Goal: Task Accomplishment & Management: Manage account settings

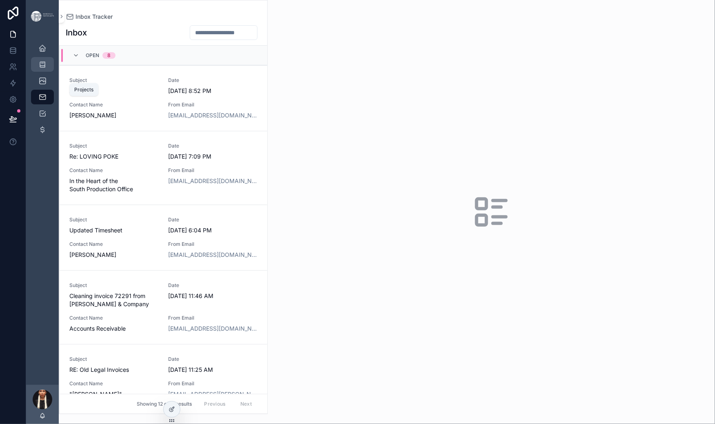
click at [47, 69] on icon "scrollable content" at bounding box center [42, 64] width 8 height 8
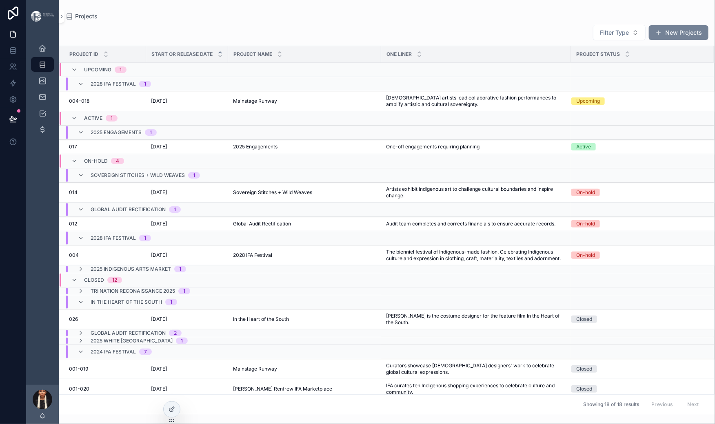
click at [655, 36] on span "scrollable content" at bounding box center [658, 32] width 7 height 7
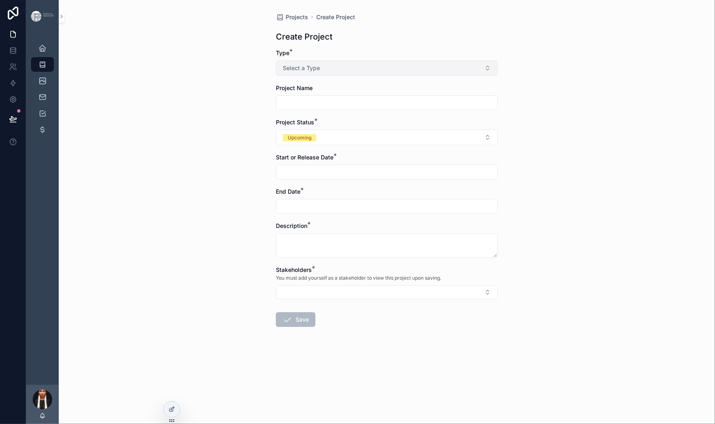
click at [283, 72] on span "Select a Type" at bounding box center [301, 68] width 37 height 8
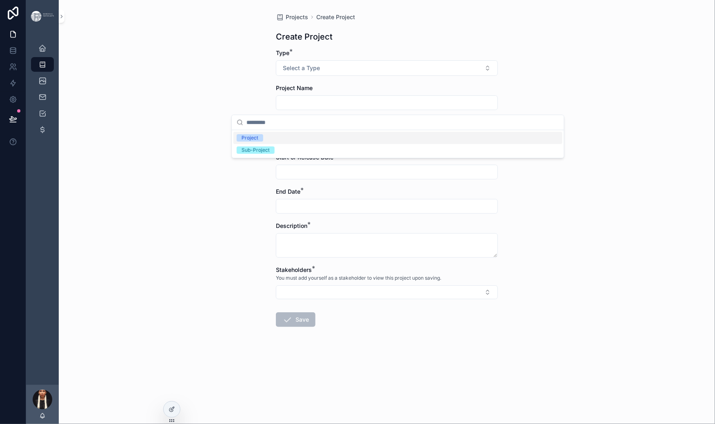
click at [258, 142] on div "Project" at bounding box center [250, 137] width 17 height 7
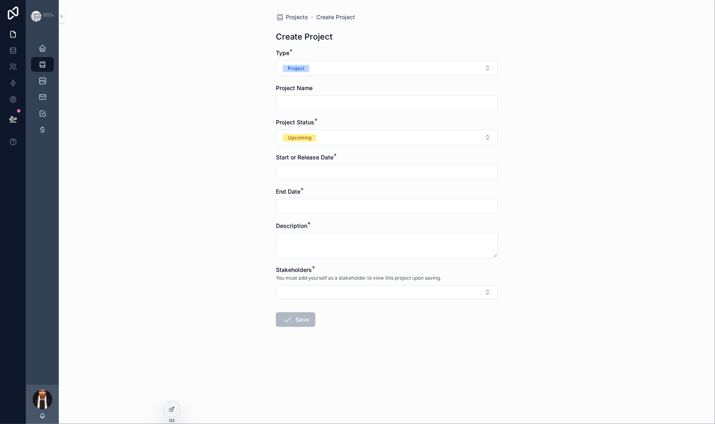
click at [276, 109] on input "scrollable content" at bounding box center [386, 102] width 221 height 11
type input "*********"
click at [158, 256] on div "Projects Create Project Create Project Type * Project Project Name ********* Pr…" at bounding box center [387, 212] width 656 height 424
click at [288, 142] on div "Upcoming" at bounding box center [300, 137] width 24 height 7
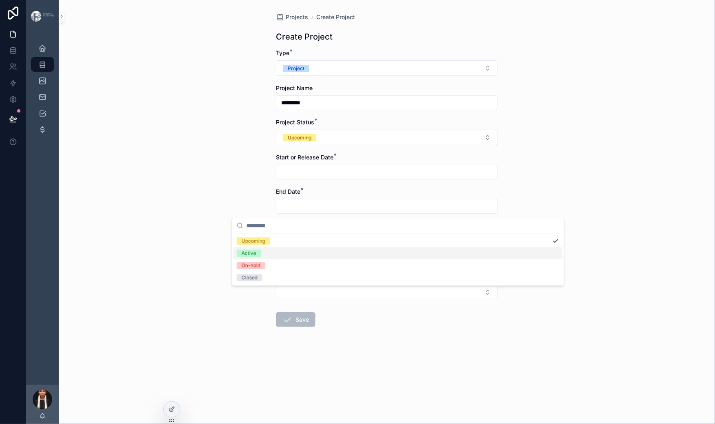
click at [262, 259] on div "Active" at bounding box center [397, 253] width 329 height 12
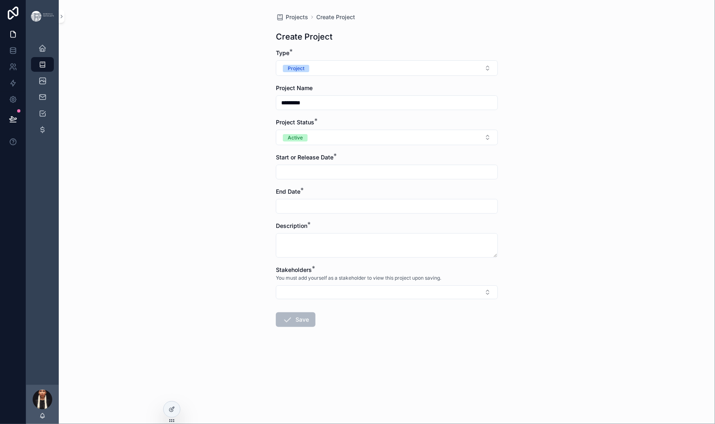
scroll to position [84, 0]
click at [276, 175] on input "scrollable content" at bounding box center [386, 171] width 221 height 11
click at [386, 198] on button "[DATE]" at bounding box center [370, 195] width 32 height 15
click at [363, 250] on button "2" at bounding box center [355, 242] width 15 height 15
type input "********"
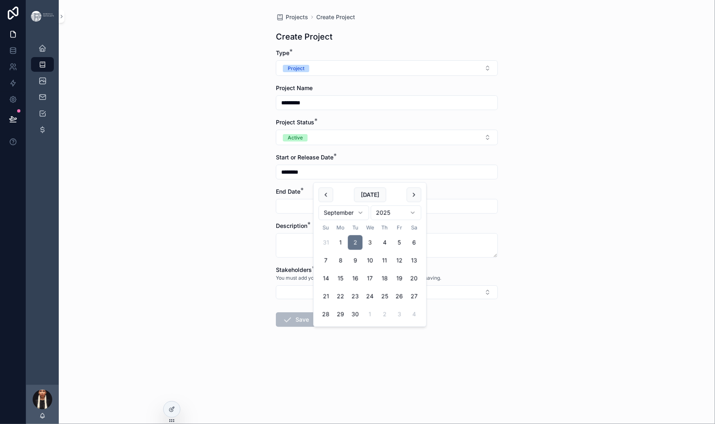
click at [201, 216] on div "Projects Create Project Create Project Type * Project Project Name ********* Pr…" at bounding box center [387, 212] width 656 height 424
click at [276, 212] on input "scrollable content" at bounding box center [386, 206] width 221 height 11
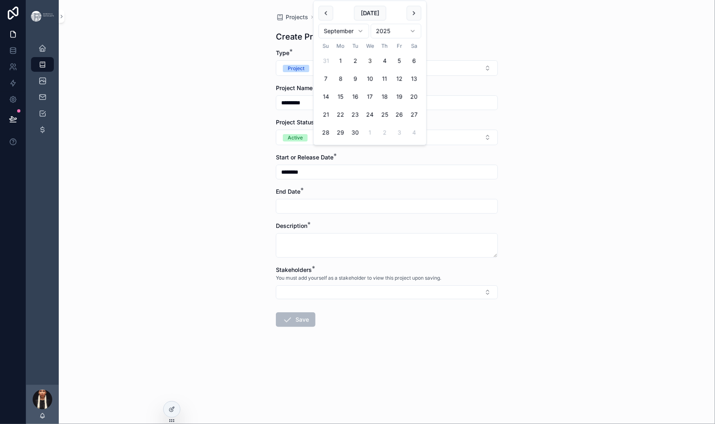
click at [384, 47] on html "Today's Schedule Projects 18 Content Calendar Inbox Tracker Tasks Transactions …" at bounding box center [357, 212] width 715 height 424
click at [450, 49] on html "Today's Schedule Projects 18 Content Calendar Inbox Tracker Tasks Transactions …" at bounding box center [357, 212] width 715 height 424
click at [407, 122] on button "24" at bounding box center [399, 114] width 15 height 15
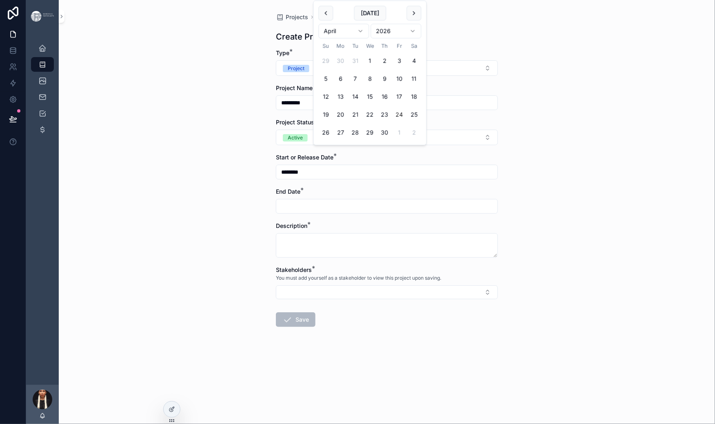
type input "*********"
click at [198, 221] on div "Projects Create Project Create Project Type * Project Project Name ********* Pr…" at bounding box center [387, 212] width 656 height 424
click at [199, 232] on div "Projects Create Project Create Project Type * Project Project Name ********* Pr…" at bounding box center [387, 212] width 656 height 424
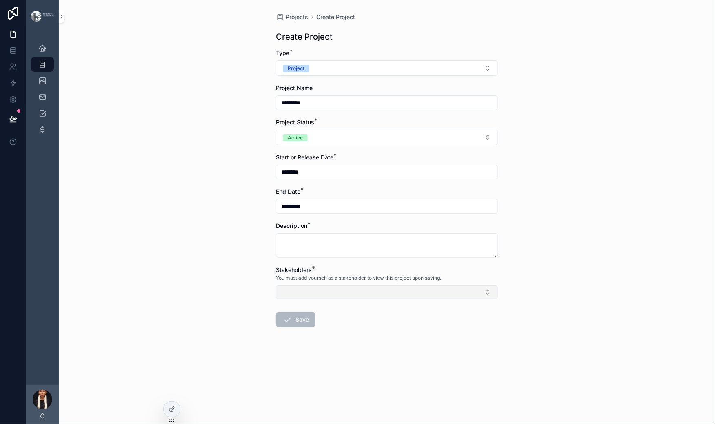
click at [292, 299] on button "Select Button" at bounding box center [387, 293] width 222 height 14
type input "****"
click at [261, 363] on span "[PERSON_NAME]" at bounding box center [260, 359] width 47 height 8
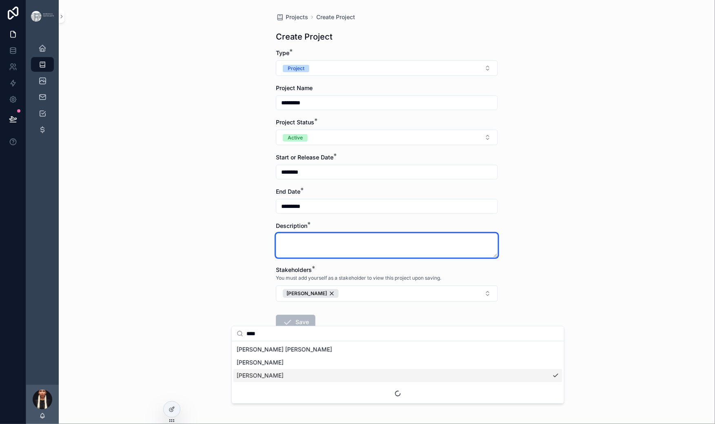
click at [276, 239] on textarea "scrollable content" at bounding box center [387, 245] width 222 height 24
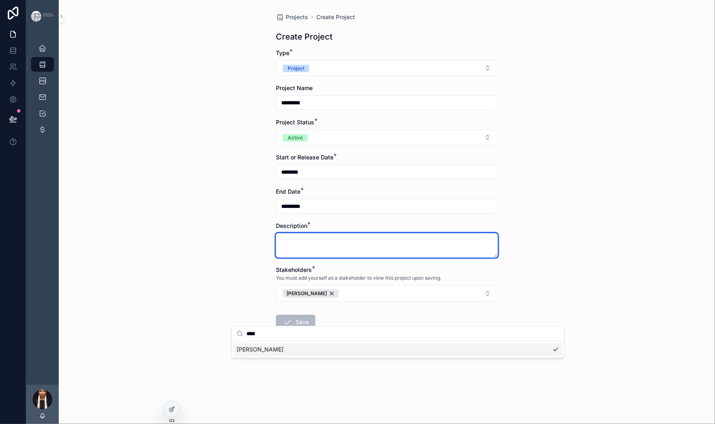
paste textarea "**********"
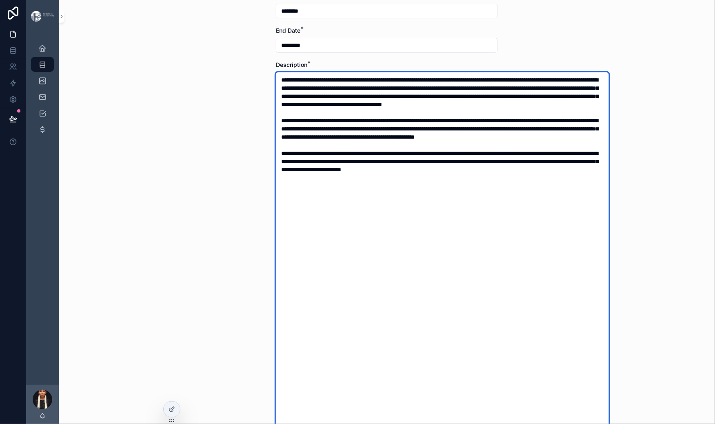
type textarea "**********"
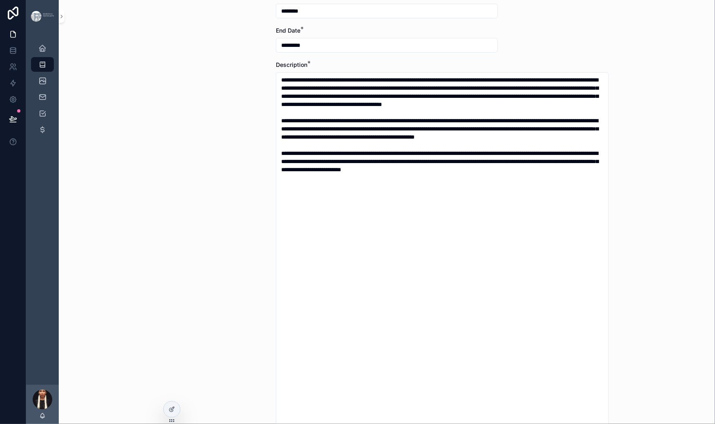
click at [197, 239] on div "Projects Create Project Create Project Type * Project Project Name ********* Pr…" at bounding box center [387, 51] width 656 height 424
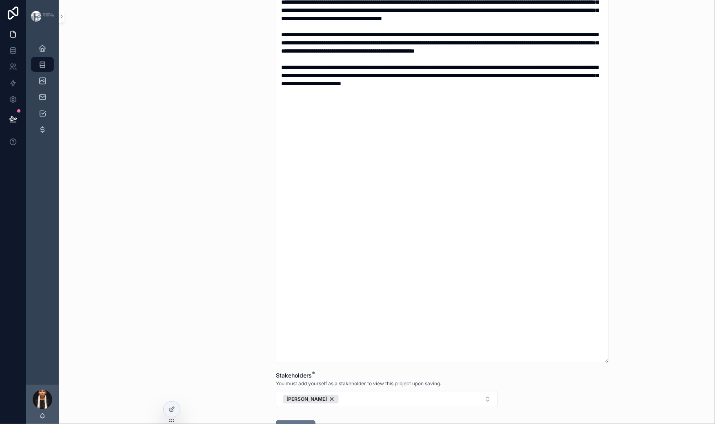
scroll to position [487, 0]
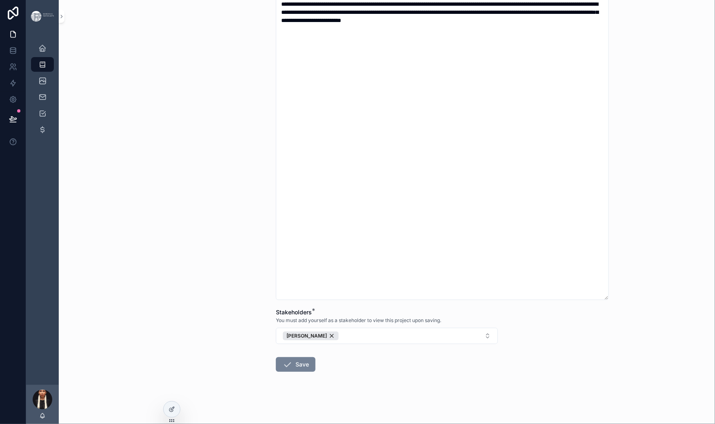
click at [276, 357] on button "Save" at bounding box center [296, 364] width 40 height 15
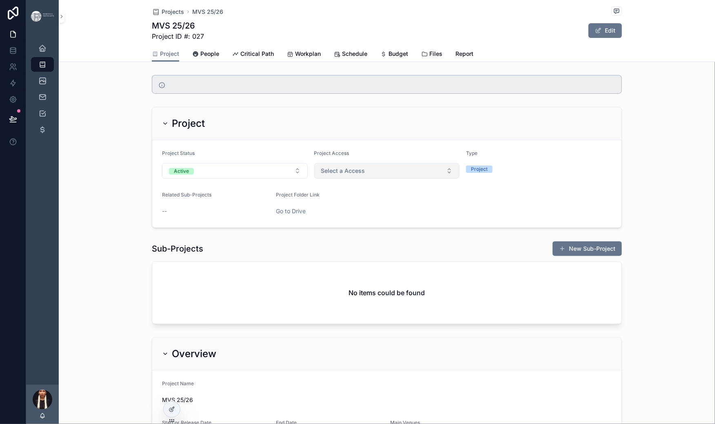
click at [389, 179] on button "Select a Access" at bounding box center [387, 171] width 146 height 16
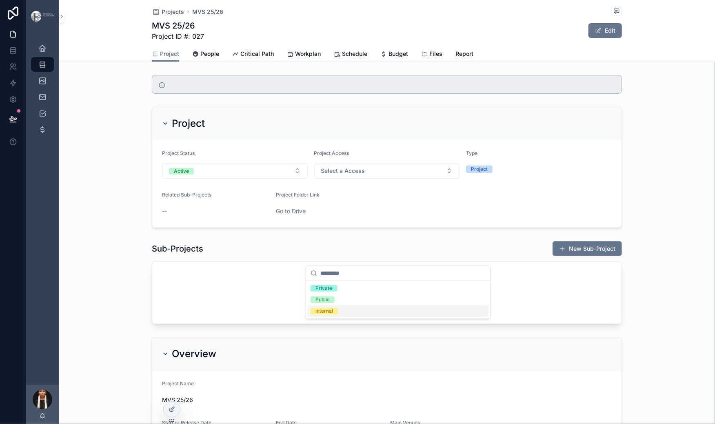
click at [332, 315] on div "Internal" at bounding box center [324, 311] width 18 height 7
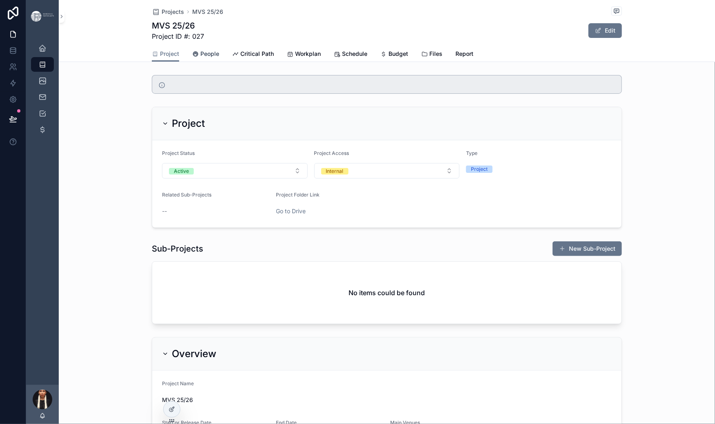
click at [200, 58] on span "People" at bounding box center [209, 54] width 19 height 8
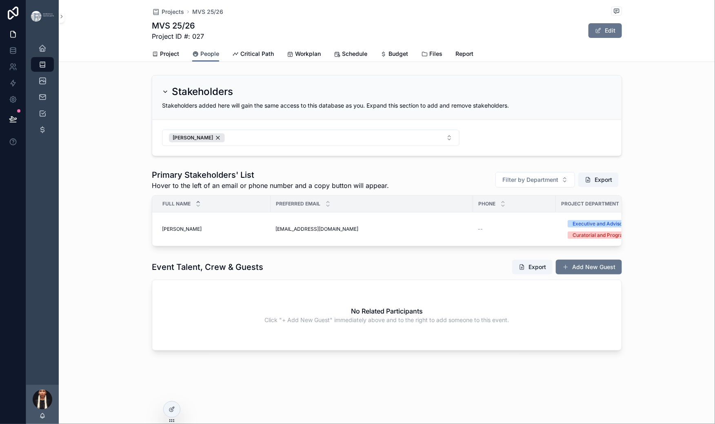
scroll to position [121, 0]
click at [242, 58] on span "Critical Path" at bounding box center [256, 54] width 33 height 8
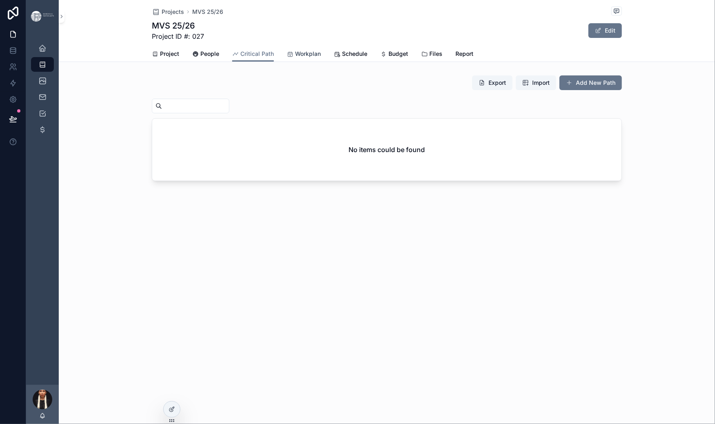
click at [301, 58] on span "Workplan" at bounding box center [308, 54] width 26 height 8
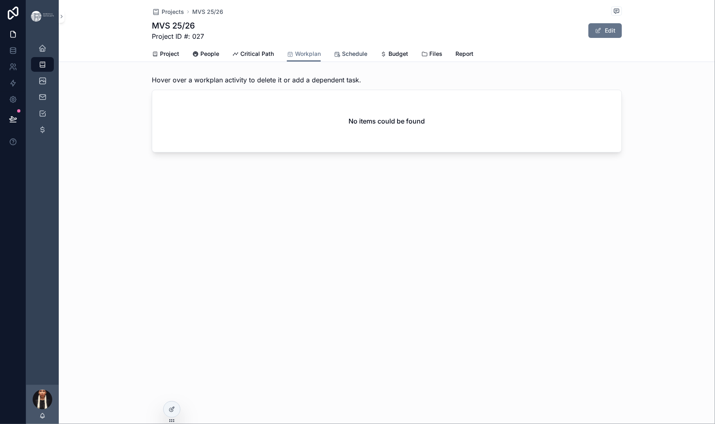
click at [367, 58] on span "Schedule" at bounding box center [354, 54] width 25 height 8
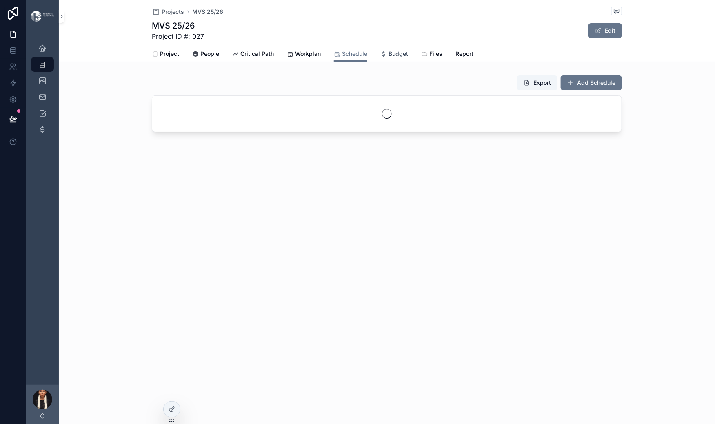
click at [408, 58] on span "Budget" at bounding box center [398, 54] width 20 height 8
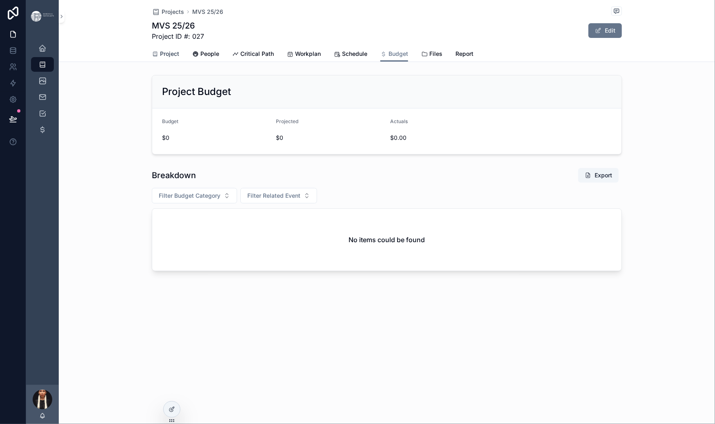
click at [160, 58] on span "Project" at bounding box center [169, 54] width 19 height 8
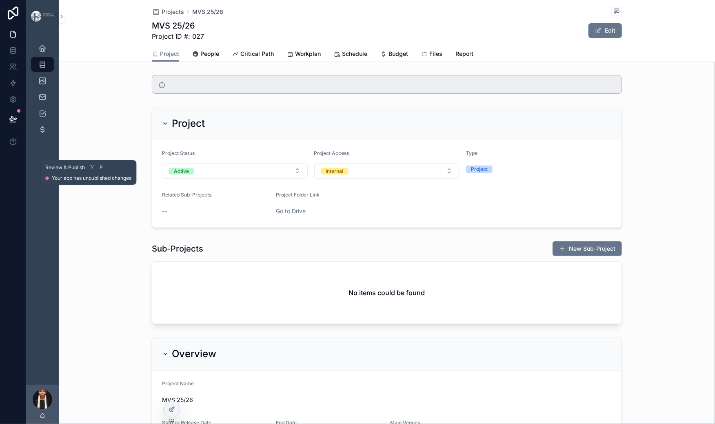
click at [17, 123] on icon at bounding box center [13, 119] width 8 height 8
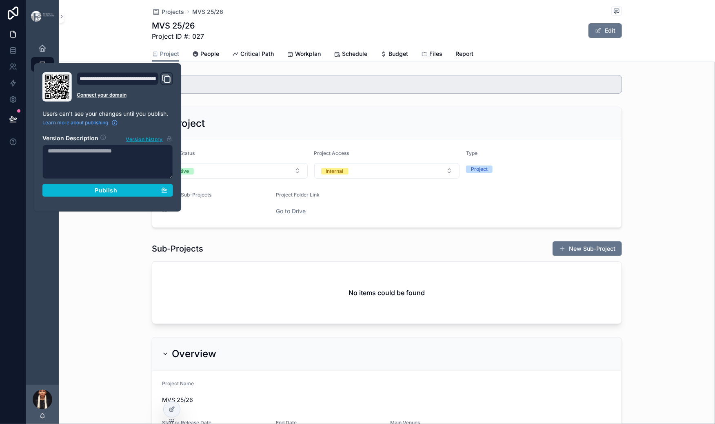
click at [347, 27] on div "Projects MVS 25/26 MVS 25/26 Project ID #: 027 Edit" at bounding box center [387, 23] width 470 height 46
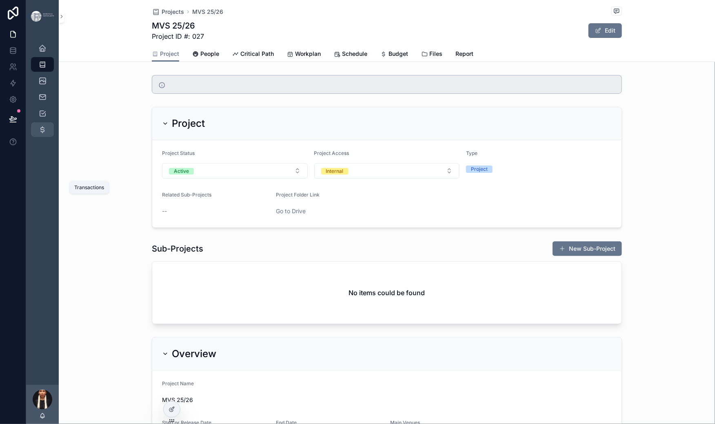
click at [47, 134] on icon "scrollable content" at bounding box center [42, 130] width 8 height 8
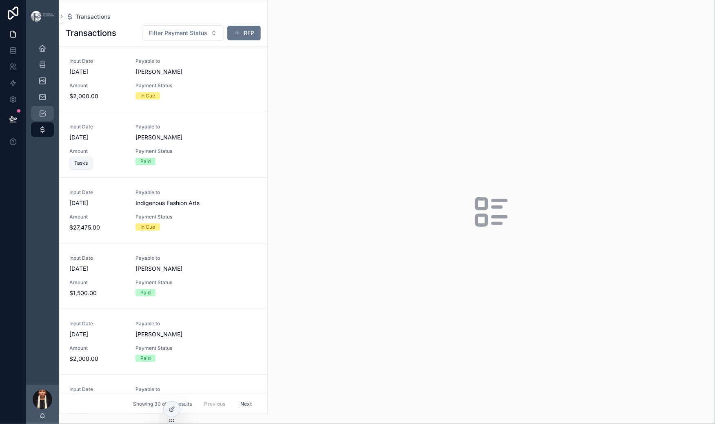
click at [47, 117] on icon "scrollable content" at bounding box center [42, 113] width 8 height 8
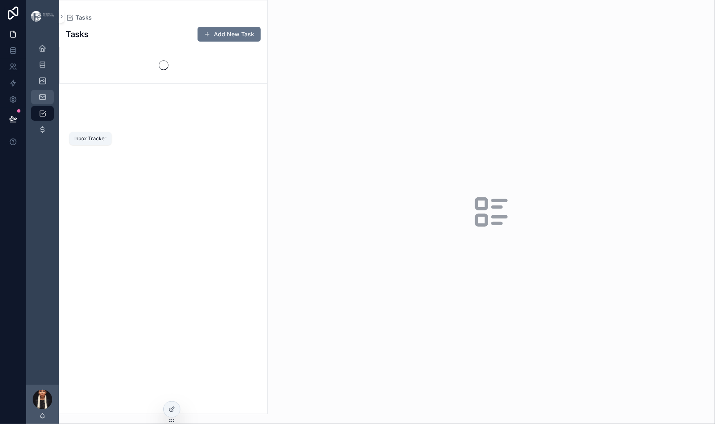
click at [47, 101] on icon "scrollable content" at bounding box center [42, 97] width 8 height 8
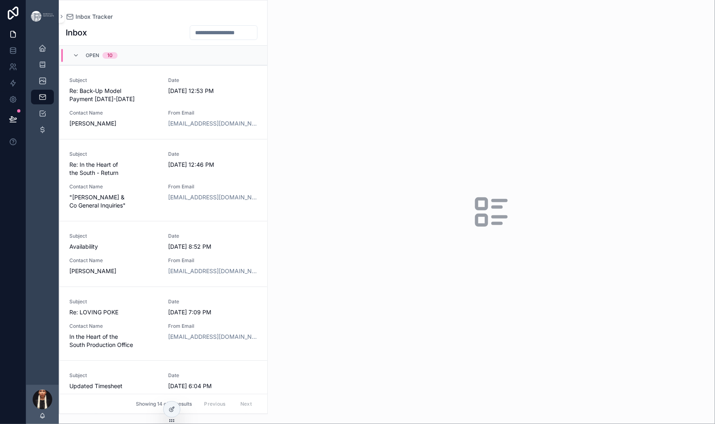
click at [257, 38] on input "scrollable content" at bounding box center [223, 32] width 67 height 11
type input "****"
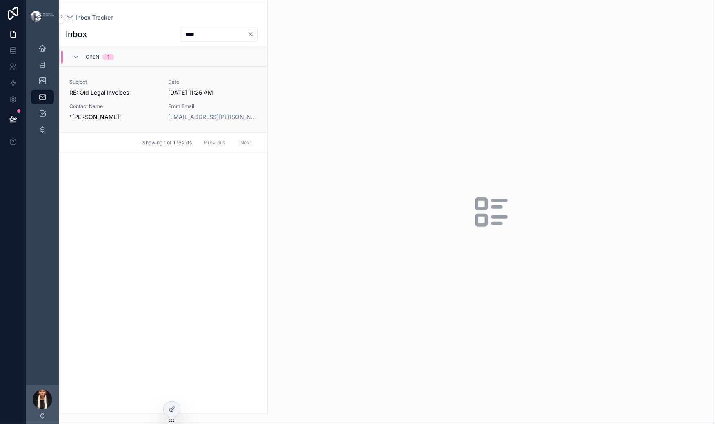
click at [159, 97] on span "RE: Old Legal Invoices" at bounding box center [113, 93] width 89 height 8
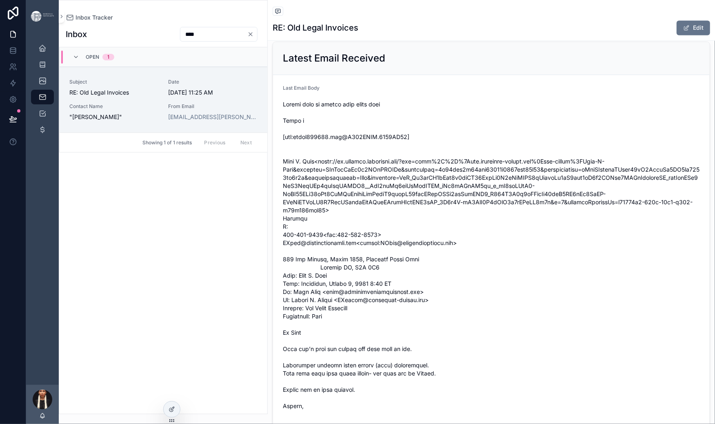
scroll to position [783, 0]
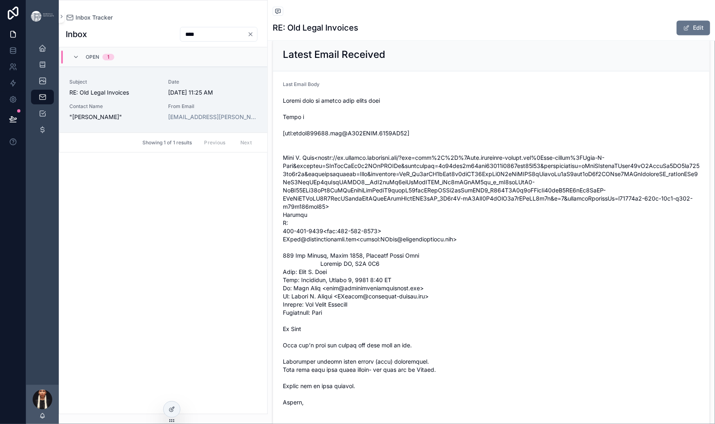
click at [306, 12] on div "scrollable content" at bounding box center [294, 0] width 23 height 23
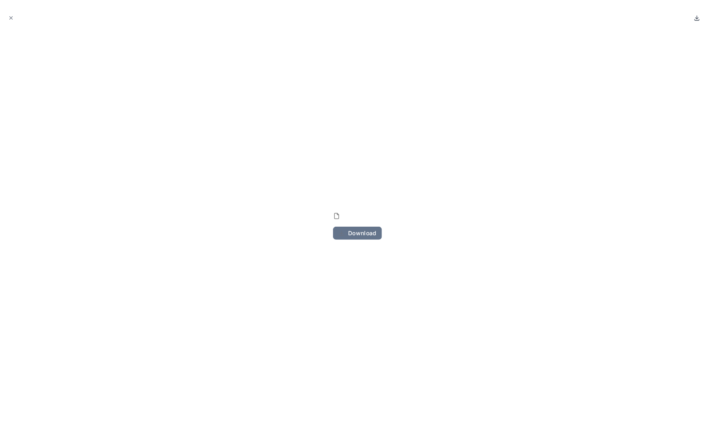
click at [694, 21] on icon at bounding box center [697, 18] width 7 height 7
click at [13, 20] on icon "Close modal" at bounding box center [11, 18] width 3 height 3
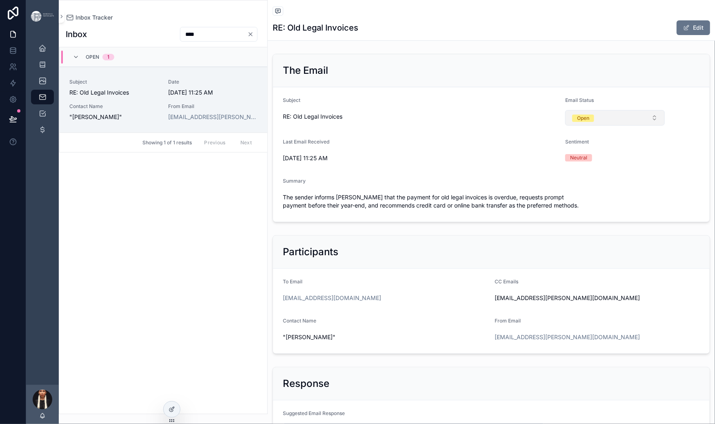
click at [589, 122] on div "Open" at bounding box center [583, 118] width 12 height 7
click at [603, 275] on div "Archived" at bounding box center [603, 271] width 21 height 7
click at [254, 38] on icon "Clear" at bounding box center [250, 34] width 7 height 7
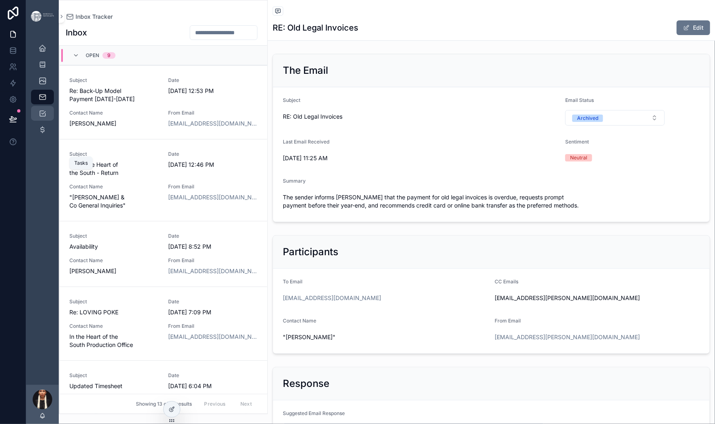
click at [47, 117] on icon "scrollable content" at bounding box center [42, 113] width 8 height 8
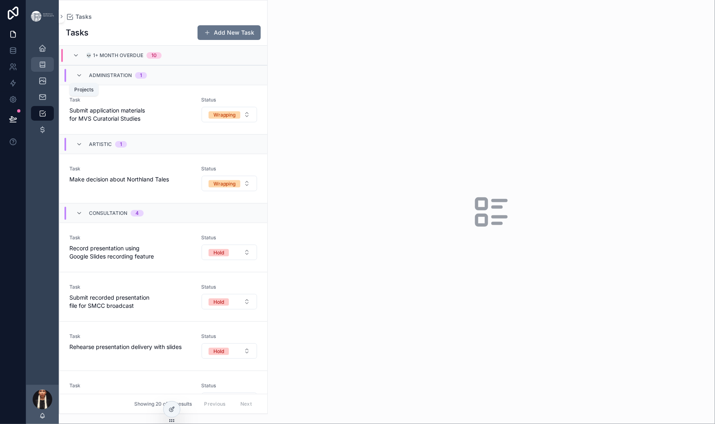
click at [47, 69] on icon "scrollable content" at bounding box center [42, 64] width 8 height 8
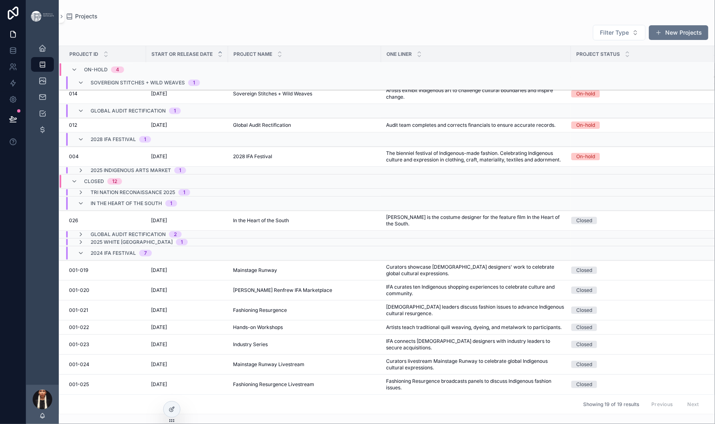
scroll to position [192, 0]
click at [16, 121] on icon at bounding box center [12, 119] width 7 height 4
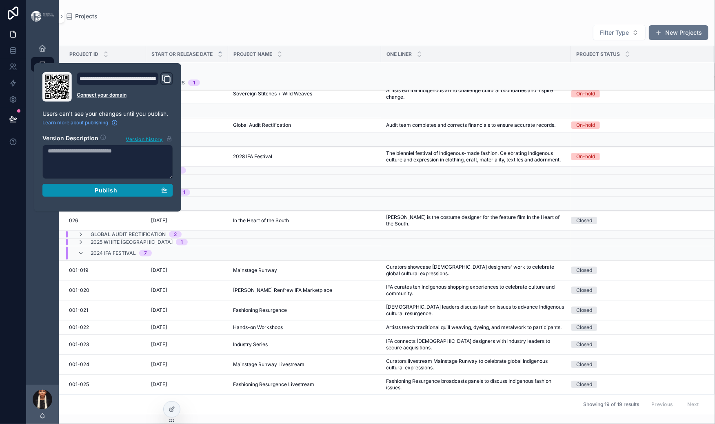
click at [114, 194] on div "Publish" at bounding box center [108, 190] width 120 height 7
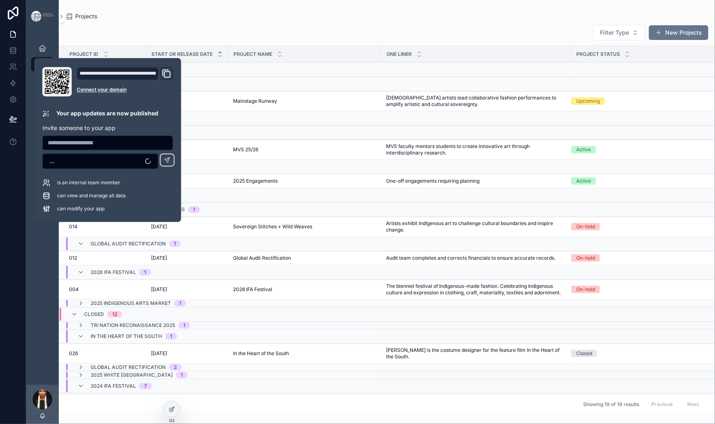
click at [286, 20] on div "Projects" at bounding box center [386, 16] width 643 height 7
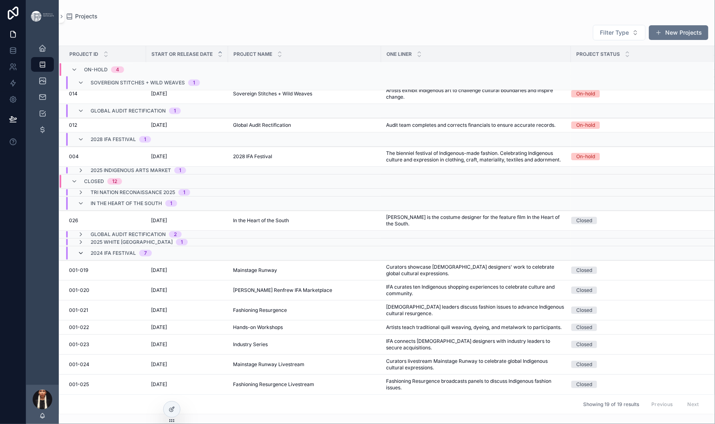
click at [84, 250] on icon "scrollable content" at bounding box center [81, 253] width 7 height 7
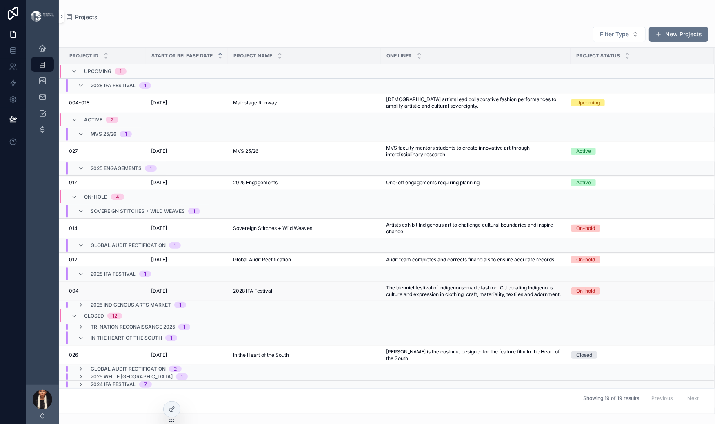
scroll to position [130, 0]
click at [175, 219] on td "[DATE] [DATE]" at bounding box center [187, 229] width 82 height 20
click at [167, 225] on span "[DATE]" at bounding box center [159, 228] width 16 height 7
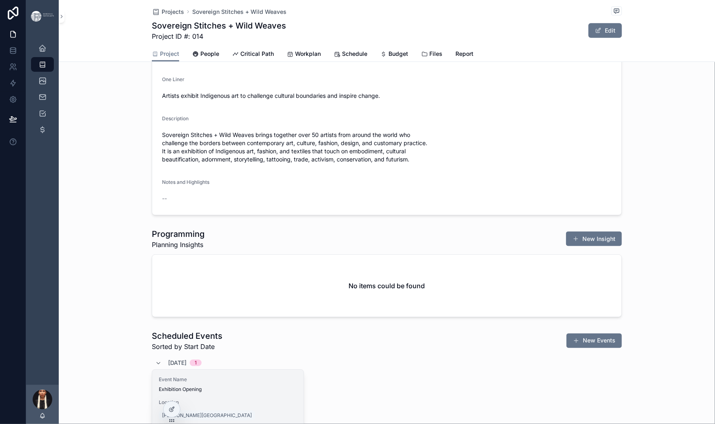
scroll to position [281, 0]
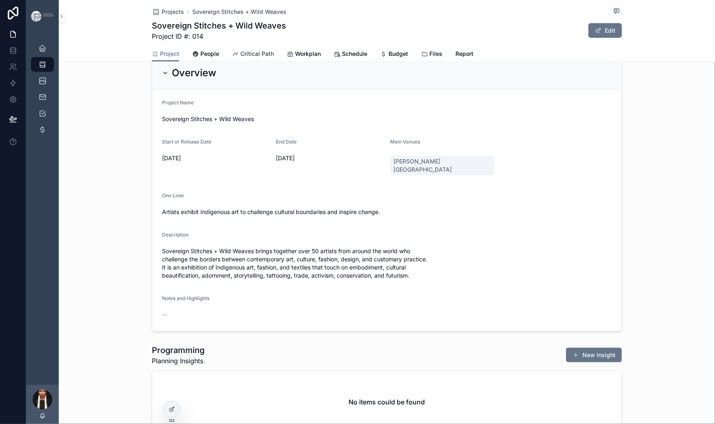
click at [237, 63] on link "Critical Path" at bounding box center [253, 55] width 42 height 16
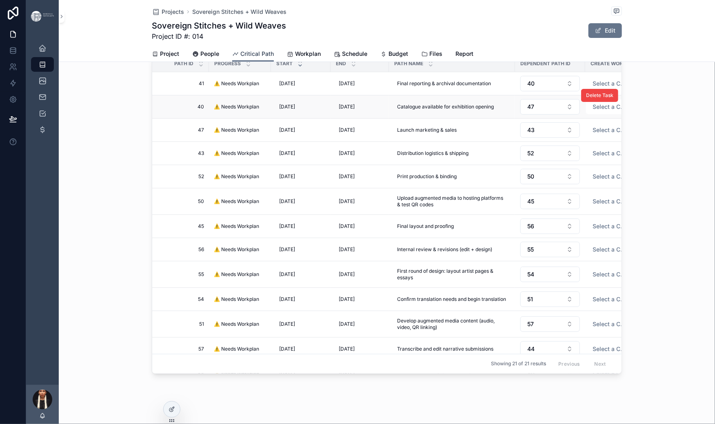
scroll to position [7, 0]
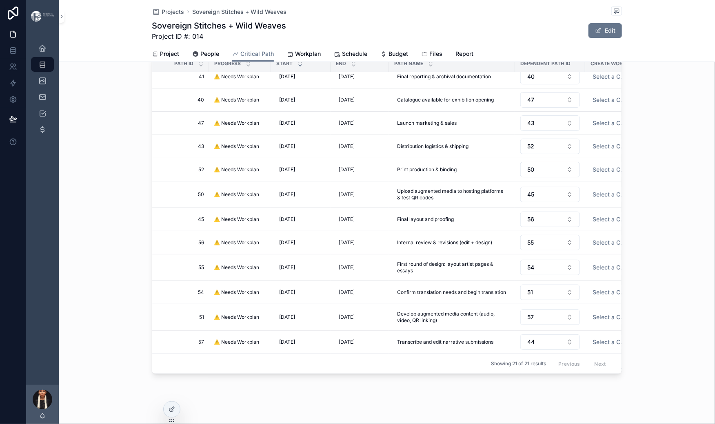
click at [276, 67] on span "Start" at bounding box center [284, 63] width 16 height 7
click at [297, 68] on div "scrollable content" at bounding box center [299, 63] width 5 height 9
click at [271, 71] on div "Start" at bounding box center [300, 64] width 59 height 16
click at [297, 68] on div "scrollable content" at bounding box center [299, 63] width 5 height 9
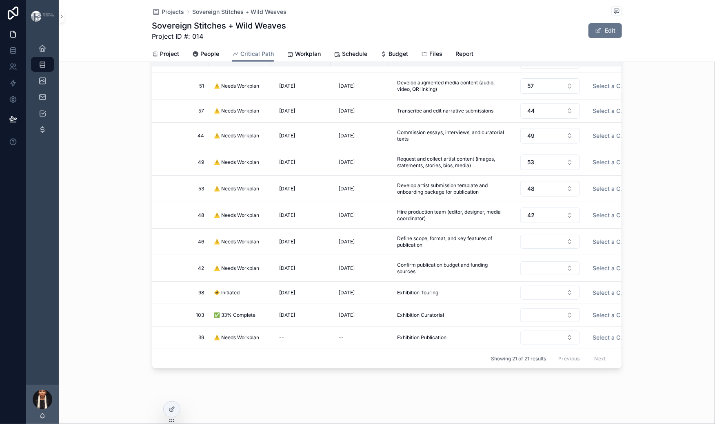
scroll to position [570, 0]
click at [160, 58] on span "Project" at bounding box center [169, 54] width 19 height 8
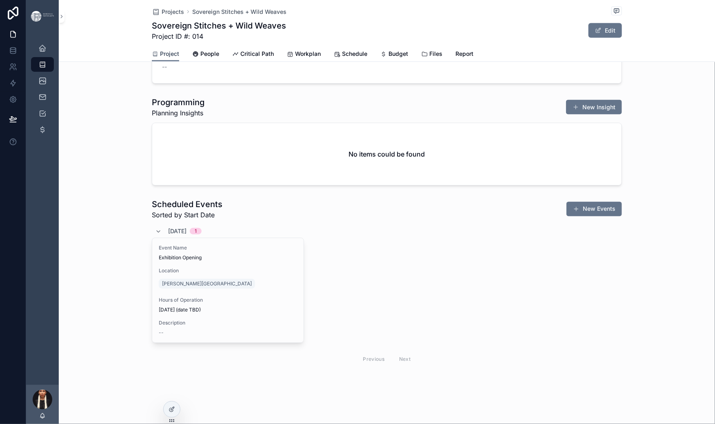
scroll to position [687, 0]
click at [47, 85] on icon "scrollable content" at bounding box center [42, 81] width 8 height 8
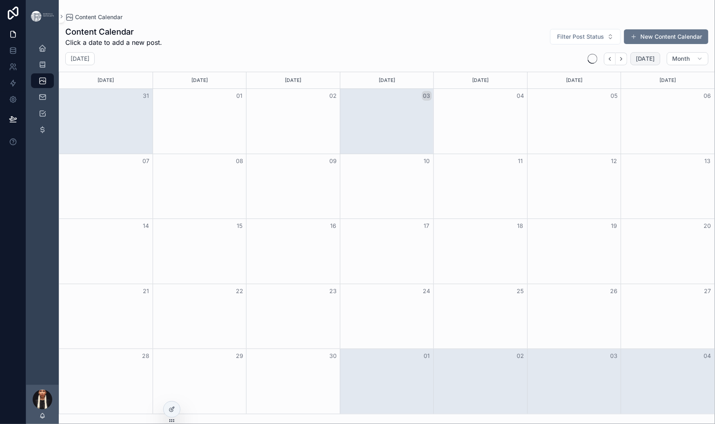
click at [630, 65] on button "[DATE]" at bounding box center [645, 58] width 30 height 13
click at [636, 62] on span "[DATE]" at bounding box center [645, 58] width 19 height 7
click at [47, 101] on icon "scrollable content" at bounding box center [42, 97] width 8 height 8
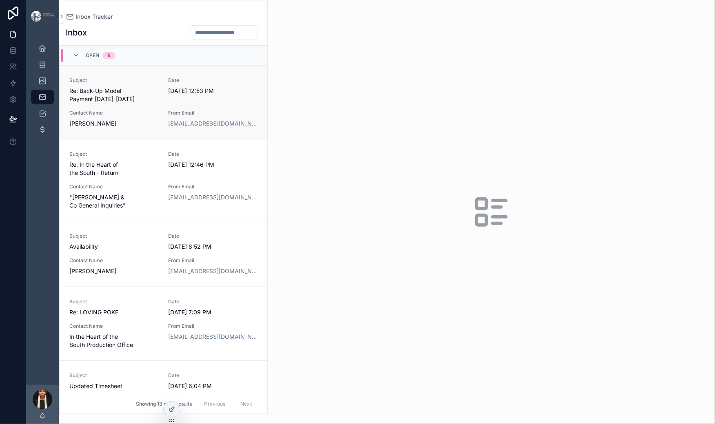
click at [159, 84] on span "Subject" at bounding box center [113, 80] width 89 height 7
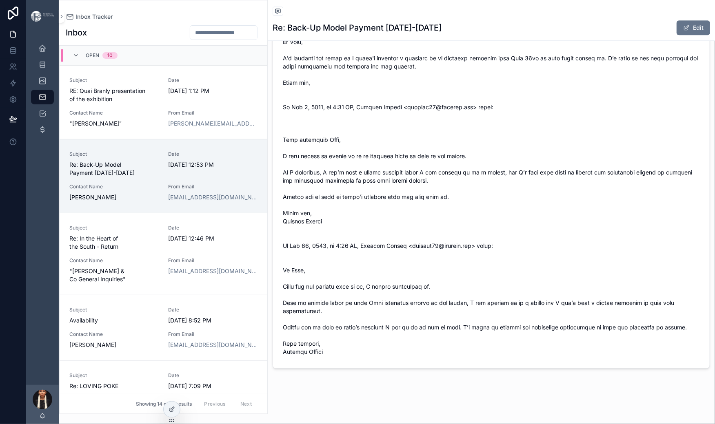
scroll to position [1600, 0]
click at [470, 274] on span "scrollable content" at bounding box center [491, 148] width 417 height 416
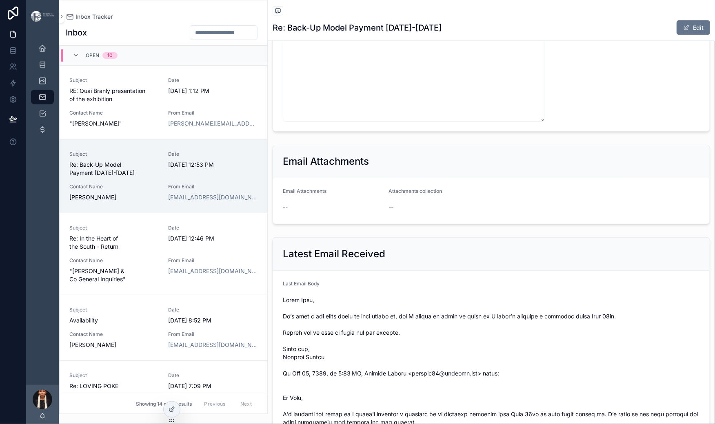
scroll to position [533, 0]
click at [544, 121] on textarea "**********" at bounding box center [414, 5] width 262 height 230
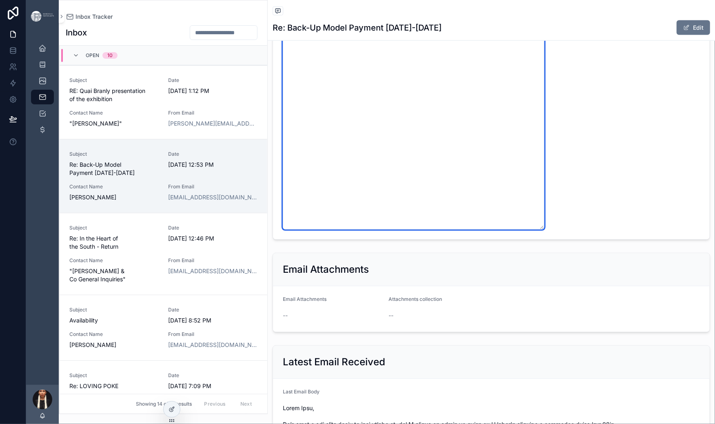
scroll to position [572, 0]
click at [540, 192] on textarea "**********" at bounding box center [414, 40] width 262 height 377
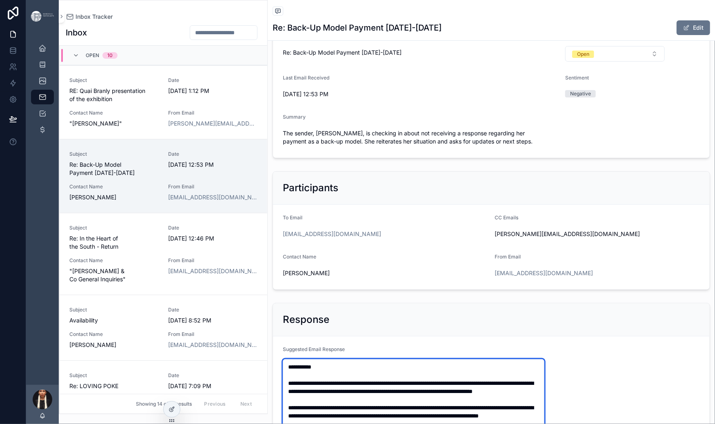
scroll to position [0, 0]
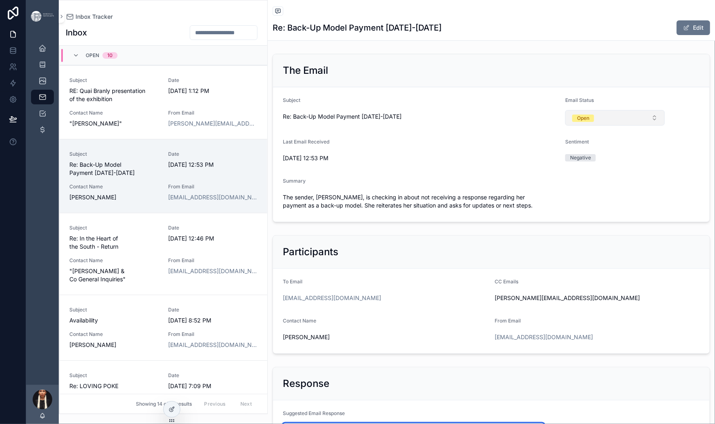
type textarea "**********"
click at [645, 126] on button "Open" at bounding box center [615, 118] width 100 height 16
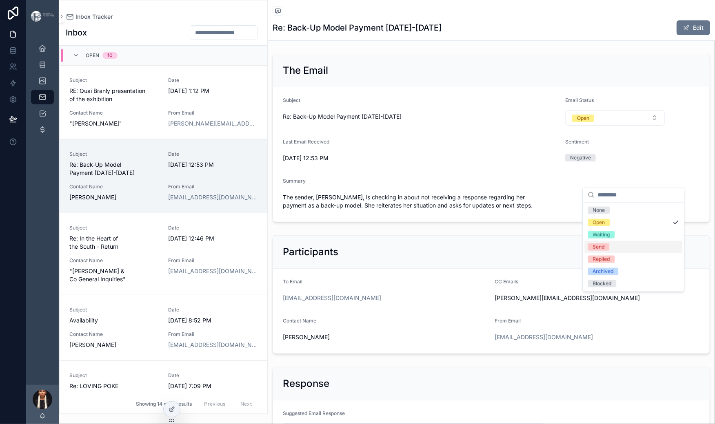
click at [601, 251] on div "Send" at bounding box center [599, 247] width 12 height 7
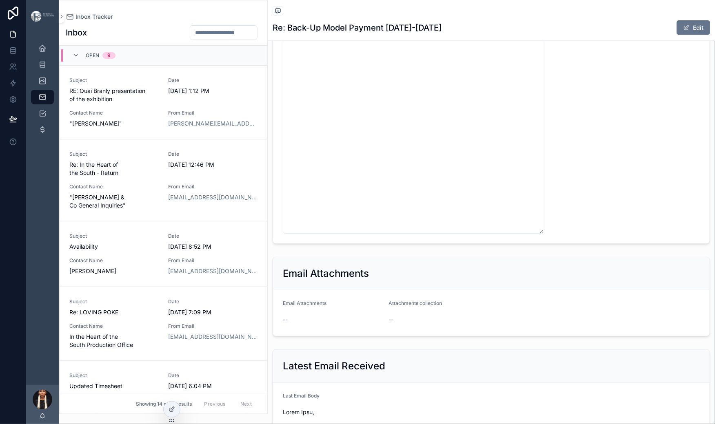
scroll to position [577, 0]
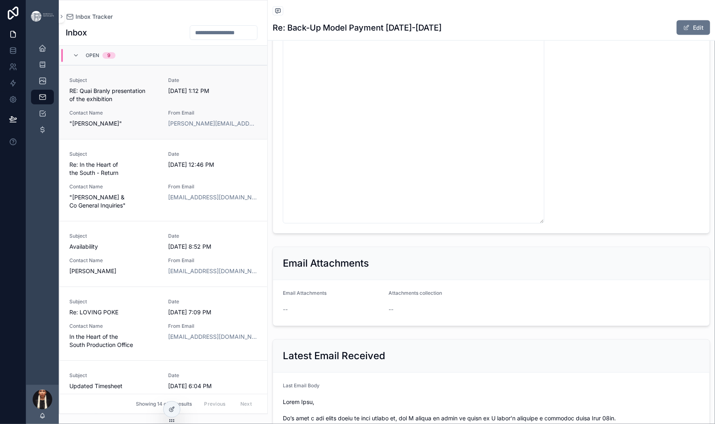
click at [159, 84] on span "Subject" at bounding box center [113, 80] width 89 height 7
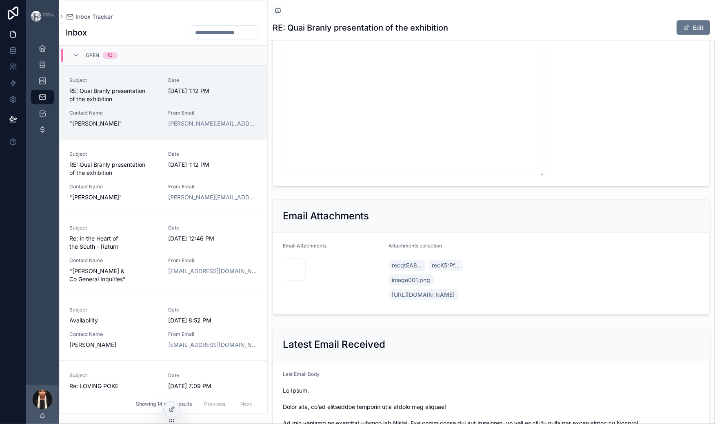
scroll to position [607, 0]
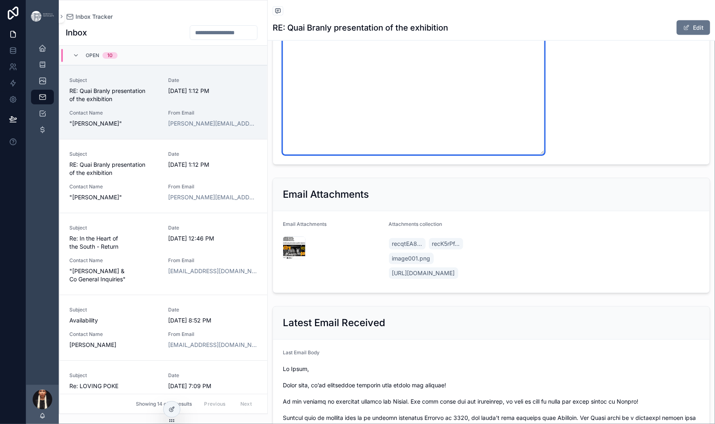
click at [492, 155] on textarea "**********" at bounding box center [414, 14] width 262 height 279
click at [544, 155] on textarea "**********" at bounding box center [414, 14] width 262 height 279
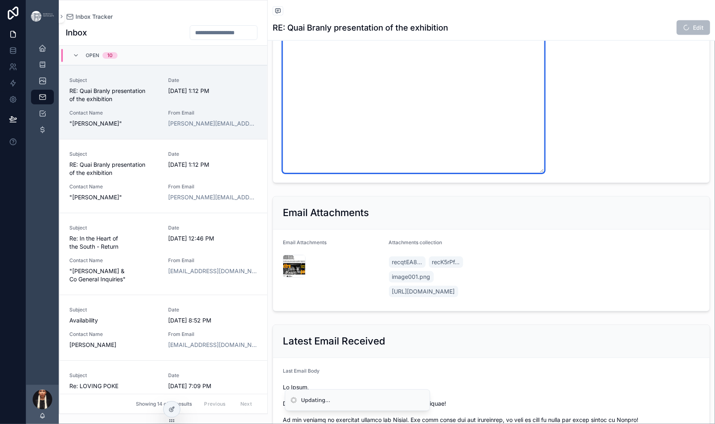
scroll to position [627, 0]
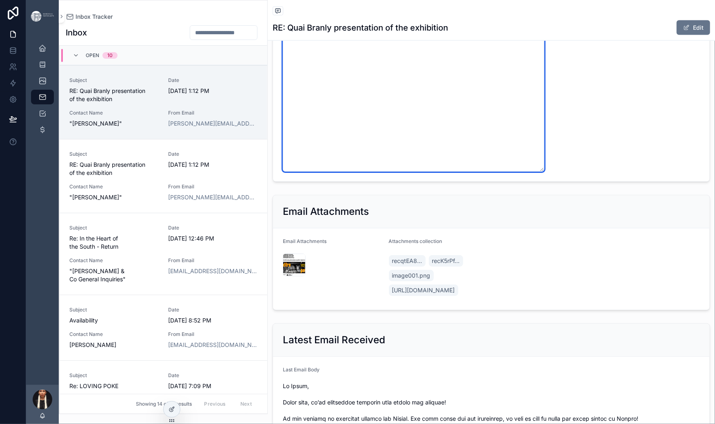
drag, startPoint x: 489, startPoint y: 214, endPoint x: 422, endPoint y: 202, distance: 67.7
click at [422, 182] on form "**********" at bounding box center [491, 7] width 437 height 349
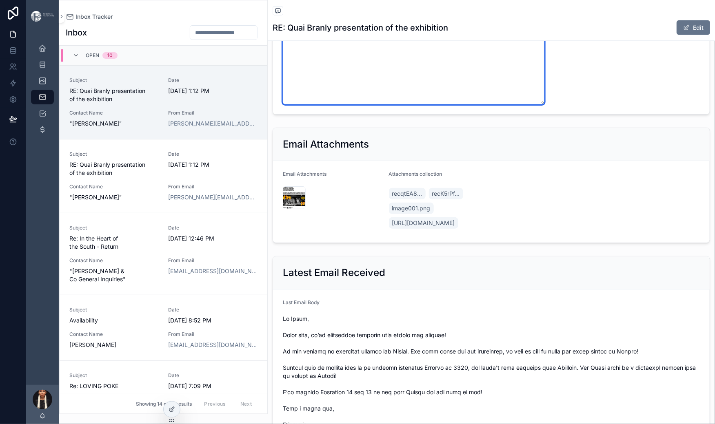
scroll to position [647, 0]
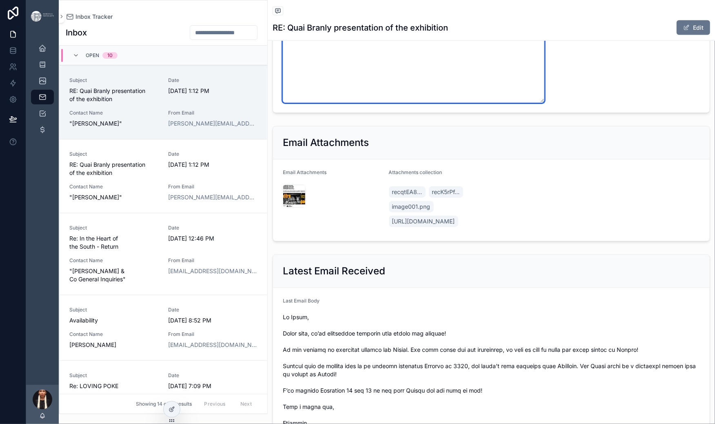
drag, startPoint x: 549, startPoint y: 258, endPoint x: 443, endPoint y: 254, distance: 106.5
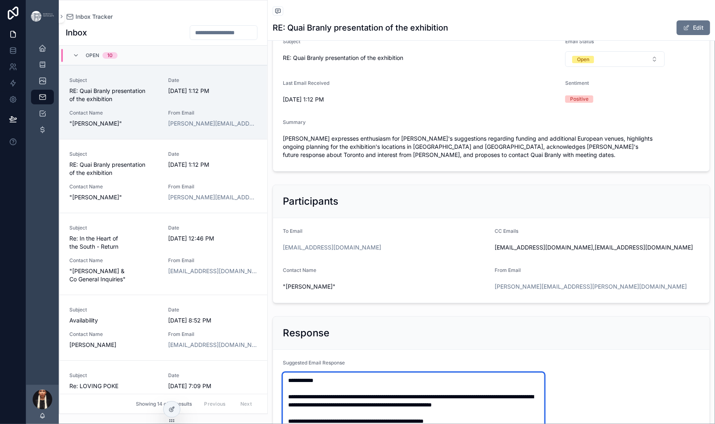
scroll to position [109, 0]
type textarea "**********"
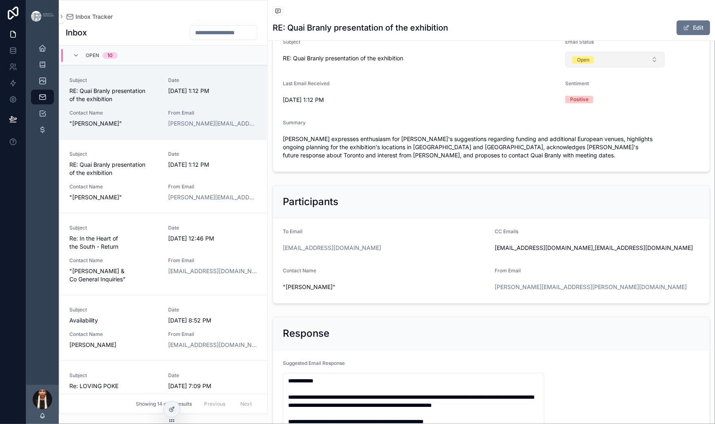
click at [641, 67] on button "Open" at bounding box center [615, 60] width 100 height 16
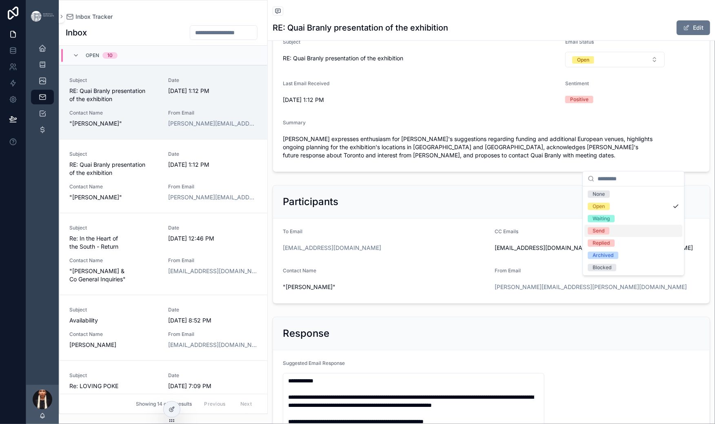
click at [605, 235] on div "Send" at bounding box center [599, 230] width 12 height 7
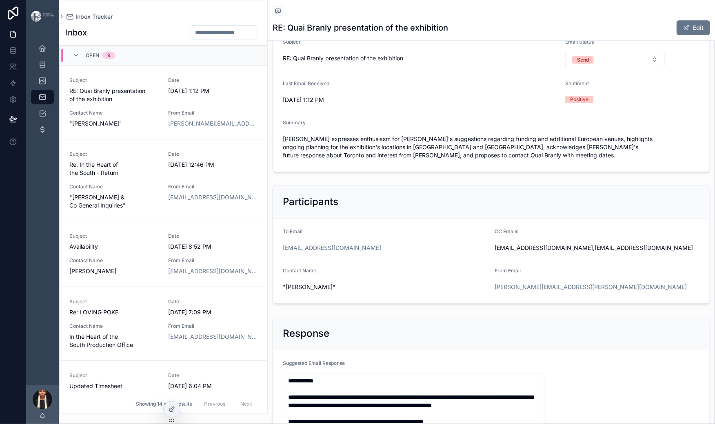
click at [211, 36] on div "Inbox Open 9 Subject RE: Quai Branly presentation of the exhibition Date [DATE]…" at bounding box center [163, 217] width 208 height 394
click at [159, 103] on div "Subject RE: Quai Branly presentation of the exhibition" at bounding box center [113, 90] width 89 height 26
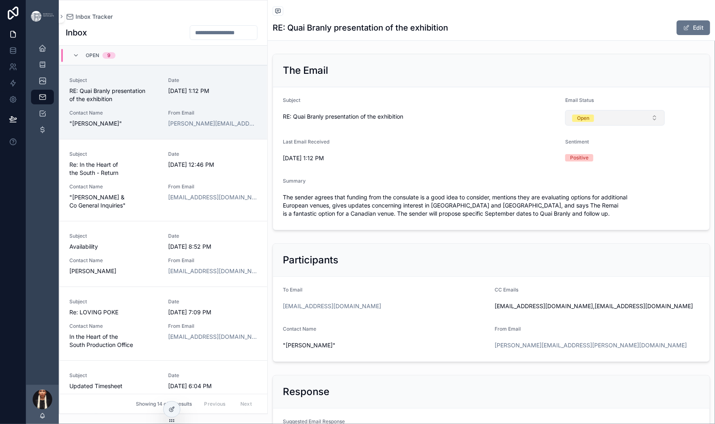
click at [642, 126] on button "Open" at bounding box center [615, 118] width 100 height 16
click at [607, 275] on div "Archived" at bounding box center [603, 271] width 21 height 7
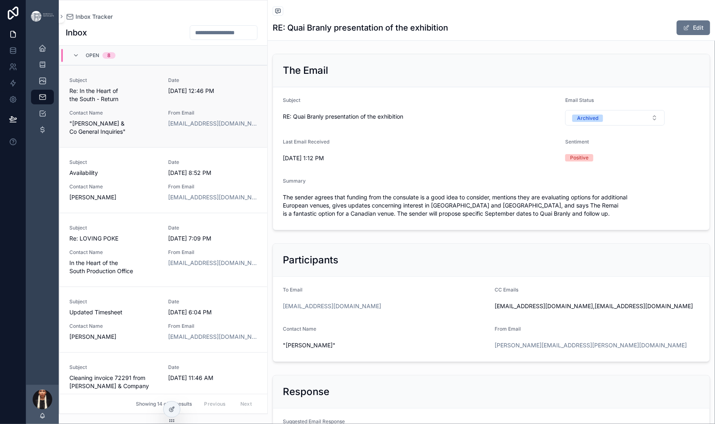
click at [159, 103] on span "Re: In the Heart of the South - Return" at bounding box center [113, 95] width 89 height 16
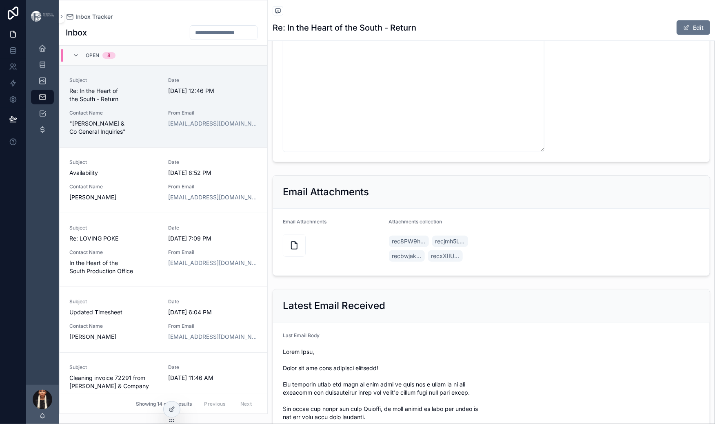
scroll to position [555, 0]
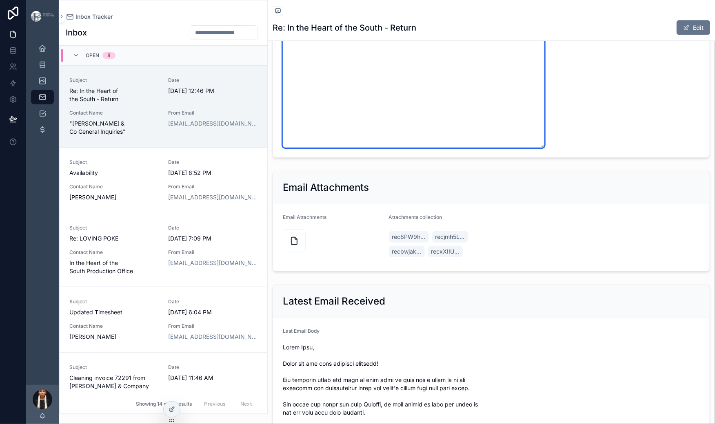
click at [544, 148] on textarea "**********" at bounding box center [414, 7] width 262 height 279
drag, startPoint x: 677, startPoint y: 210, endPoint x: 443, endPoint y: 211, distance: 233.8
click at [443, 148] on textarea "**********" at bounding box center [414, 7] width 262 height 279
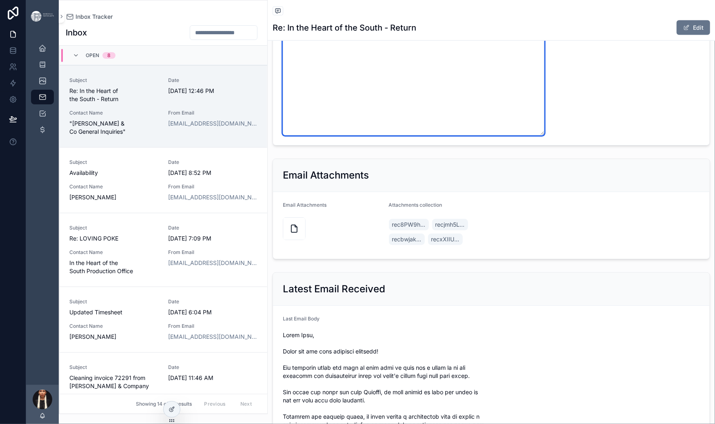
drag, startPoint x: 627, startPoint y: 235, endPoint x: 420, endPoint y: 233, distance: 207.7
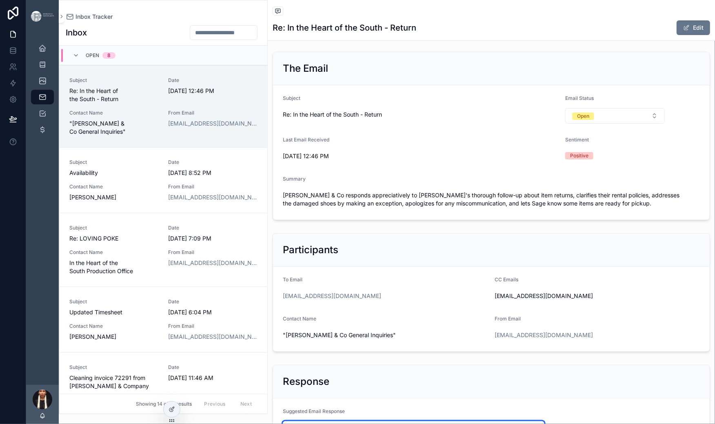
scroll to position [0, 0]
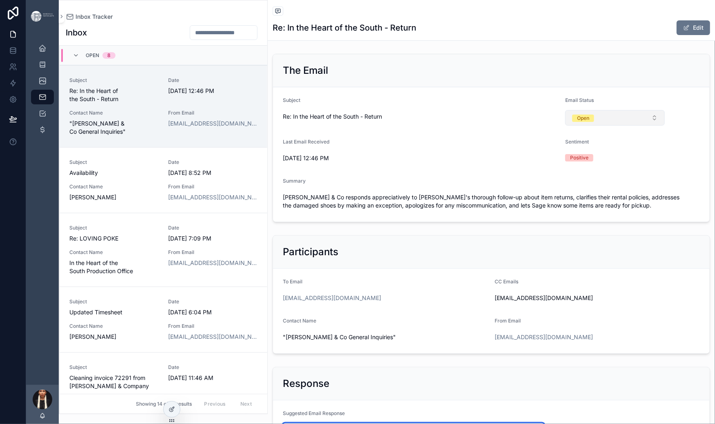
type textarea "**********"
click at [594, 122] on span "Open" at bounding box center [583, 118] width 22 height 7
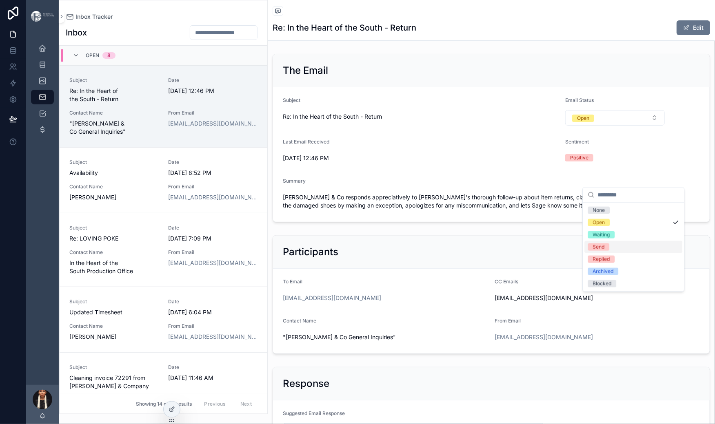
click at [601, 251] on div "Send" at bounding box center [599, 247] width 12 height 7
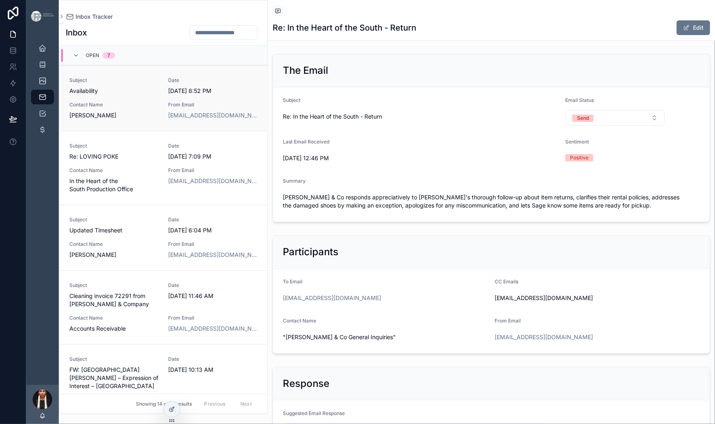
click at [159, 84] on span "Subject" at bounding box center [113, 80] width 89 height 7
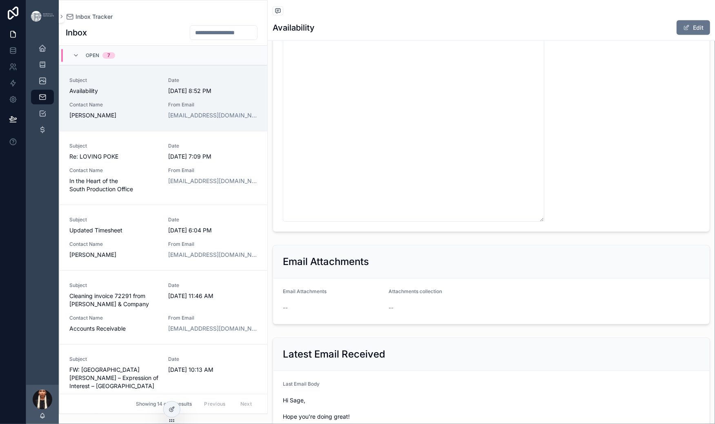
scroll to position [630, 0]
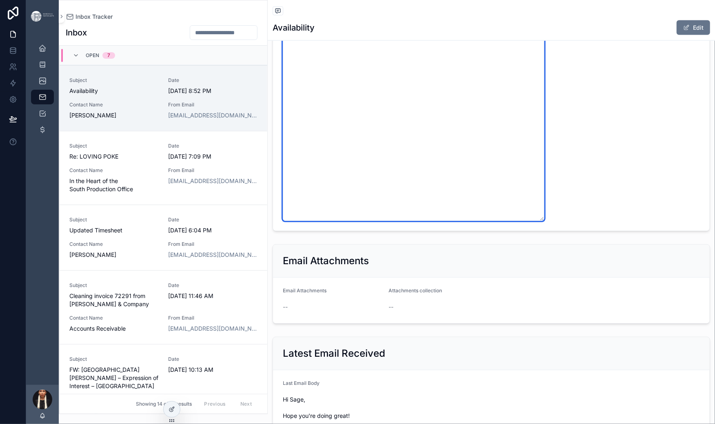
click at [539, 150] on textarea "**********" at bounding box center [414, 32] width 262 height 377
drag, startPoint x: 562, startPoint y: 149, endPoint x: 500, endPoint y: 151, distance: 61.6
click at [500, 151] on textarea "**********" at bounding box center [414, 32] width 262 height 377
drag, startPoint x: 606, startPoint y: 239, endPoint x: 433, endPoint y: 162, distance: 189.4
click at [433, 162] on textarea "**********" at bounding box center [414, 32] width 262 height 377
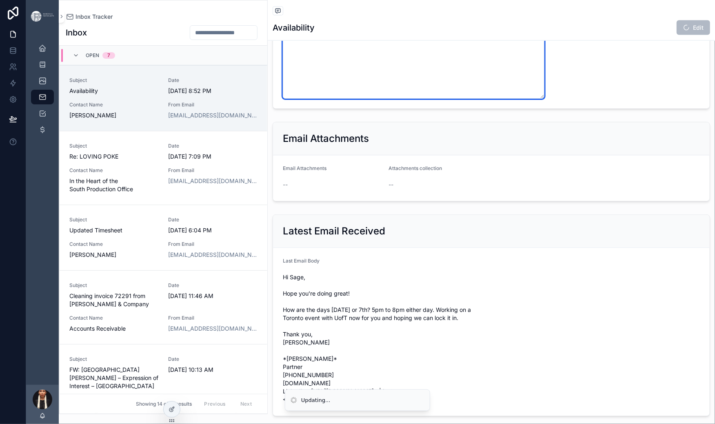
drag, startPoint x: 482, startPoint y: 197, endPoint x: 428, endPoint y: 189, distance: 55.2
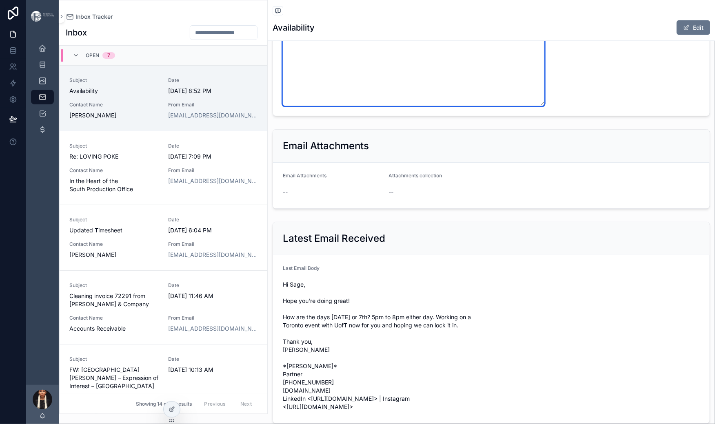
scroll to position [658, 0]
drag, startPoint x: 554, startPoint y: 122, endPoint x: 459, endPoint y: 120, distance: 95.1
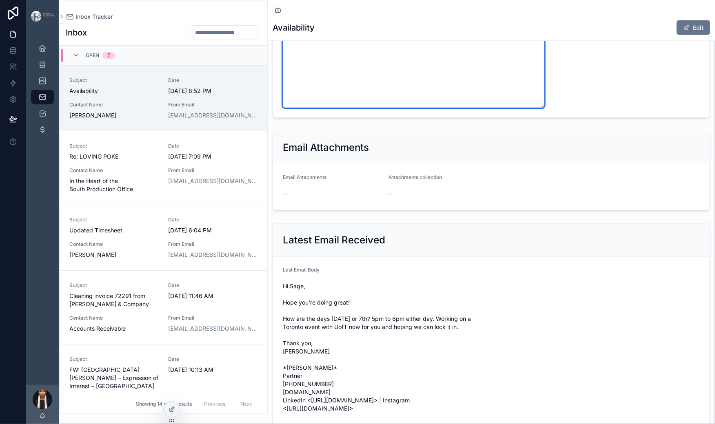
drag, startPoint x: 445, startPoint y: 133, endPoint x: 596, endPoint y: 120, distance: 152.0
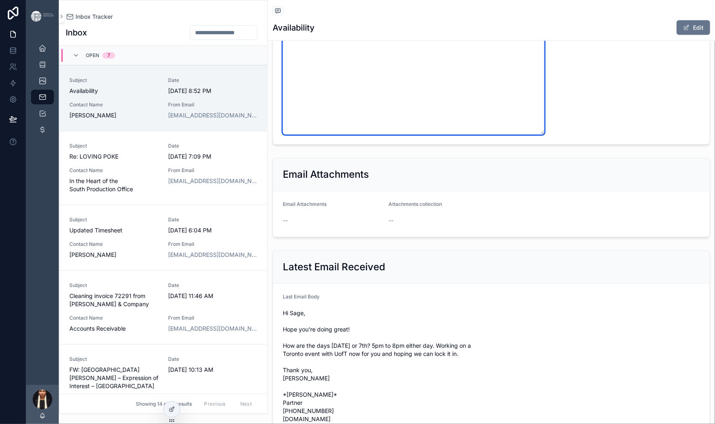
scroll to position [681, 0]
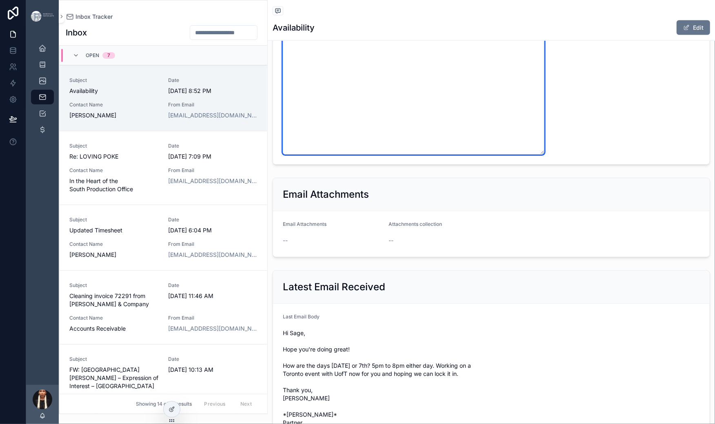
scroll to position [660, 0]
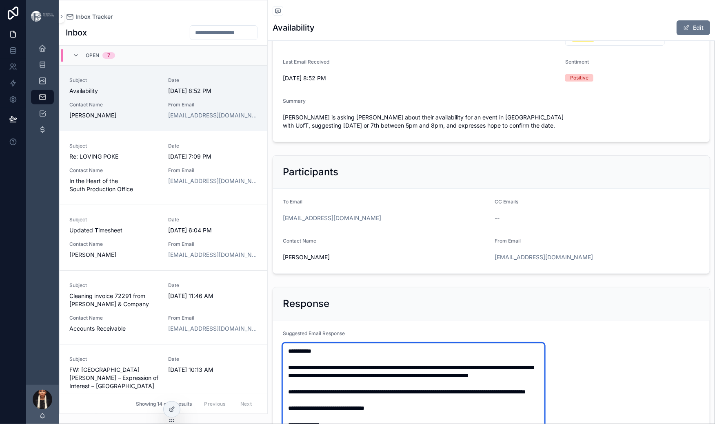
scroll to position [119, 0]
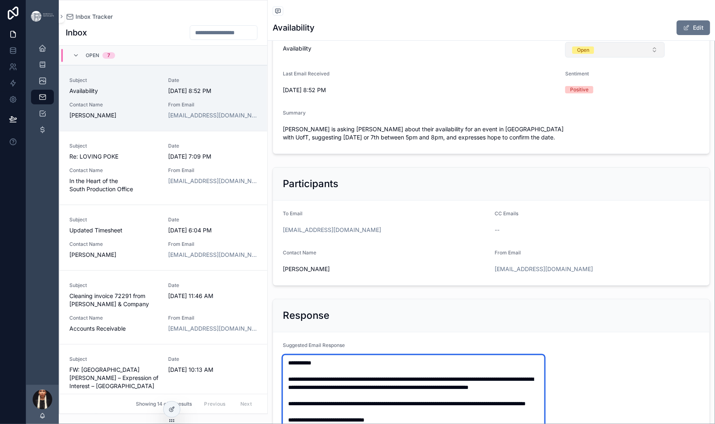
type textarea "**********"
click at [636, 58] on button "Open" at bounding box center [615, 50] width 100 height 16
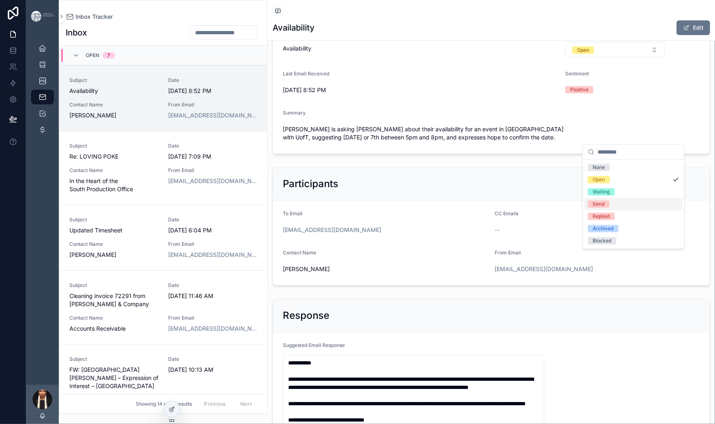
click at [605, 208] on div "Send" at bounding box center [599, 204] width 12 height 7
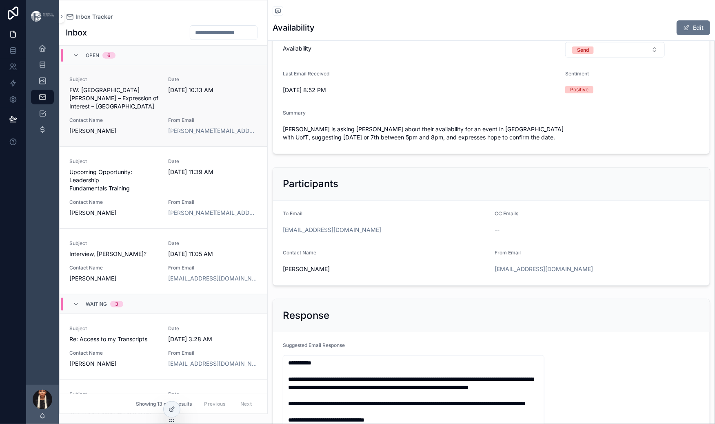
scroll to position [208, 0]
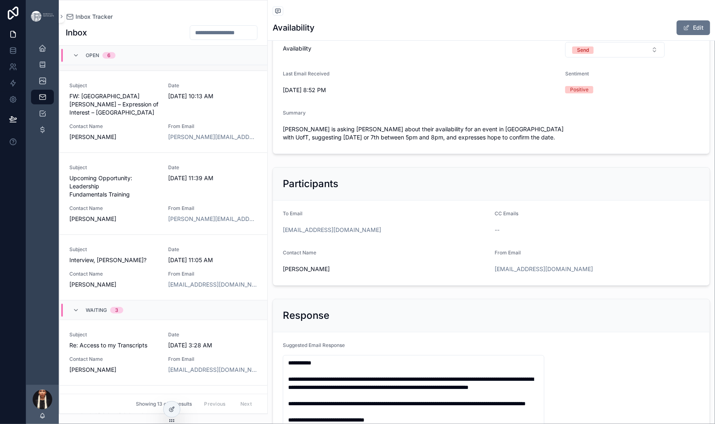
click at [159, 35] on span "Cleaning invoice 72291 from [PERSON_NAME] & Company" at bounding box center [113, 26] width 89 height 16
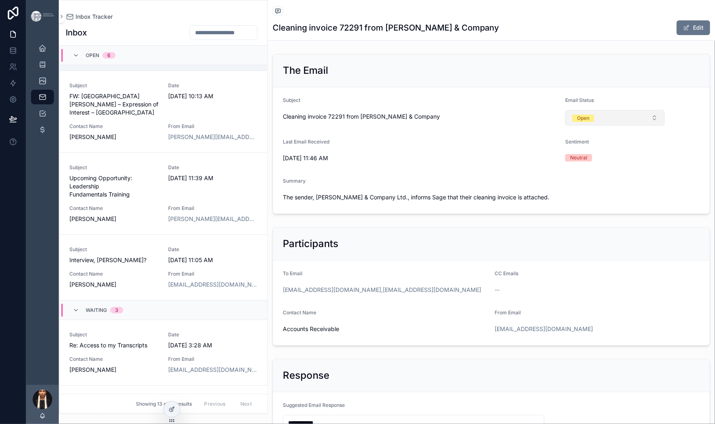
click at [656, 126] on button "Open" at bounding box center [615, 118] width 100 height 16
click at [603, 275] on div "Archived" at bounding box center [603, 271] width 21 height 7
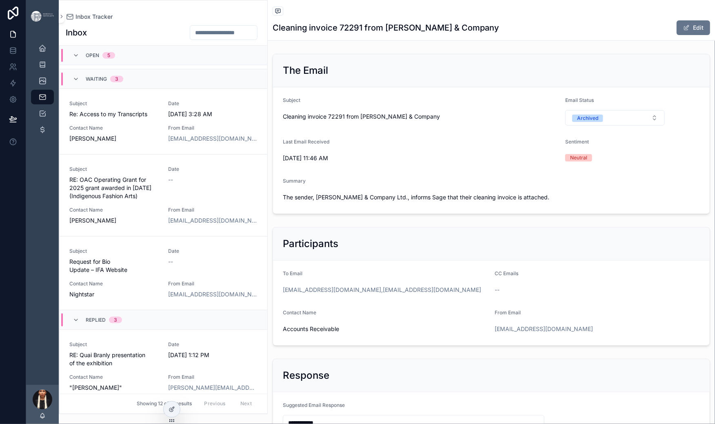
scroll to position [371, 0]
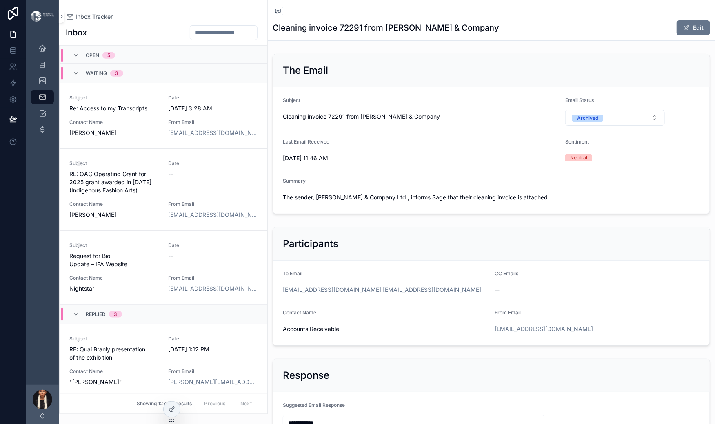
click at [159, 16] on span "Subject" at bounding box center [113, 12] width 89 height 7
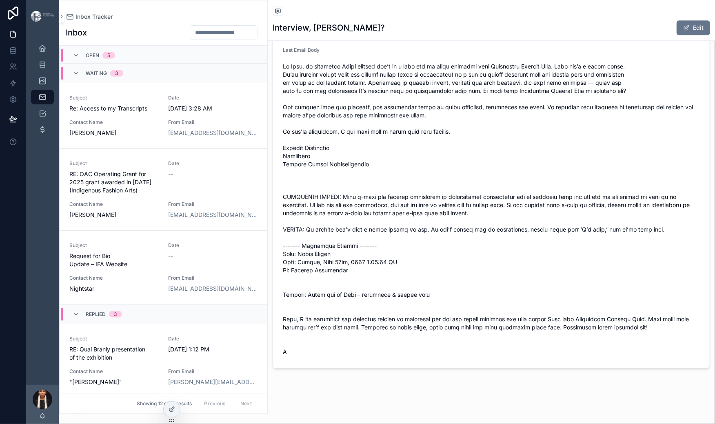
scroll to position [1277, 0]
drag, startPoint x: 563, startPoint y: 286, endPoint x: 425, endPoint y: 286, distance: 137.9
click at [425, 286] on span "scrollable content" at bounding box center [491, 209] width 417 height 294
copy span "Content Strong Communications"
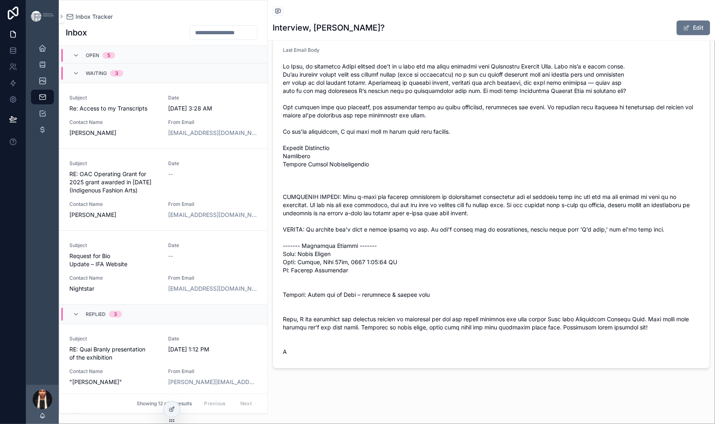
click at [514, 236] on span "scrollable content" at bounding box center [491, 209] width 417 height 294
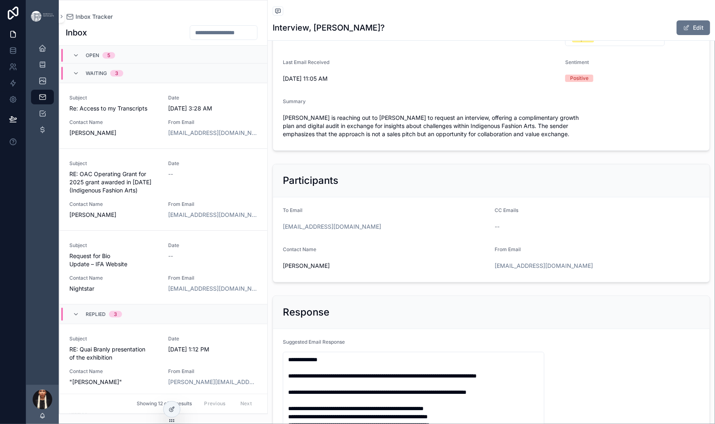
scroll to position [0, 0]
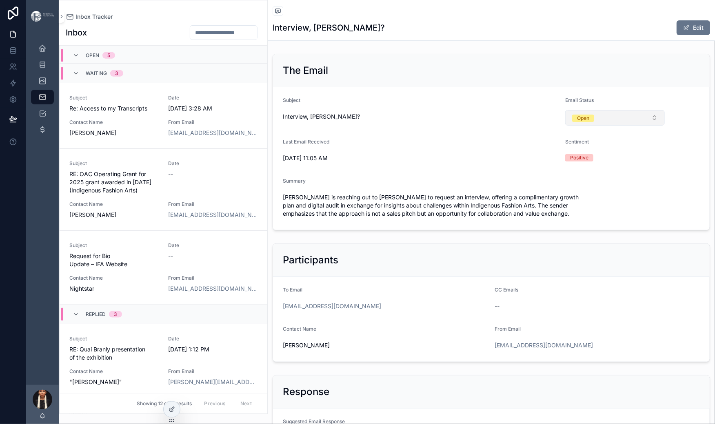
click at [589, 122] on div "Open" at bounding box center [583, 118] width 12 height 7
click at [604, 275] on div "Archived" at bounding box center [603, 271] width 21 height 7
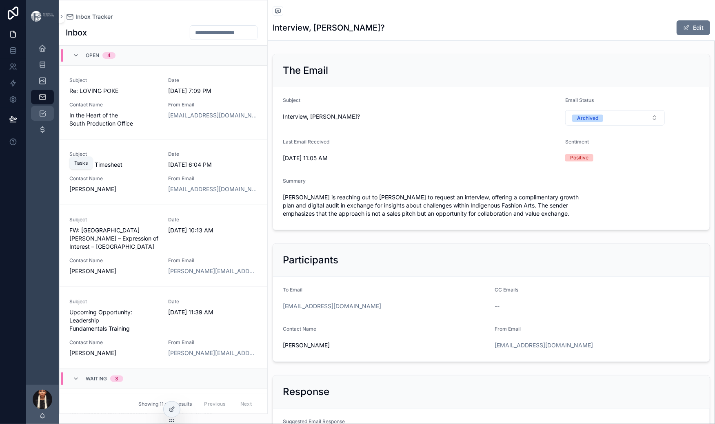
click at [47, 117] on icon "scrollable content" at bounding box center [42, 113] width 8 height 8
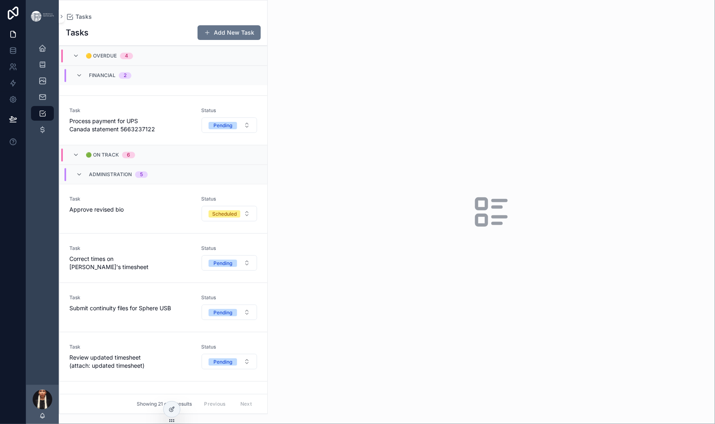
scroll to position [922, 0]
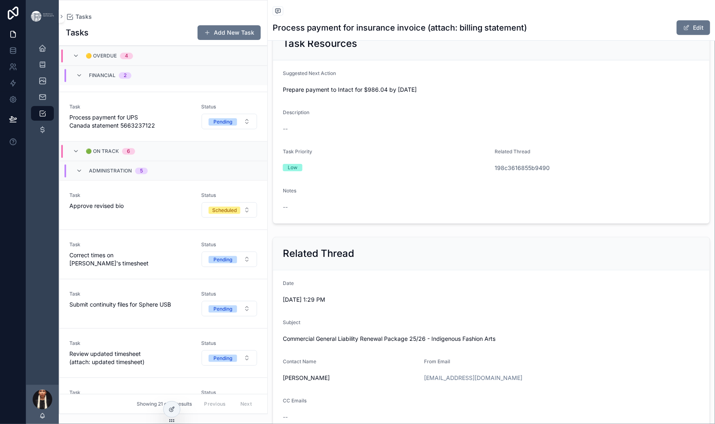
scroll to position [311, 0]
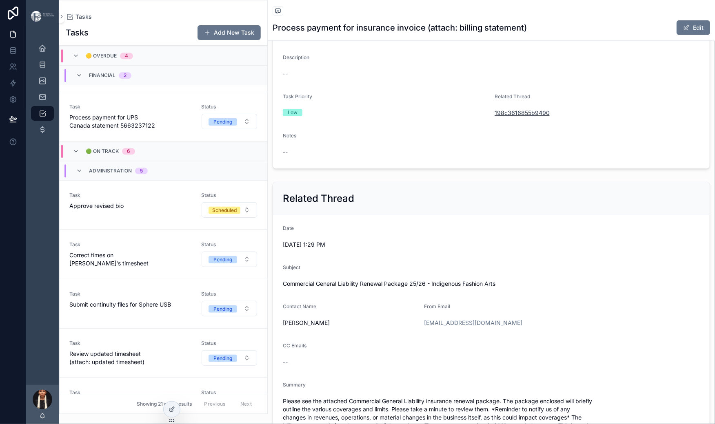
click at [550, 117] on span "198c3616855b9490" at bounding box center [521, 113] width 55 height 8
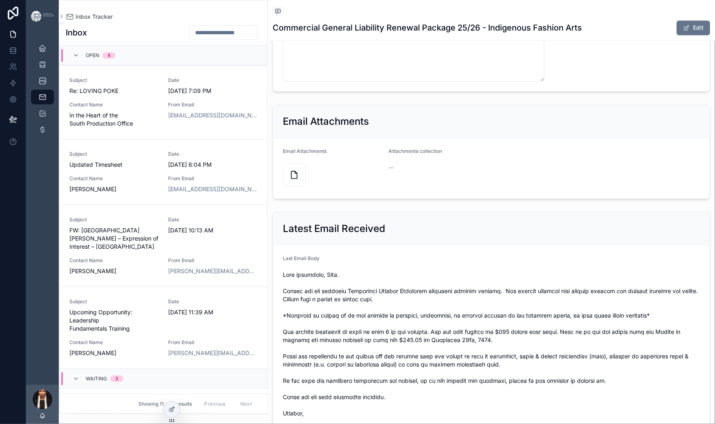
scroll to position [798, 0]
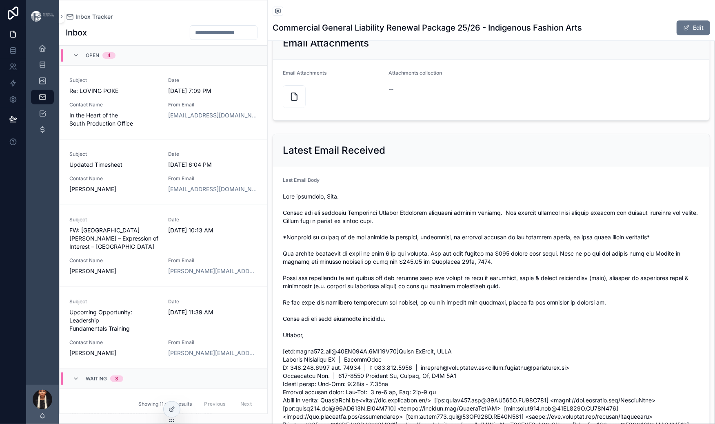
scroll to position [897, 0]
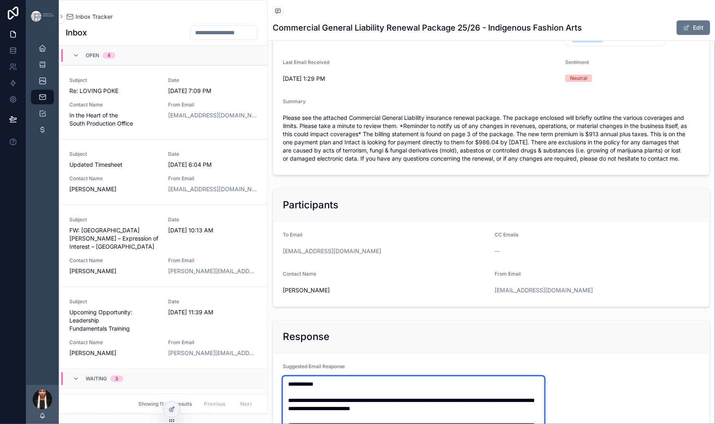
scroll to position [145, 0]
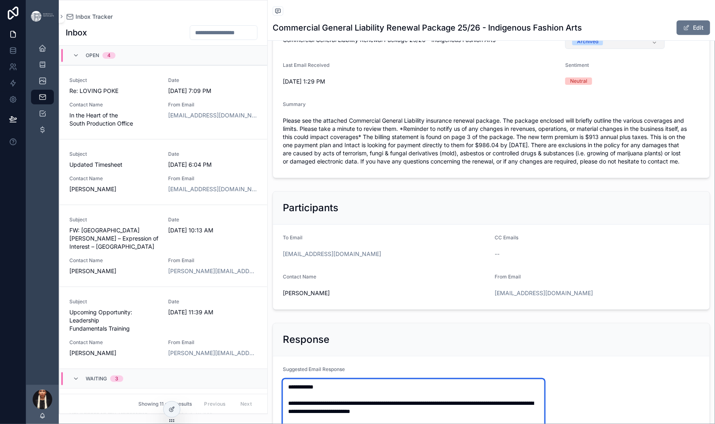
type textarea "**********"
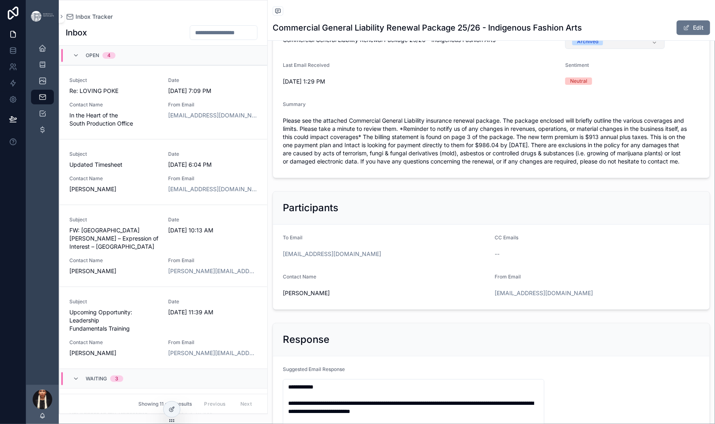
click at [598, 45] on div "Archived" at bounding box center [587, 41] width 21 height 7
click at [605, 243] on div "Send" at bounding box center [599, 238] width 12 height 7
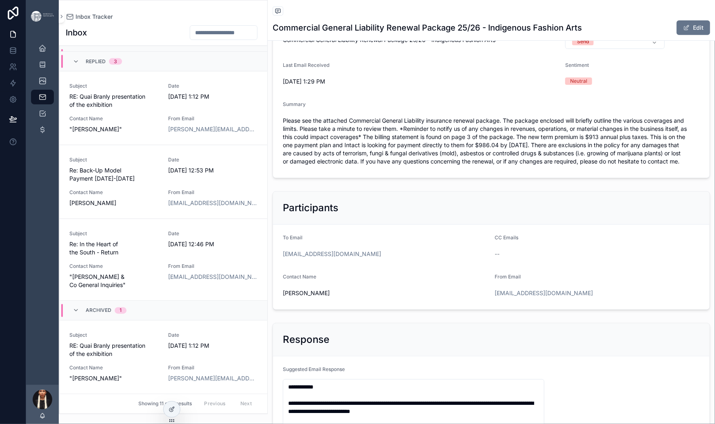
scroll to position [0, 0]
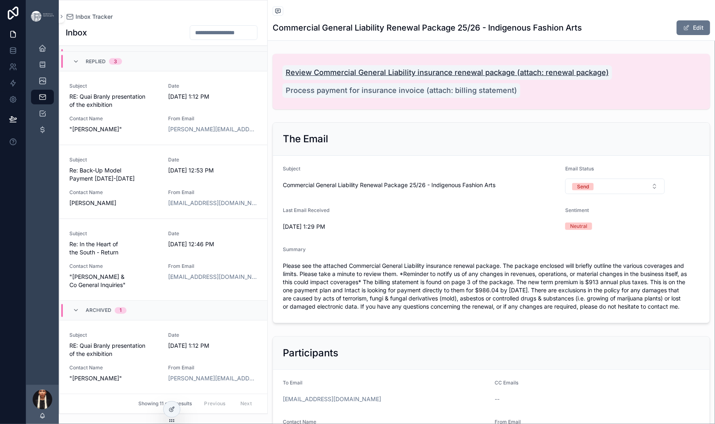
click at [482, 78] on span "Review Commercial General Liability insurance renewal package (attach: renewal …" at bounding box center [447, 72] width 323 height 11
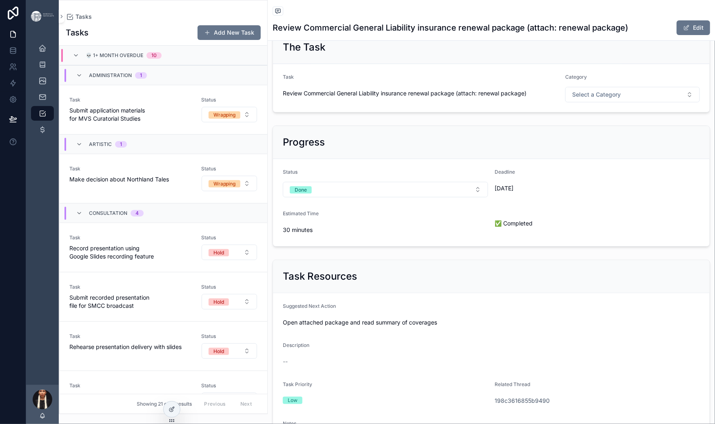
scroll to position [24, 0]
click at [621, 98] on span "Select a Category" at bounding box center [596, 94] width 49 height 8
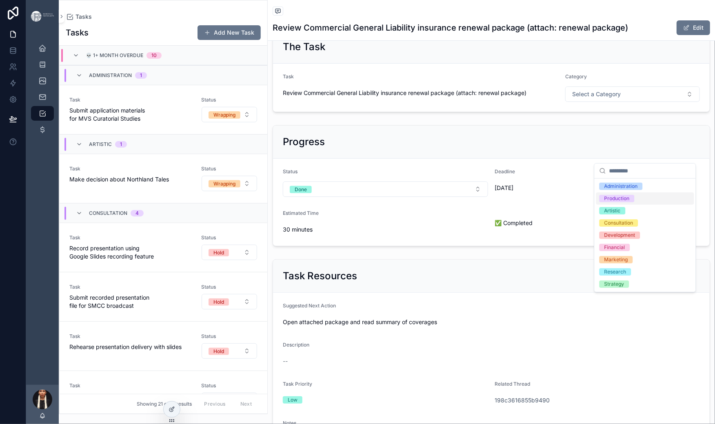
scroll to position [0, 0]
click at [637, 191] on div "Administration" at bounding box center [645, 186] width 98 height 12
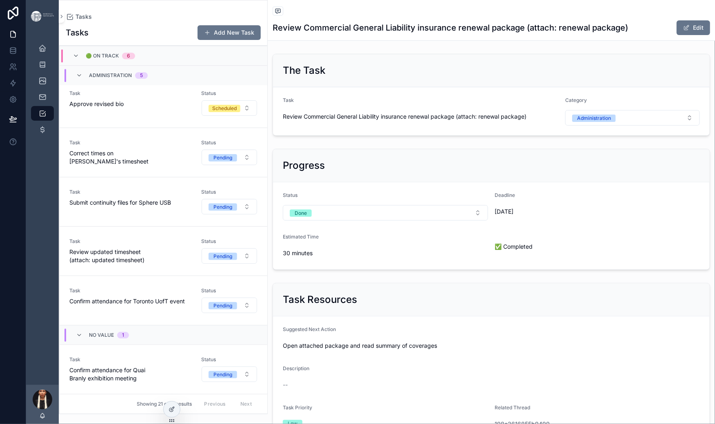
scroll to position [1625, 0]
click at [191, 288] on div "Task Confirm attendance for Toronto UofT event" at bounding box center [130, 297] width 122 height 18
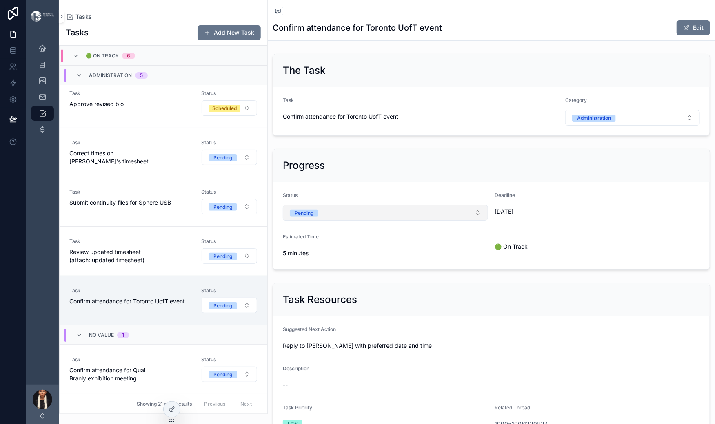
click at [313, 217] on div "Pending" at bounding box center [304, 213] width 19 height 7
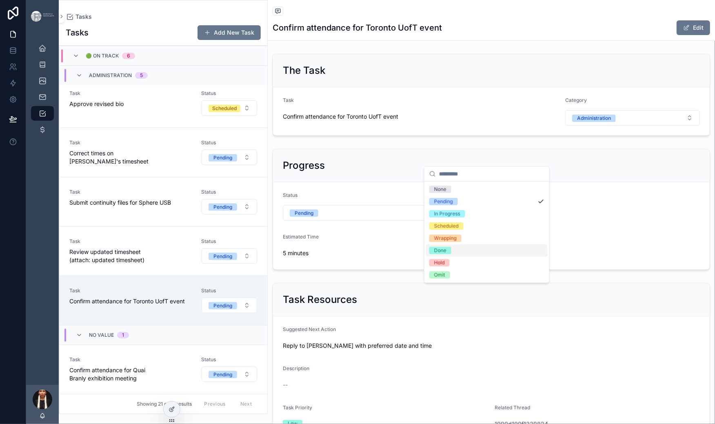
click at [446, 255] on div "Done" at bounding box center [440, 250] width 12 height 7
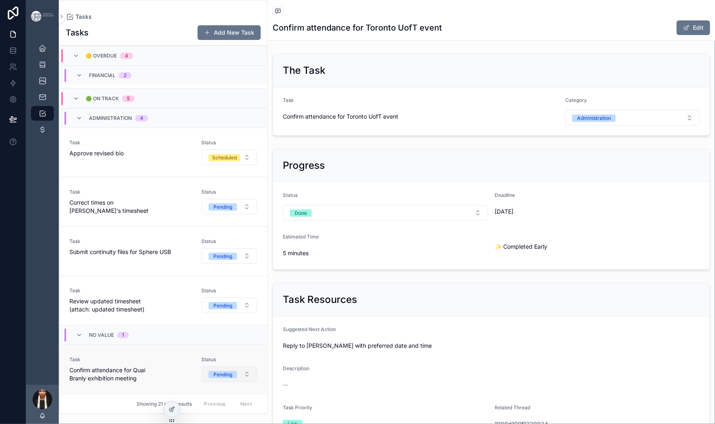
click at [257, 367] on button "Pending" at bounding box center [229, 375] width 55 height 16
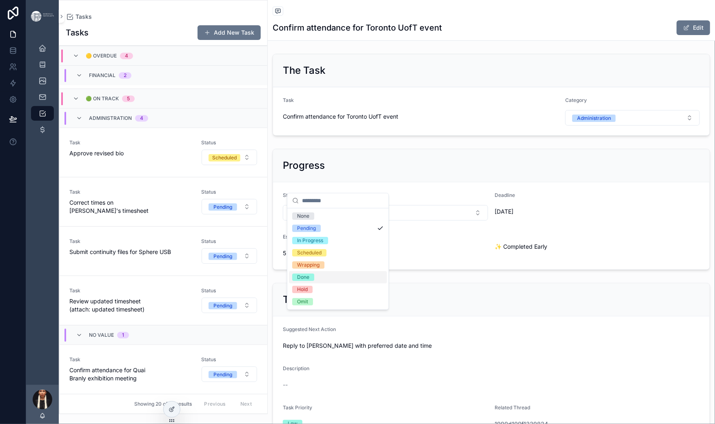
click at [309, 281] on div "Done" at bounding box center [303, 277] width 12 height 7
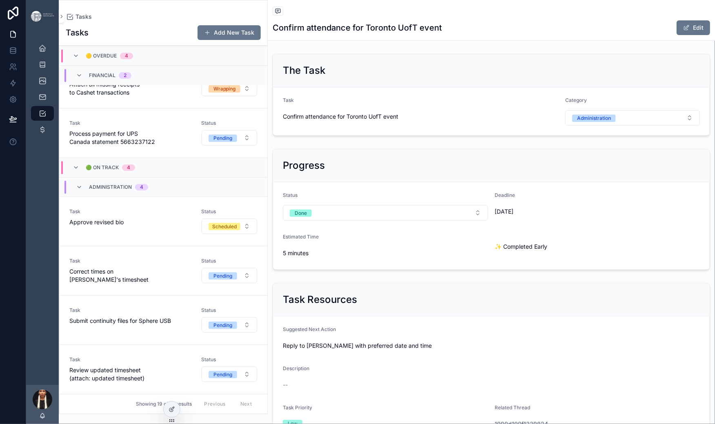
scroll to position [1498, 0]
click at [257, 367] on button "Pending" at bounding box center [229, 375] width 55 height 16
click at [309, 281] on div "Done" at bounding box center [303, 277] width 12 height 7
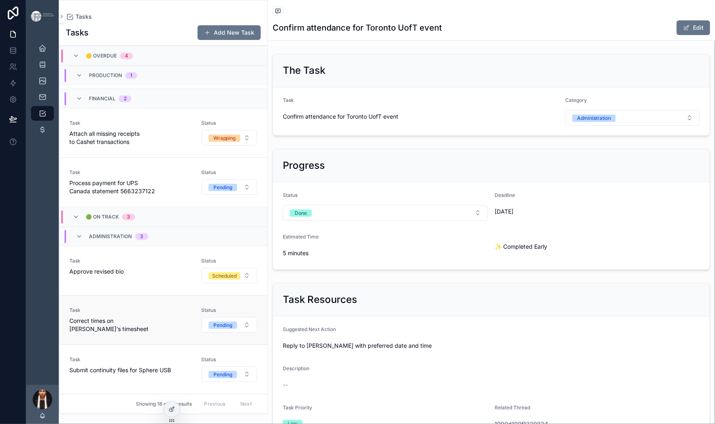
scroll to position [1424, 0]
click at [257, 317] on button "Pending" at bounding box center [229, 325] width 55 height 16
click at [309, 210] on div "Done" at bounding box center [303, 205] width 12 height 7
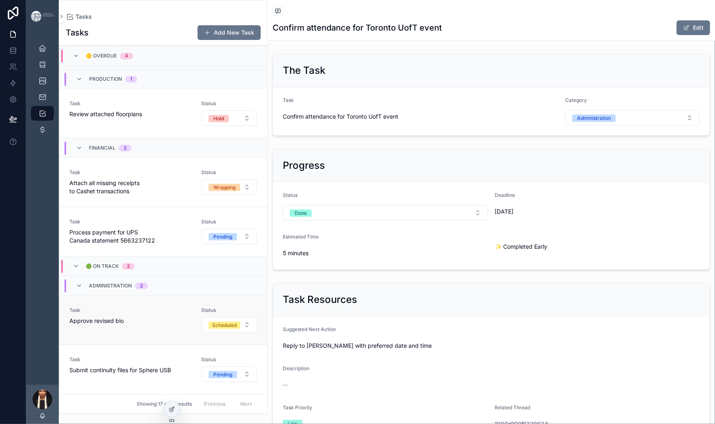
scroll to position [799, 0]
click at [323, 171] on div "In Progress" at bounding box center [310, 167] width 26 height 7
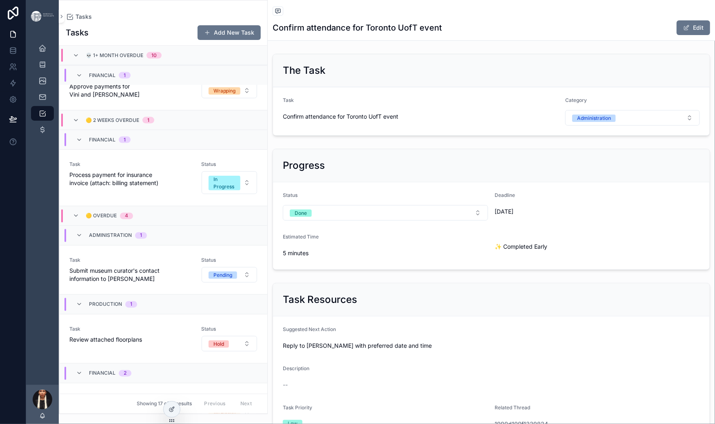
scroll to position [549, 0]
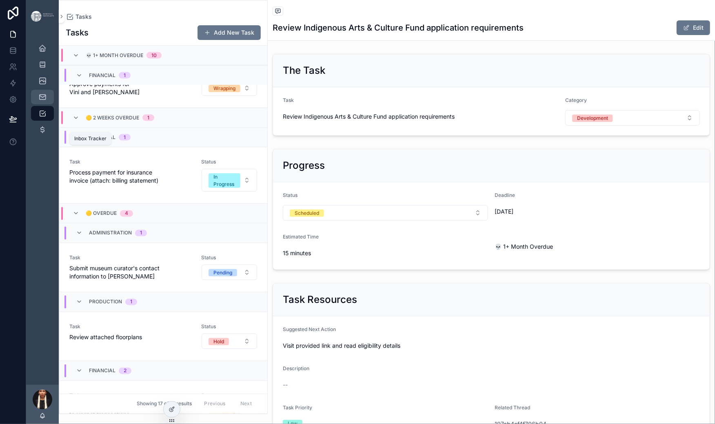
click at [47, 101] on icon "scrollable content" at bounding box center [42, 97] width 8 height 8
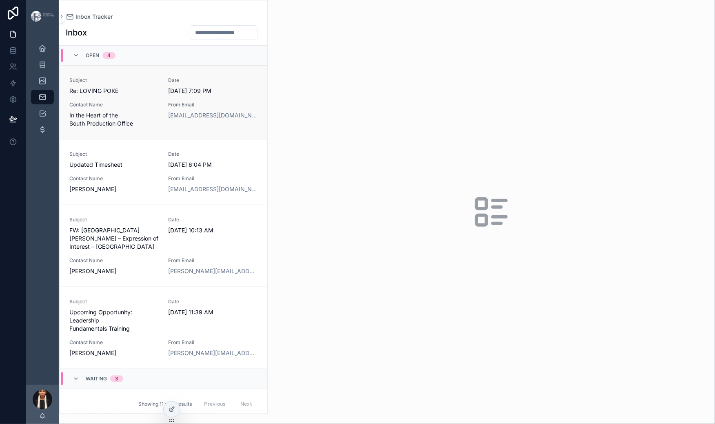
click at [159, 95] on span "Re: LOVING POKE" at bounding box center [113, 91] width 89 height 8
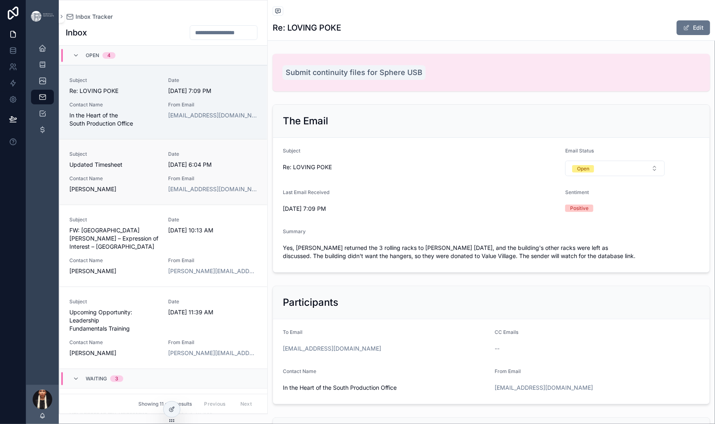
click at [159, 169] on div "Subject Updated Timesheet" at bounding box center [113, 160] width 89 height 18
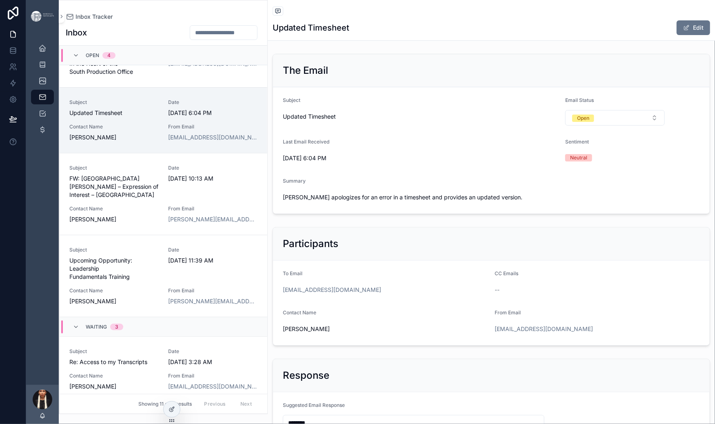
scroll to position [63, 0]
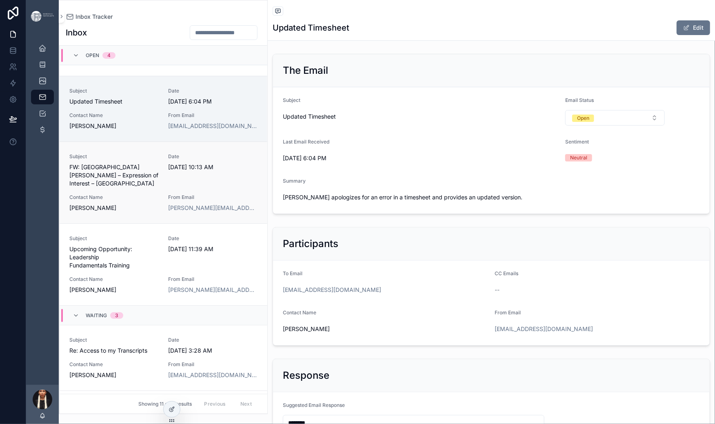
click at [159, 188] on div "Subject FW: [GEOGRAPHIC_DATA][PERSON_NAME] – Expression of Interest – [GEOGRAPH…" at bounding box center [113, 170] width 89 height 34
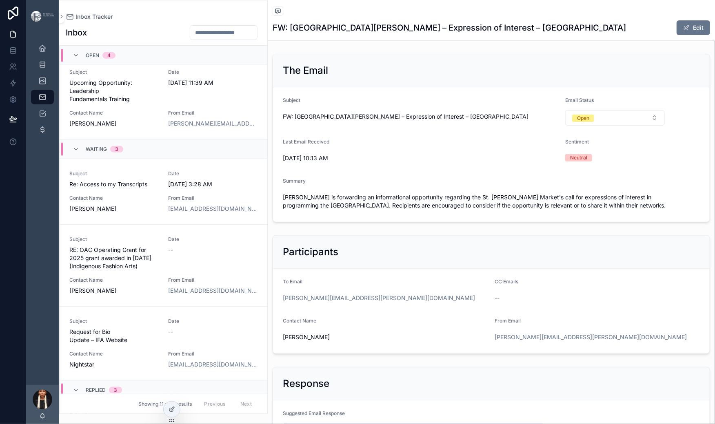
scroll to position [256, 0]
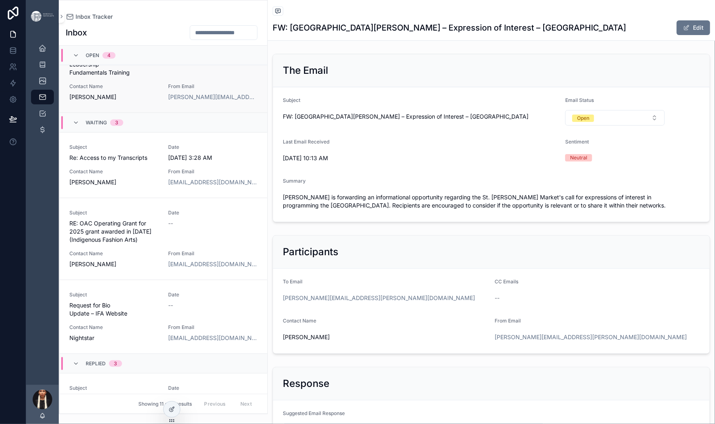
click at [159, 77] on span "Upcoming Opportunity: Leadership Fundamentals Training" at bounding box center [113, 64] width 89 height 24
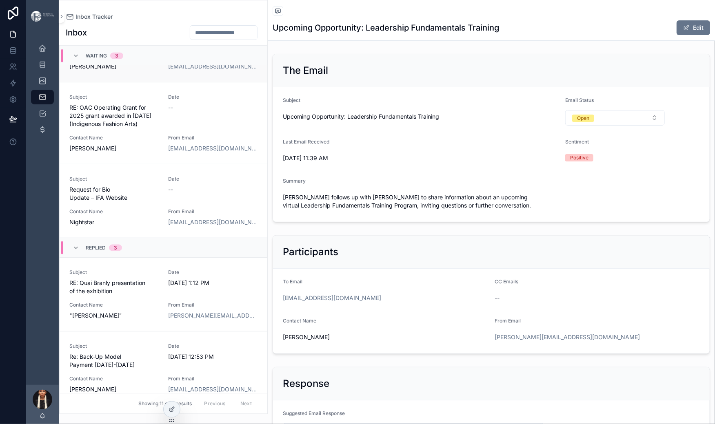
click at [159, 35] on span "Subject" at bounding box center [113, 31] width 89 height 7
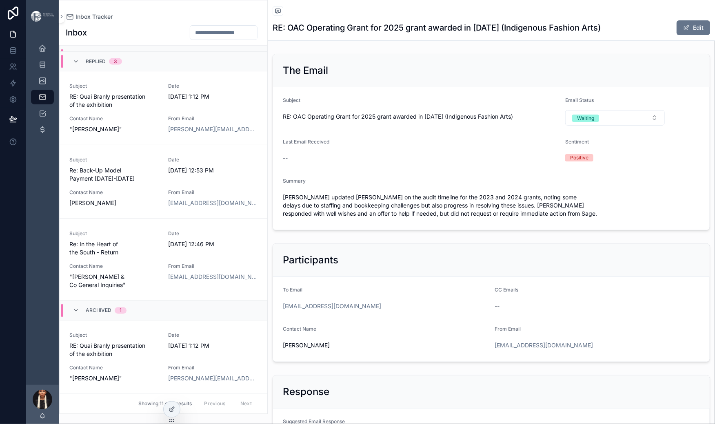
scroll to position [660, 0]
click at [159, 16] on span "Request for Bio Update – IFA Website" at bounding box center [113, 7] width 89 height 16
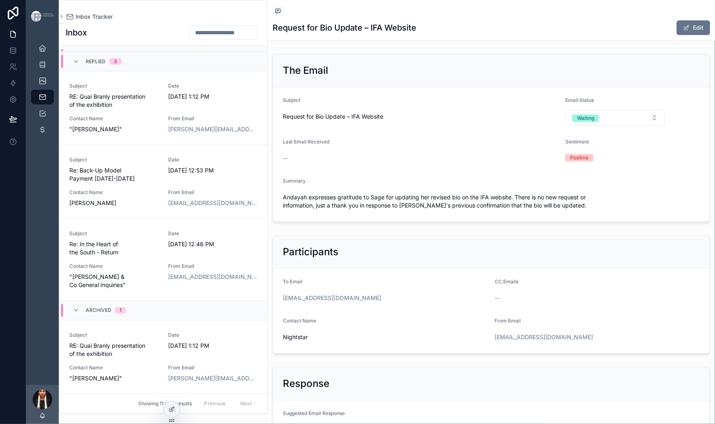
scroll to position [781, 0]
click at [159, 109] on span "RE: Quai Branly presentation of the exhibition" at bounding box center [113, 101] width 89 height 16
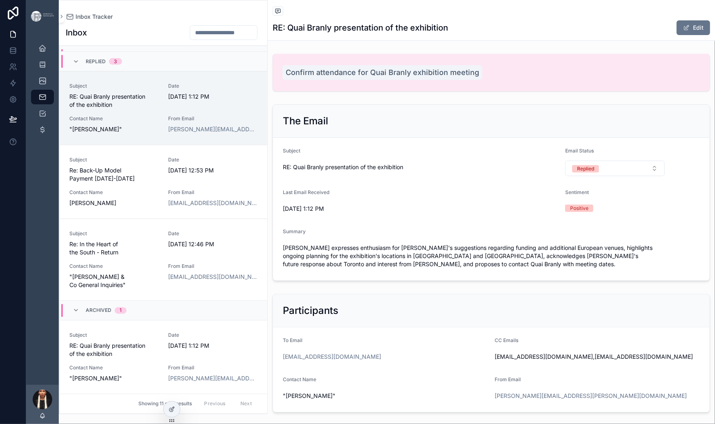
scroll to position [809, 0]
click at [479, 78] on span "Confirm attendance for Quai Branly exhibition meeting" at bounding box center [382, 72] width 193 height 11
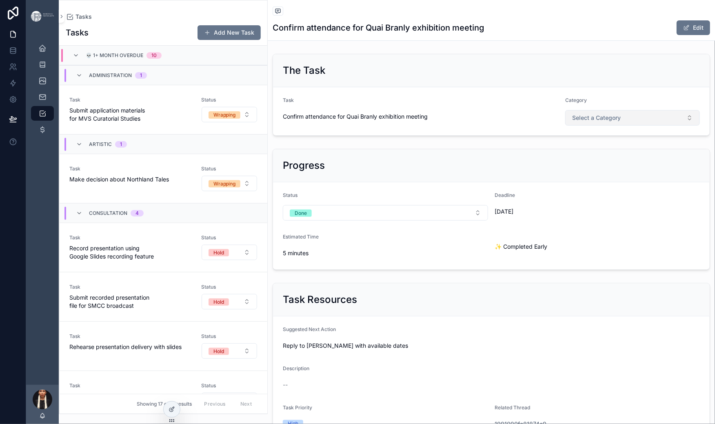
click at [621, 122] on span "Select a Category" at bounding box center [596, 118] width 49 height 8
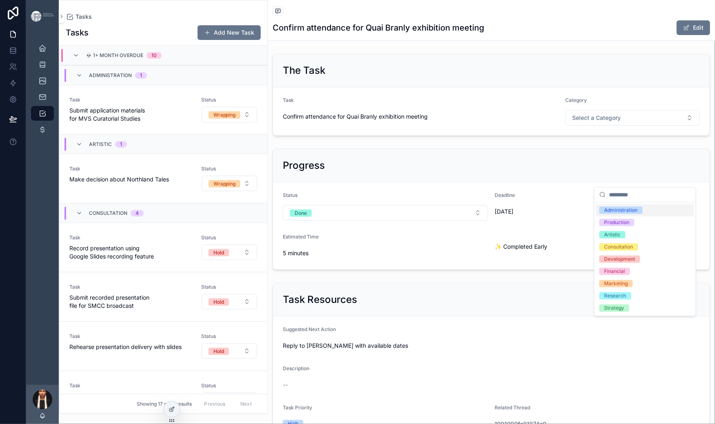
click at [621, 214] on div "Administration" at bounding box center [620, 210] width 33 height 7
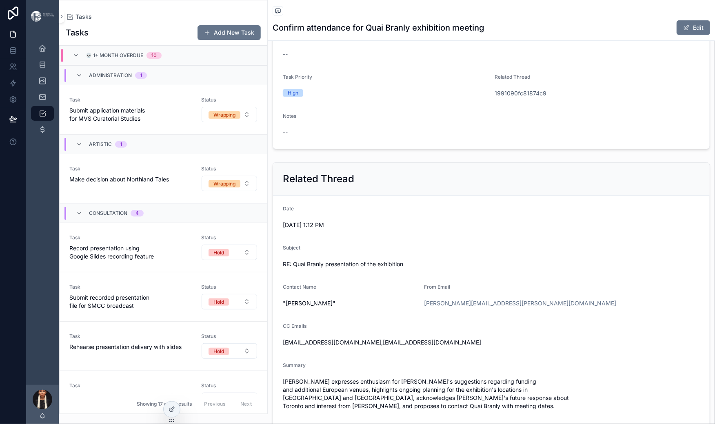
scroll to position [354, 0]
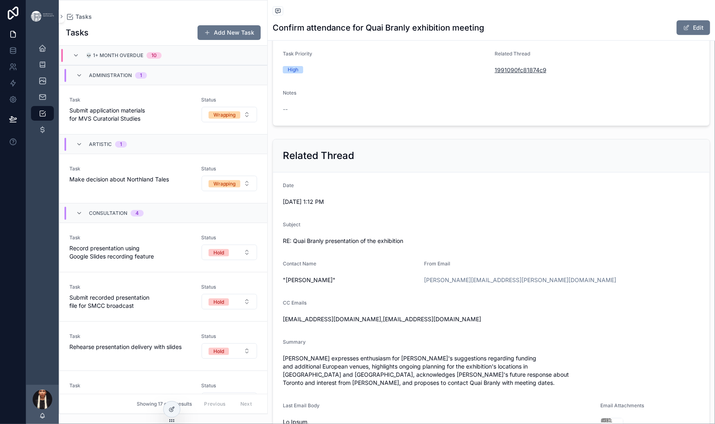
click at [546, 74] on span "1991090fc81874c9" at bounding box center [520, 70] width 52 height 8
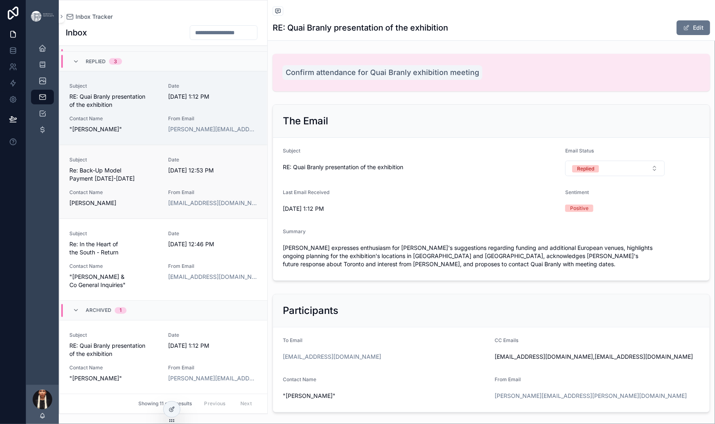
scroll to position [826, 0]
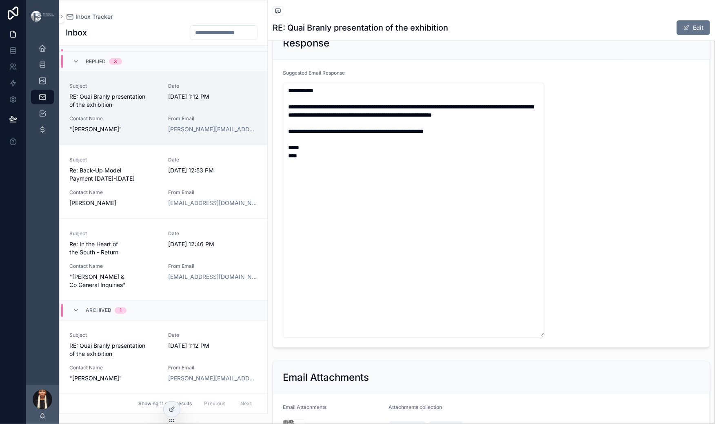
scroll to position [0, 0]
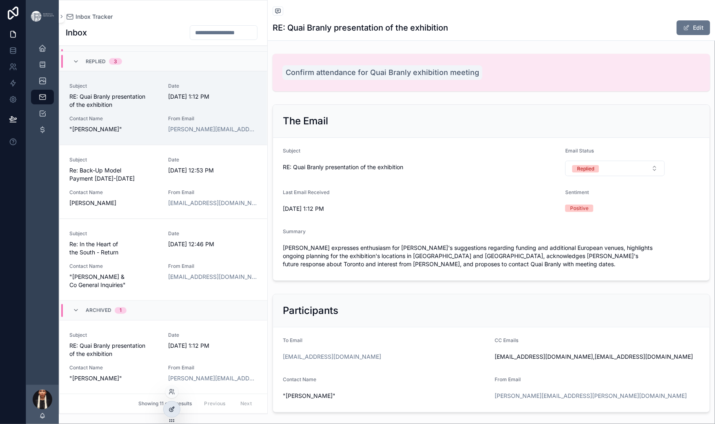
click at [174, 410] on icon at bounding box center [172, 408] width 3 height 3
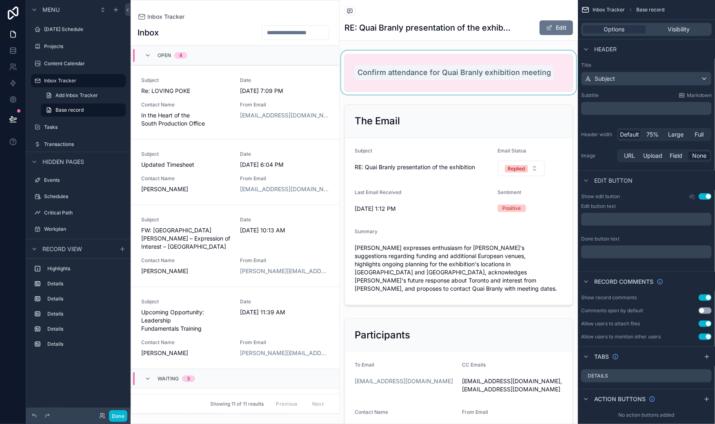
scroll to position [1020, 0]
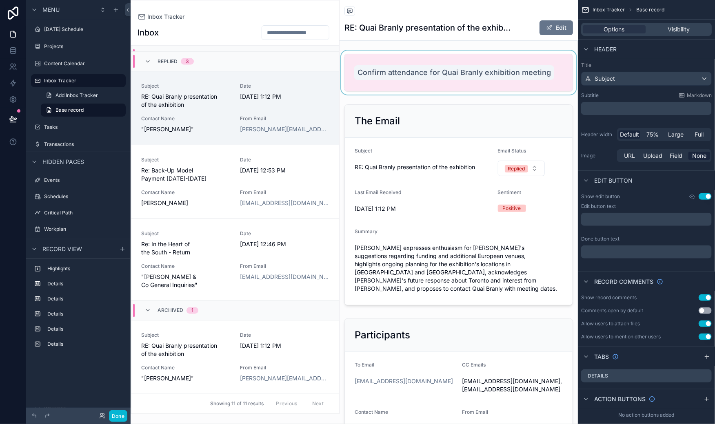
click at [406, 95] on div "scrollable content" at bounding box center [458, 73] width 238 height 44
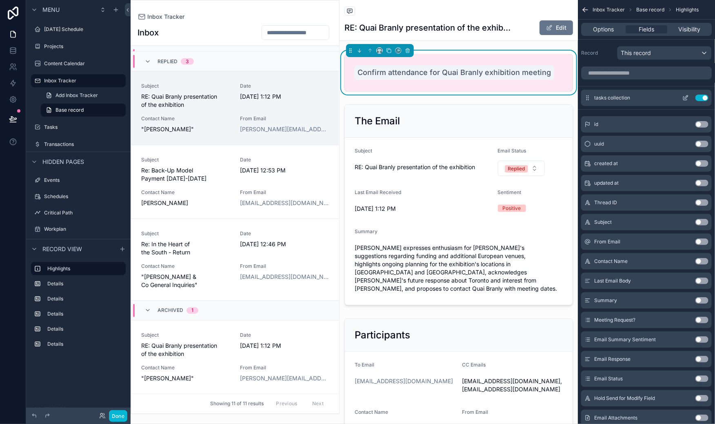
click at [682, 101] on icon "scrollable content" at bounding box center [685, 98] width 7 height 7
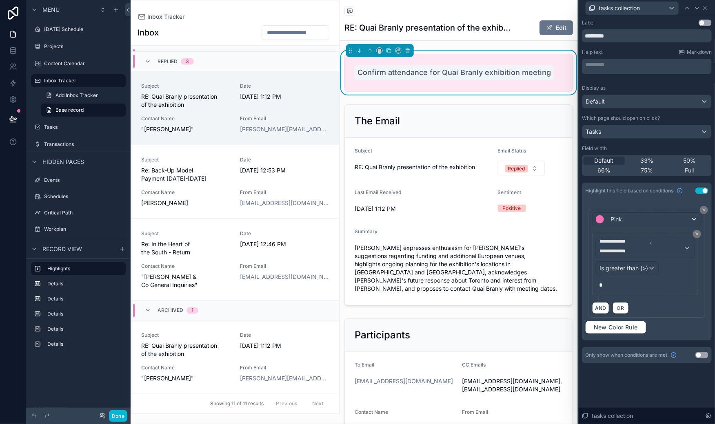
scroll to position [122, 0]
click at [649, 238] on div "**********" at bounding box center [645, 248] width 98 height 20
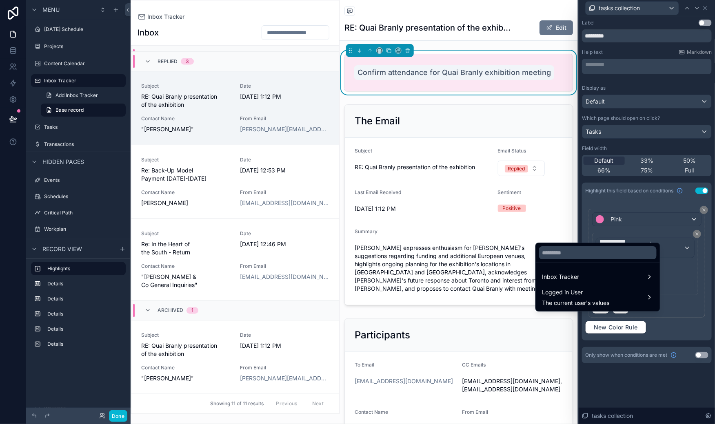
click at [649, 230] on div at bounding box center [646, 212] width 136 height 424
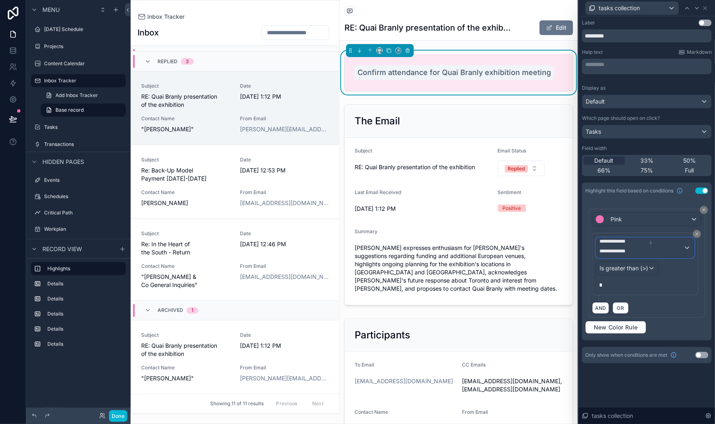
click at [649, 238] on div "**********" at bounding box center [645, 248] width 98 height 20
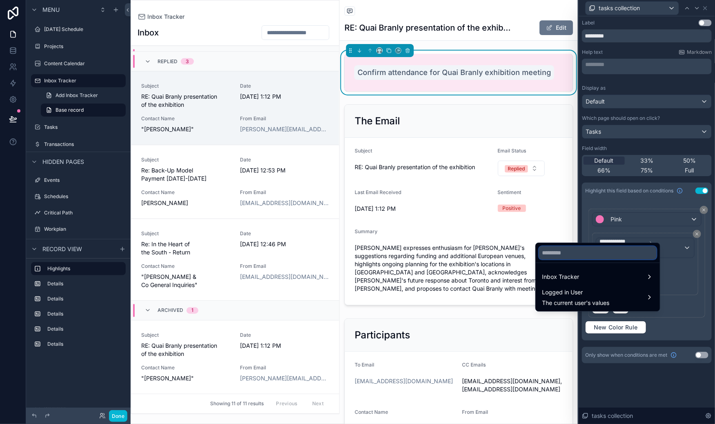
click at [583, 259] on input "text" at bounding box center [597, 252] width 117 height 13
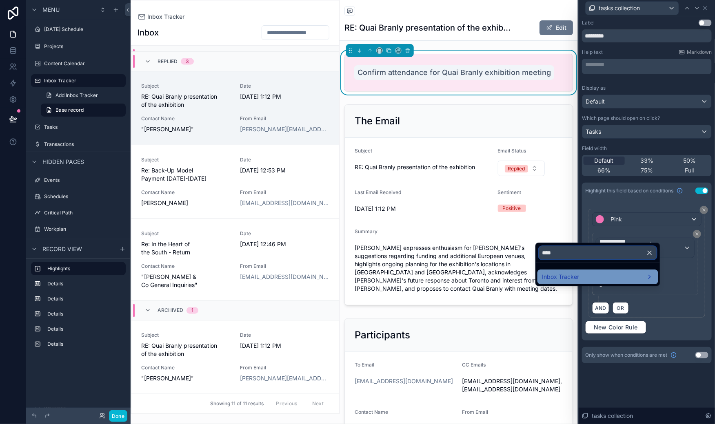
type input "****"
click at [643, 282] on div "Inbox Tracker" at bounding box center [597, 277] width 111 height 10
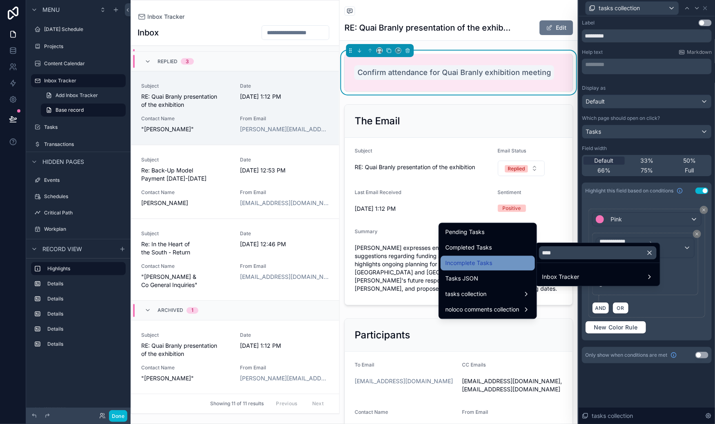
click at [459, 268] on span "Incomplete Tasks" at bounding box center [468, 264] width 47 height 10
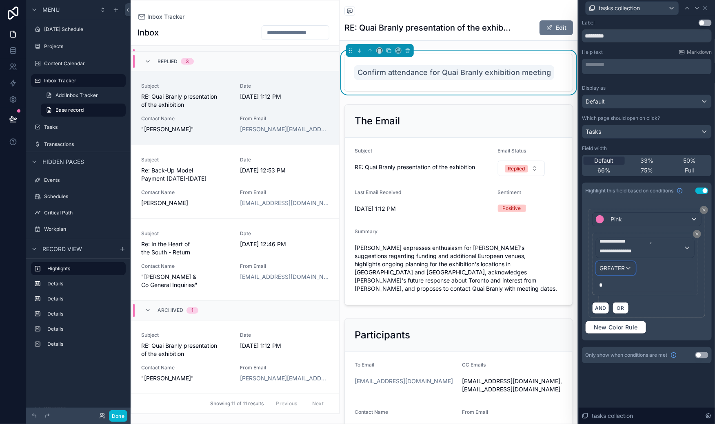
click at [596, 262] on div "GREATER" at bounding box center [615, 268] width 39 height 13
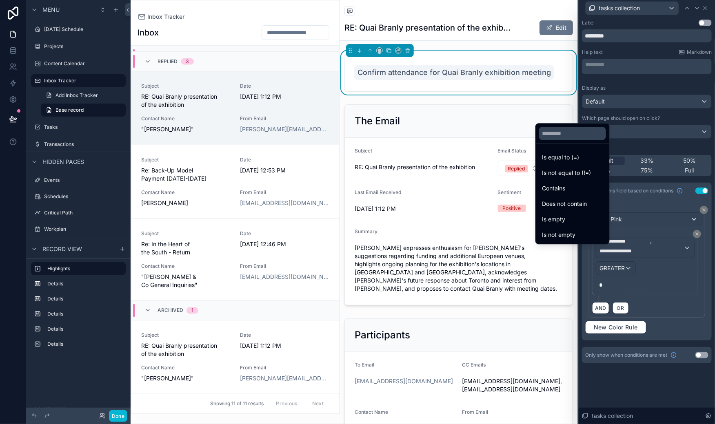
click at [625, 275] on div at bounding box center [646, 212] width 136 height 424
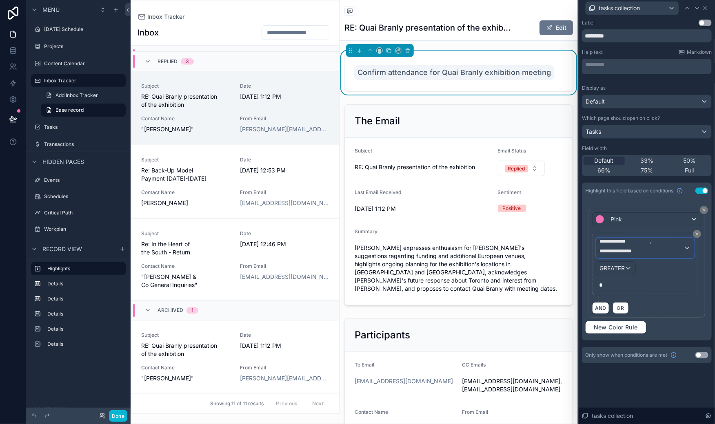
click at [623, 248] on span "**********" at bounding box center [629, 253] width 61 height 10
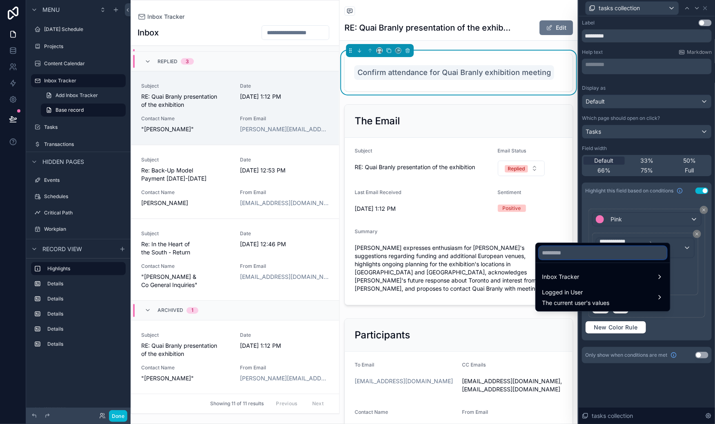
click at [586, 259] on input "text" at bounding box center [603, 252] width 128 height 13
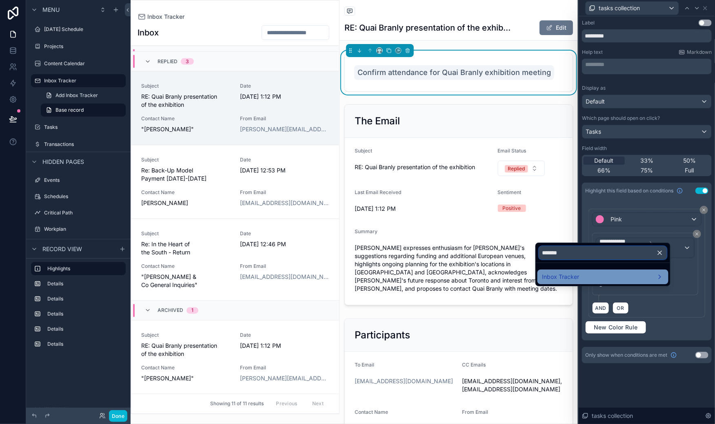
type input "*******"
click at [579, 282] on span "Inbox Tracker" at bounding box center [560, 277] width 37 height 10
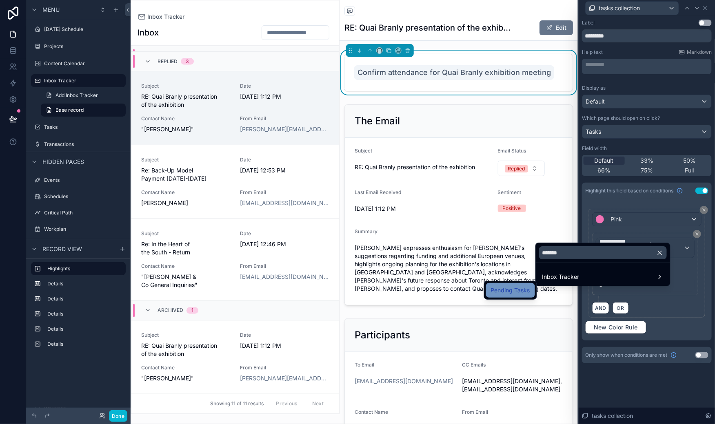
click at [505, 294] on span "Pending Tasks" at bounding box center [510, 291] width 39 height 10
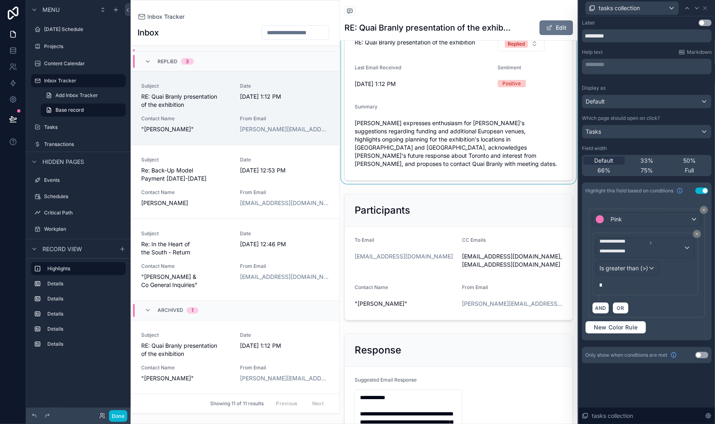
scroll to position [0, 0]
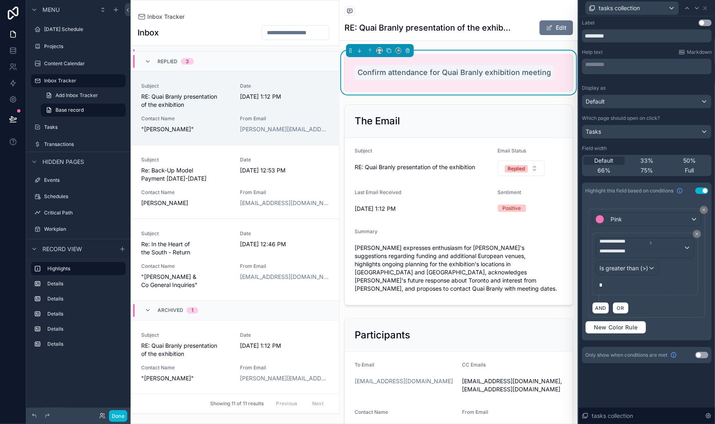
click at [402, 91] on div "Confirm attendance for Quai Branly exhibition meeting" at bounding box center [458, 73] width 228 height 38
click at [403, 95] on div "Confirm attendance for Quai Branly exhibition meeting" at bounding box center [458, 73] width 238 height 44
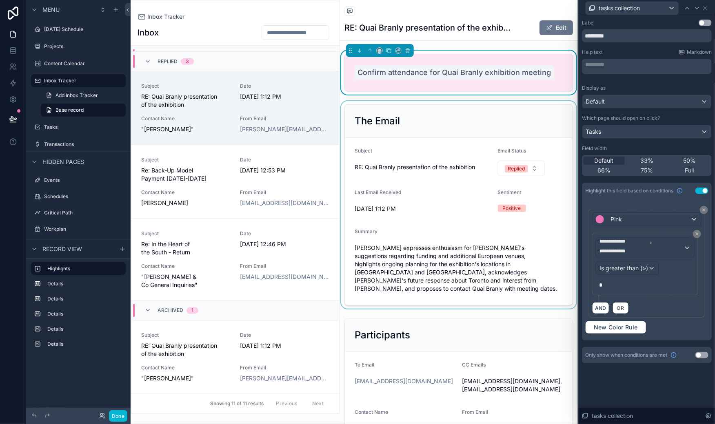
scroll to position [1, 0]
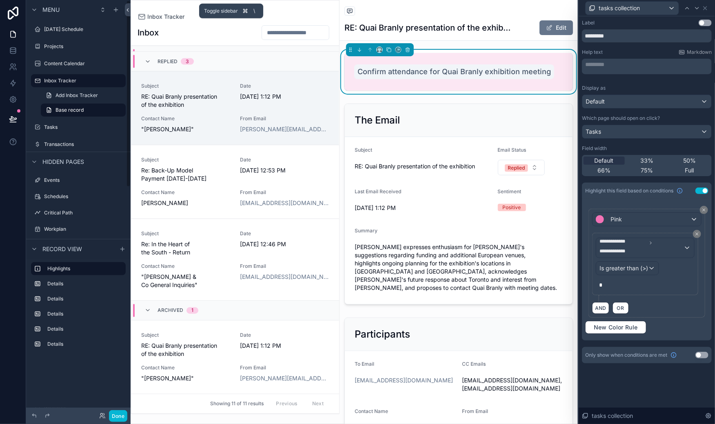
click at [131, 13] on icon at bounding box center [128, 10] width 6 height 6
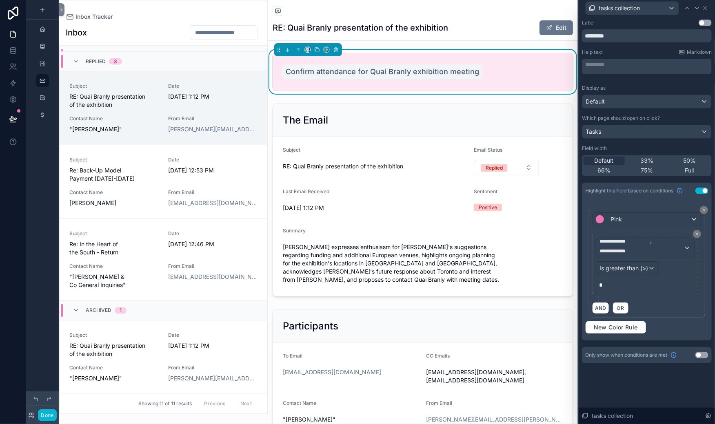
click at [488, 80] on div "Confirm attendance for Quai Branly exhibition meeting" at bounding box center [423, 72] width 300 height 38
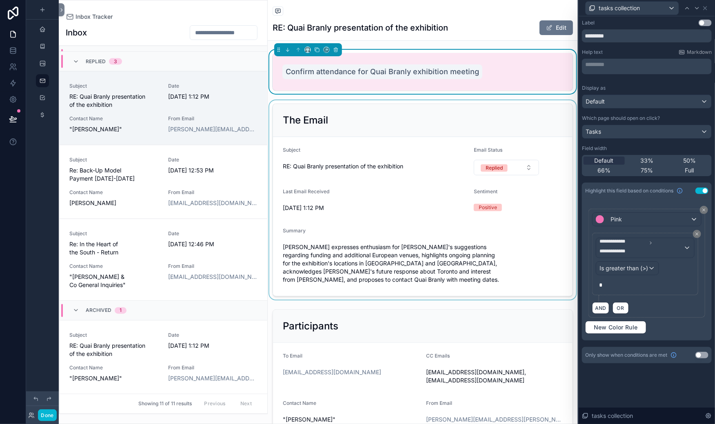
click at [430, 195] on div "scrollable content" at bounding box center [423, 199] width 310 height 199
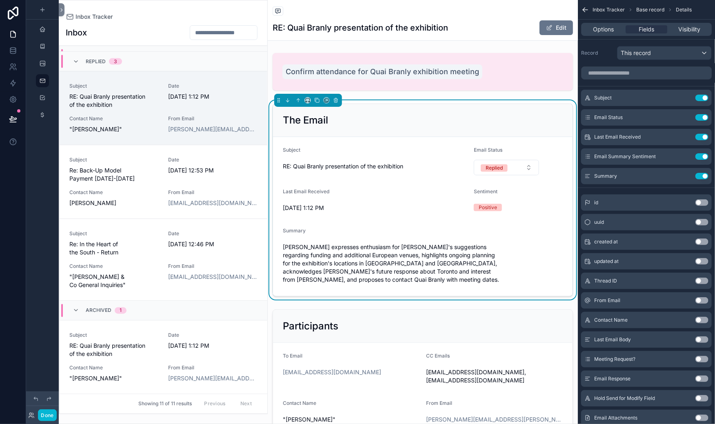
scroll to position [934, 0]
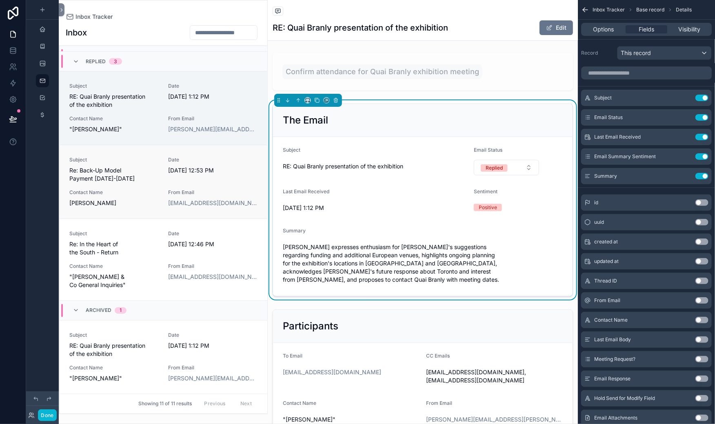
click at [159, 163] on span "Subject" at bounding box center [113, 160] width 89 height 7
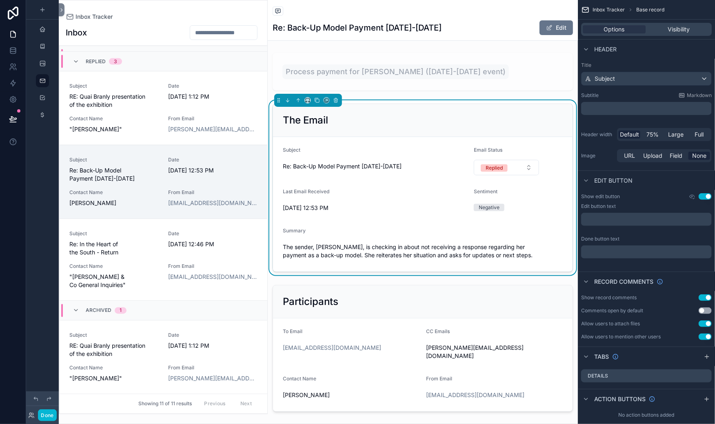
scroll to position [959, 0]
click at [667, 33] on span "Visibility" at bounding box center [678, 29] width 22 height 8
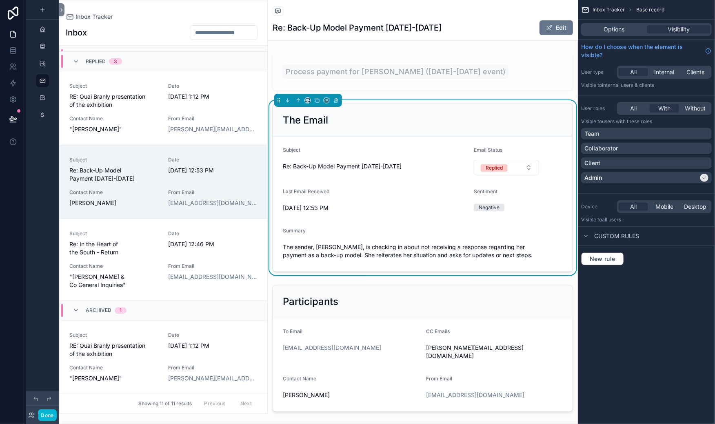
scroll to position [0, 0]
click at [395, 74] on div "scrollable content" at bounding box center [423, 72] width 310 height 44
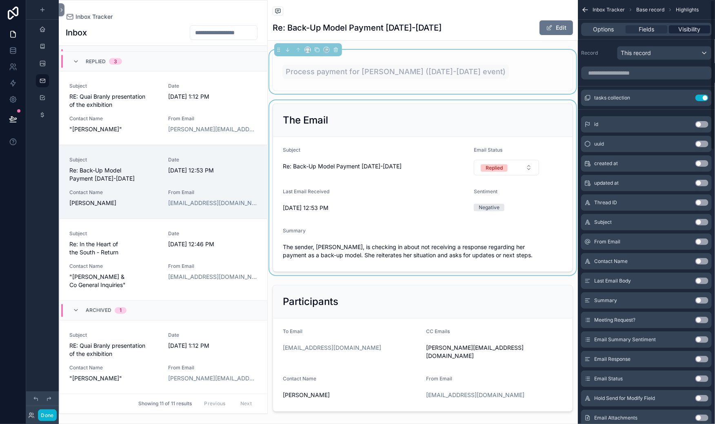
click at [678, 33] on span "Visibility" at bounding box center [689, 29] width 22 height 8
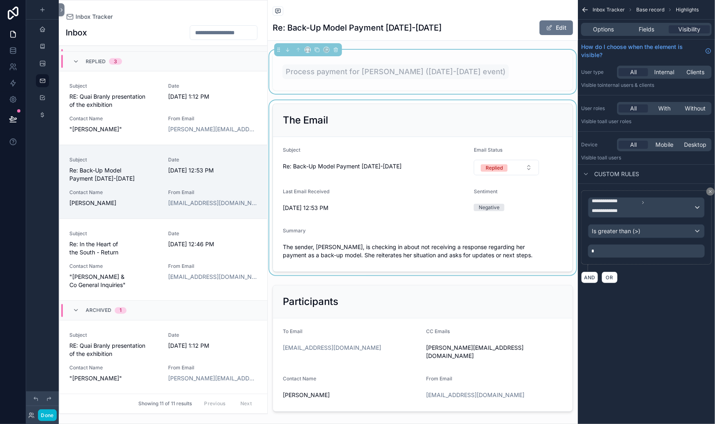
scroll to position [16, 0]
click at [159, 109] on span "RE: Quai Branly presentation of the exhibition" at bounding box center [113, 101] width 89 height 16
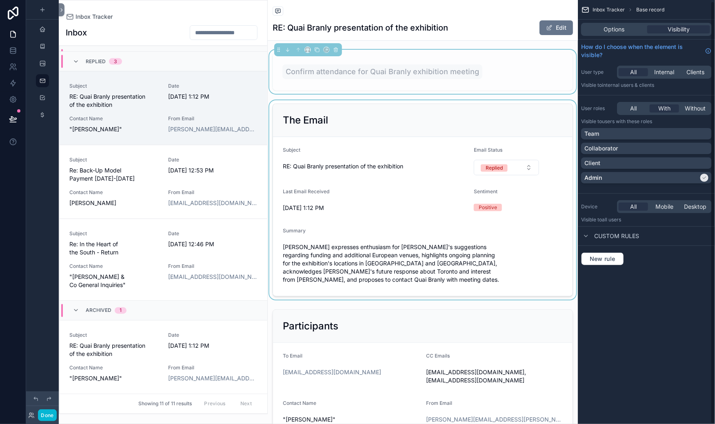
scroll to position [1, 0]
click at [604, 33] on span "Options" at bounding box center [614, 29] width 21 height 8
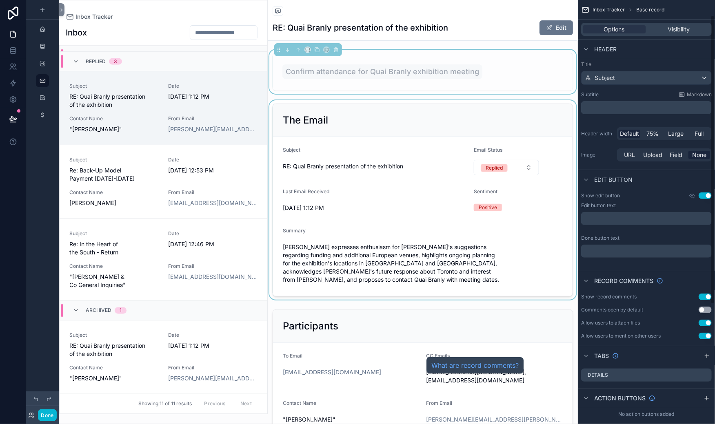
scroll to position [0, 0]
click at [468, 79] on div "Confirm attendance for Quai Branly exhibition meeting" at bounding box center [423, 72] width 300 height 38
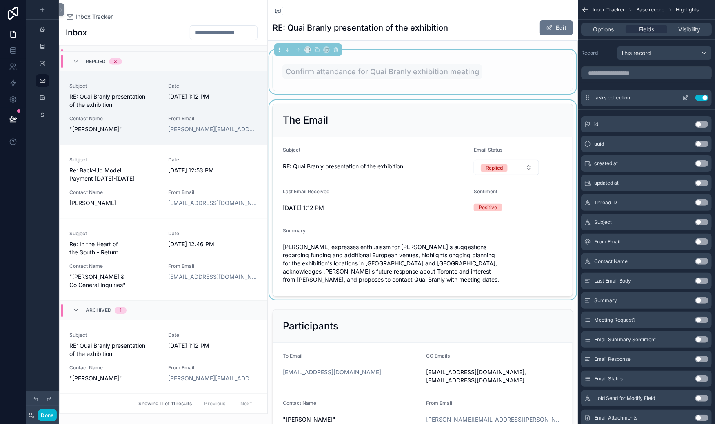
click at [682, 101] on icon "scrollable content" at bounding box center [685, 98] width 7 height 7
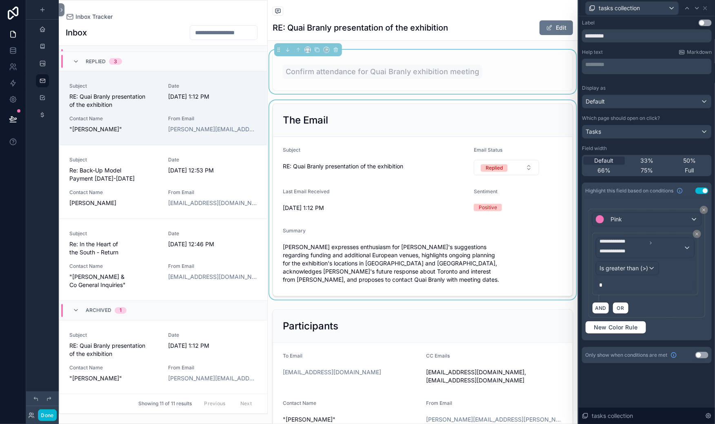
scroll to position [122, 0]
click at [308, 91] on div "Confirm attendance for Quai Branly exhibition meeting" at bounding box center [423, 72] width 300 height 38
click at [257, 143] on link "Subject RE: Quai Branly presentation of the exhibition Date [DATE] 1:12 PM Cont…" at bounding box center [164, 108] width 208 height 74
click at [304, 94] on div "Confirm attendance for Quai Branly exhibition meeting" at bounding box center [423, 72] width 310 height 44
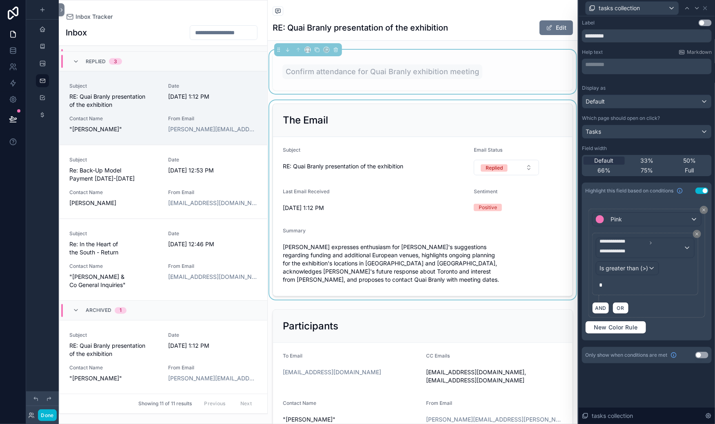
click at [372, 191] on div "scrollable content" at bounding box center [423, 199] width 310 height 199
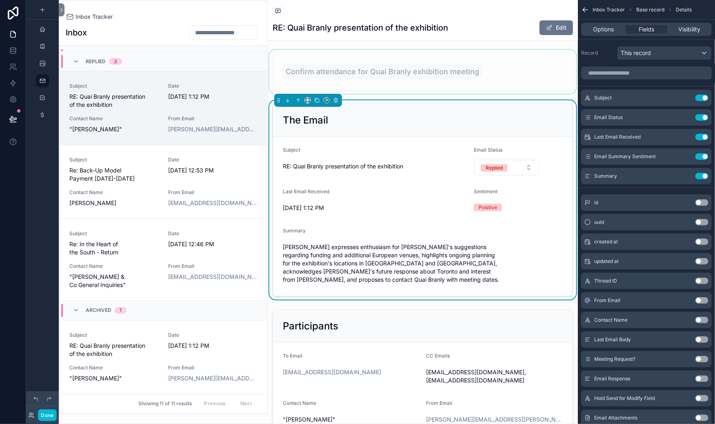
click at [417, 80] on div "scrollable content" at bounding box center [423, 72] width 310 height 44
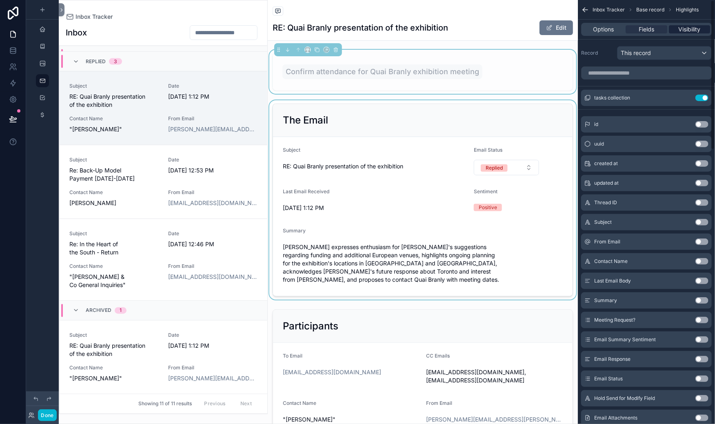
click at [684, 33] on span "Visibility" at bounding box center [689, 29] width 22 height 8
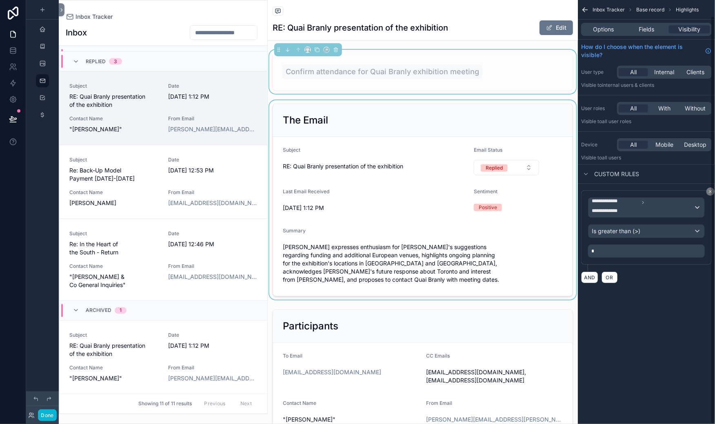
scroll to position [16, 0]
click at [56, 412] on button "Done" at bounding box center [47, 416] width 18 height 12
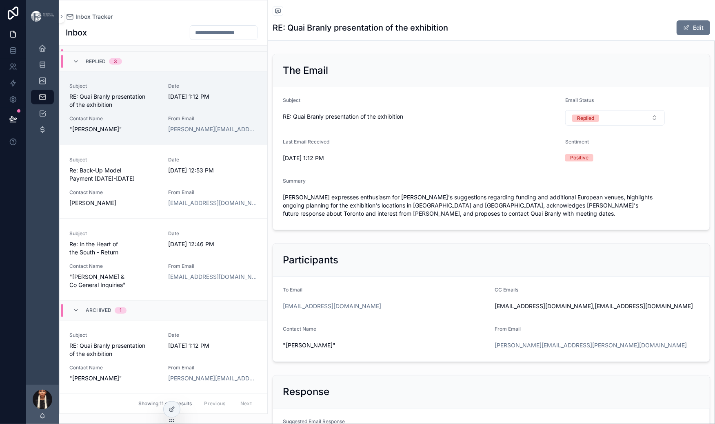
scroll to position [817, 0]
click at [159, 183] on span "Re: Back-Up Model Payment [DATE]-[DATE]" at bounding box center [113, 174] width 89 height 16
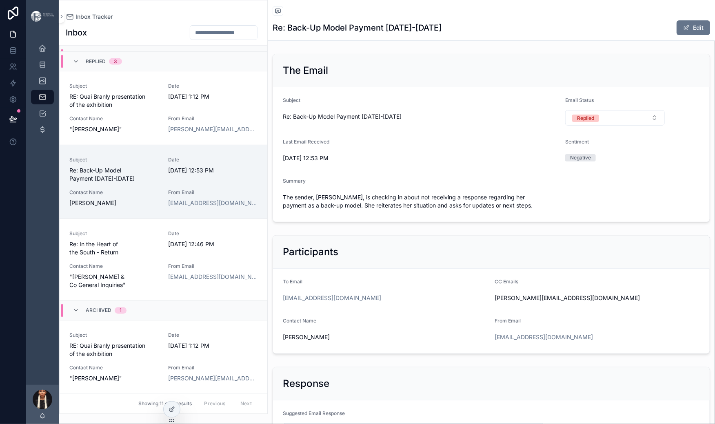
scroll to position [945, 0]
click at [159, 237] on span "Subject" at bounding box center [113, 233] width 89 height 7
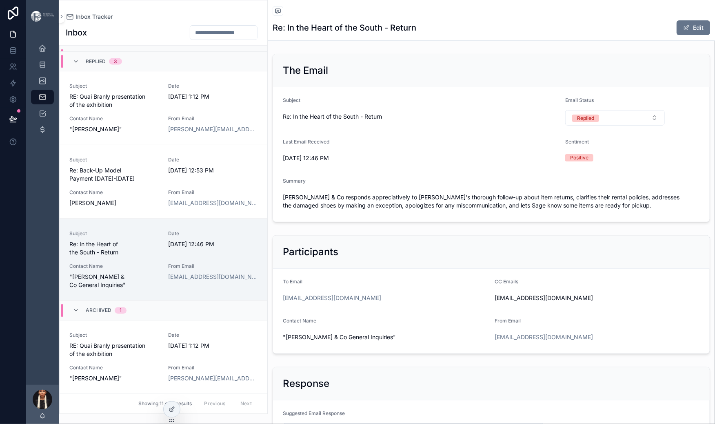
scroll to position [1042, 0]
click at [157, 332] on span "Subject" at bounding box center [113, 335] width 89 height 7
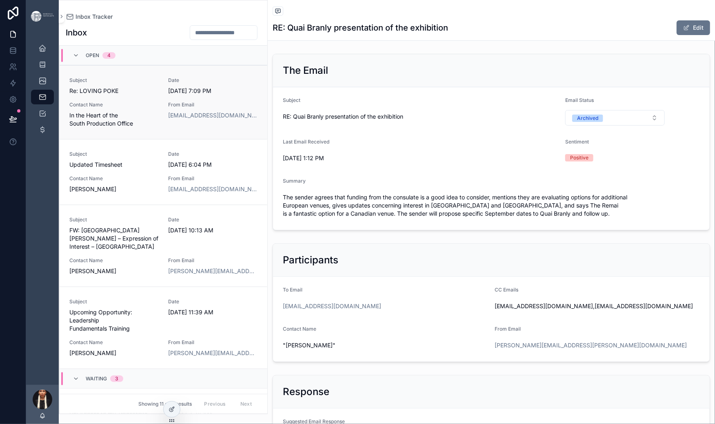
click at [159, 95] on span "Re: LOVING POKE" at bounding box center [113, 91] width 89 height 8
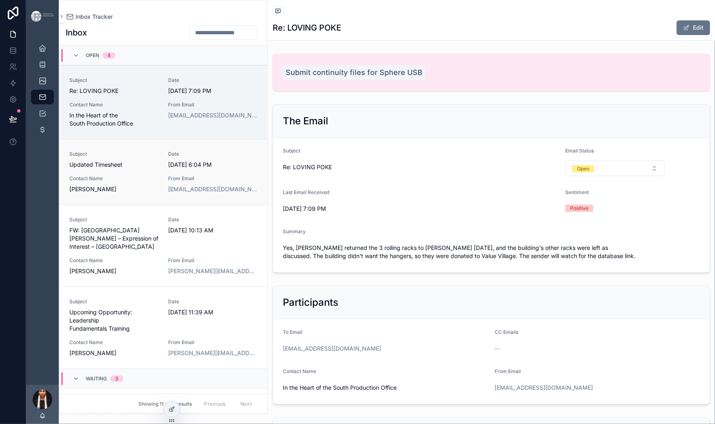
click at [159, 157] on span "Subject" at bounding box center [113, 154] width 89 height 7
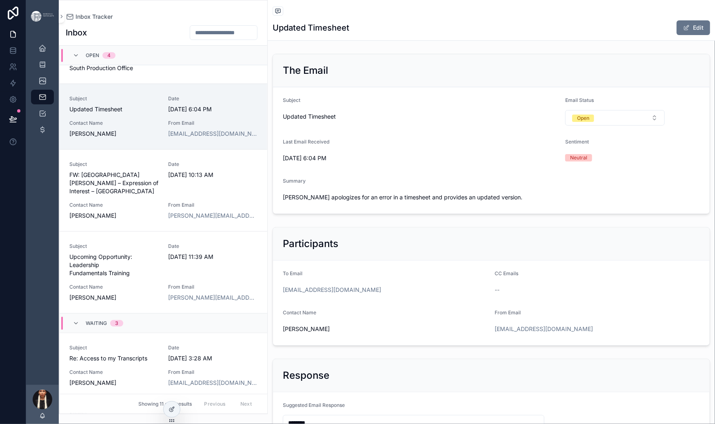
scroll to position [88, 0]
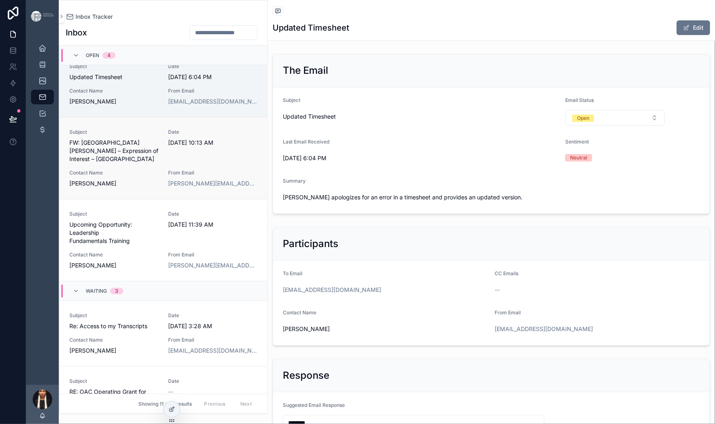
click at [159, 135] on span "Subject" at bounding box center [113, 132] width 89 height 7
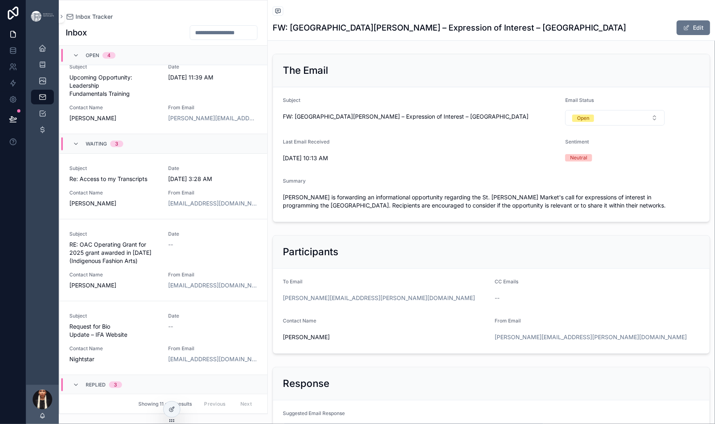
scroll to position [262, 0]
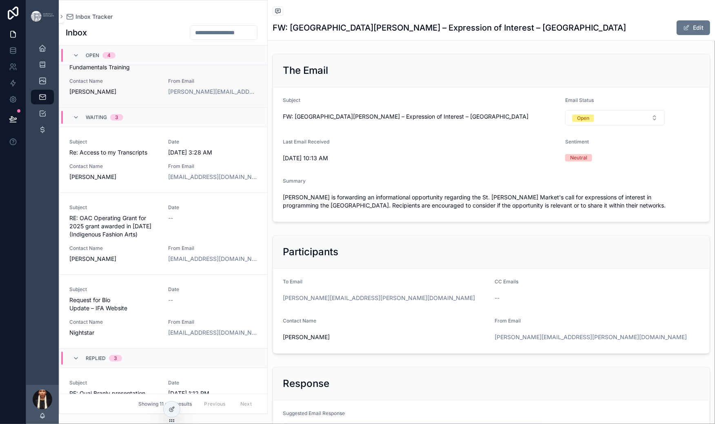
click at [159, 71] on div "Subject Upcoming Opportunity: Leadership Fundamentals Training" at bounding box center [113, 54] width 89 height 34
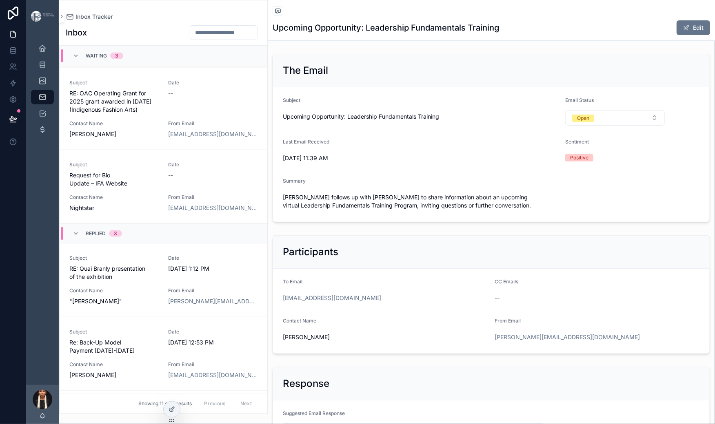
scroll to position [401, 0]
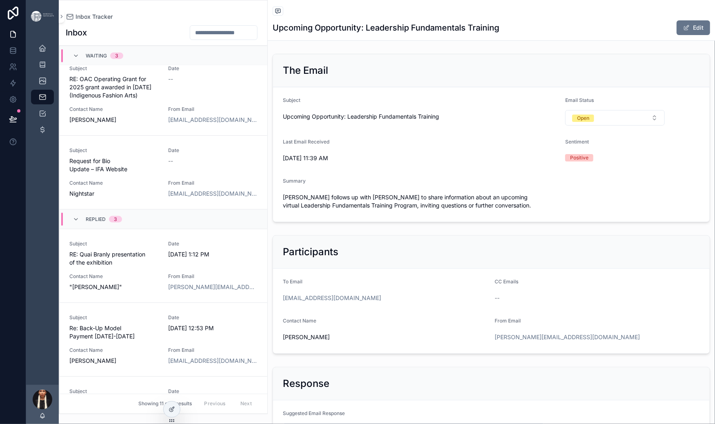
click at [151, 18] on span "Re: Access to my Transcripts" at bounding box center [113, 13] width 89 height 8
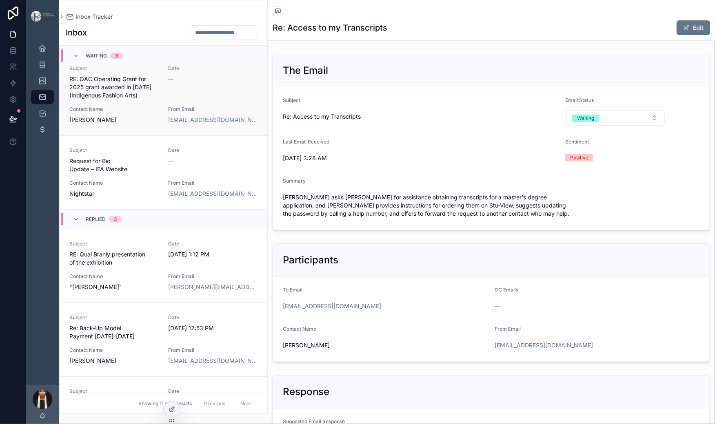
click at [150, 72] on span "Subject" at bounding box center [113, 68] width 89 height 7
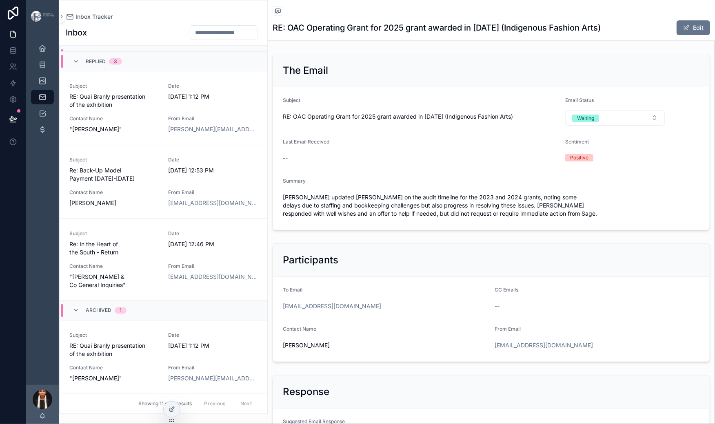
scroll to position [612, 0]
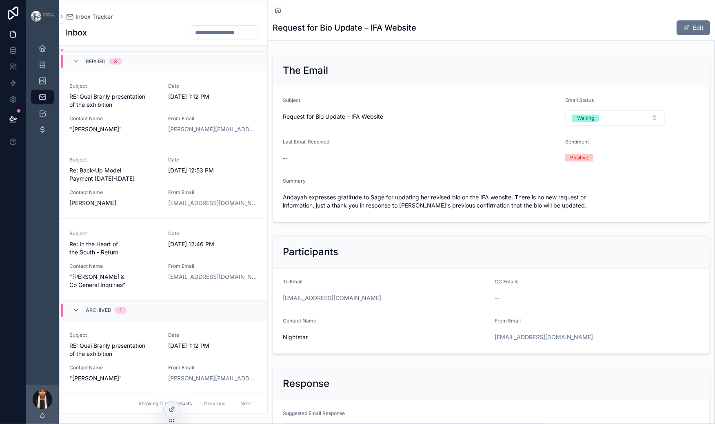
scroll to position [727, 0]
click at [146, 89] on span "Subject" at bounding box center [113, 86] width 89 height 7
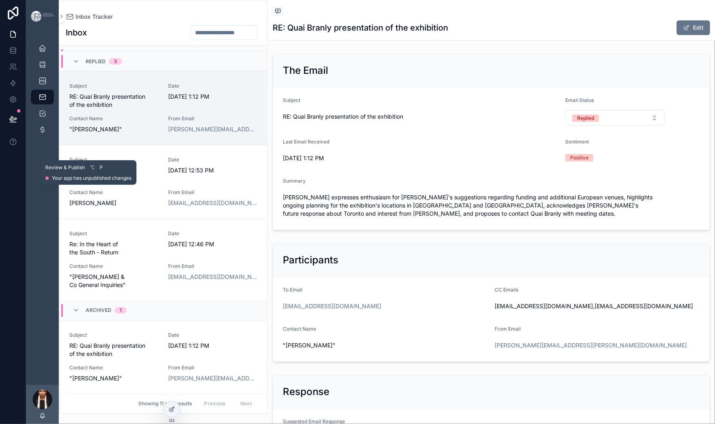
click at [16, 121] on icon at bounding box center [12, 119] width 7 height 4
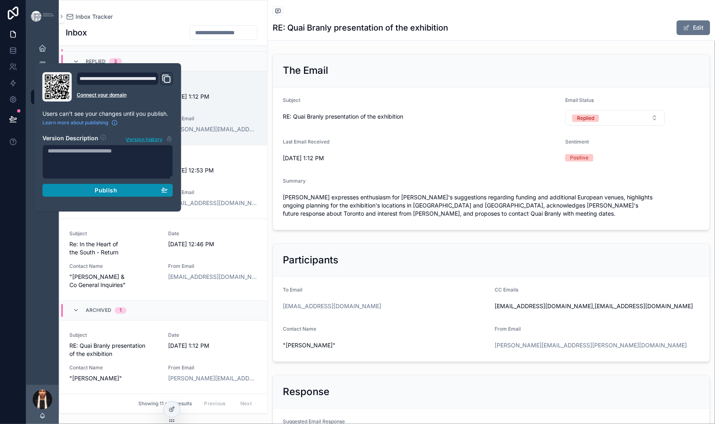
click at [117, 194] on span "Publish" at bounding box center [106, 190] width 22 height 7
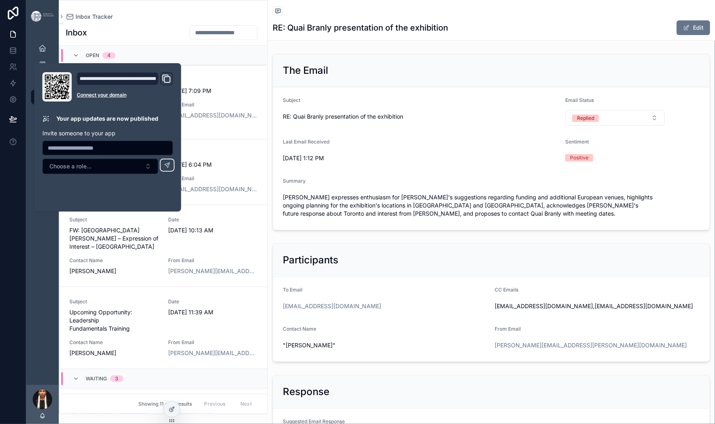
scroll to position [873, 0]
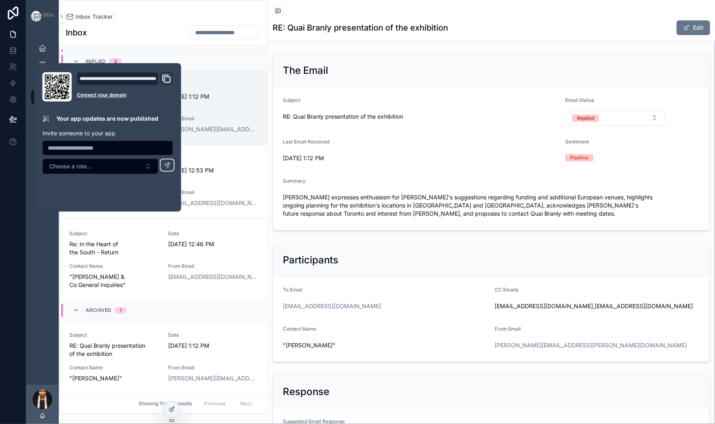
click at [59, 311] on div "[DATE] Schedule Projects 19 Content Calendar Inbox Tracker Tasks Transactions" at bounding box center [42, 209] width 33 height 352
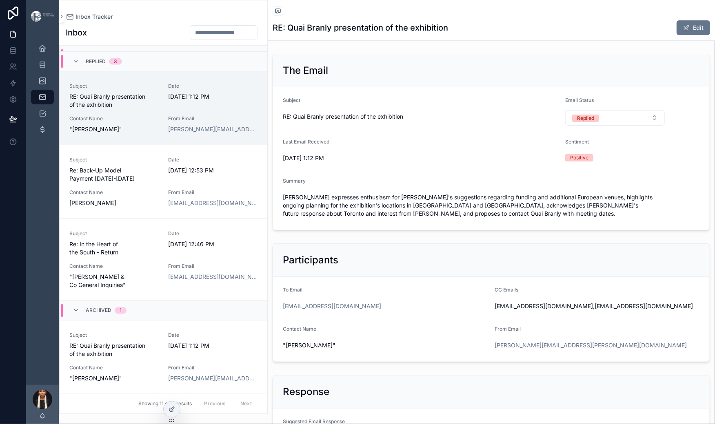
scroll to position [717, 0]
click at [257, 38] on input "scrollable content" at bounding box center [223, 32] width 67 height 11
type input "****"
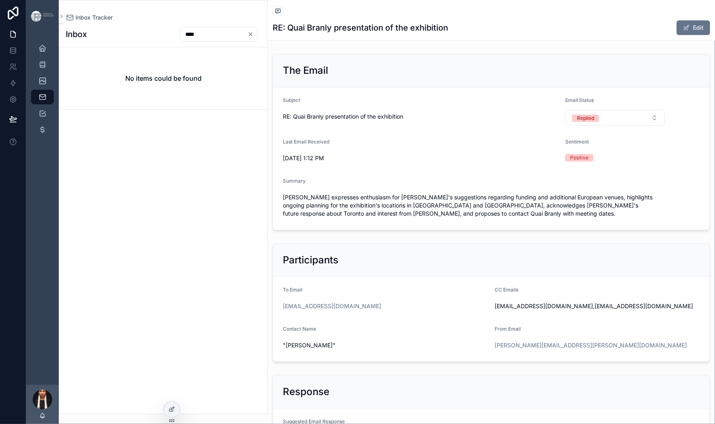
click at [254, 38] on icon "Clear" at bounding box center [250, 34] width 7 height 7
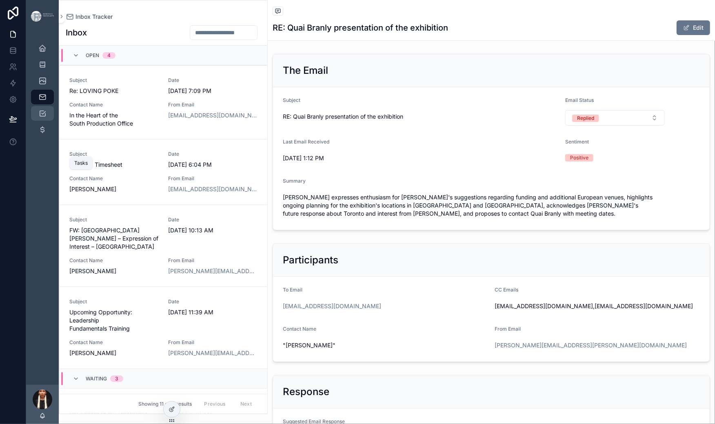
click at [47, 117] on icon "scrollable content" at bounding box center [42, 113] width 8 height 8
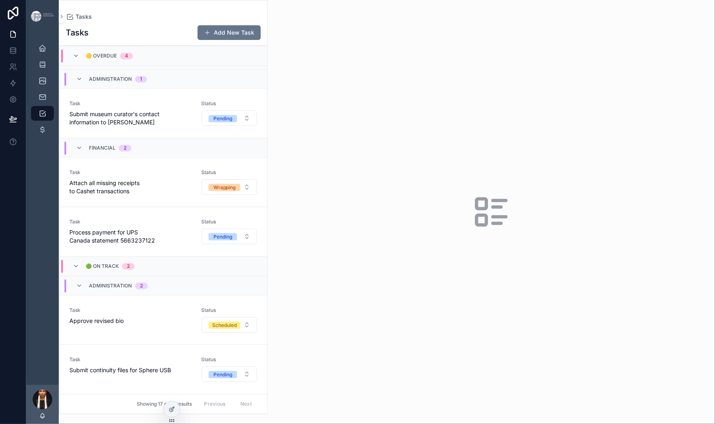
scroll to position [1352, 0]
click at [47, 134] on icon "scrollable content" at bounding box center [42, 130] width 8 height 8
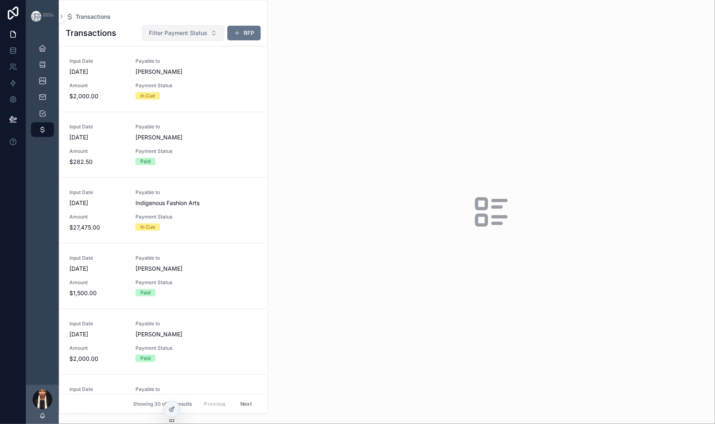
click at [207, 37] on span "Filter Payment Status" at bounding box center [178, 33] width 58 height 8
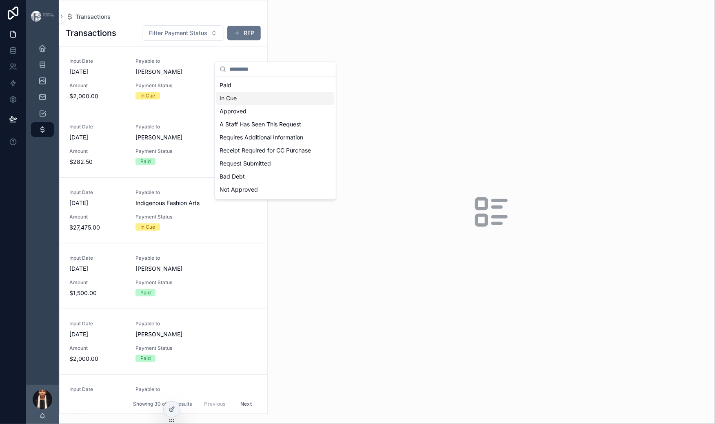
click at [242, 105] on div "In Cue" at bounding box center [275, 98] width 118 height 13
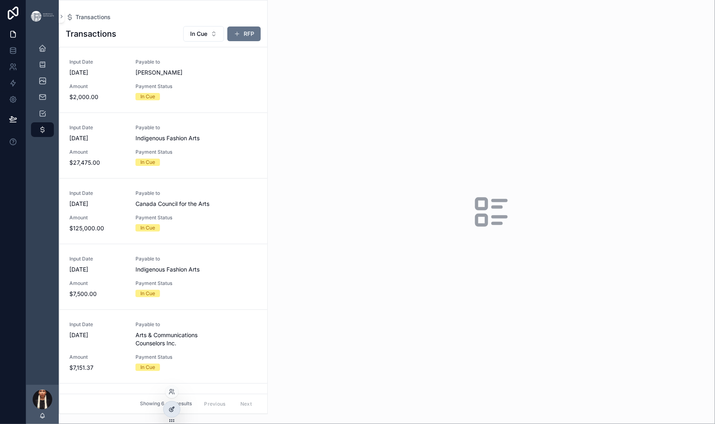
click at [173, 412] on icon at bounding box center [171, 409] width 7 height 7
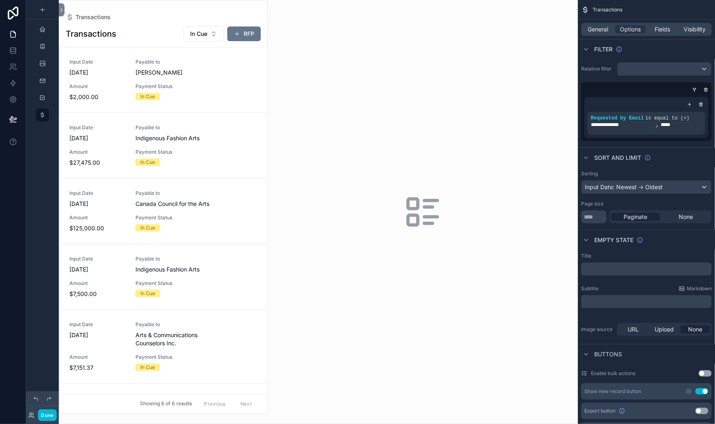
click at [182, 21] on div "scrollable content" at bounding box center [163, 207] width 208 height 414
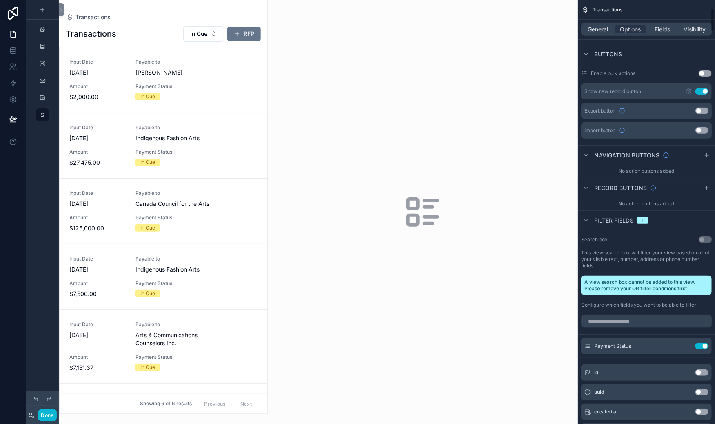
scroll to position [84, 0]
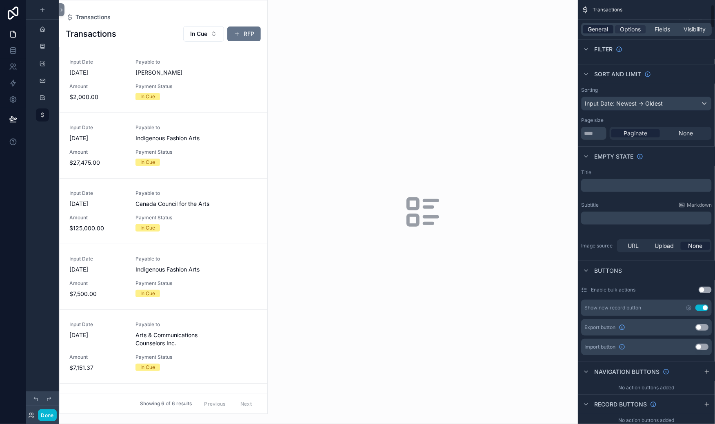
click at [588, 33] on span "General" at bounding box center [598, 29] width 20 height 8
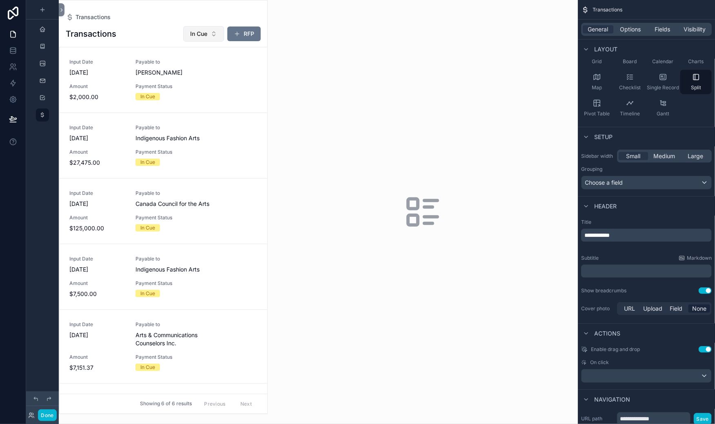
click at [224, 42] on button "In Cue" at bounding box center [203, 34] width 41 height 16
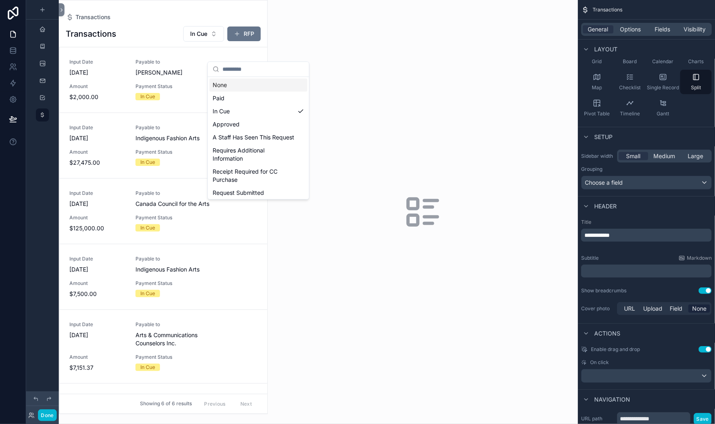
click at [232, 92] on div "None" at bounding box center [258, 85] width 98 height 13
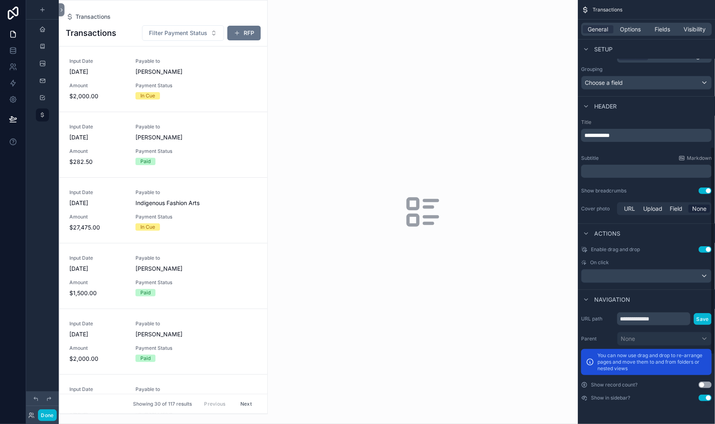
scroll to position [439, 0]
click at [56, 410] on button "Done" at bounding box center [47, 416] width 18 height 12
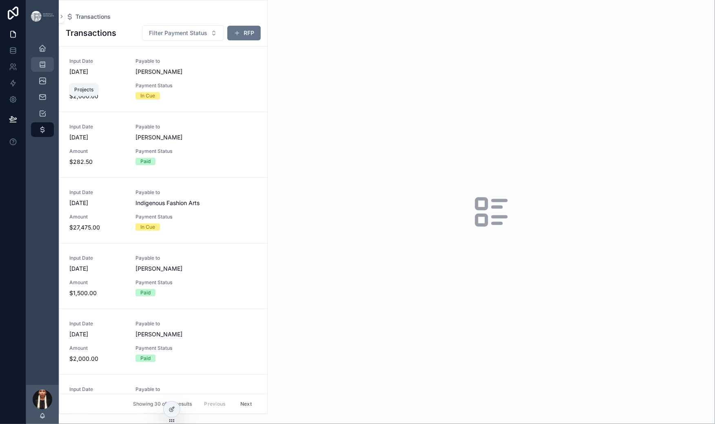
click at [47, 69] on icon "scrollable content" at bounding box center [42, 64] width 8 height 8
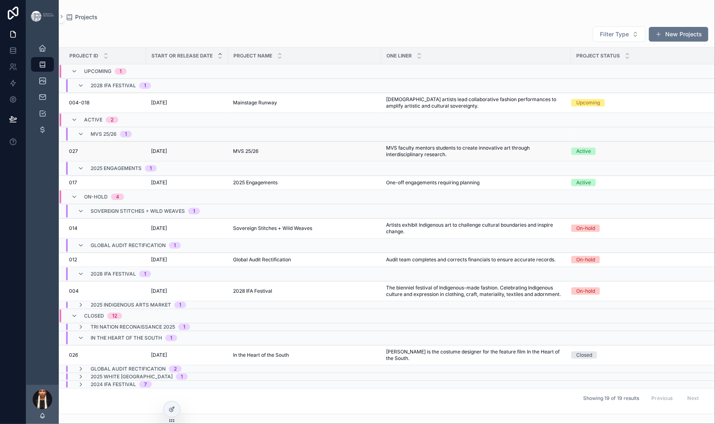
click at [167, 155] on span "[DATE]" at bounding box center [159, 151] width 16 height 7
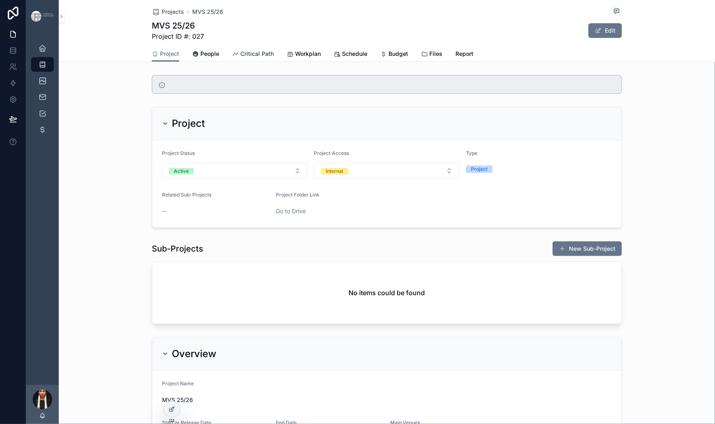
click at [241, 58] on span "Critical Path" at bounding box center [256, 54] width 33 height 8
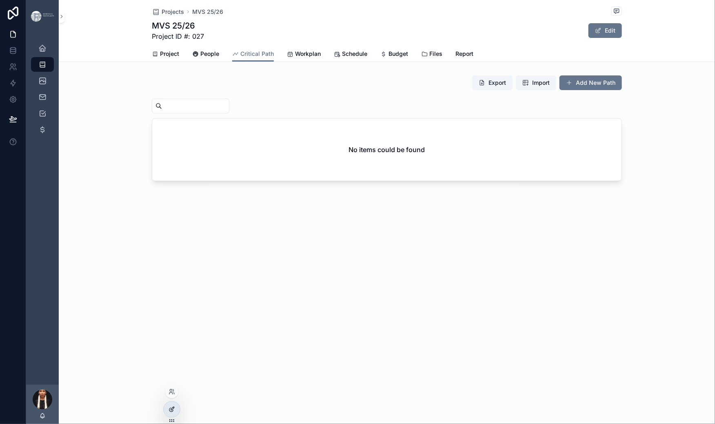
click at [172, 414] on div at bounding box center [172, 410] width 16 height 16
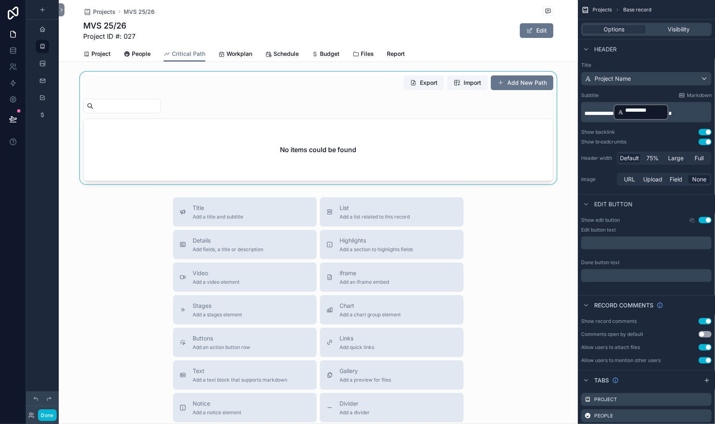
click at [178, 142] on div "scrollable content" at bounding box center [318, 128] width 519 height 113
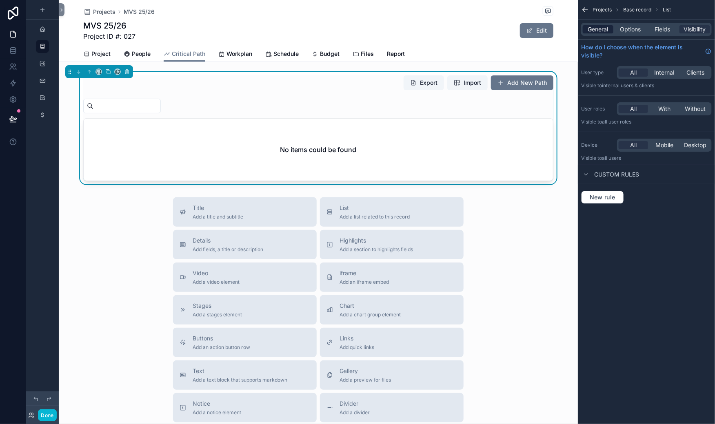
click at [588, 33] on span "General" at bounding box center [598, 29] width 20 height 8
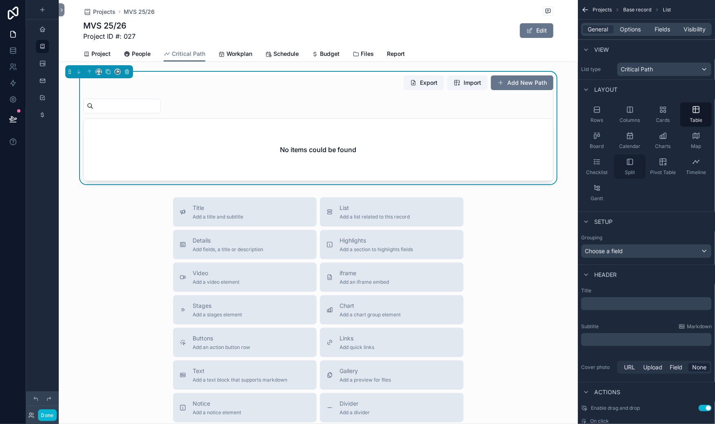
click at [626, 166] on icon "scrollable content" at bounding box center [630, 162] width 8 height 8
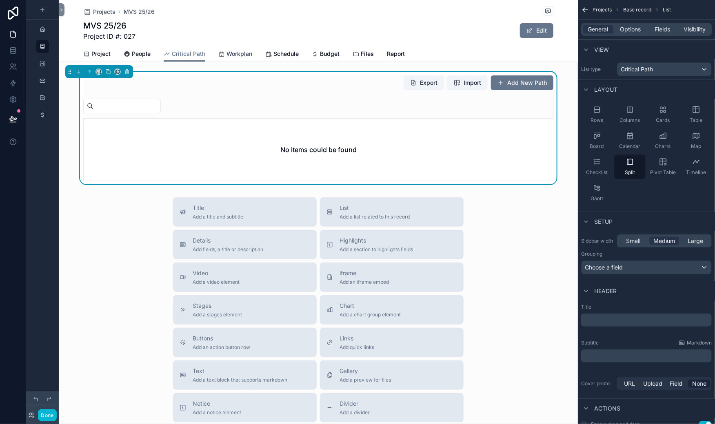
click at [252, 58] on span "Workplan" at bounding box center [239, 54] width 26 height 8
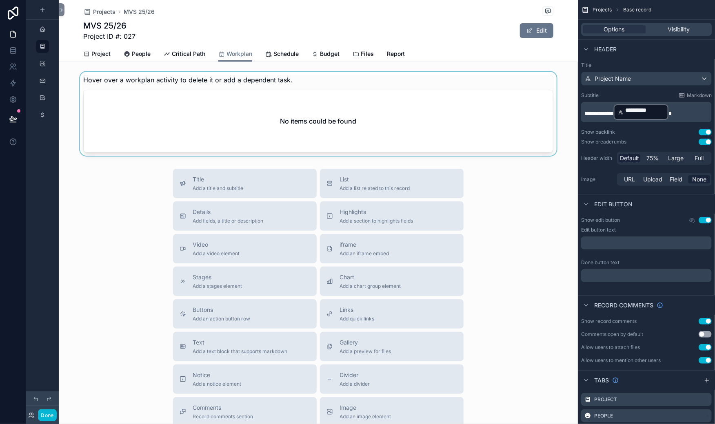
click at [364, 132] on div "scrollable content" at bounding box center [318, 114] width 519 height 84
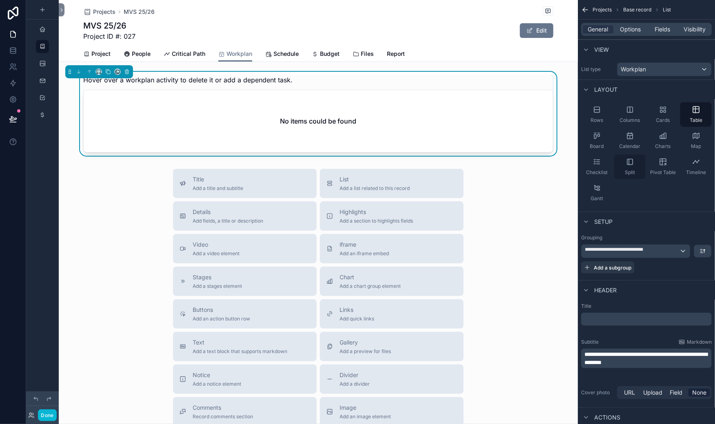
click at [626, 166] on icon "scrollable content" at bounding box center [630, 162] width 8 height 8
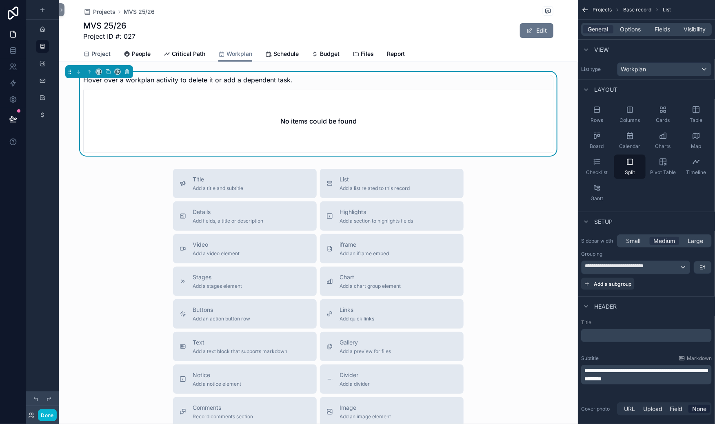
click at [111, 58] on span "Project" at bounding box center [100, 54] width 19 height 8
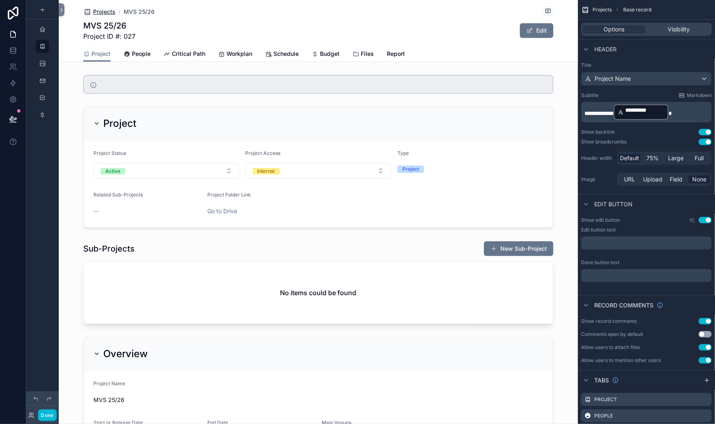
click at [115, 14] on span "Projects" at bounding box center [104, 12] width 22 height 8
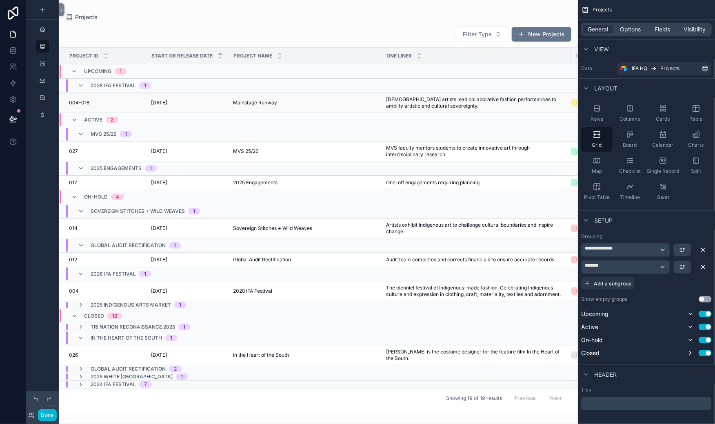
click at [167, 106] on span "[DATE]" at bounding box center [159, 103] width 16 height 7
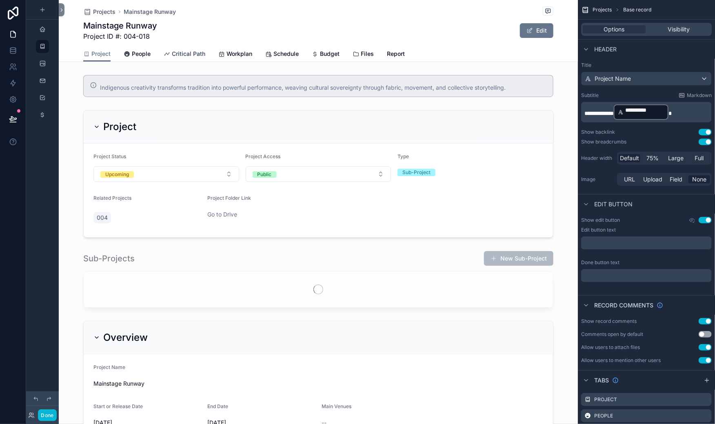
click at [205, 58] on span "Critical Path" at bounding box center [188, 54] width 33 height 8
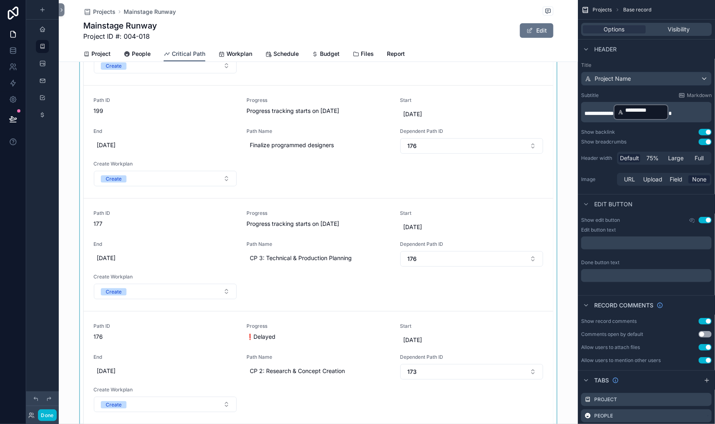
scroll to position [150, 0]
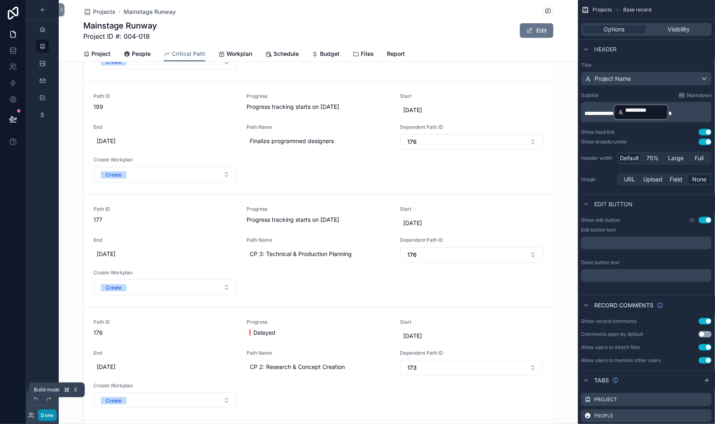
click at [56, 411] on button "Done" at bounding box center [47, 416] width 18 height 12
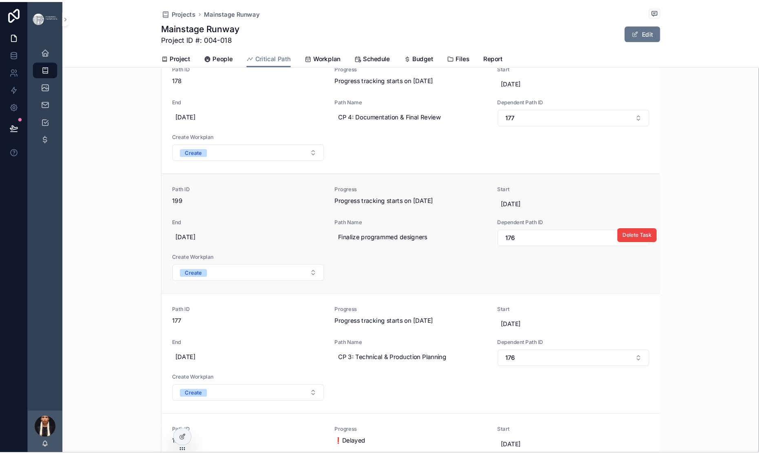
scroll to position [0, 0]
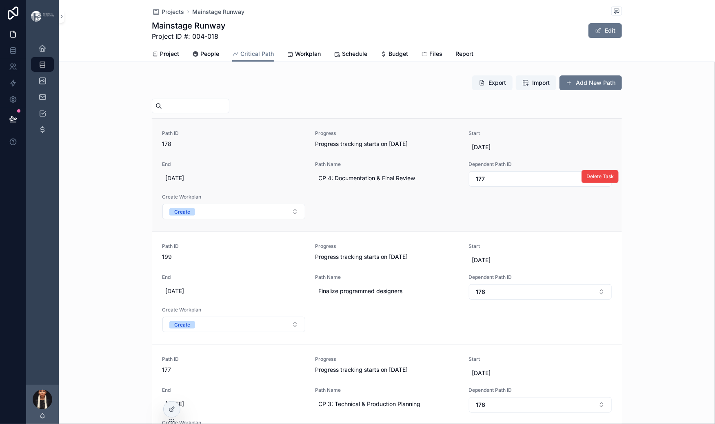
click at [216, 137] on span "Path ID" at bounding box center [234, 133] width 144 height 7
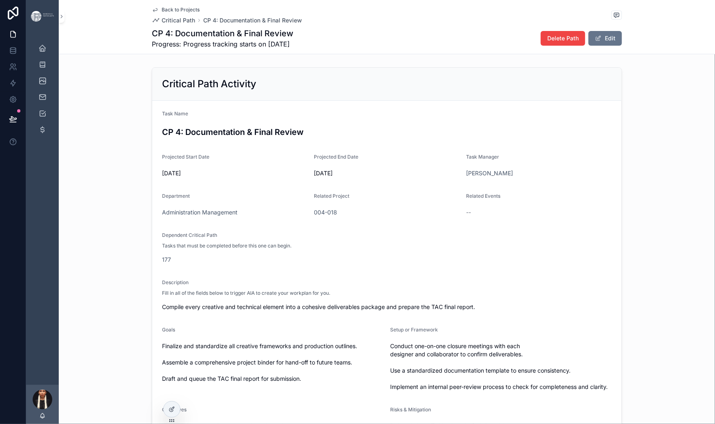
click at [152, 12] on icon "scrollable content" at bounding box center [155, 10] width 7 height 7
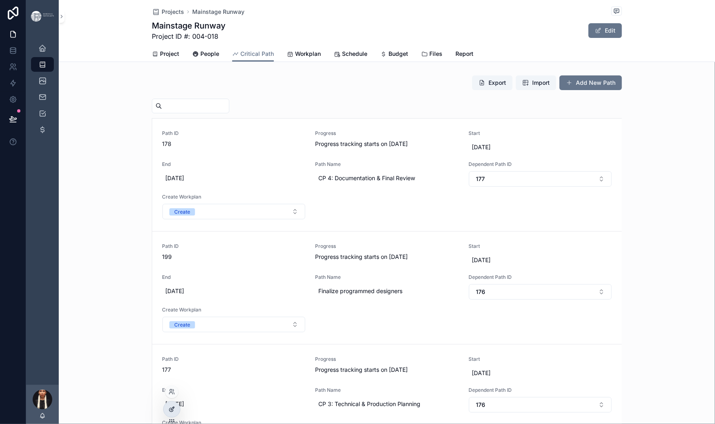
click at [175, 413] on icon at bounding box center [171, 409] width 7 height 7
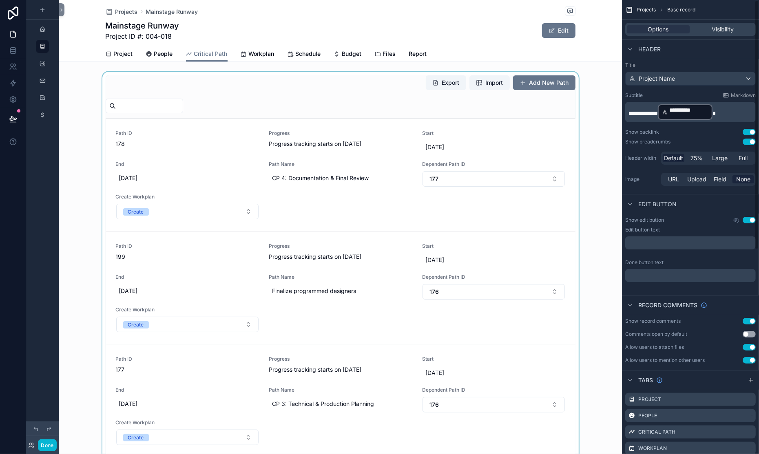
click at [184, 136] on div "scrollable content" at bounding box center [340, 388] width 563 height 633
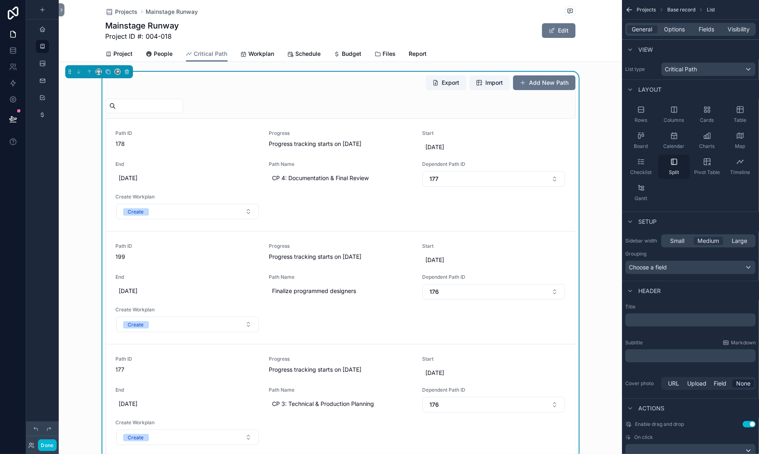
click at [673, 164] on icon "scrollable content" at bounding box center [673, 161] width 0 height 5
click at [714, 127] on div "Table" at bounding box center [740, 114] width 31 height 24
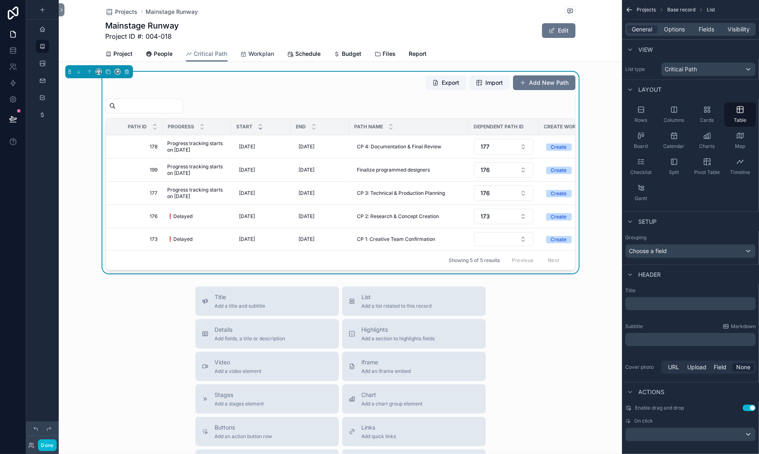
click at [275, 58] on span "Workplan" at bounding box center [262, 54] width 26 height 8
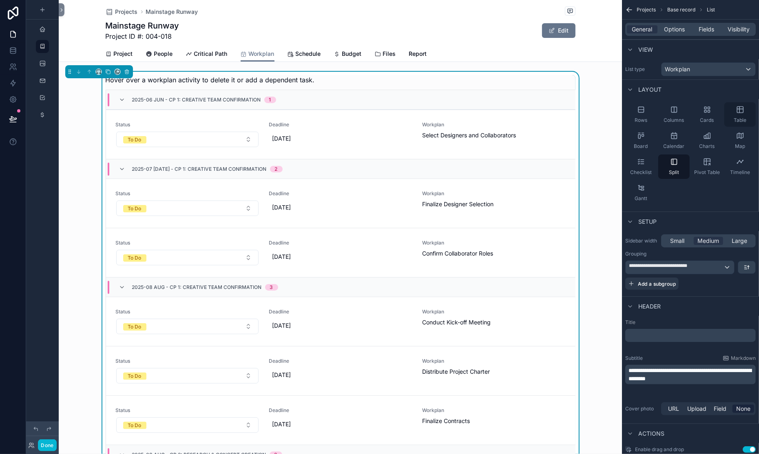
click at [714, 127] on div "Table" at bounding box center [740, 114] width 31 height 24
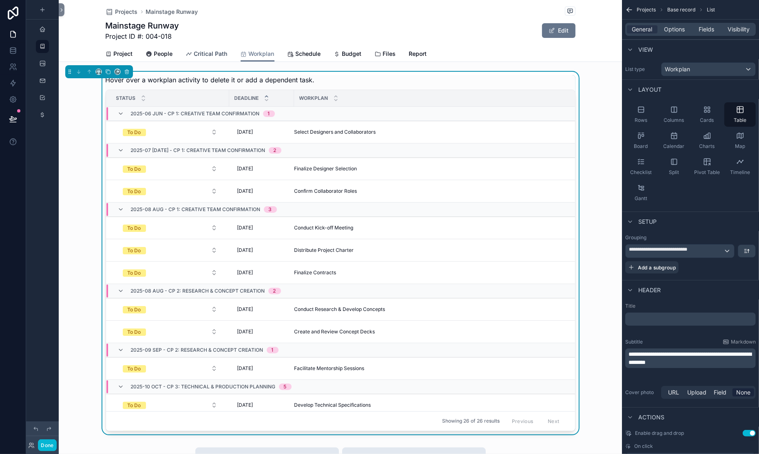
click at [228, 58] on span "Critical Path" at bounding box center [210, 54] width 33 height 8
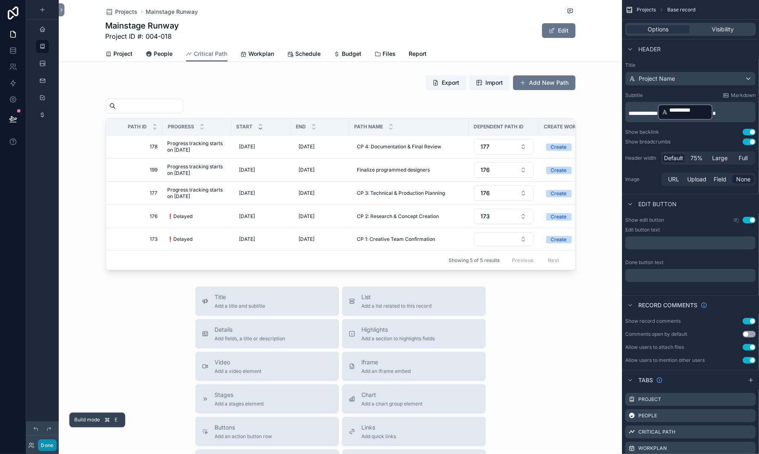
click at [56, 424] on button "Done" at bounding box center [47, 446] width 18 height 12
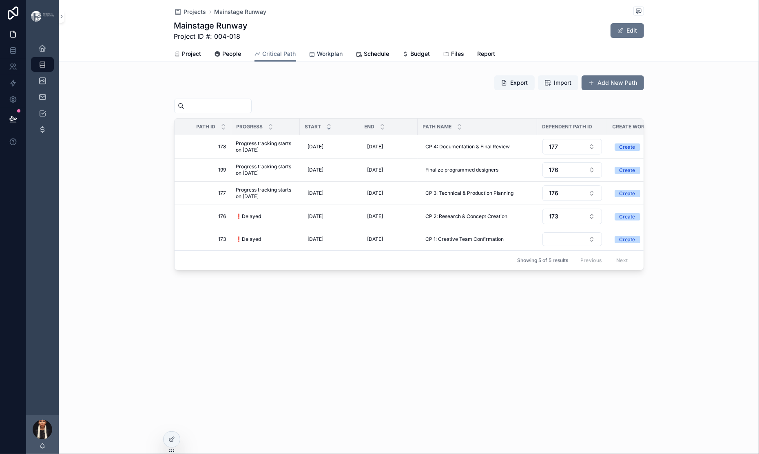
click at [317, 58] on span "Workplan" at bounding box center [330, 54] width 26 height 8
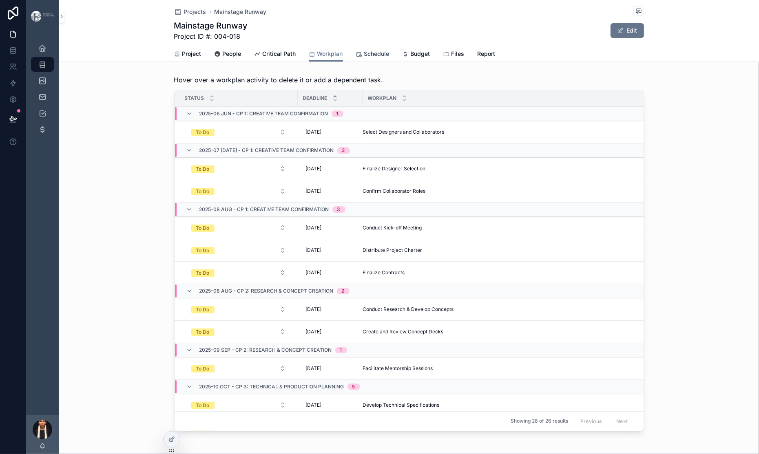
click at [388, 58] on span "Schedule" at bounding box center [376, 54] width 25 height 8
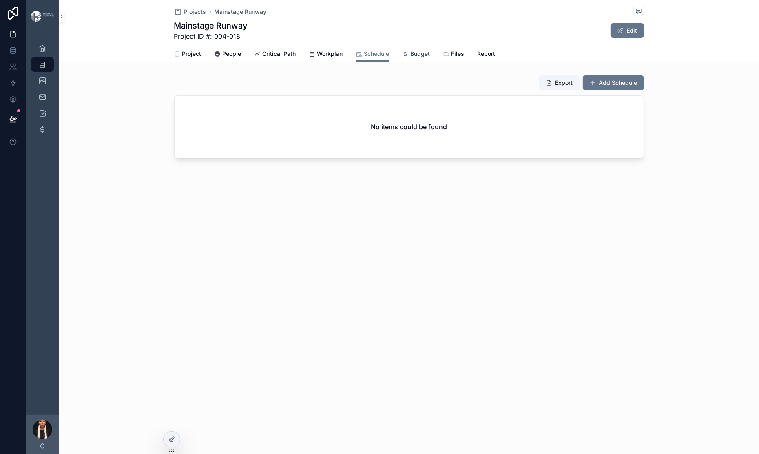
click at [430, 58] on span "Budget" at bounding box center [421, 54] width 20 height 8
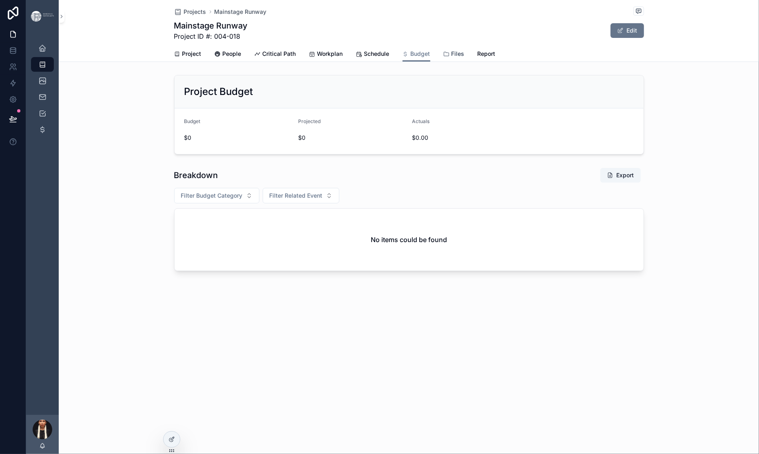
click at [465, 58] on span "Files" at bounding box center [458, 54] width 13 height 8
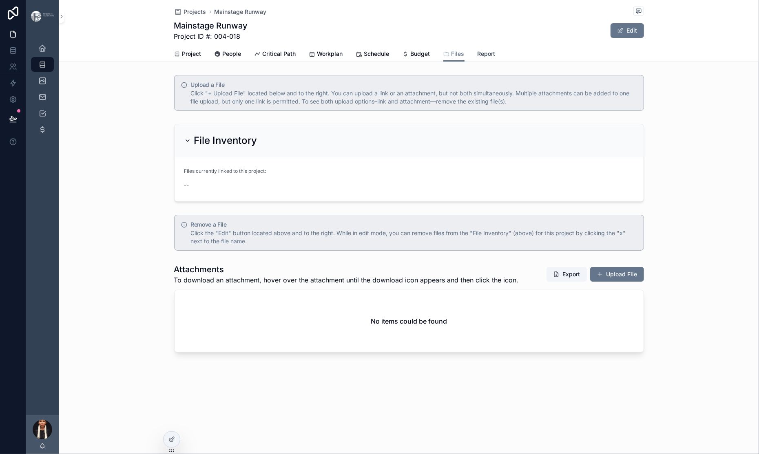
click at [496, 58] on span "Report" at bounding box center [487, 54] width 18 height 8
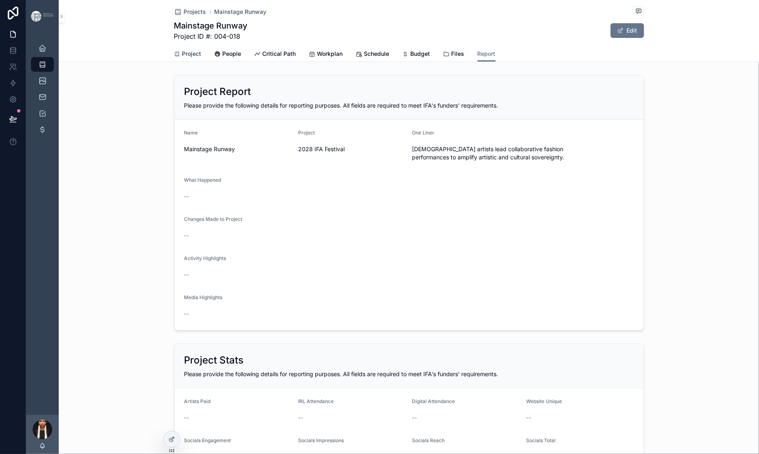
click at [182, 58] on span "Project" at bounding box center [191, 54] width 19 height 8
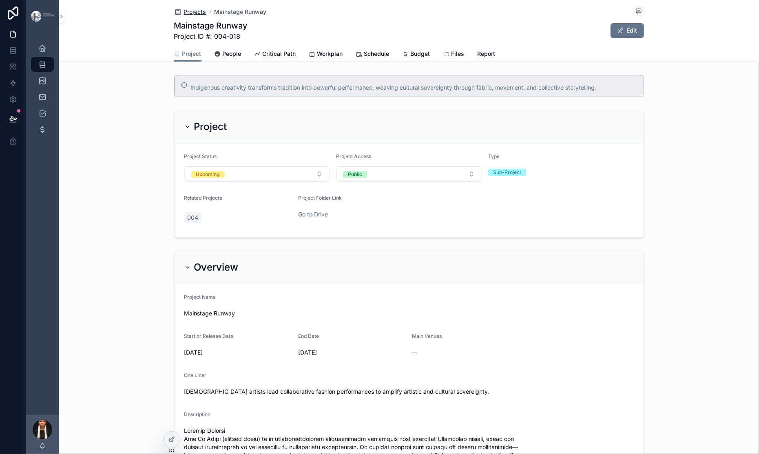
click at [184, 12] on span "Projects" at bounding box center [195, 12] width 22 height 8
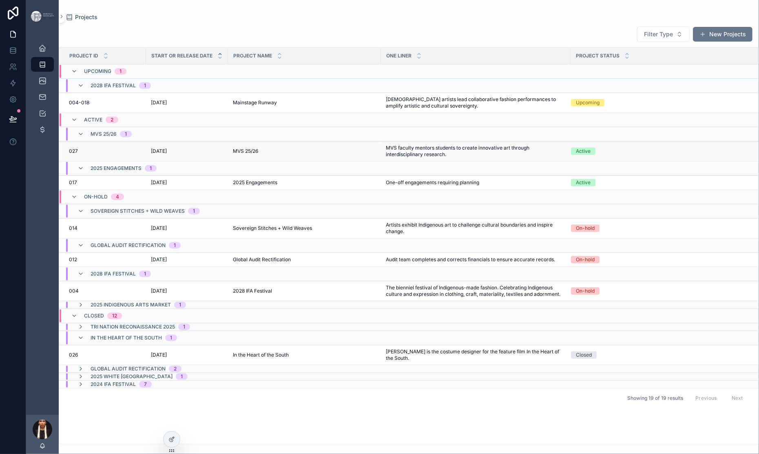
click at [167, 155] on span "[DATE]" at bounding box center [159, 151] width 16 height 7
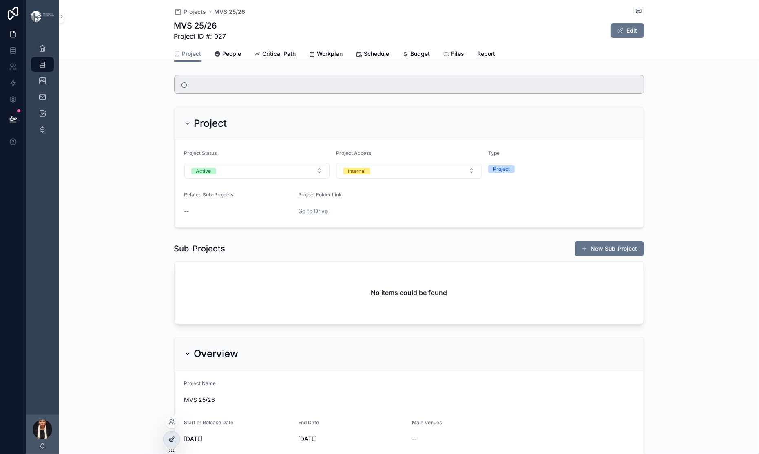
click at [177, 424] on div at bounding box center [172, 440] width 16 height 16
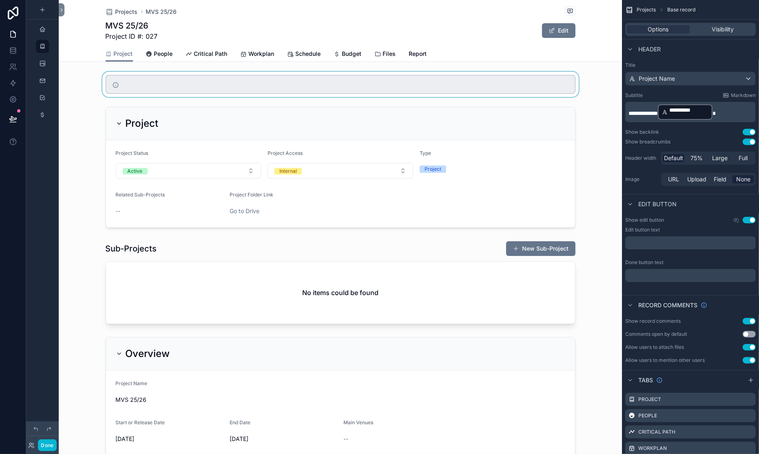
click at [199, 97] on div "scrollable content" at bounding box center [340, 84] width 563 height 25
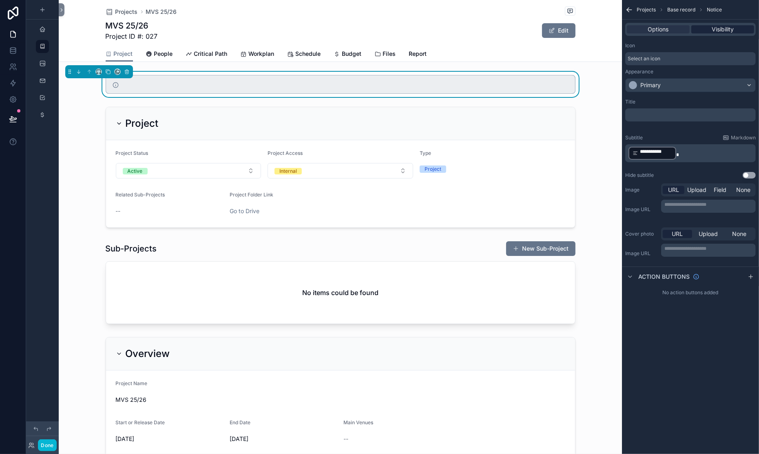
click at [712, 33] on span "Visibility" at bounding box center [723, 29] width 22 height 8
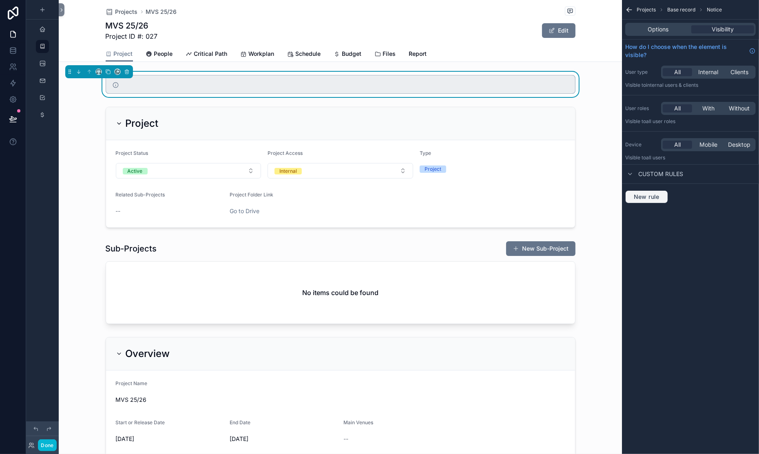
click at [631, 201] on span "New rule" at bounding box center [647, 196] width 32 height 7
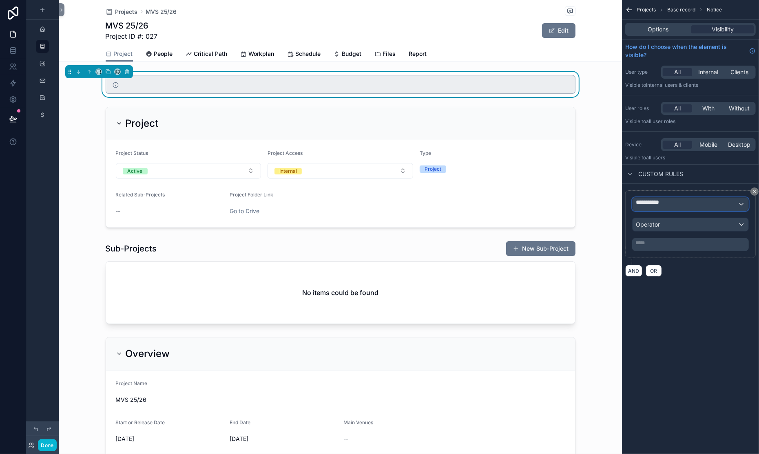
click at [636, 211] on span "**********" at bounding box center [658, 204] width 45 height 12
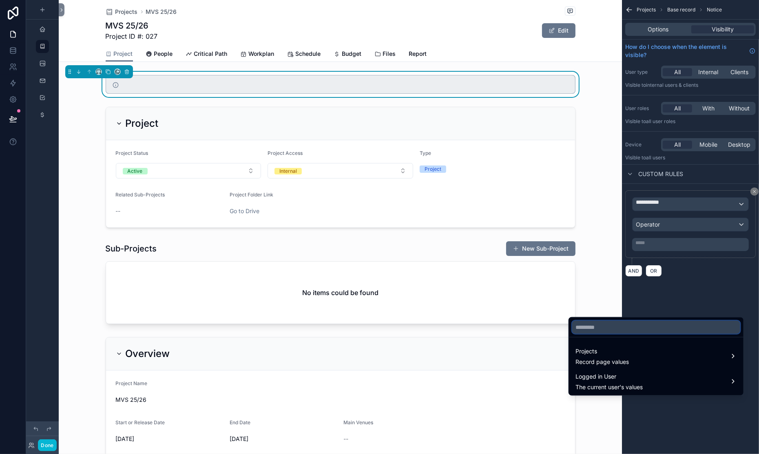
click at [603, 334] on input "text" at bounding box center [656, 327] width 168 height 13
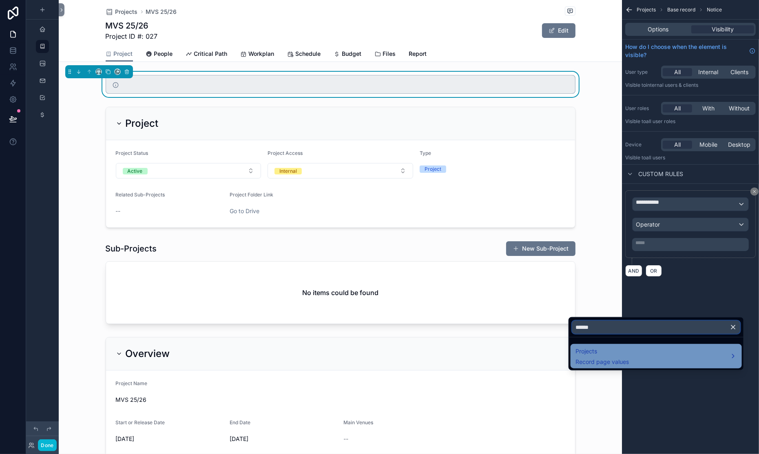
type input "******"
click at [605, 357] on span "Projects" at bounding box center [602, 352] width 53 height 10
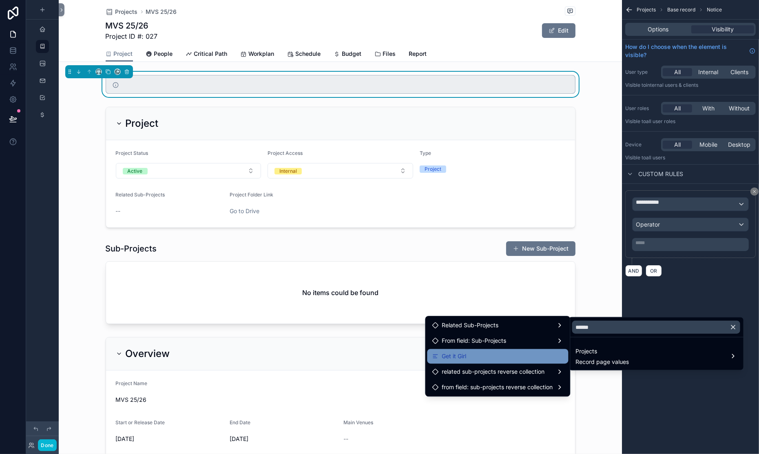
click at [442, 361] on span "Get it Girl" at bounding box center [454, 357] width 24 height 10
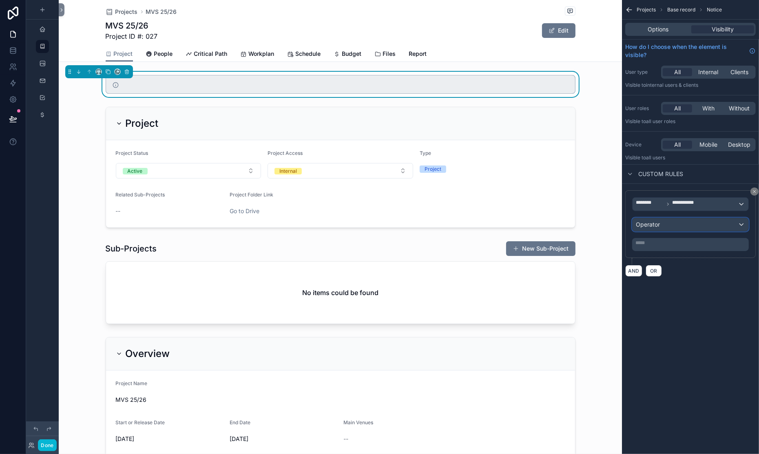
click at [636, 228] on span "Operator" at bounding box center [648, 224] width 24 height 7
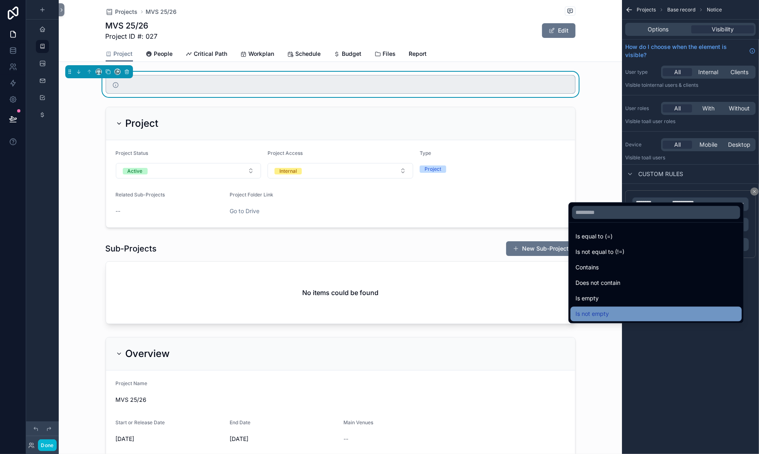
click at [598, 309] on span "Is not empty" at bounding box center [592, 314] width 33 height 10
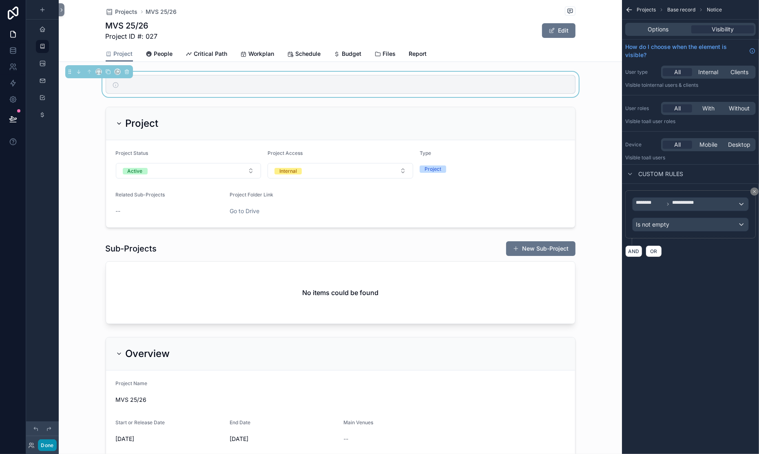
click at [56, 424] on button "Done" at bounding box center [47, 446] width 18 height 12
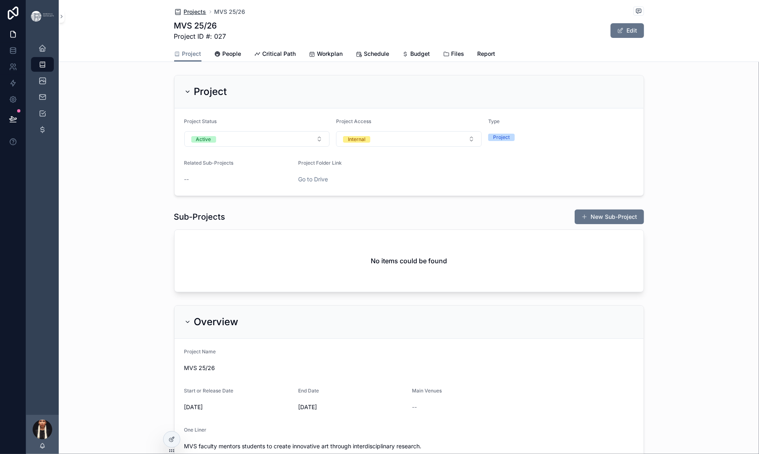
click at [184, 16] on span "Projects" at bounding box center [195, 12] width 22 height 8
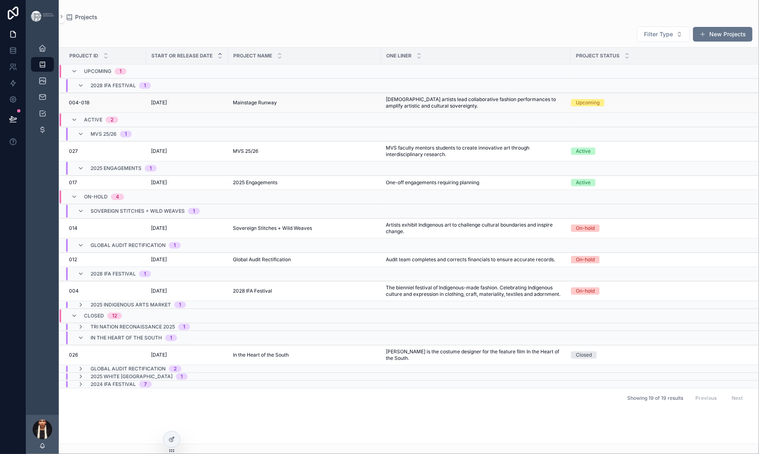
click at [223, 106] on div "[DATE] [DATE]" at bounding box center [187, 103] width 72 height 7
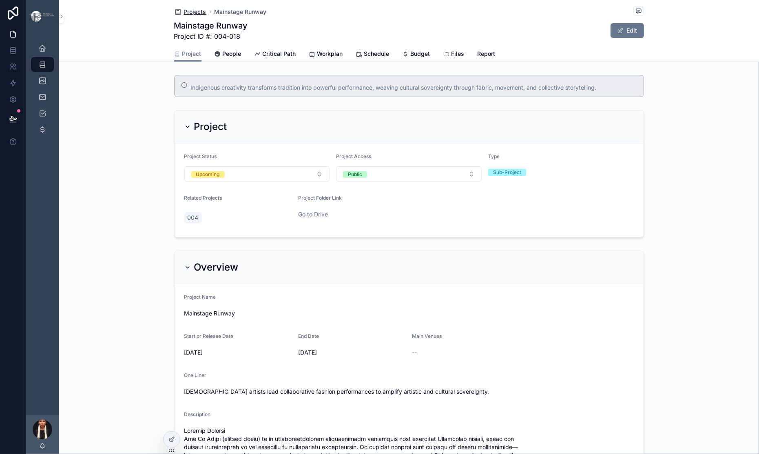
click at [184, 16] on span "Projects" at bounding box center [195, 12] width 22 height 8
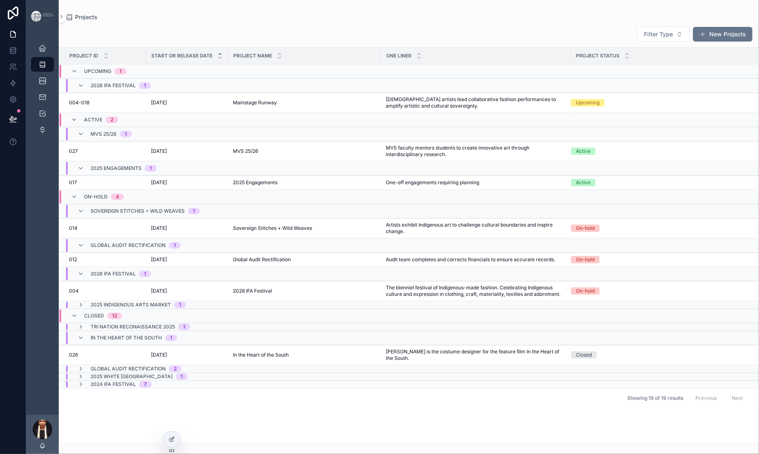
scroll to position [41, 0]
click at [167, 186] on span "[DATE]" at bounding box center [159, 183] width 16 height 7
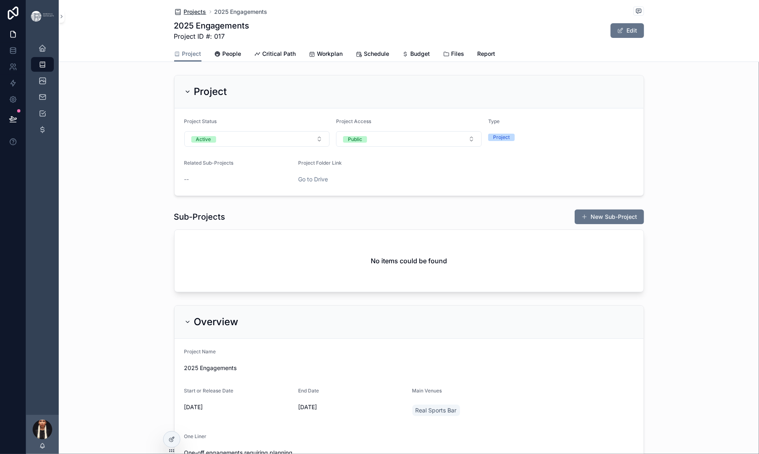
click at [184, 16] on span "Projects" at bounding box center [195, 12] width 22 height 8
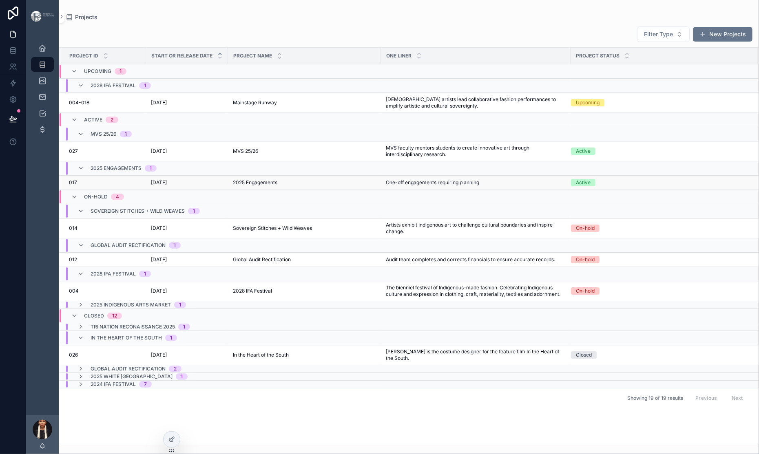
scroll to position [123, 0]
click at [167, 262] on span "[DATE]" at bounding box center [159, 260] width 16 height 7
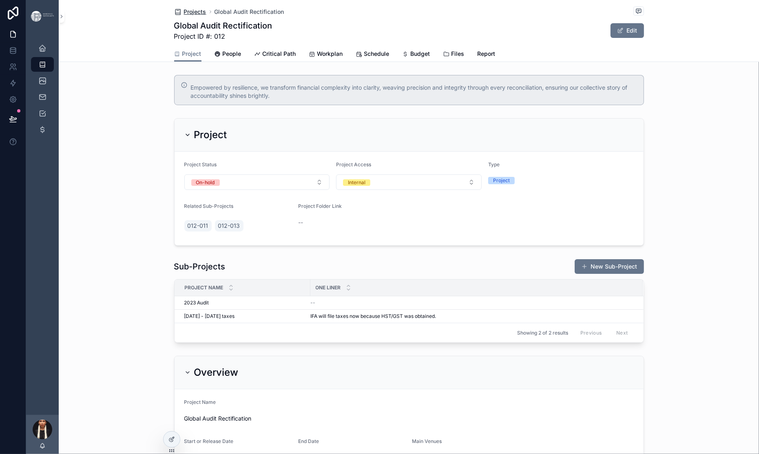
click at [184, 16] on span "Projects" at bounding box center [195, 12] width 22 height 8
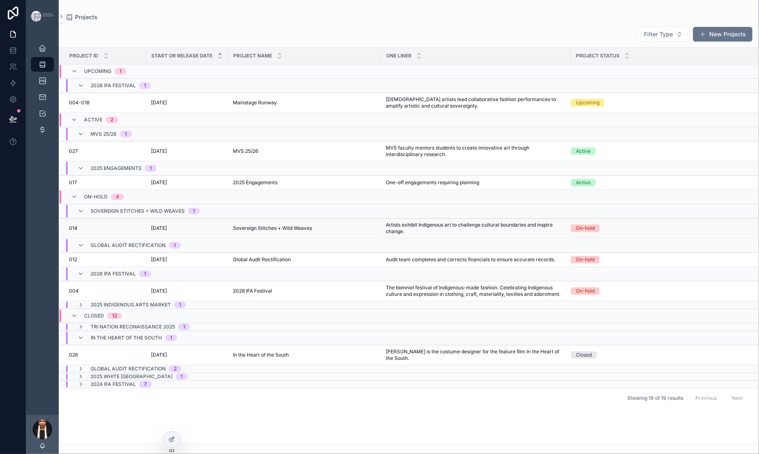
scroll to position [176, 0]
click at [84, 341] on icon "scrollable content" at bounding box center [81, 338] width 7 height 7
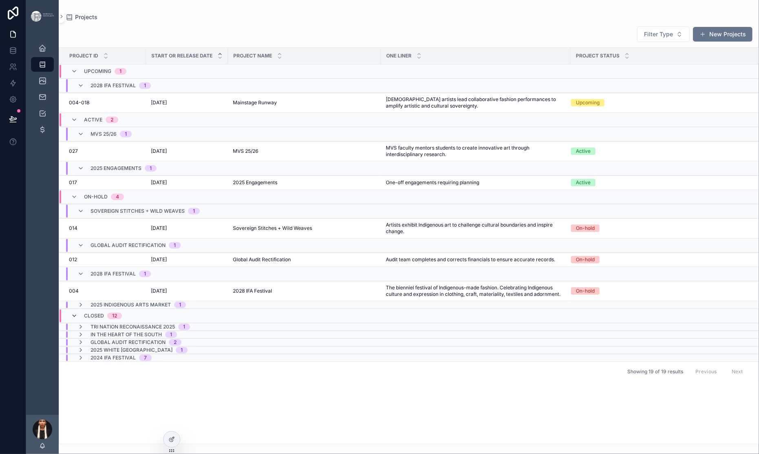
click at [78, 319] on icon "scrollable content" at bounding box center [74, 316] width 7 height 7
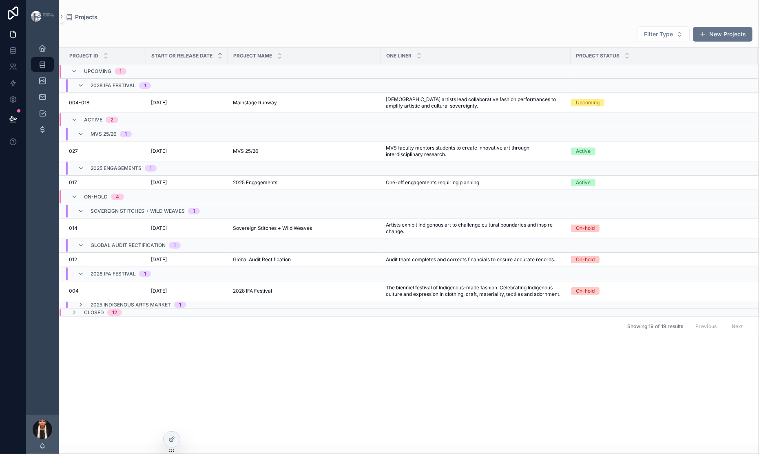
scroll to position [0, 0]
click at [174, 424] on icon at bounding box center [171, 440] width 7 height 7
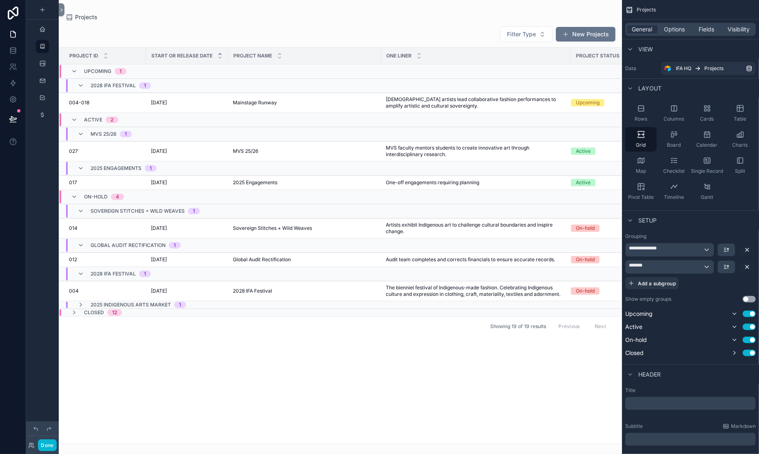
click at [225, 41] on div "scrollable content" at bounding box center [340, 227] width 563 height 454
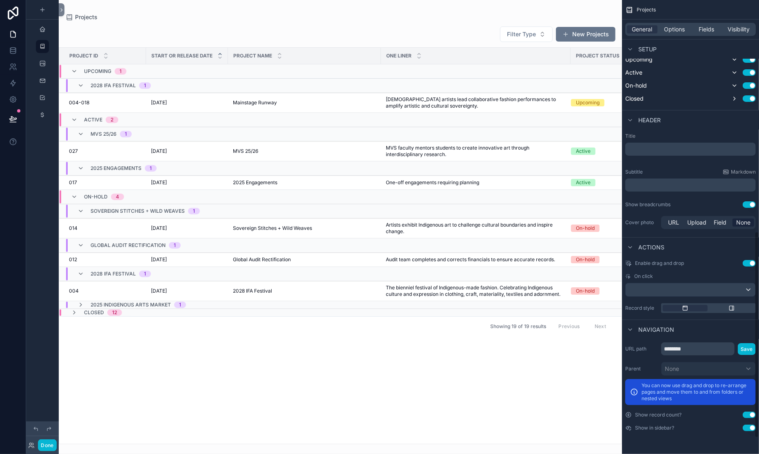
scroll to position [546, 0]
click at [664, 33] on span "Options" at bounding box center [674, 29] width 21 height 8
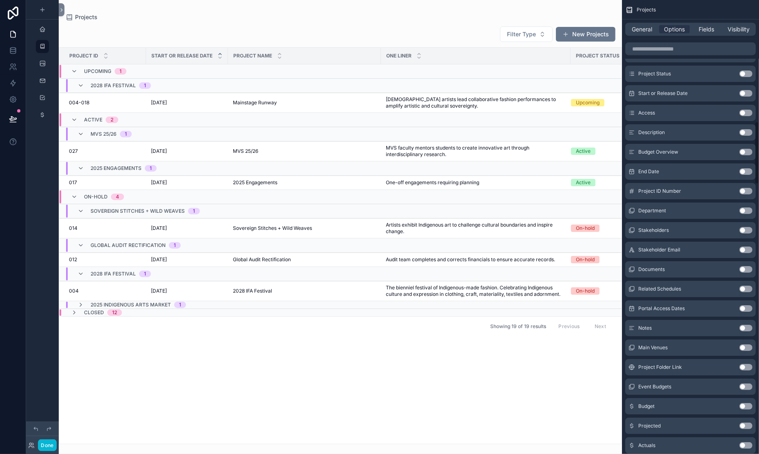
scroll to position [935, 0]
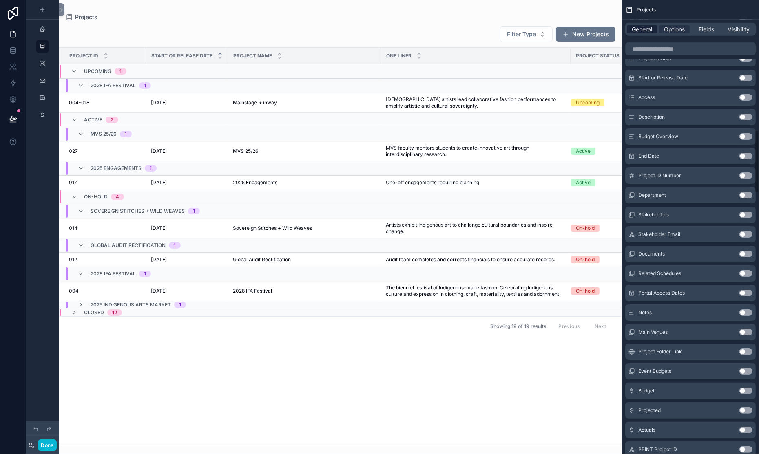
click at [632, 33] on span "General" at bounding box center [642, 29] width 20 height 8
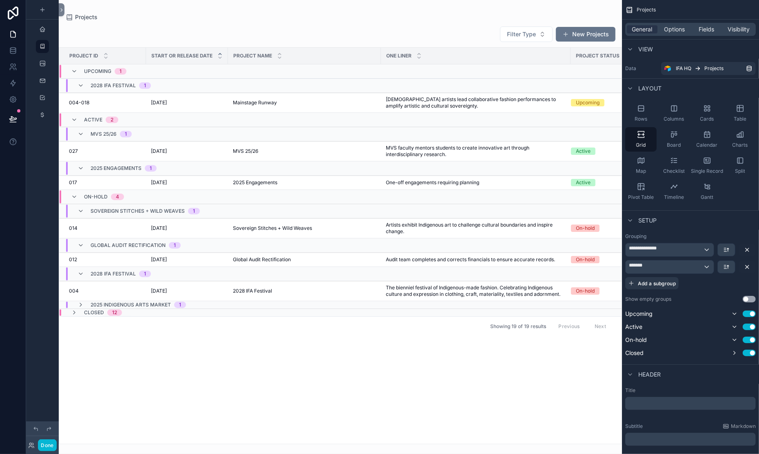
scroll to position [0, 2]
click at [46, 33] on icon "scrollable content" at bounding box center [42, 29] width 7 height 7
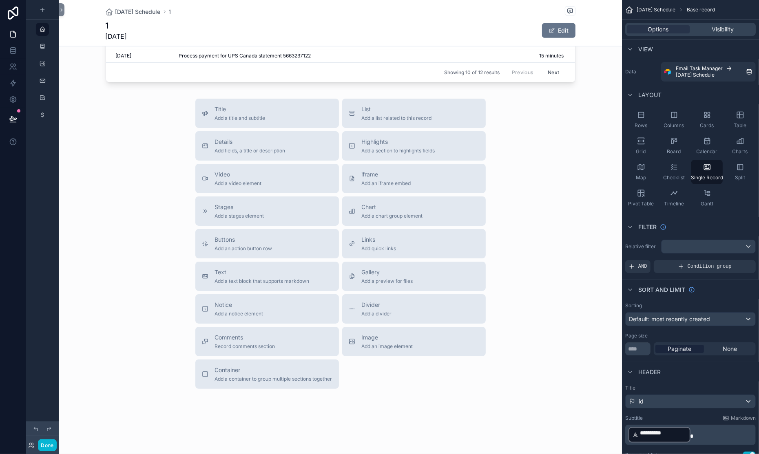
scroll to position [590, 0]
click at [56, 424] on button "Done" at bounding box center [47, 446] width 18 height 12
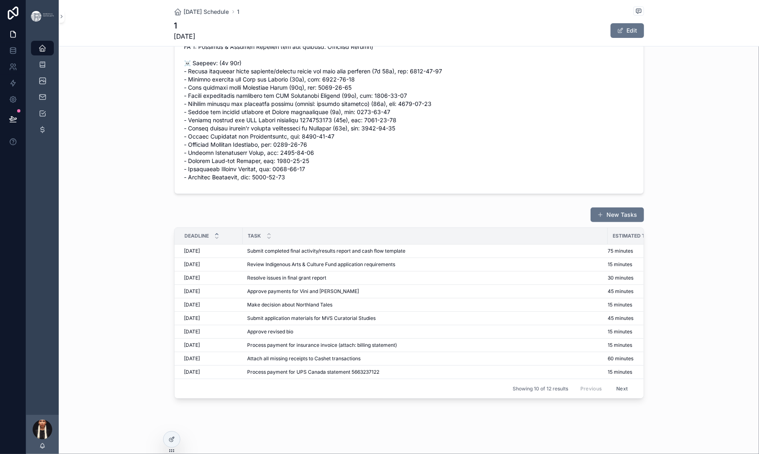
scroll to position [504, 0]
click at [177, 424] on div at bounding box center [172, 440] width 16 height 16
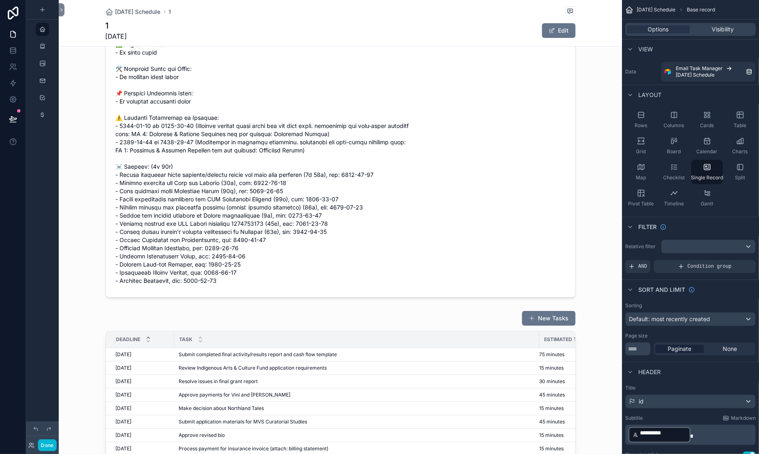
scroll to position [0, 0]
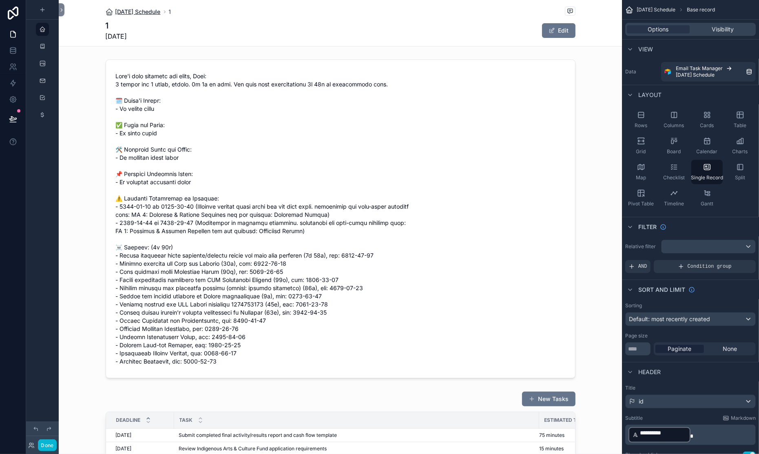
click at [134, 16] on span "[DATE] Schedule" at bounding box center [137, 12] width 45 height 8
click at [47, 122] on div "scrollable content" at bounding box center [43, 115] width 10 height 13
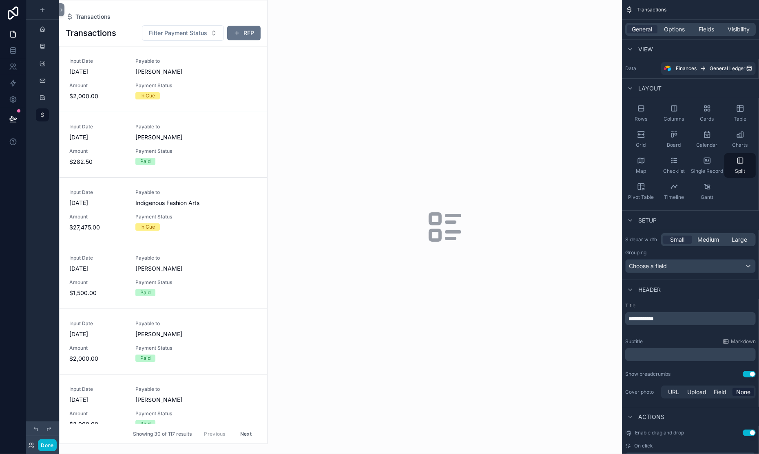
click at [229, 64] on div "scrollable content" at bounding box center [163, 222] width 208 height 444
click at [240, 36] on span "scrollable content" at bounding box center [237, 33] width 7 height 7
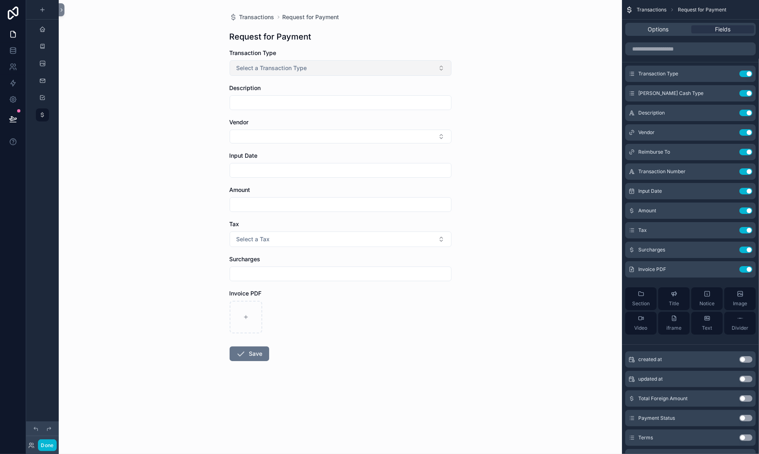
click at [289, 76] on button "Select a Transaction Type" at bounding box center [341, 68] width 222 height 16
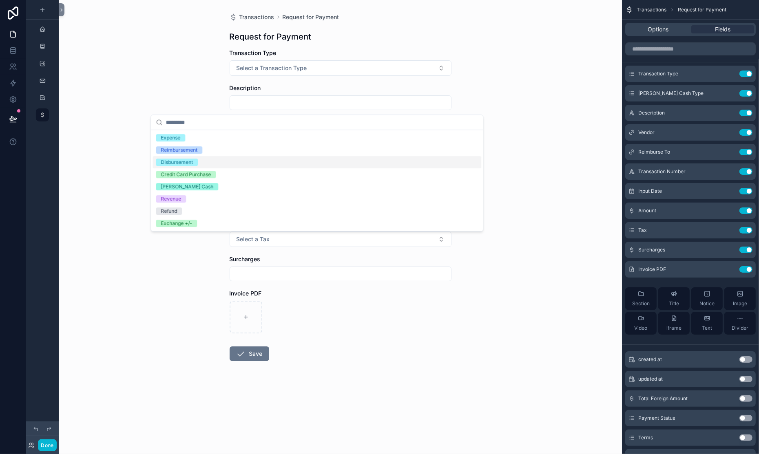
scroll to position [29, 0]
click at [509, 47] on div "Transactions Request for Payment Request for Payment Transaction Type Select a …" at bounding box center [340, 227] width 563 height 454
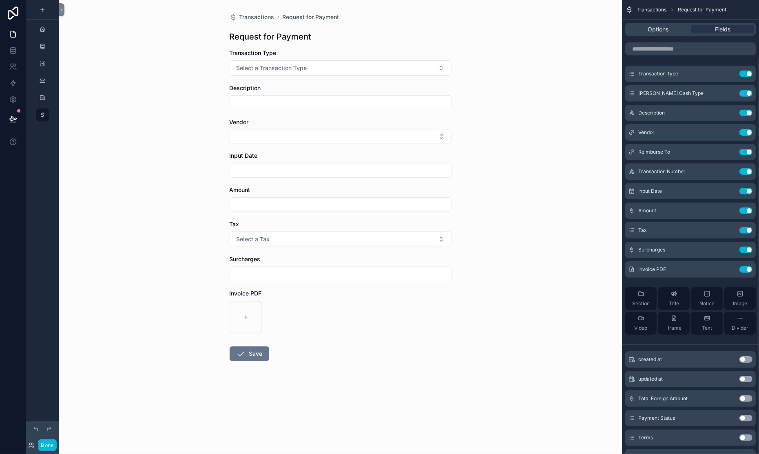
scroll to position [0, 0]
click at [46, 33] on icon "scrollable content" at bounding box center [42, 29] width 7 height 7
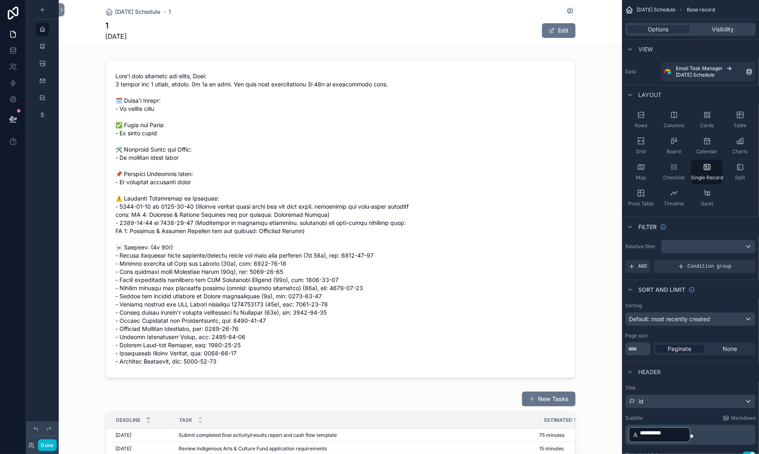
click at [46, 54] on div "scrollable content" at bounding box center [42, 46] width 33 height 15
click at [46, 50] on icon "scrollable content" at bounding box center [42, 46] width 7 height 7
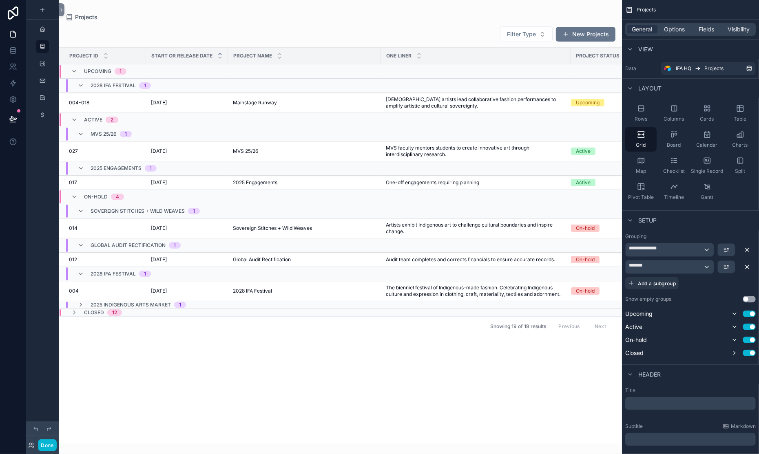
click at [484, 46] on div "scrollable content" at bounding box center [340, 227] width 563 height 454
click at [556, 42] on button "New Projects" at bounding box center [586, 34] width 60 height 15
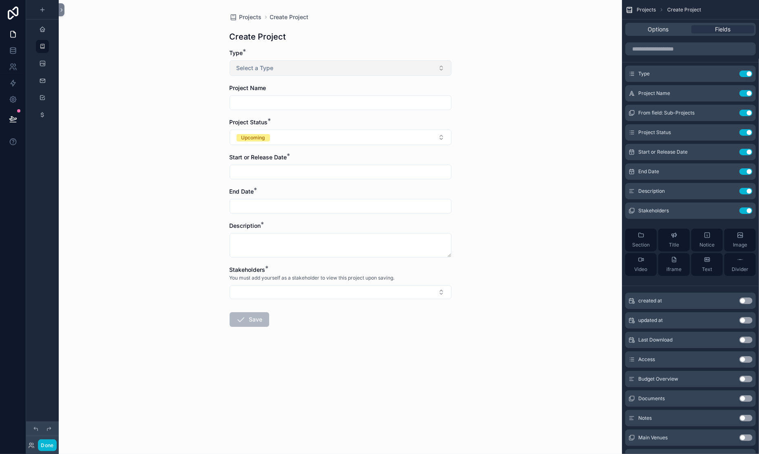
click at [237, 72] on span "Select a Type" at bounding box center [255, 68] width 37 height 8
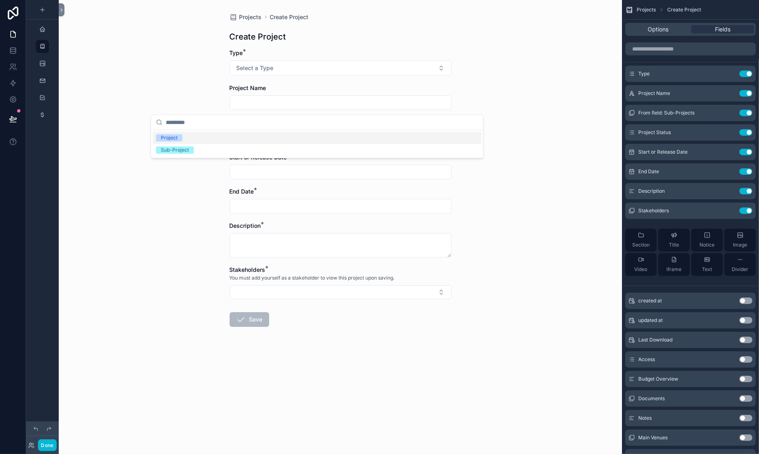
click at [177, 142] on div "Project" at bounding box center [169, 137] width 17 height 7
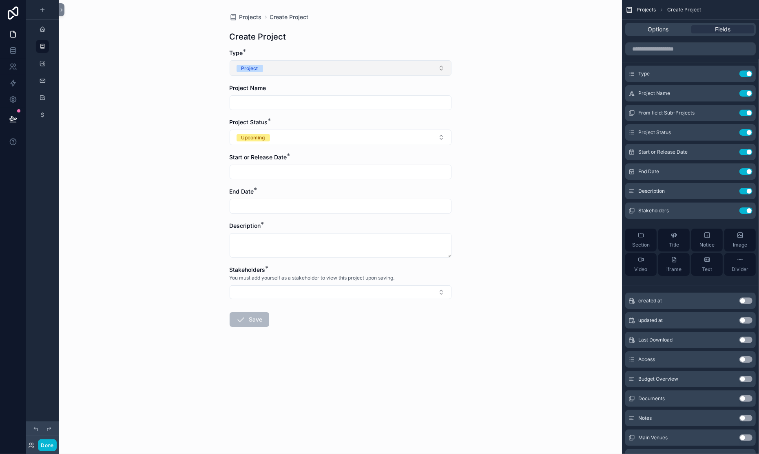
click at [242, 72] on div "Project" at bounding box center [250, 68] width 17 height 7
click at [187, 154] on div "Sub-Project" at bounding box center [175, 149] width 28 height 7
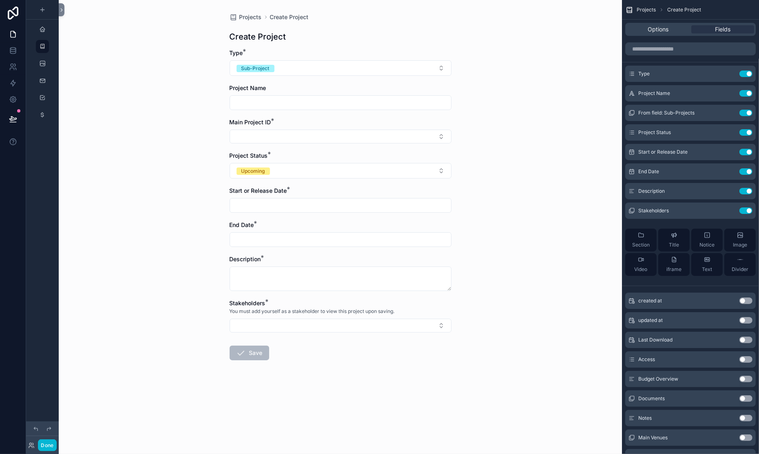
click at [230, 109] on input "scrollable content" at bounding box center [340, 102] width 221 height 11
paste input "**********"
type input "**********"
click at [223, 155] on div "**********" at bounding box center [340, 206] width 235 height 413
click at [230, 144] on button "Select Button" at bounding box center [341, 137] width 222 height 14
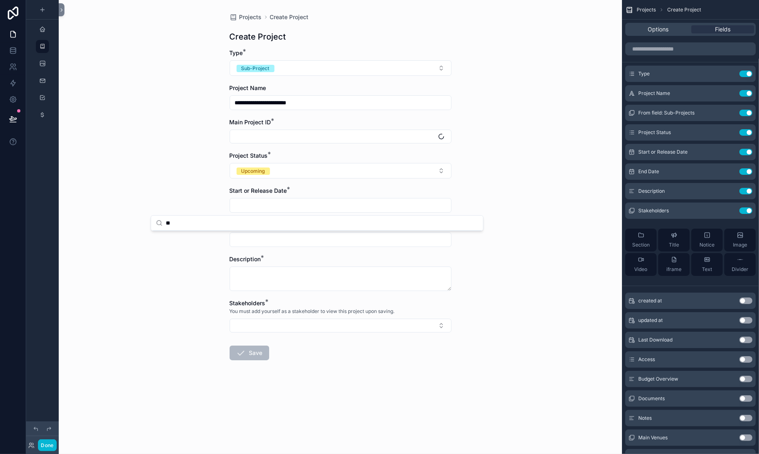
type input "**"
click at [137, 166] on div "**********" at bounding box center [340, 227] width 563 height 454
click at [239, 21] on span "Projects" at bounding box center [250, 17] width 22 height 8
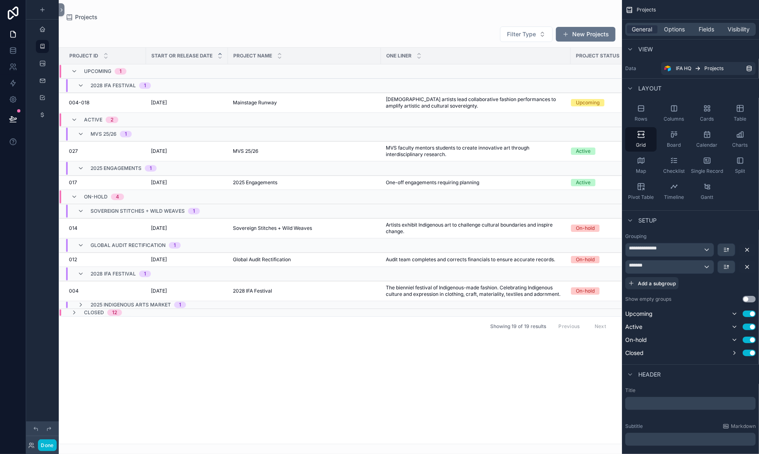
scroll to position [17, 0]
click at [167, 186] on span "[DATE]" at bounding box center [159, 183] width 16 height 7
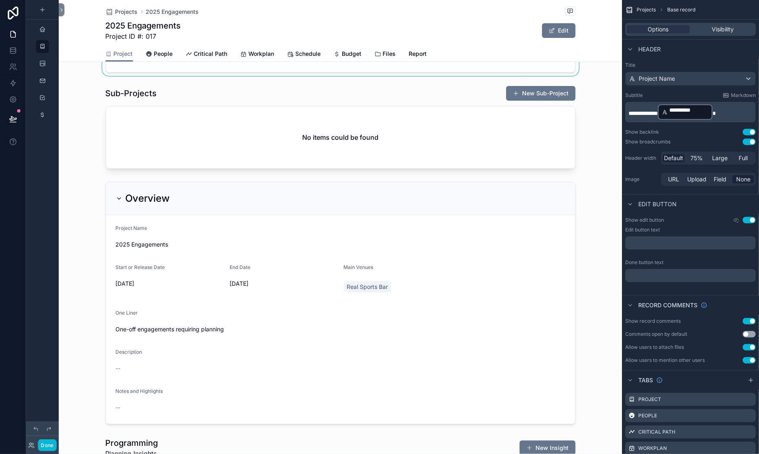
scroll to position [160, 0]
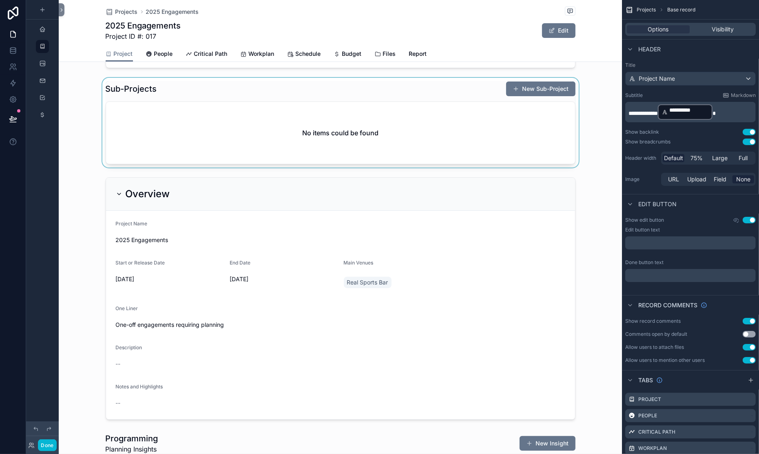
click at [476, 168] on div "scrollable content" at bounding box center [340, 123] width 563 height 90
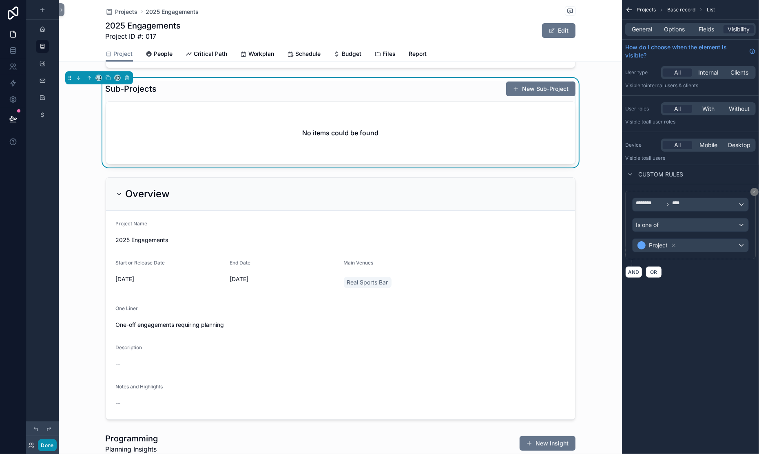
click at [56, 424] on button "Done" at bounding box center [47, 446] width 18 height 12
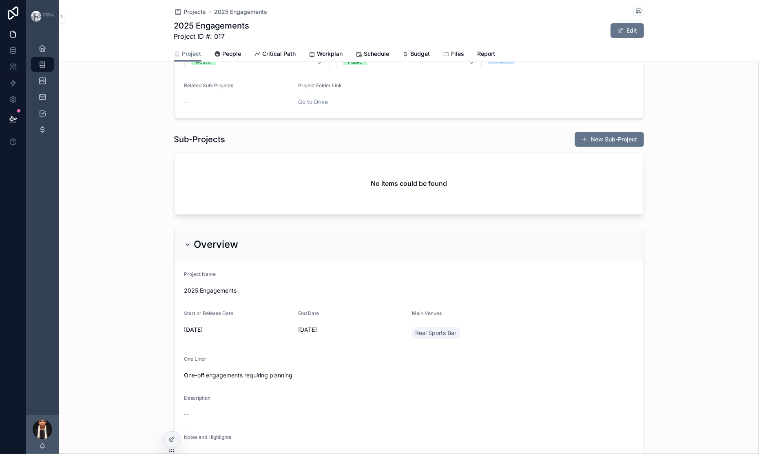
scroll to position [72, 0]
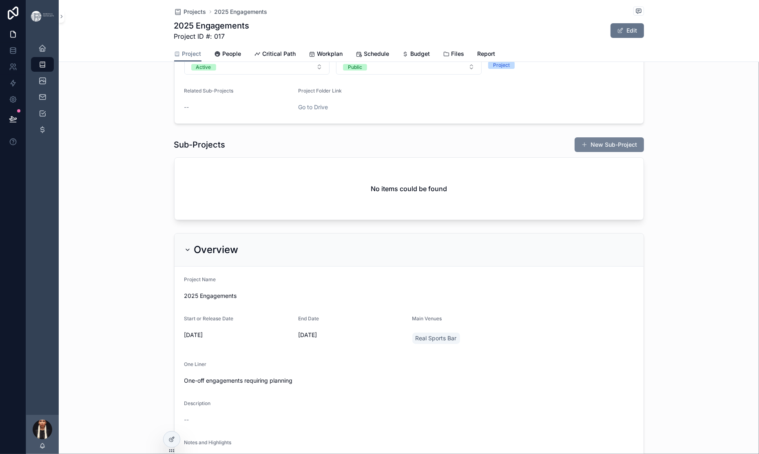
click at [641, 152] on button "New Sub-Project" at bounding box center [609, 144] width 69 height 15
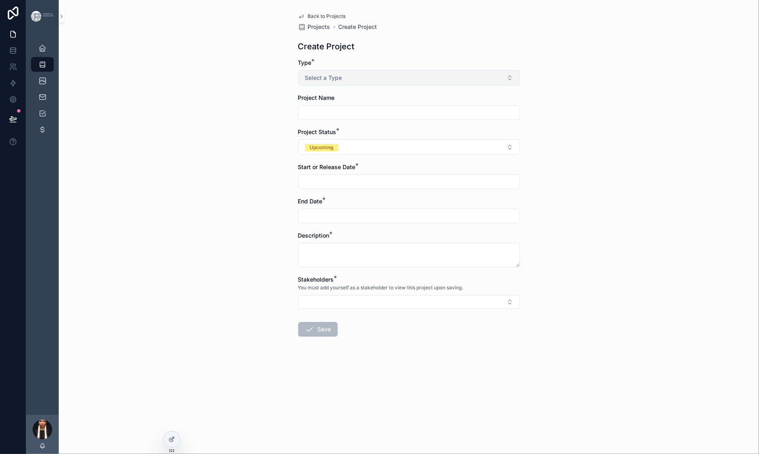
click at [305, 82] on span "Select a Type" at bounding box center [323, 78] width 37 height 8
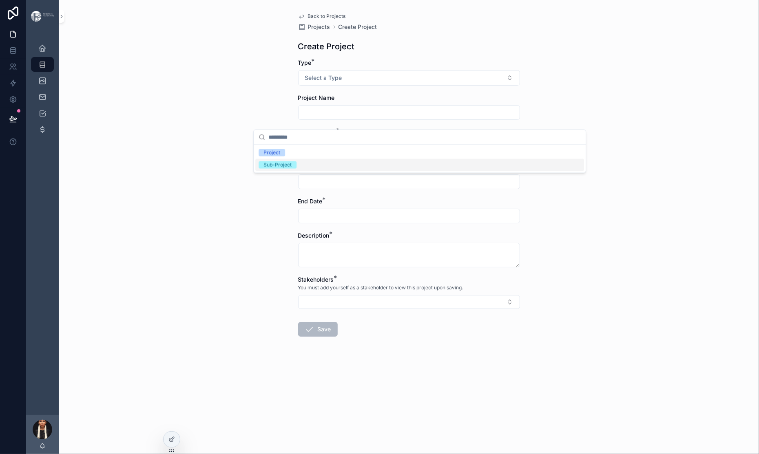
click at [288, 169] on div "Sub-Project" at bounding box center [278, 165] width 28 height 7
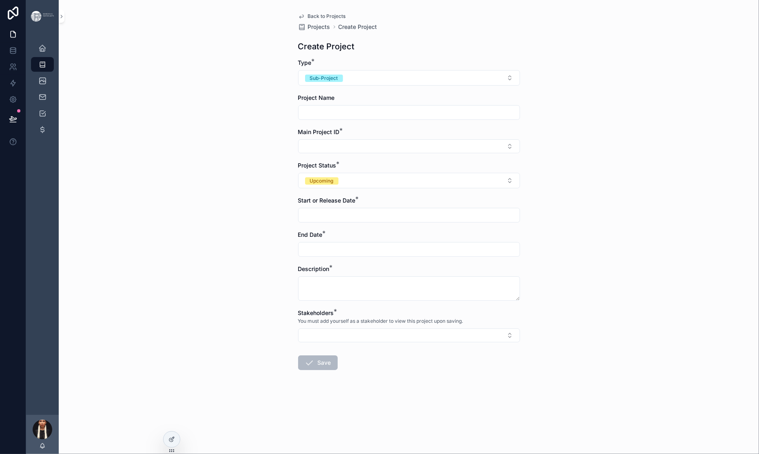
click at [298, 20] on link "Back to Projects" at bounding box center [322, 16] width 48 height 7
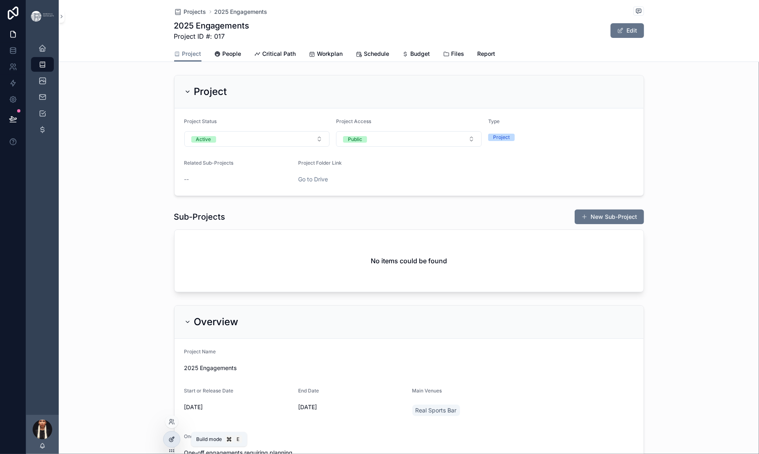
click at [173, 424] on icon at bounding box center [171, 441] width 4 height 4
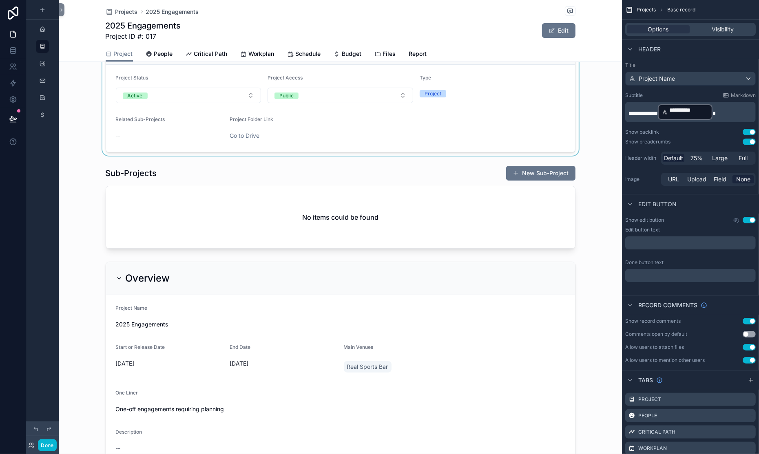
scroll to position [133, 0]
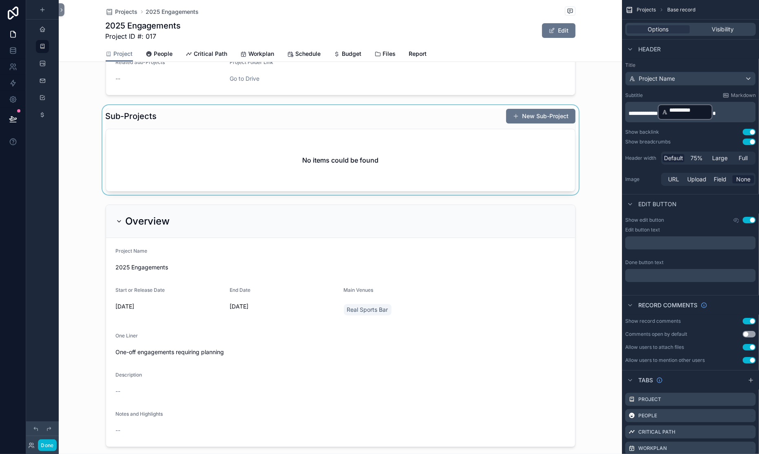
click at [394, 195] on div "scrollable content" at bounding box center [340, 150] width 563 height 90
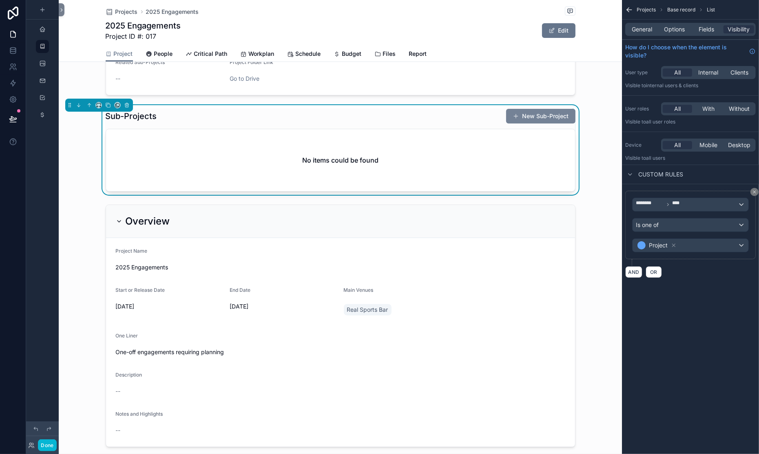
click at [506, 124] on button "New Sub-Project" at bounding box center [540, 116] width 69 height 15
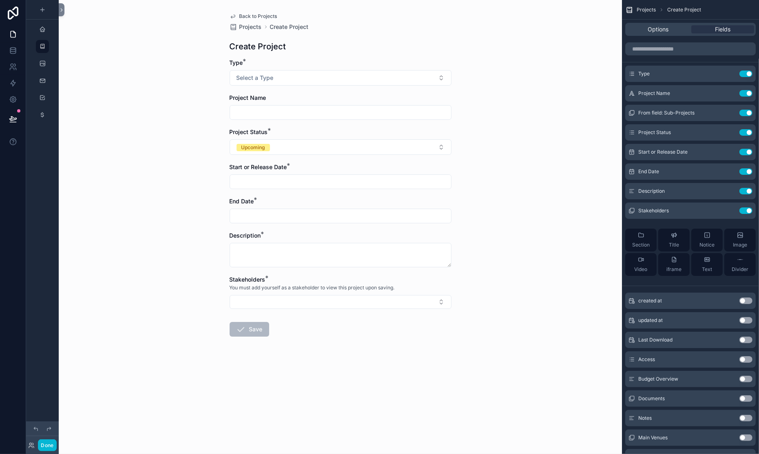
scroll to position [29, 0]
click at [452, 84] on button "Select a Type" at bounding box center [341, 78] width 222 height 16
click at [189, 140] on div "Sub-Project" at bounding box center [175, 135] width 28 height 7
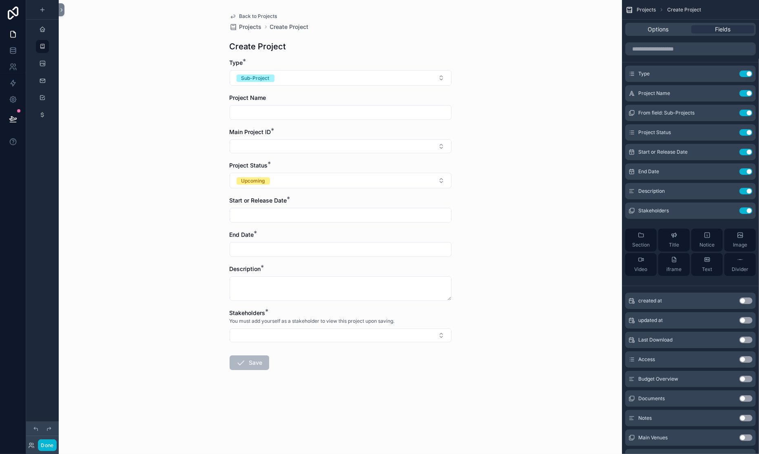
click at [518, 199] on div "Back to Projects Projects Create Project Create Project Type * Sub-Project Proj…" at bounding box center [340, 227] width 563 height 454
click at [714, 116] on icon "scrollable content" at bounding box center [730, 113] width 7 height 7
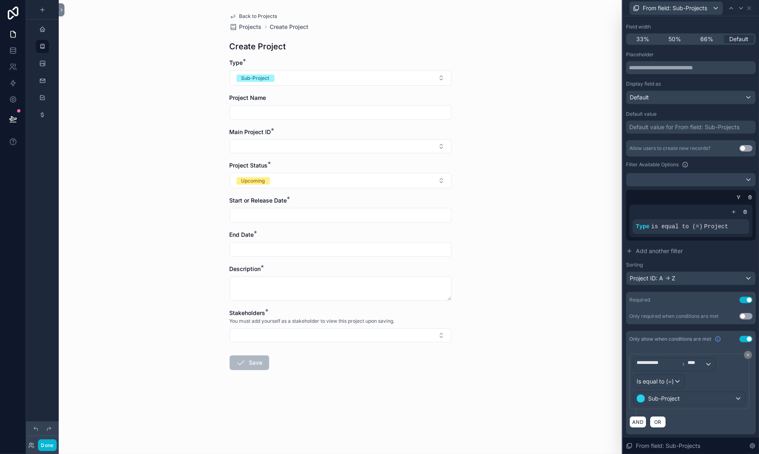
scroll to position [86, 0]
click at [629, 131] on div "Default value for From field: Sub-Projects" at bounding box center [684, 127] width 110 height 8
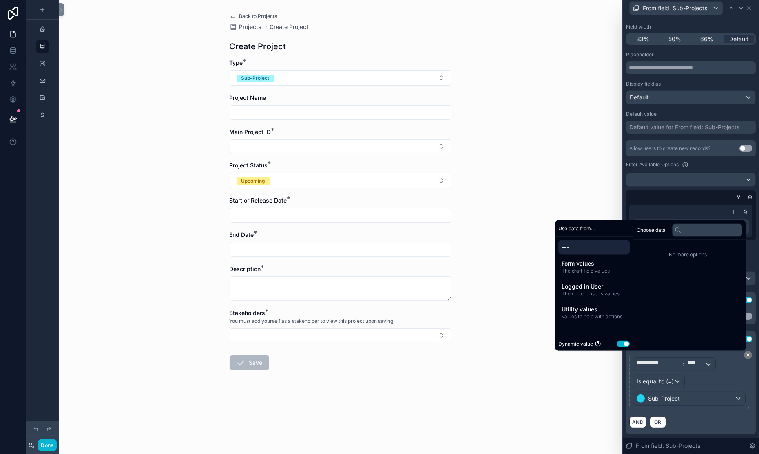
scroll to position [0, 0]
click at [515, 57] on div "Back to Projects Projects Create Project Create Project Type * Sub-Project Proj…" at bounding box center [340, 227] width 563 height 454
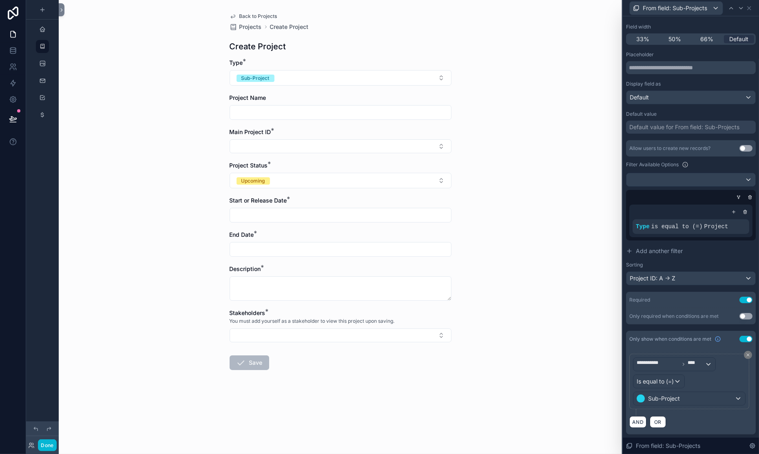
click at [231, 18] on icon "scrollable content" at bounding box center [233, 16] width 4 height 3
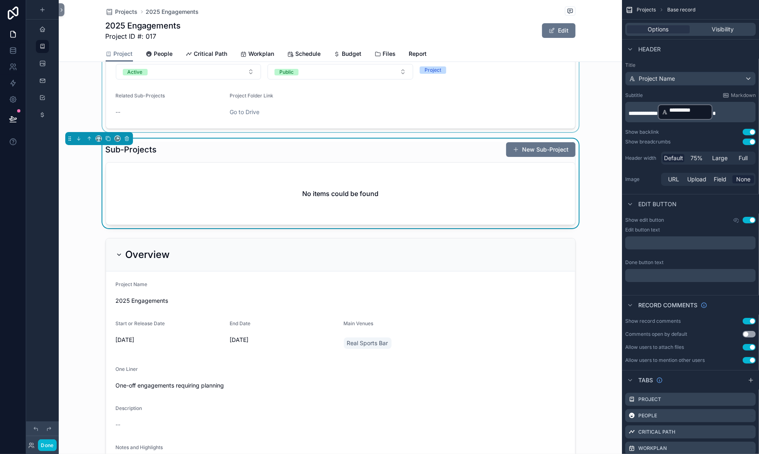
scroll to position [106, 0]
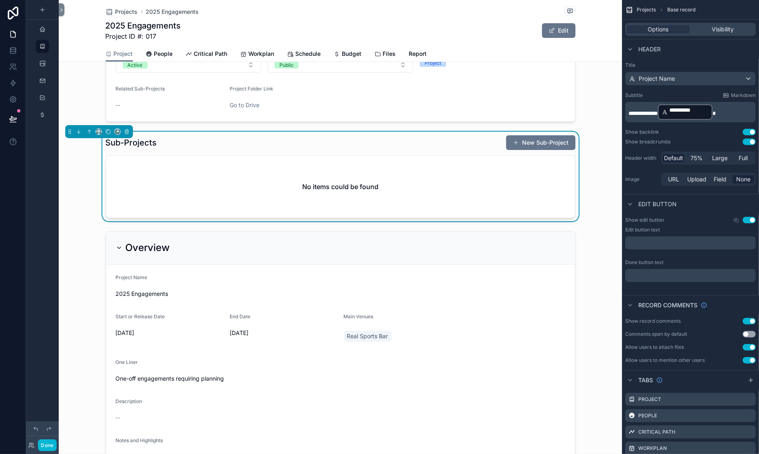
click at [323, 151] on div "Sub-Projects New Sub-Project" at bounding box center [341, 143] width 470 height 16
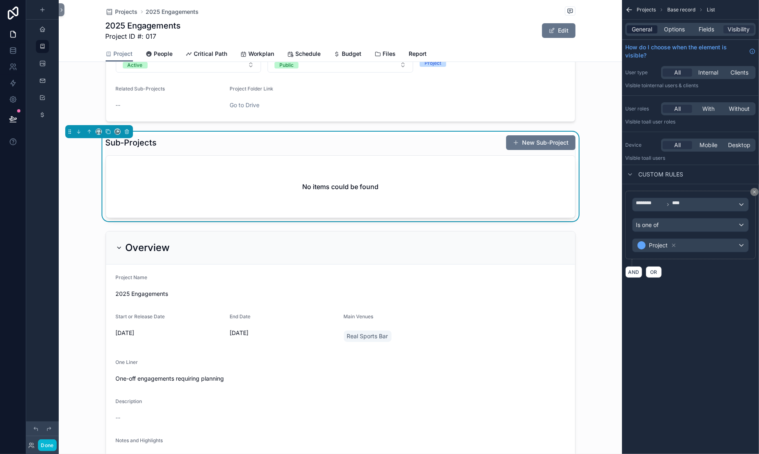
click at [632, 33] on span "General" at bounding box center [642, 29] width 20 height 8
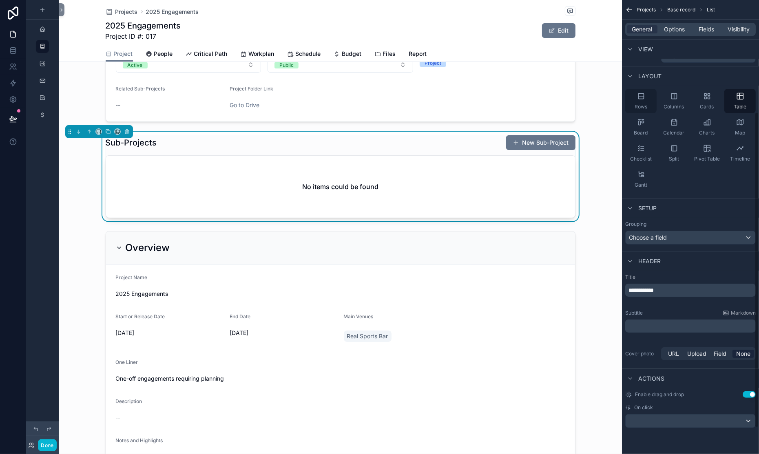
scroll to position [199, 0]
click at [664, 33] on span "Options" at bounding box center [674, 29] width 21 height 8
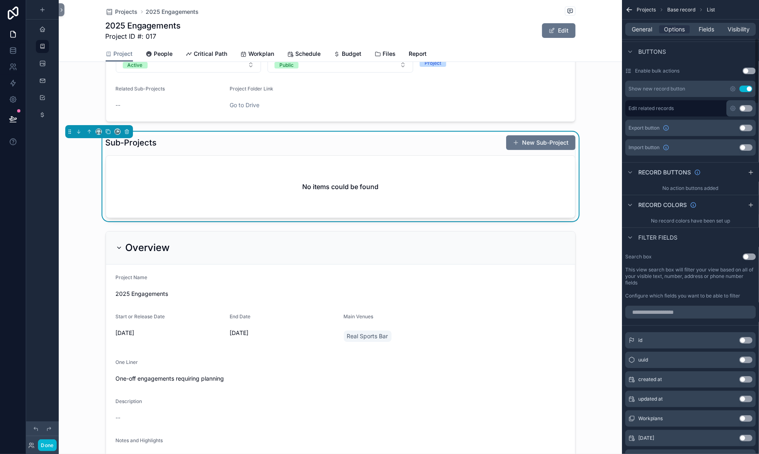
scroll to position [293, 0]
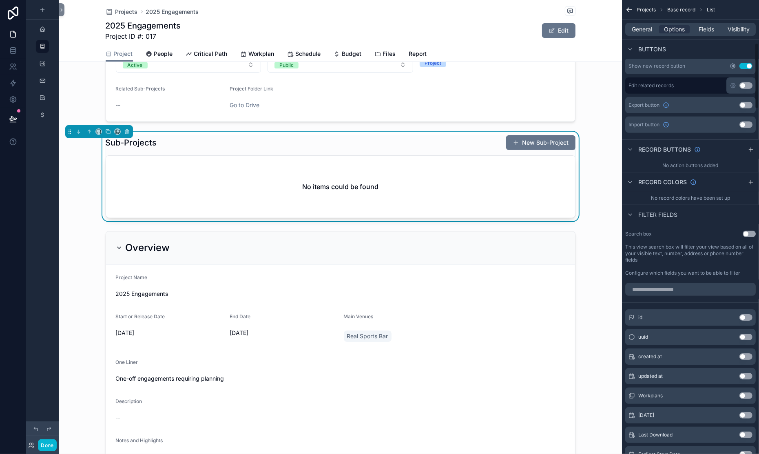
click at [714, 69] on icon "scrollable content" at bounding box center [733, 66] width 7 height 7
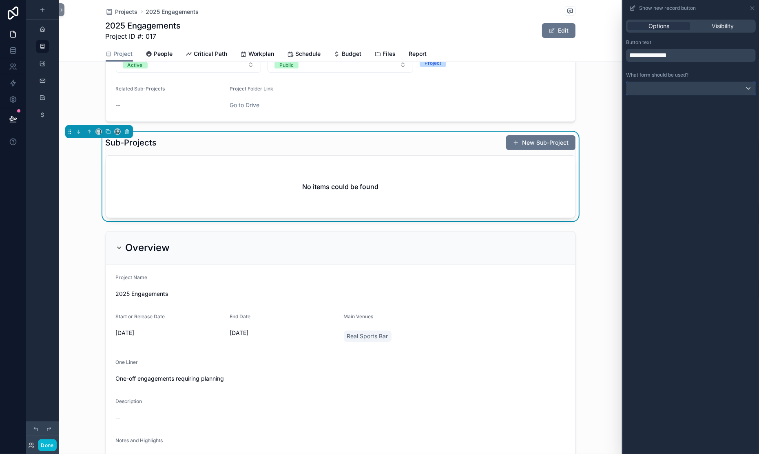
click at [627, 95] on div at bounding box center [691, 88] width 129 height 13
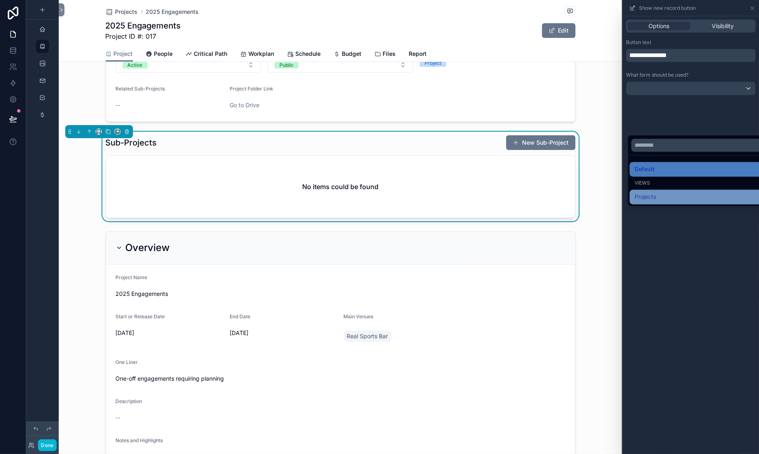
click at [635, 202] on span "Projects" at bounding box center [646, 198] width 22 height 10
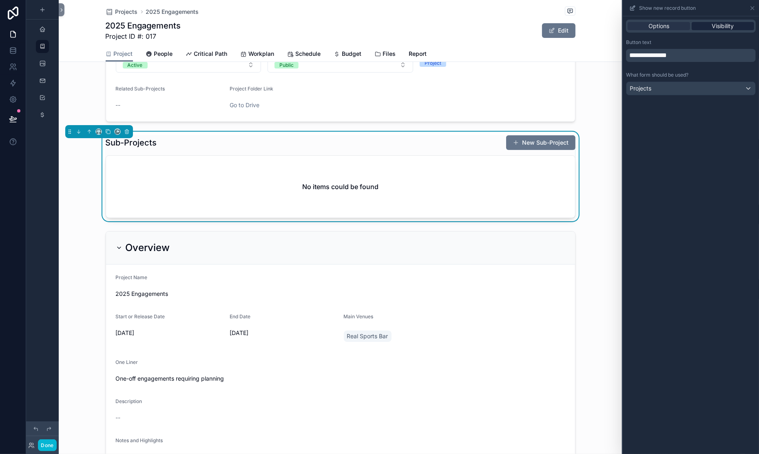
click at [712, 30] on span "Visibility" at bounding box center [723, 26] width 22 height 8
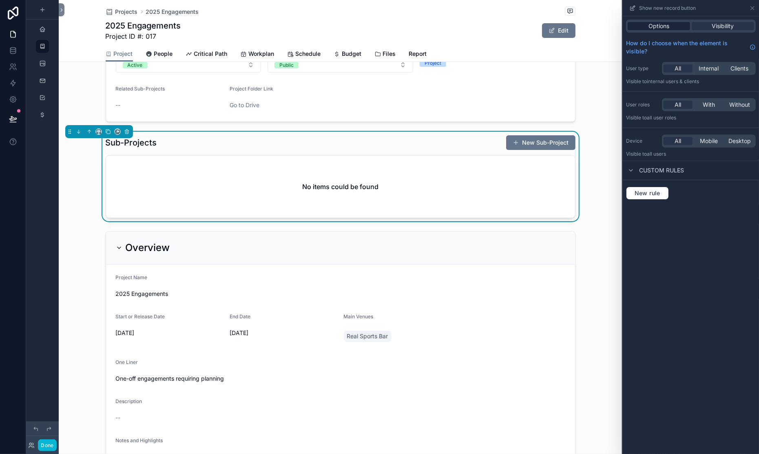
click at [649, 30] on span "Options" at bounding box center [659, 26] width 21 height 8
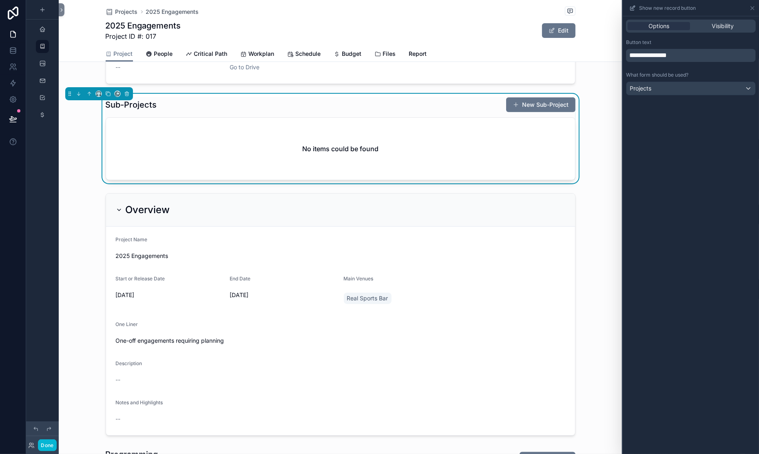
scroll to position [145, 0]
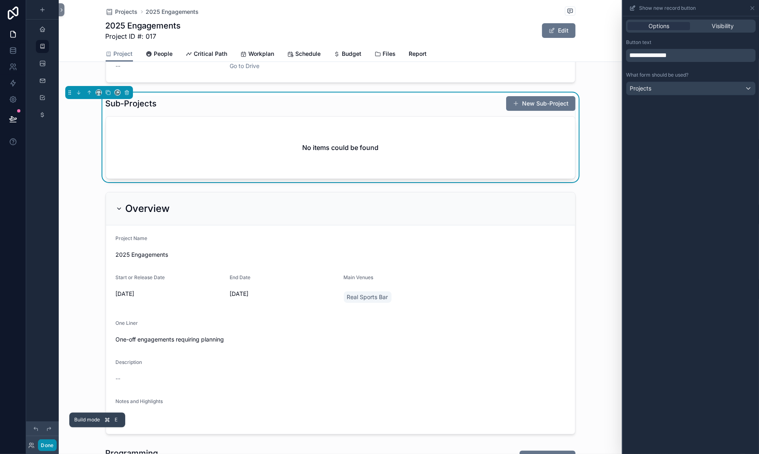
click at [56, 424] on button "Done" at bounding box center [47, 446] width 18 height 12
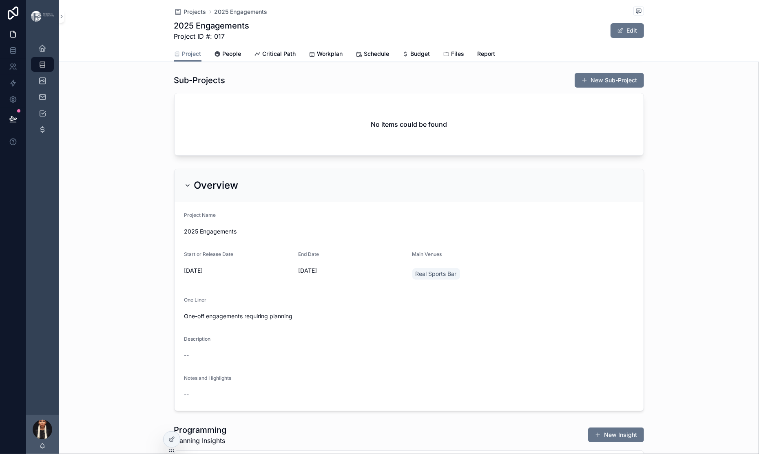
scroll to position [139, 0]
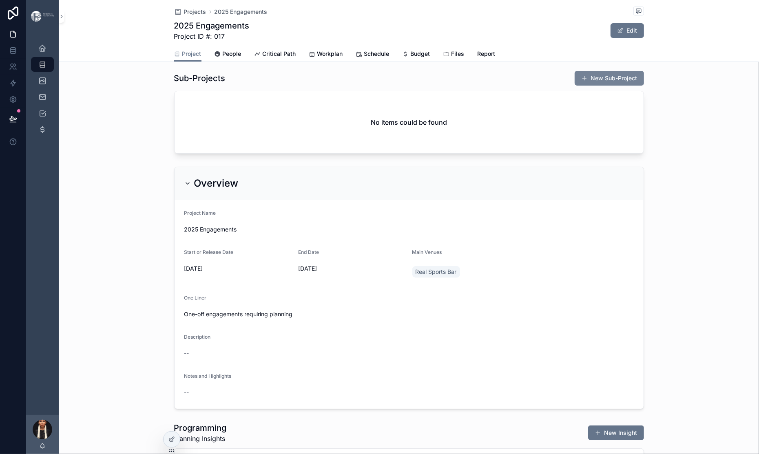
click at [588, 82] on span "scrollable content" at bounding box center [584, 78] width 7 height 7
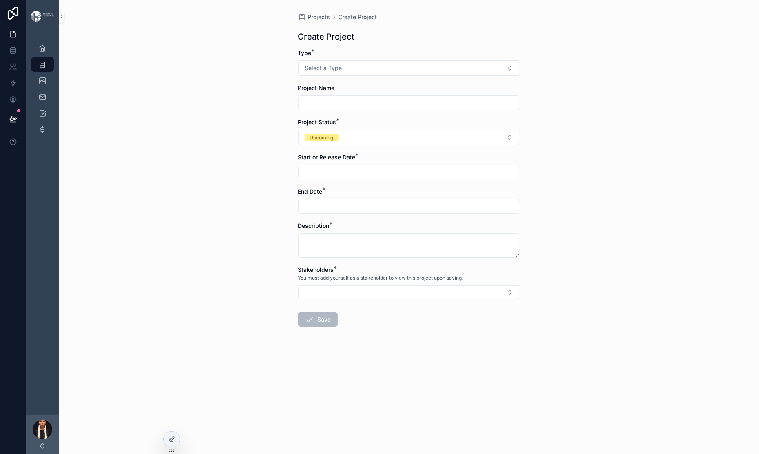
click at [299, 109] on input "scrollable content" at bounding box center [409, 102] width 221 height 11
paste input "**********"
type input "**********"
click at [299, 178] on input "scrollable content" at bounding box center [409, 171] width 221 height 11
click at [394, 78] on html "**********" at bounding box center [379, 227] width 759 height 454
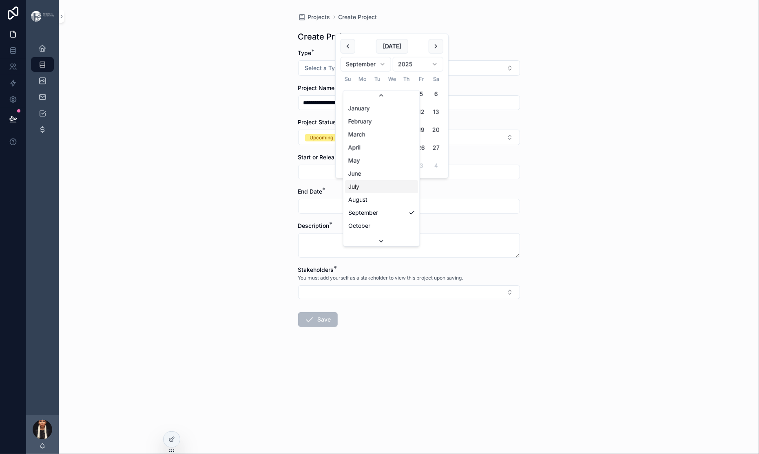
scroll to position [21, 0]
click at [414, 120] on button "9" at bounding box center [406, 112] width 15 height 15
type input "*********"
click at [299, 212] on input "scrollable content" at bounding box center [409, 206] width 221 height 11
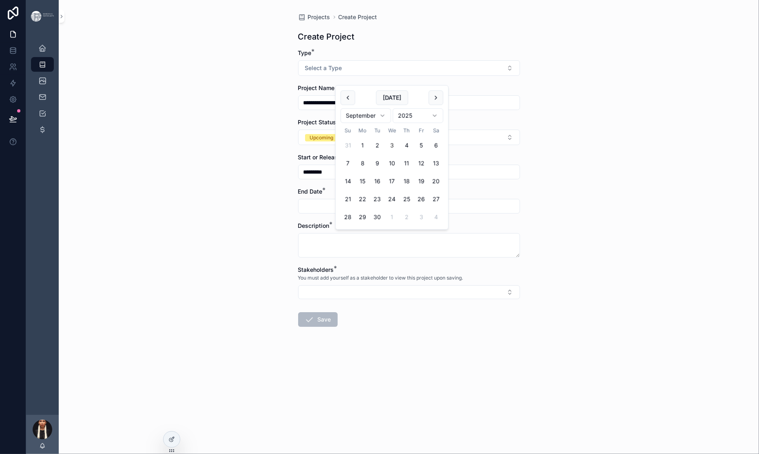
click at [399, 122] on html "**********" at bounding box center [379, 227] width 759 height 454
click at [414, 171] on button "9" at bounding box center [406, 163] width 15 height 15
type input "*********"
click at [209, 307] on div "**********" at bounding box center [409, 227] width 700 height 454
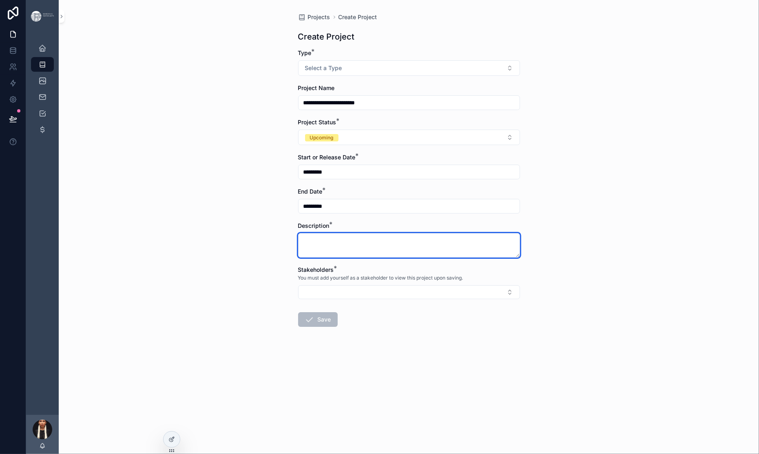
click at [316, 254] on textarea "scrollable content" at bounding box center [409, 245] width 222 height 24
paste textarea "**********"
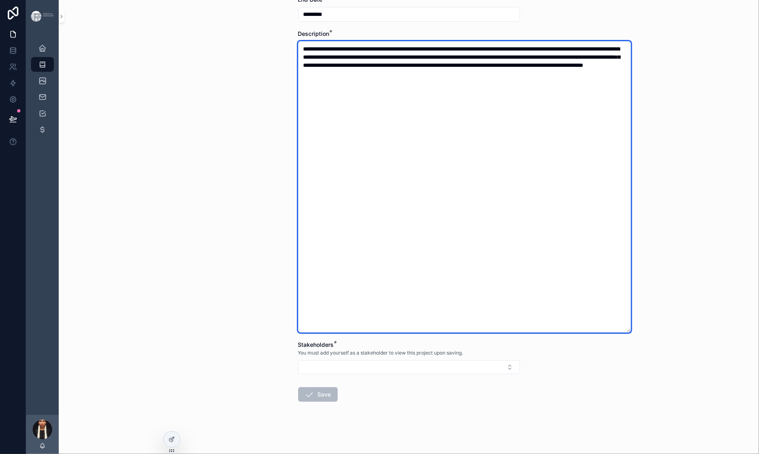
scroll to position [368, 0]
type textarea "**********"
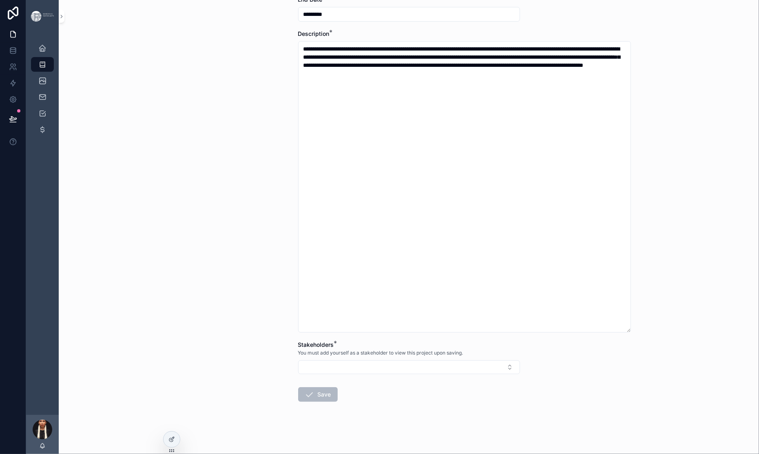
click at [224, 255] on div "**********" at bounding box center [409, 227] width 700 height 454
click at [298, 361] on button "Select Button" at bounding box center [409, 368] width 222 height 14
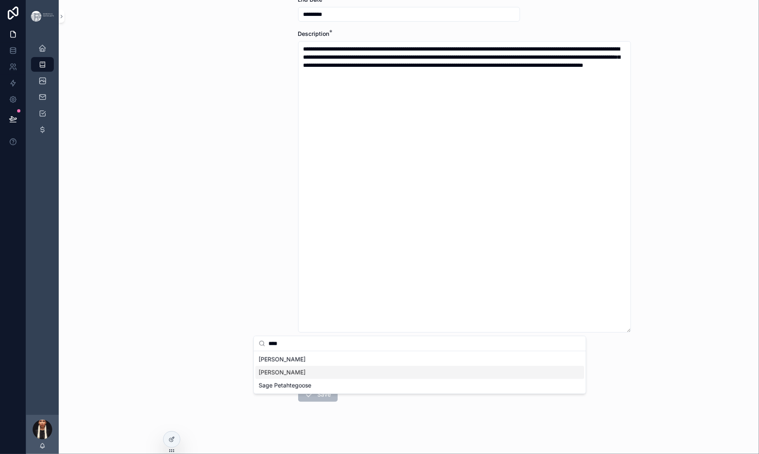
type input "****"
click at [280, 377] on span "[PERSON_NAME]" at bounding box center [282, 373] width 47 height 8
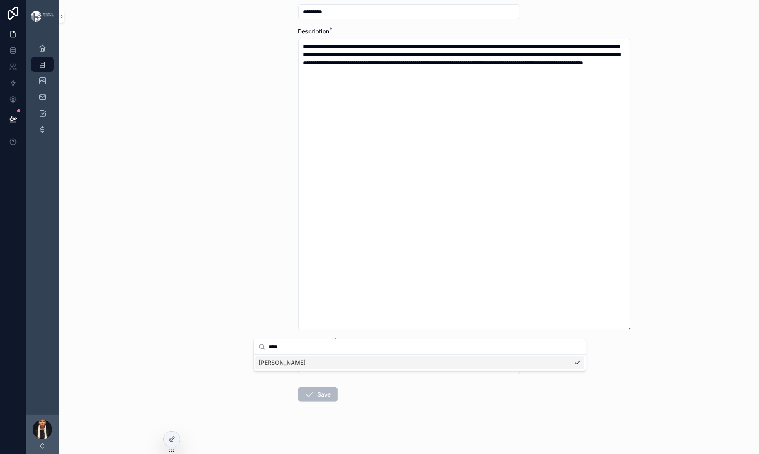
click at [239, 347] on div "**********" at bounding box center [409, 227] width 700 height 454
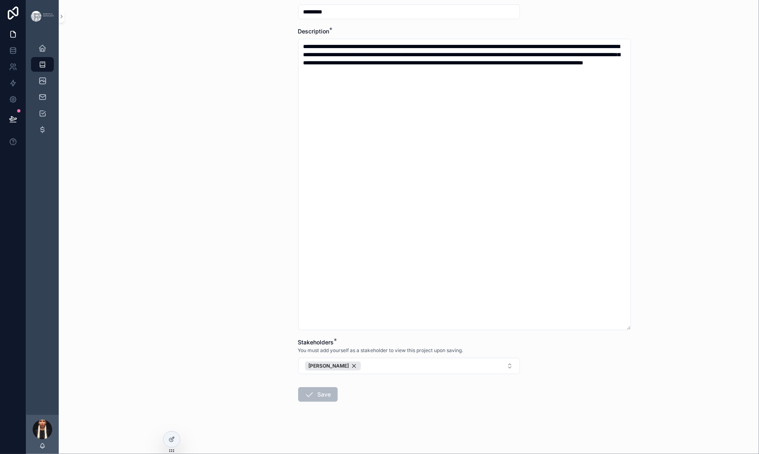
click at [215, 331] on div "**********" at bounding box center [409, 227] width 700 height 454
click at [298, 388] on div "Save" at bounding box center [318, 395] width 40 height 15
click at [232, 290] on div "**********" at bounding box center [409, 227] width 700 height 454
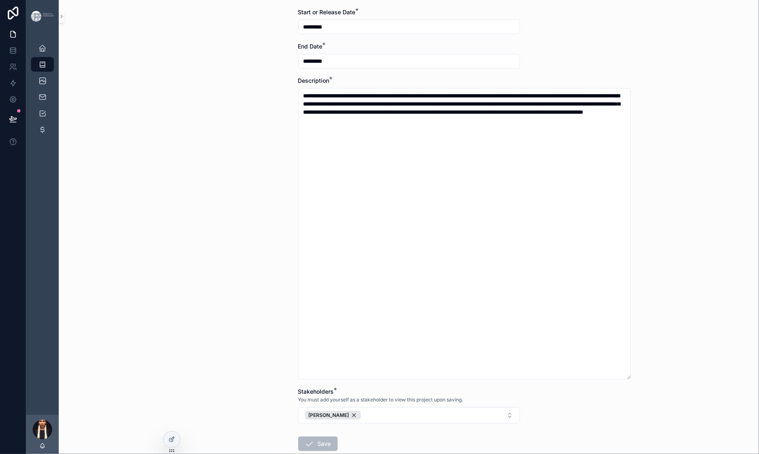
scroll to position [0, 0]
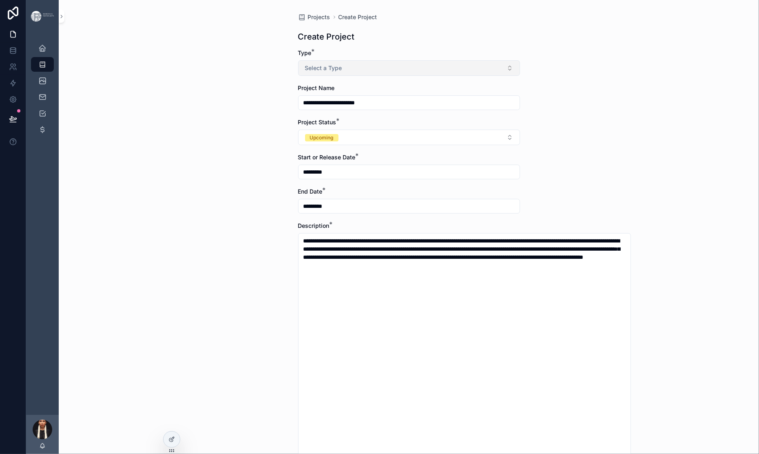
click at [298, 76] on button "Select a Type" at bounding box center [409, 68] width 222 height 16
click at [280, 154] on div "Sub-Project" at bounding box center [278, 149] width 28 height 7
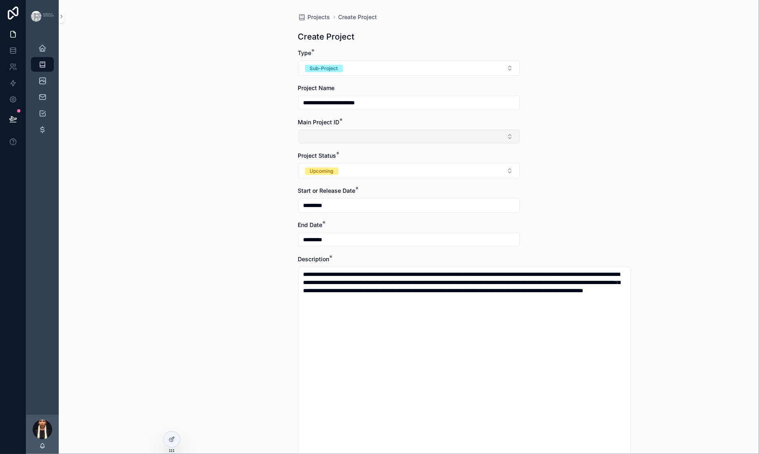
click at [298, 144] on button "Select Button" at bounding box center [409, 137] width 222 height 14
type input "**"
click at [268, 243] on span "017" at bounding box center [263, 239] width 9 height 8
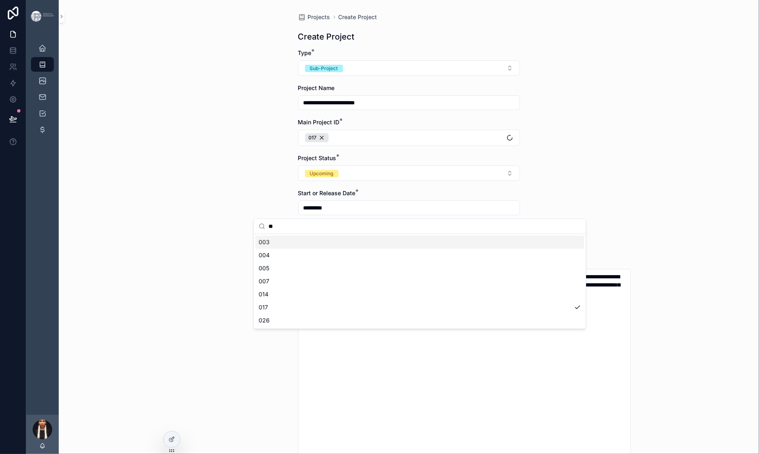
click at [224, 272] on div "**********" at bounding box center [409, 227] width 700 height 454
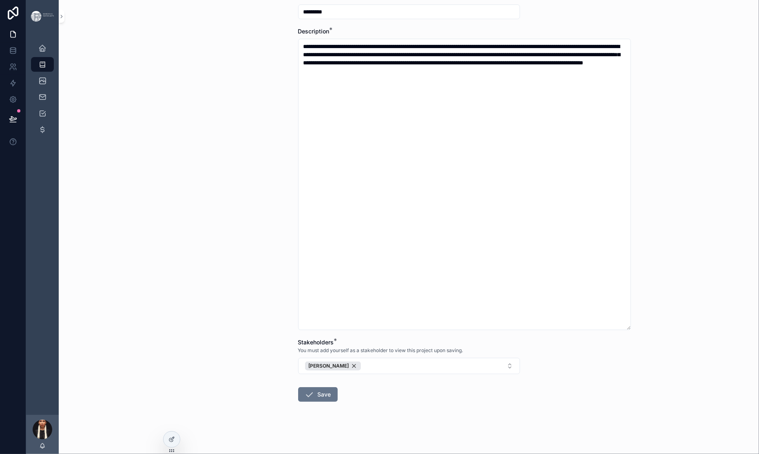
scroll to position [423, 0]
click at [298, 388] on button "Save" at bounding box center [318, 395] width 40 height 15
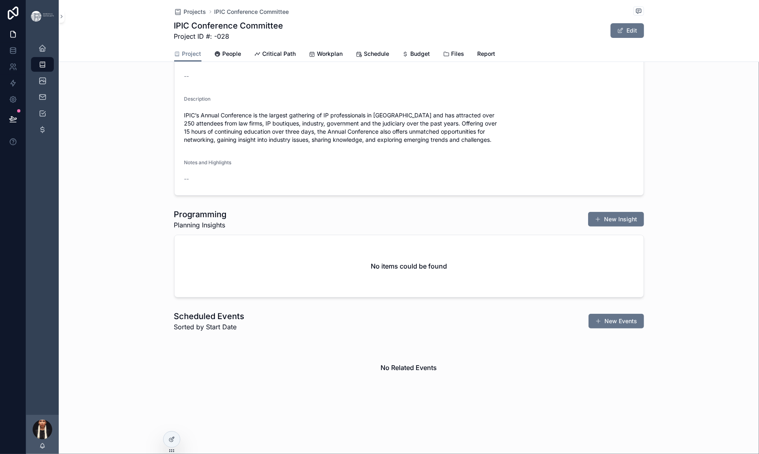
scroll to position [655, 0]
click at [644, 256] on div "No items could be found" at bounding box center [409, 266] width 469 height 62
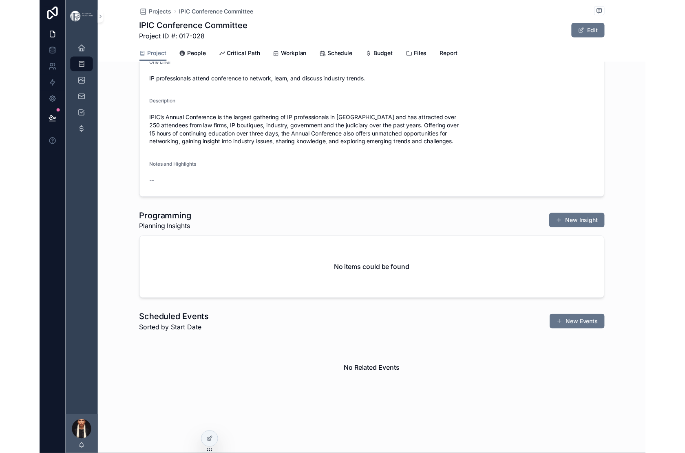
scroll to position [0, 0]
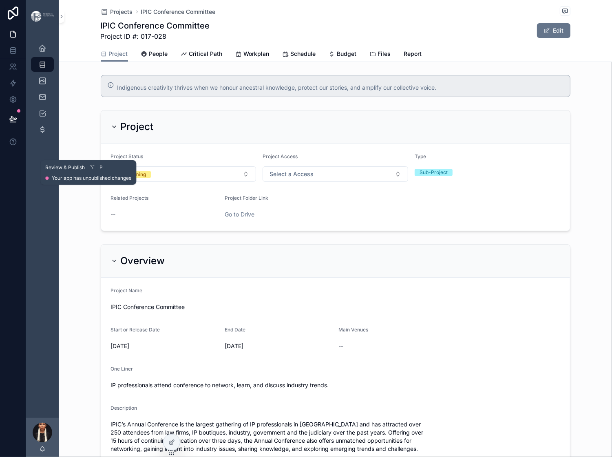
click at [17, 123] on icon at bounding box center [13, 119] width 8 height 8
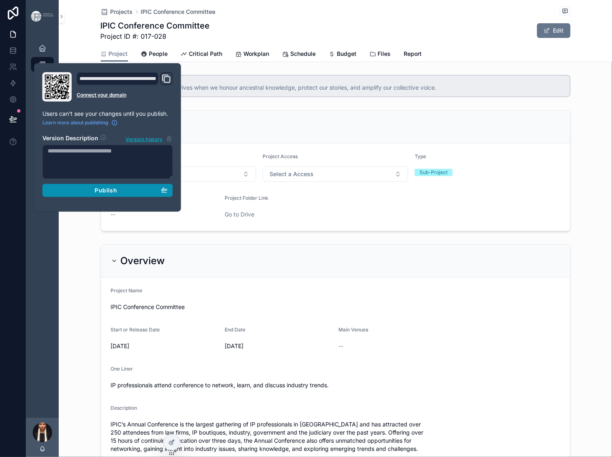
click at [117, 194] on span "Publish" at bounding box center [106, 190] width 22 height 7
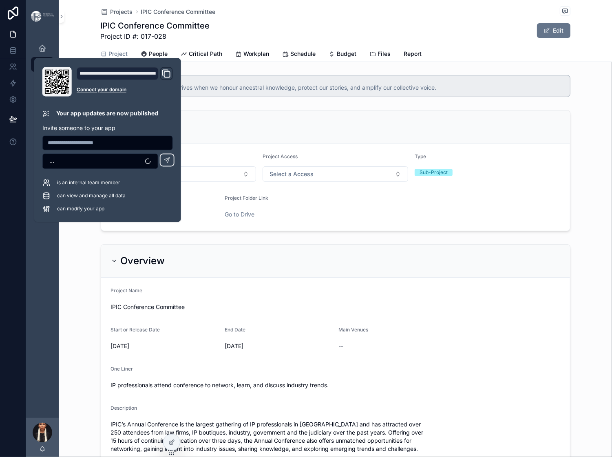
click at [335, 17] on div "Projects IPIC Conference Committee" at bounding box center [336, 12] width 470 height 10
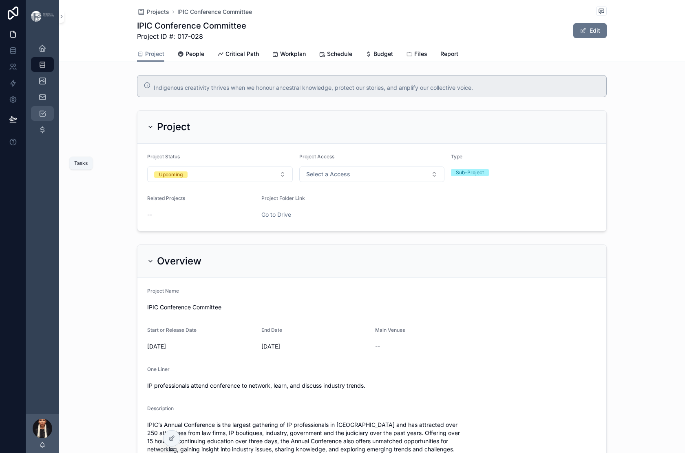
click at [47, 117] on icon "scrollable content" at bounding box center [42, 113] width 8 height 8
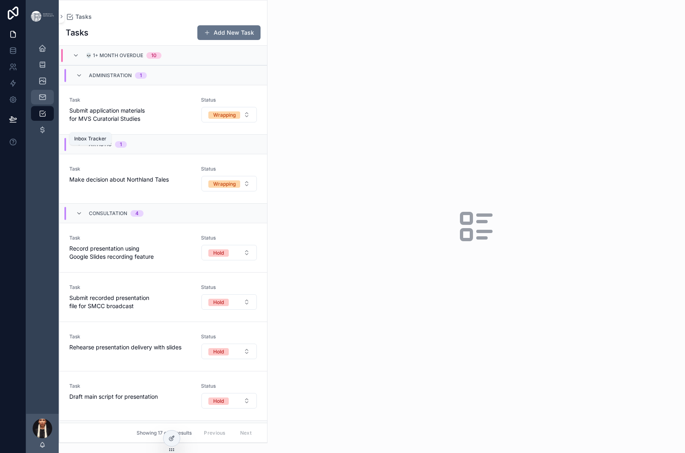
click at [49, 104] on div "Inbox Tracker" at bounding box center [42, 97] width 13 height 13
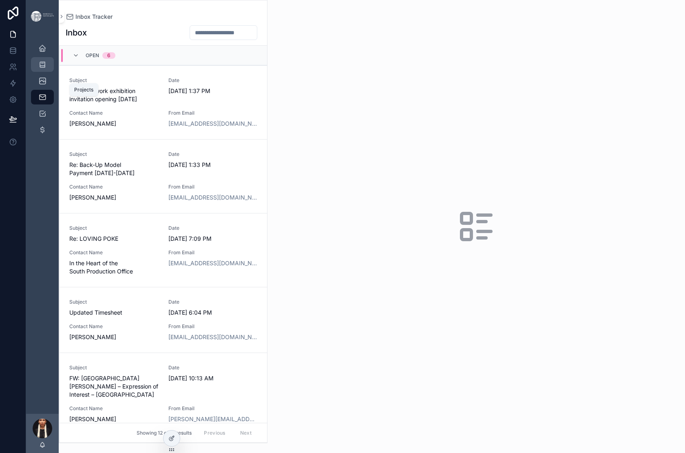
click at [47, 69] on icon "scrollable content" at bounding box center [42, 64] width 8 height 8
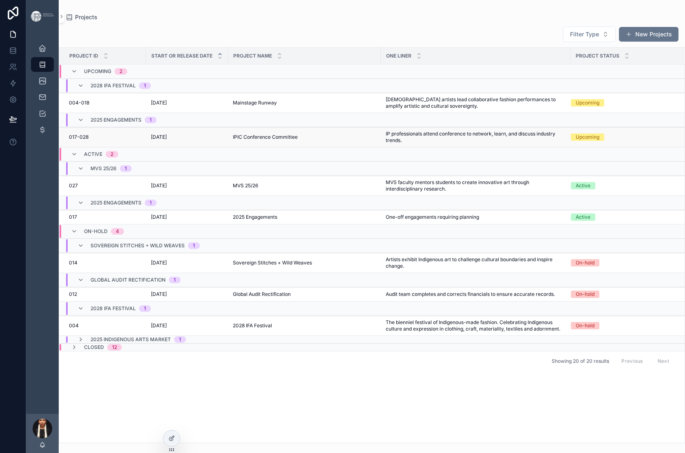
click at [167, 140] on span "[DATE]" at bounding box center [159, 137] width 16 height 7
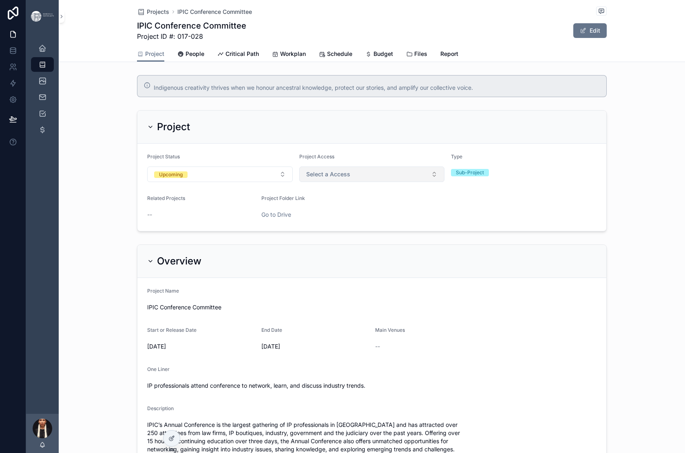
click at [380, 182] on button "Select a Access" at bounding box center [372, 174] width 146 height 16
click at [325, 308] on span "Public" at bounding box center [313, 304] width 24 height 7
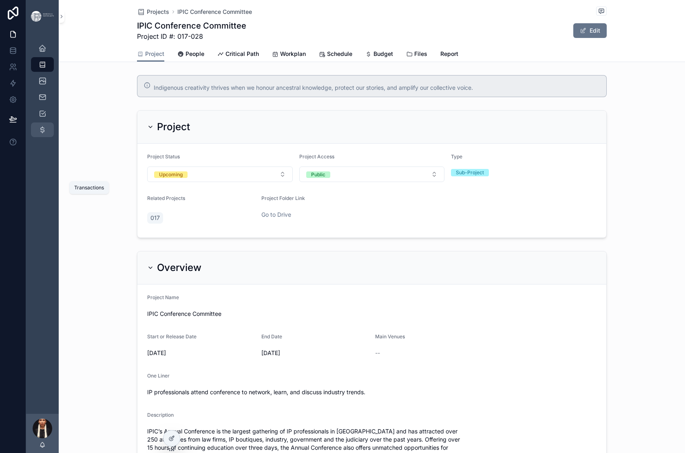
click at [47, 134] on icon "scrollable content" at bounding box center [42, 130] width 8 height 8
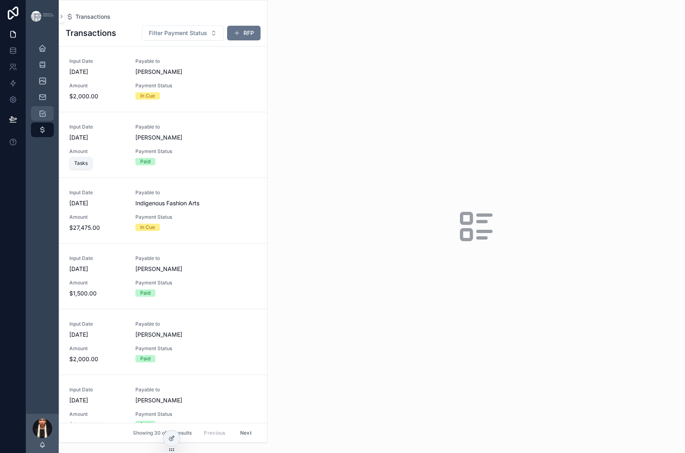
click at [47, 117] on icon "scrollable content" at bounding box center [42, 113] width 8 height 8
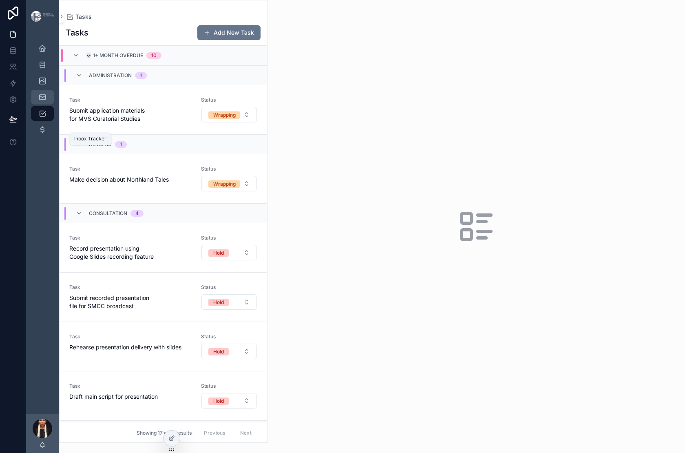
click at [47, 101] on icon "scrollable content" at bounding box center [42, 97] width 8 height 8
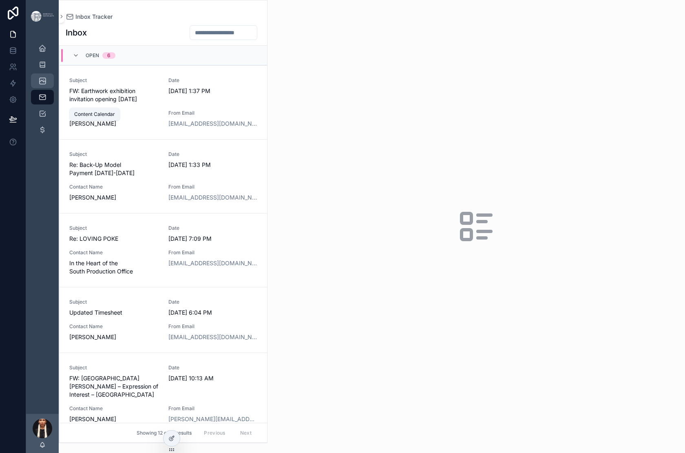
click at [49, 87] on div "Content Calendar" at bounding box center [42, 80] width 13 height 13
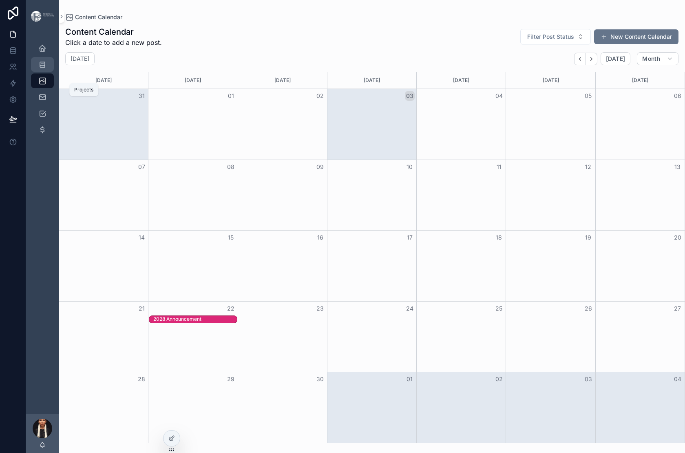
click at [47, 69] on icon "scrollable content" at bounding box center [42, 64] width 8 height 8
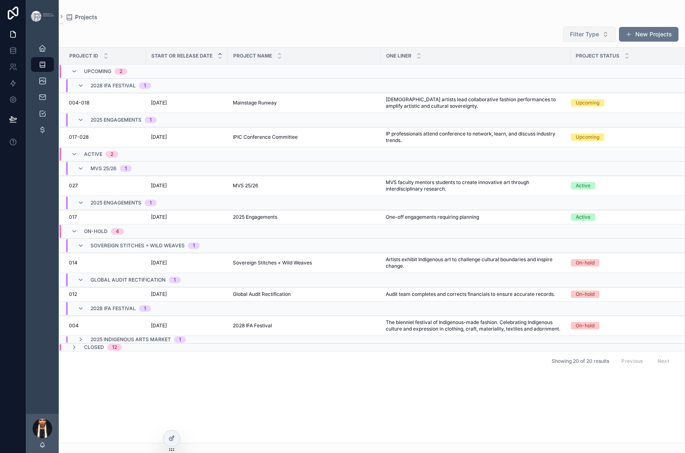
click at [570, 38] on span "Filter Type" at bounding box center [584, 34] width 29 height 8
click at [448, 42] on div "Filter Type New Projects" at bounding box center [372, 34] width 614 height 16
click at [175, 424] on icon at bounding box center [171, 438] width 7 height 7
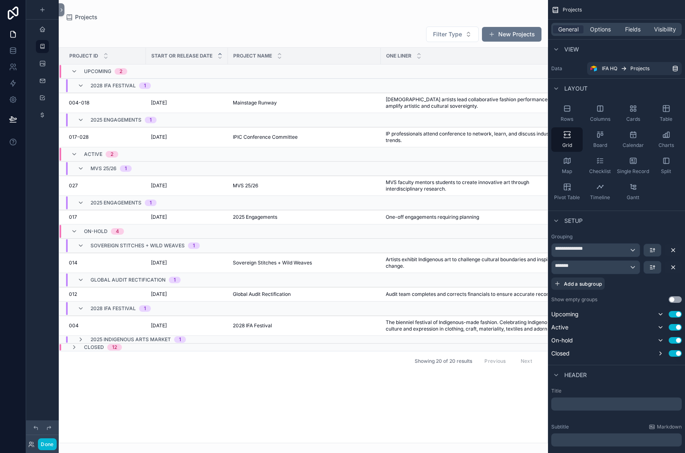
click at [250, 56] on div "scrollable content" at bounding box center [304, 226] width 490 height 453
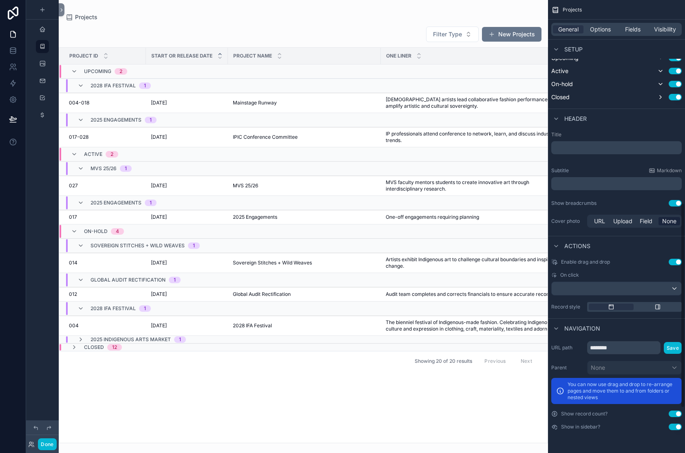
scroll to position [547, 0]
click at [590, 33] on span "Options" at bounding box center [600, 29] width 21 height 8
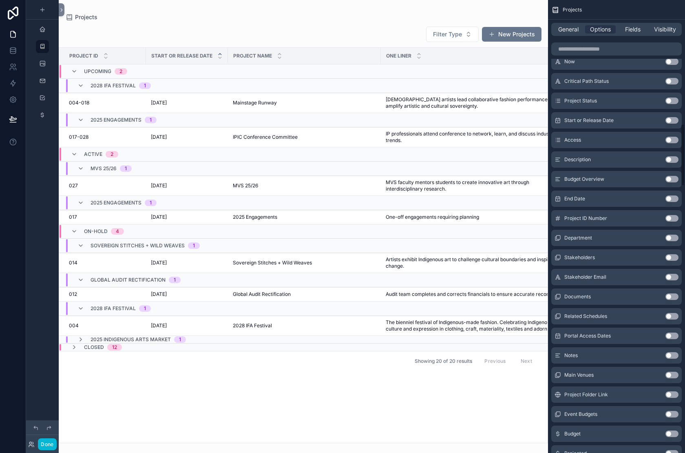
scroll to position [900, 0]
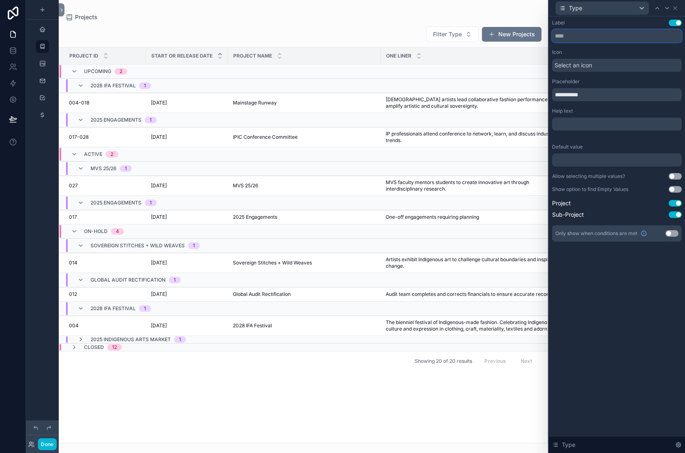
click at [552, 42] on input "text" at bounding box center [617, 35] width 130 height 13
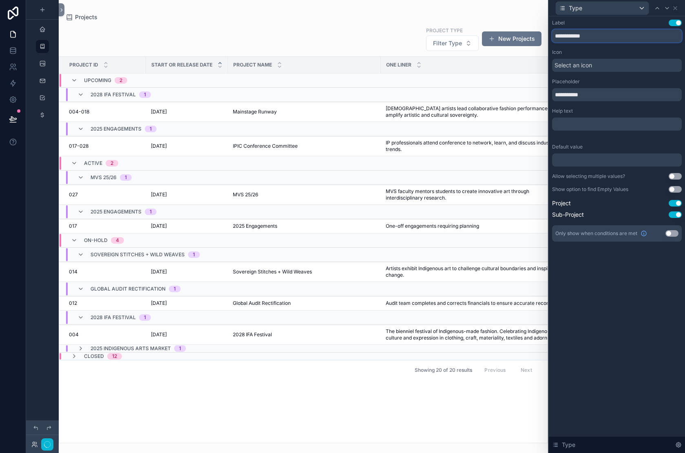
type input "**********"
click at [552, 40] on div "**********" at bounding box center [617, 31] width 130 height 23
click at [552, 42] on input "**********" at bounding box center [617, 35] width 130 height 13
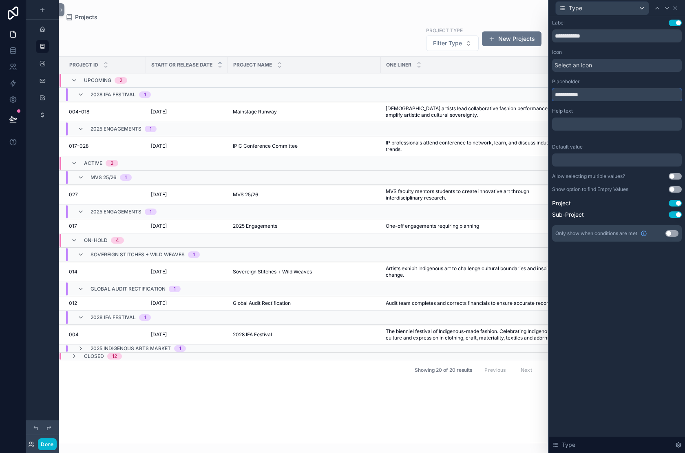
click at [552, 101] on input "**********" at bounding box center [617, 94] width 130 height 13
paste input "********"
type input "**********"
click at [553, 85] on div "Placeholder" at bounding box center [617, 81] width 130 height 7
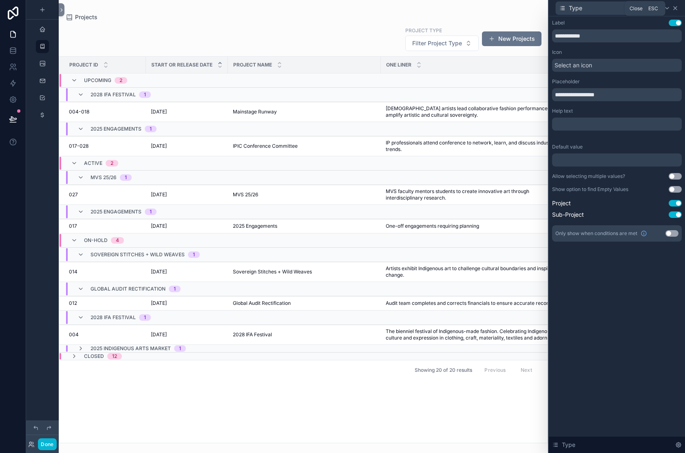
click at [673, 10] on icon at bounding box center [675, 8] width 7 height 7
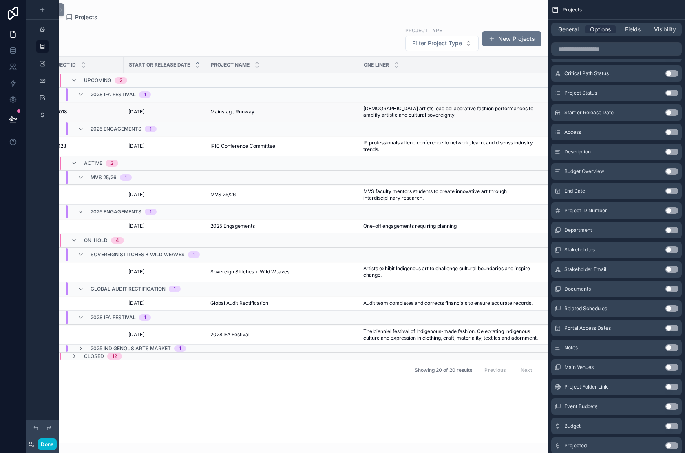
scroll to position [0, 0]
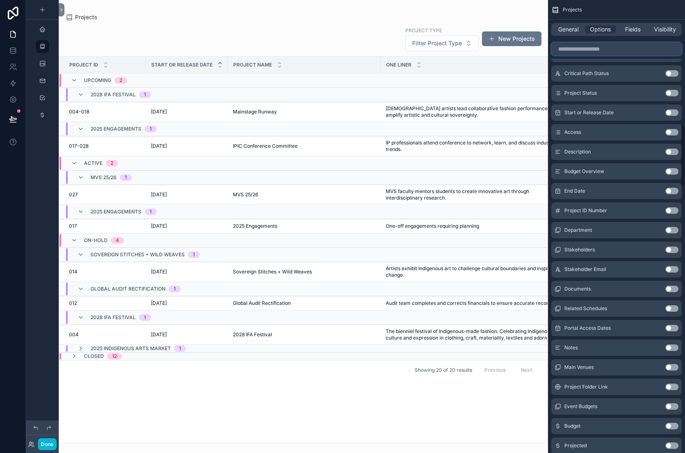
click at [552, 55] on input "scrollable content" at bounding box center [617, 48] width 131 height 13
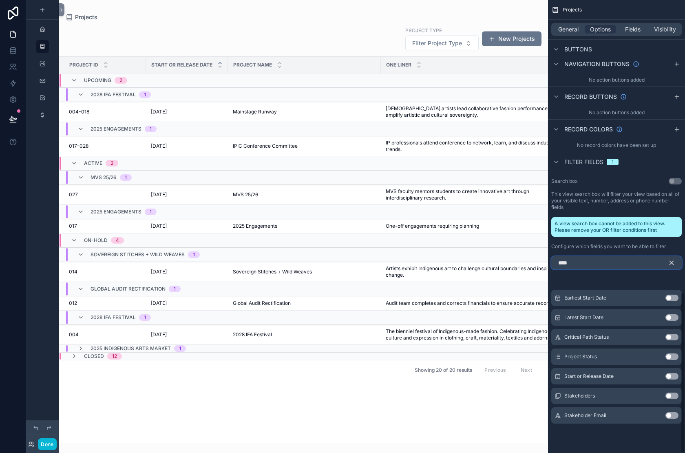
scroll to position [674, 0]
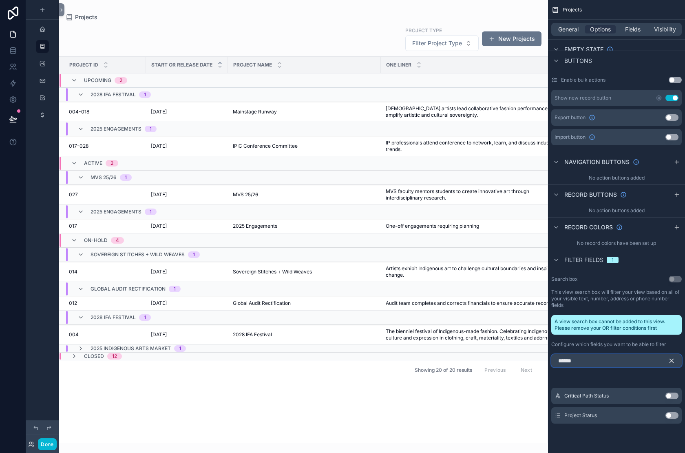
type input "******"
click at [666, 412] on button "Use setting" at bounding box center [672, 415] width 13 height 7
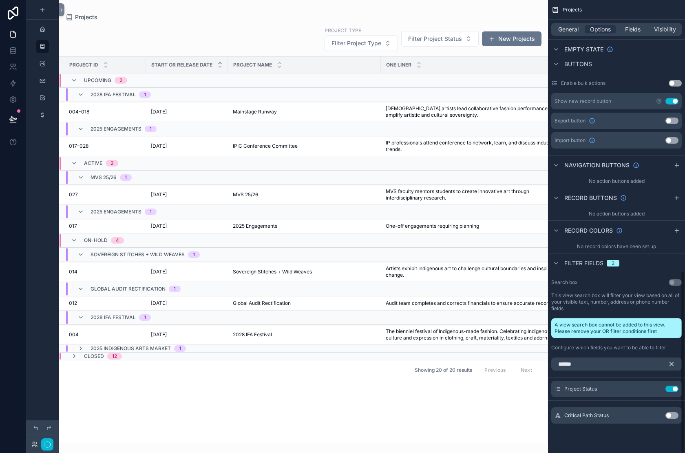
scroll to position [669, 0]
click at [670, 362] on icon "scrollable content" at bounding box center [672, 364] width 4 height 4
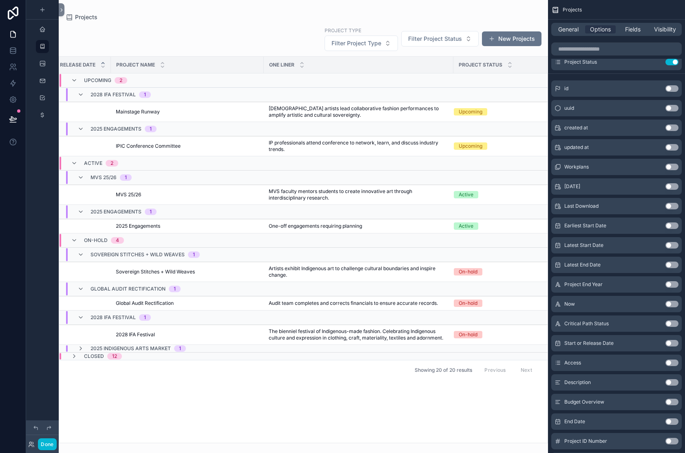
scroll to position [0, 260]
click at [625, 33] on span "Fields" at bounding box center [633, 29] width 16 height 8
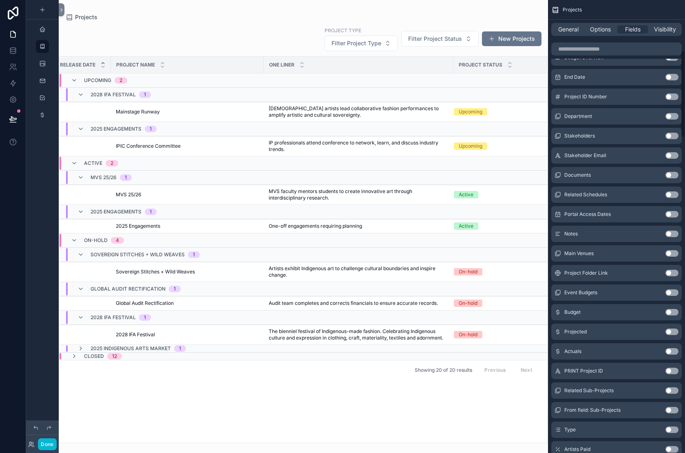
scroll to position [0, 0]
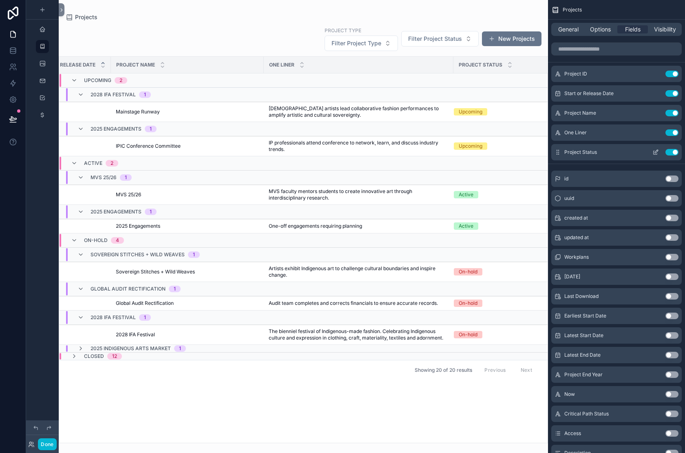
click at [666, 155] on button "Use setting" at bounding box center [672, 152] width 13 height 7
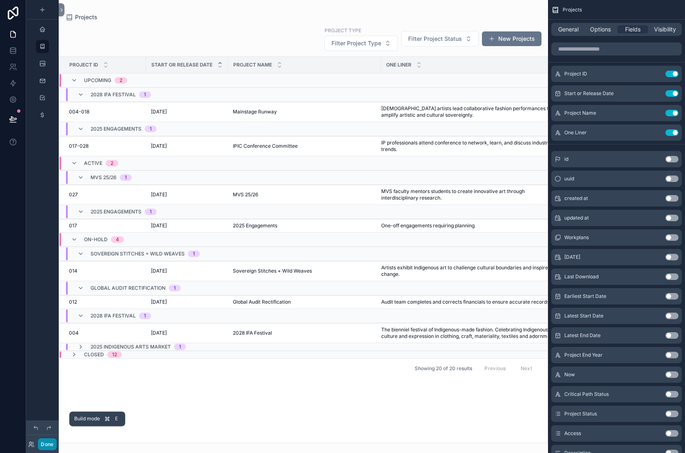
click at [56, 424] on button "Done" at bounding box center [47, 444] width 18 height 12
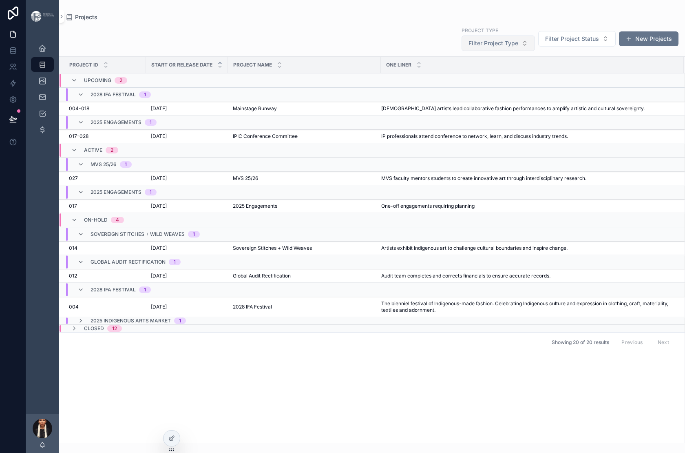
click at [462, 51] on button "Filter Project Type" at bounding box center [498, 43] width 73 height 16
click at [545, 43] on span "Filter Project Status" at bounding box center [572, 39] width 54 height 8
click at [462, 51] on button "Filter Project Type" at bounding box center [498, 43] width 73 height 16
click at [401, 118] on div "Sub-Project" at bounding box center [407, 111] width 105 height 13
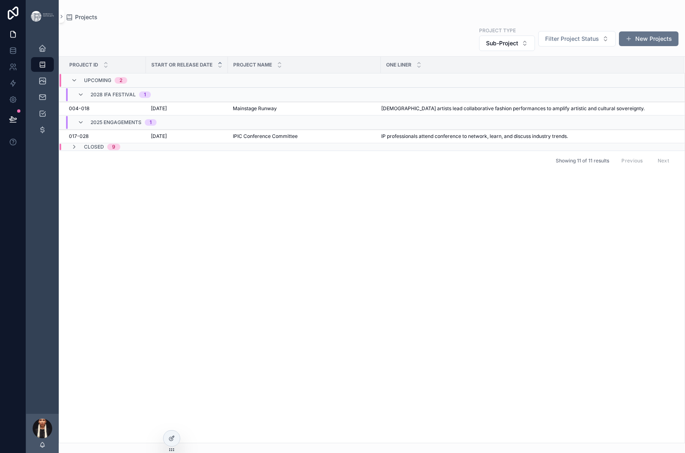
click at [289, 21] on div "Projects" at bounding box center [372, 17] width 614 height 8
click at [561, 47] on button "Filter Project Status" at bounding box center [578, 39] width 78 height 16
click at [496, 114] on div "Active" at bounding box center [525, 107] width 111 height 13
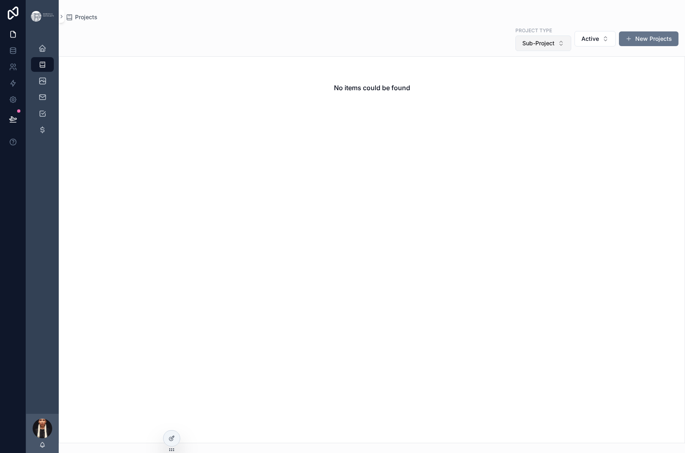
click at [523, 47] on span "Sub-Project" at bounding box center [539, 43] width 32 height 8
click at [452, 120] on div "Project" at bounding box center [475, 113] width 98 height 13
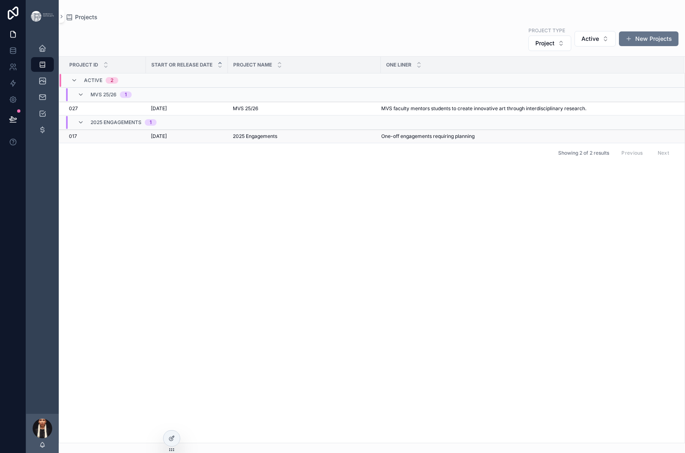
click at [167, 140] on span "[DATE]" at bounding box center [159, 136] width 16 height 7
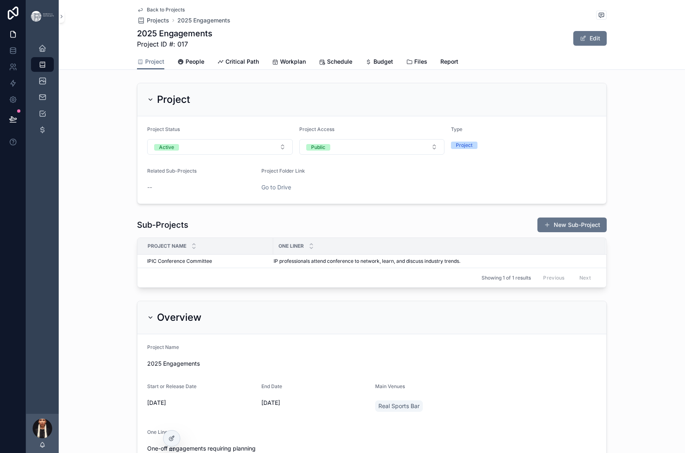
click at [137, 11] on link "Back to Projects" at bounding box center [161, 10] width 48 height 7
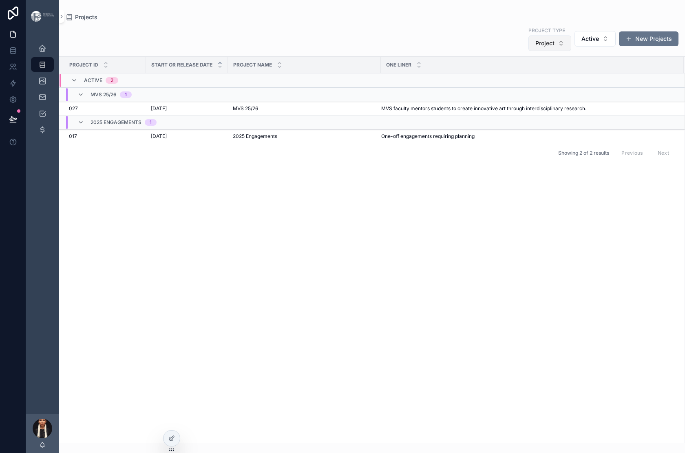
click at [529, 51] on button "Project" at bounding box center [550, 43] width 43 height 16
click at [472, 133] on div "Sub-Project" at bounding box center [485, 126] width 98 height 13
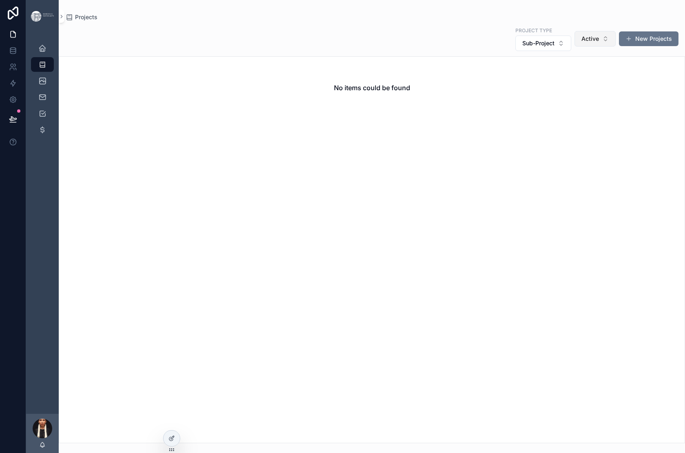
click at [582, 43] on span "Active" at bounding box center [591, 39] width 18 height 8
click at [526, 101] on div "None" at bounding box center [552, 94] width 98 height 13
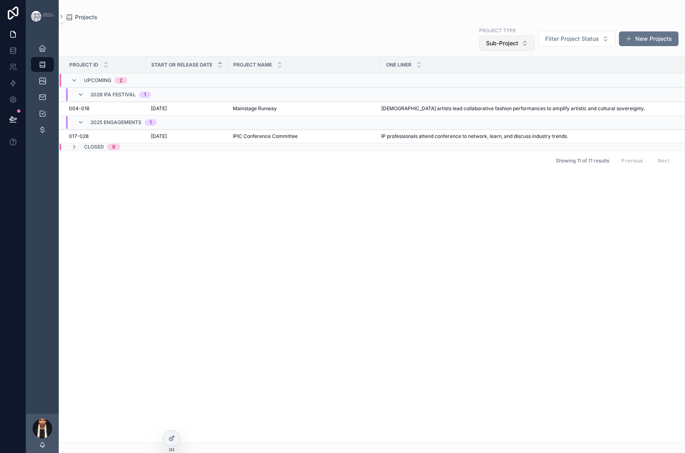
click at [479, 51] on button "Sub-Project" at bounding box center [507, 43] width 56 height 16
click at [397, 120] on div "Project" at bounding box center [421, 113] width 98 height 13
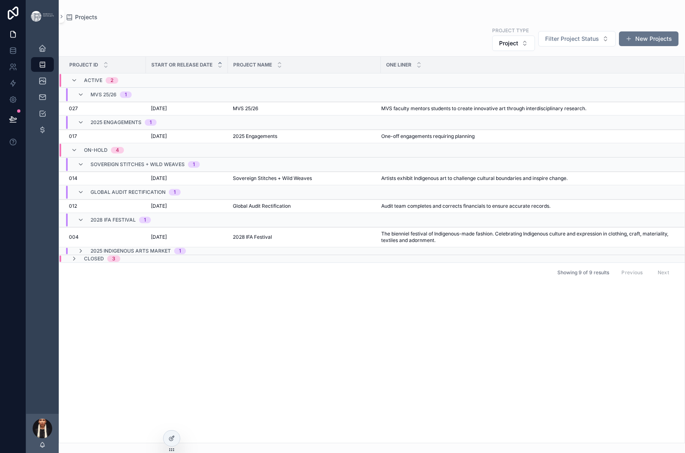
scroll to position [8, 0]
click at [539, 47] on button "Filter Project Status" at bounding box center [578, 39] width 78 height 16
click at [490, 113] on div "Active" at bounding box center [525, 106] width 111 height 13
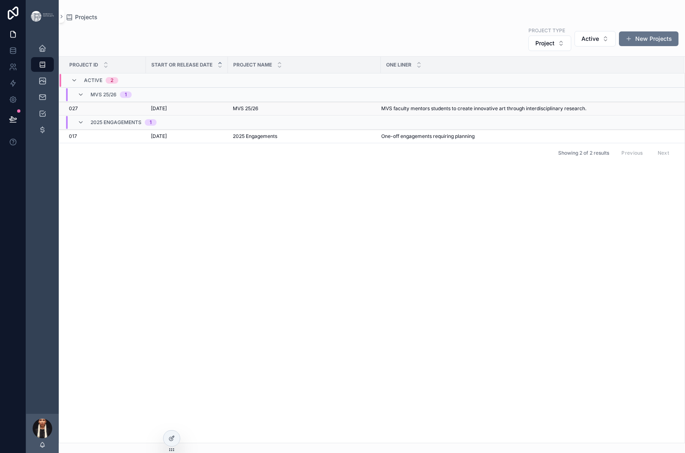
click at [258, 112] on span "MVS 25/26" at bounding box center [245, 108] width 25 height 7
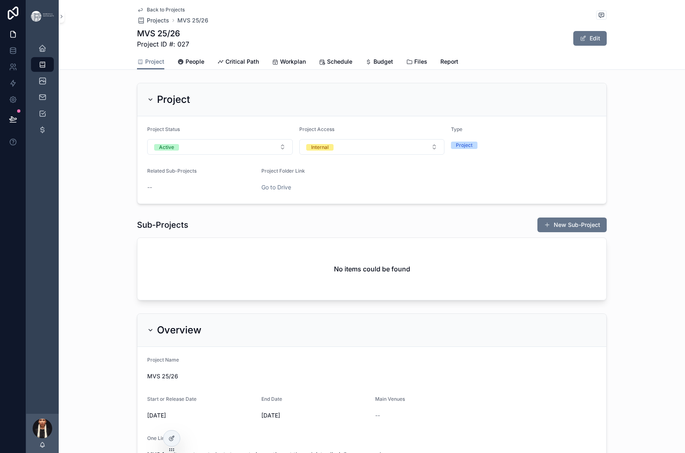
click at [137, 11] on icon "scrollable content" at bounding box center [140, 10] width 7 height 7
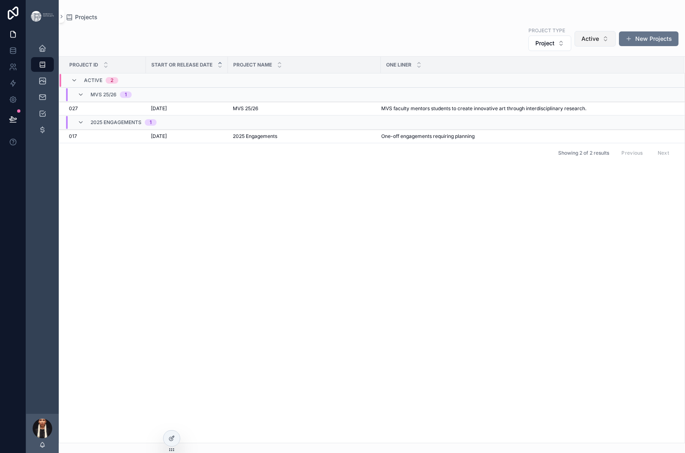
click at [582, 43] on span "Active" at bounding box center [591, 39] width 18 height 8
click at [530, 101] on div "None" at bounding box center [552, 94] width 98 height 13
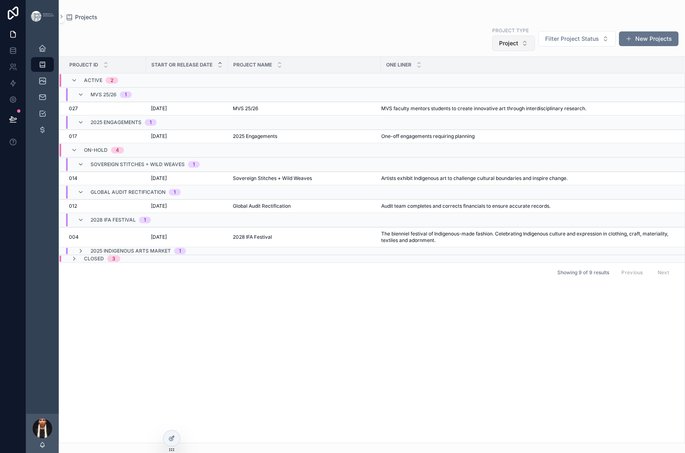
click at [492, 51] on button "Project" at bounding box center [513, 43] width 43 height 16
click at [404, 107] on div "None" at bounding box center [431, 100] width 98 height 13
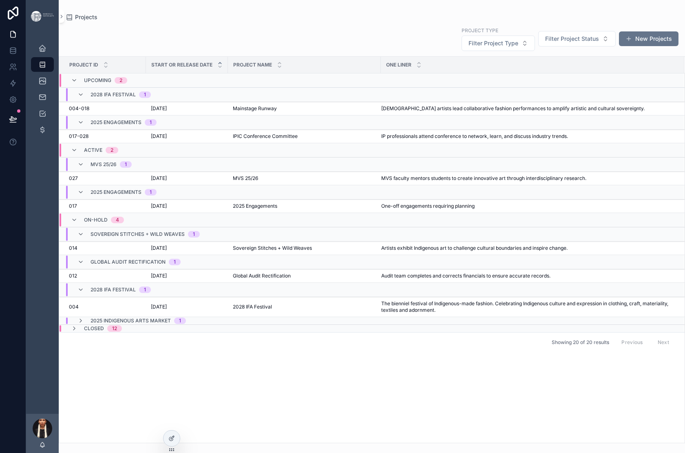
click at [318, 50] on div "Project Type Filter Project Type Filter Project Status New Projects" at bounding box center [372, 38] width 614 height 25
click at [545, 43] on span "Filter Project Status" at bounding box center [572, 39] width 54 height 8
click at [490, 111] on div "Active" at bounding box center [525, 104] width 111 height 13
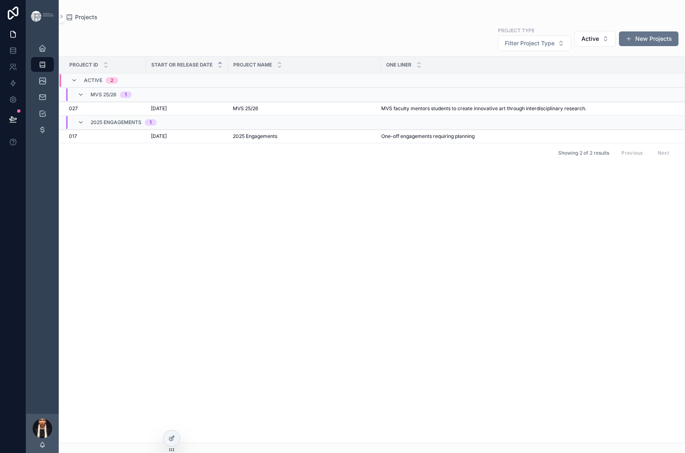
click at [283, 51] on div "Project Type Filter Project Type Active New Projects" at bounding box center [372, 38] width 614 height 25
click at [582, 43] on span "Active" at bounding box center [591, 39] width 18 height 8
click at [525, 140] on div "On-hold" at bounding box center [552, 133] width 98 height 13
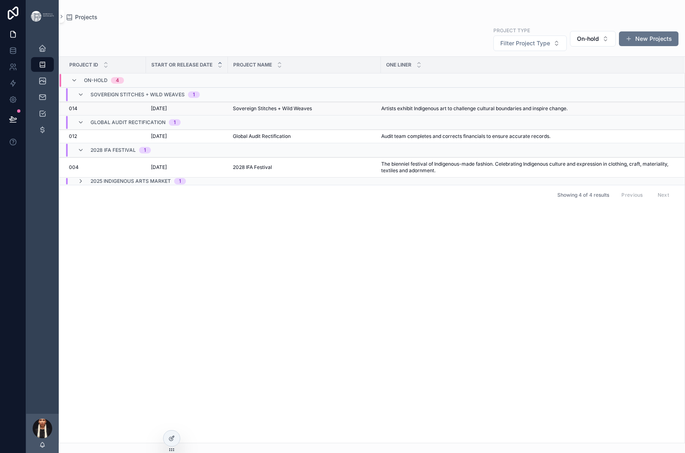
click at [167, 112] on span "[DATE]" at bounding box center [159, 108] width 16 height 7
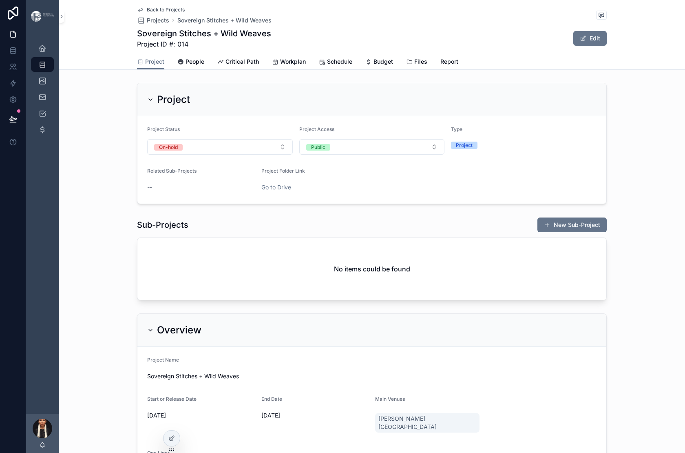
click at [147, 12] on span "Back to Projects" at bounding box center [166, 10] width 38 height 7
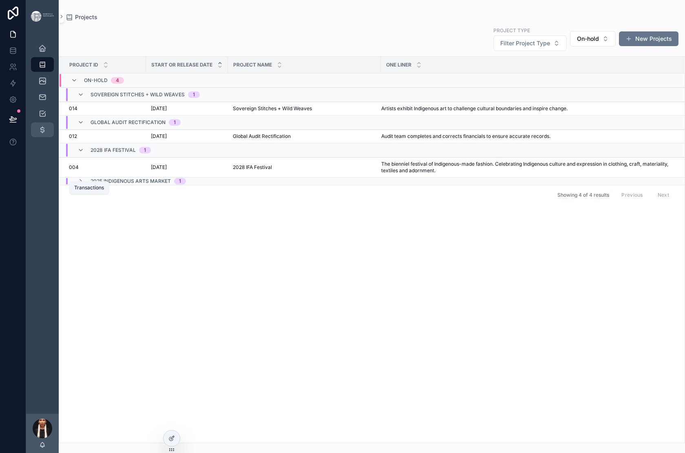
click at [49, 136] on div "Transactions" at bounding box center [42, 129] width 13 height 13
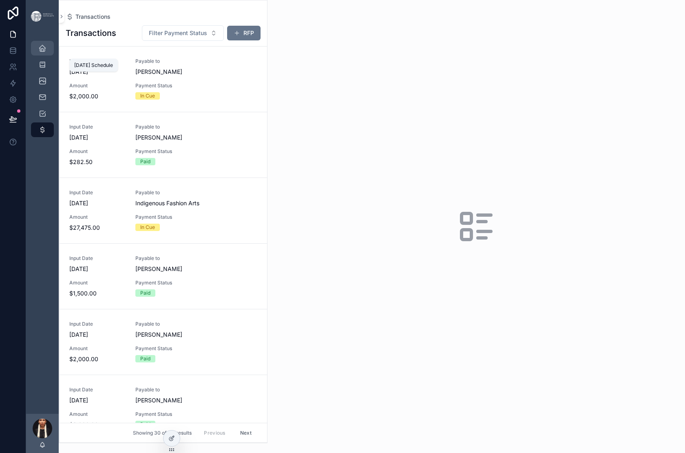
click at [47, 52] on icon "scrollable content" at bounding box center [42, 48] width 8 height 8
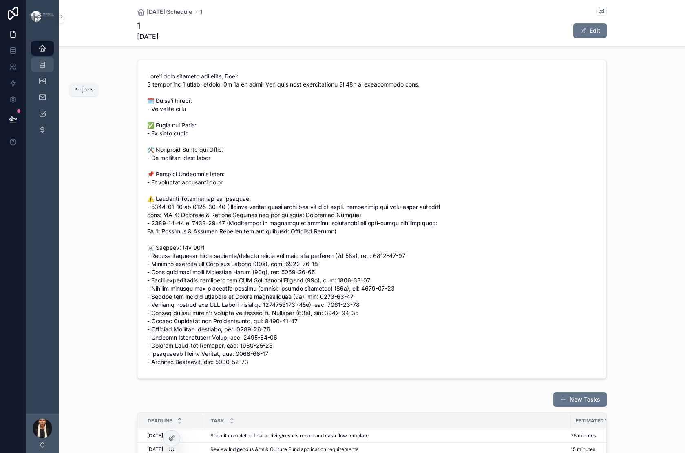
click at [47, 69] on icon "scrollable content" at bounding box center [42, 64] width 8 height 8
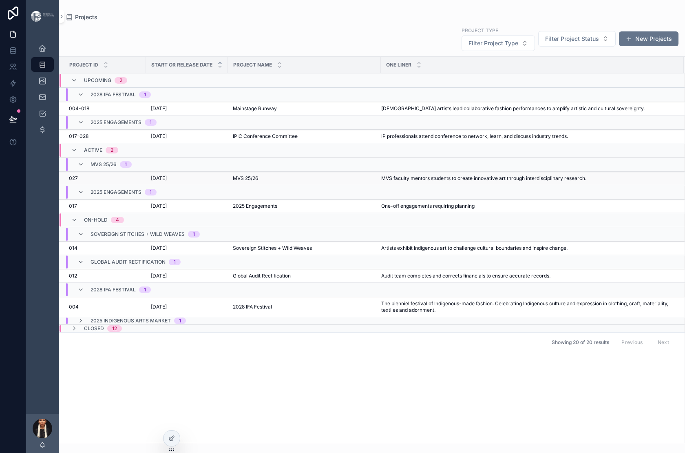
click at [202, 185] on td "[DATE] [DATE]" at bounding box center [187, 178] width 82 height 13
click at [167, 182] on span "[DATE]" at bounding box center [159, 178] width 16 height 7
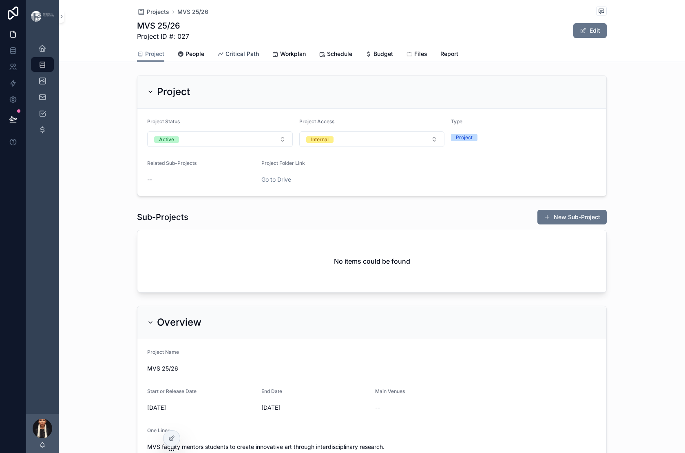
click at [254, 58] on span "Critical Path" at bounding box center [242, 54] width 33 height 8
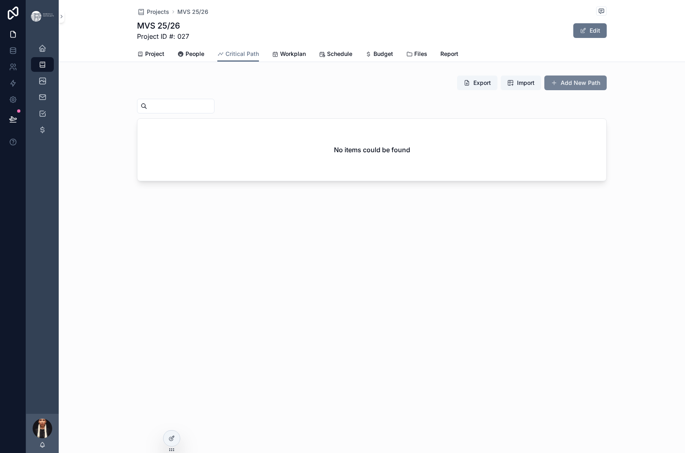
click at [607, 90] on button "Add New Path" at bounding box center [576, 82] width 62 height 15
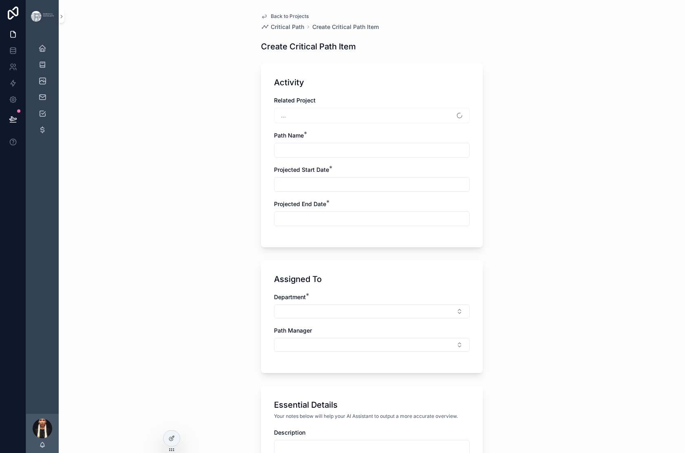
click at [292, 123] on div "..." at bounding box center [372, 116] width 196 height 16
click at [275, 156] on input "scrollable content" at bounding box center [372, 149] width 195 height 11
type input "**********"
click at [275, 190] on input "scrollable content" at bounding box center [372, 184] width 195 height 11
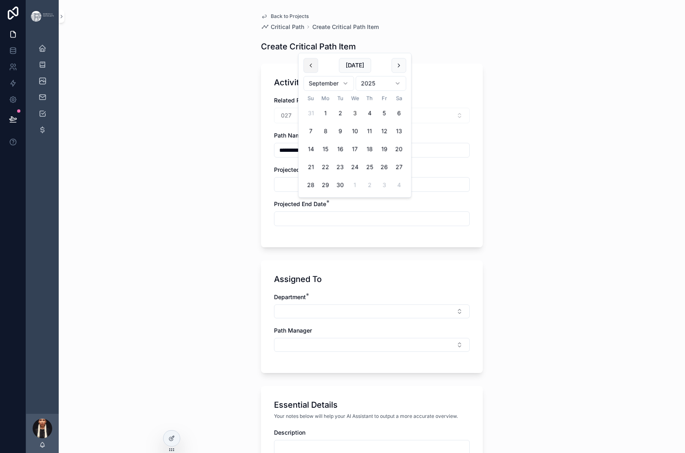
click at [315, 72] on button "scrollable content" at bounding box center [311, 65] width 15 height 15
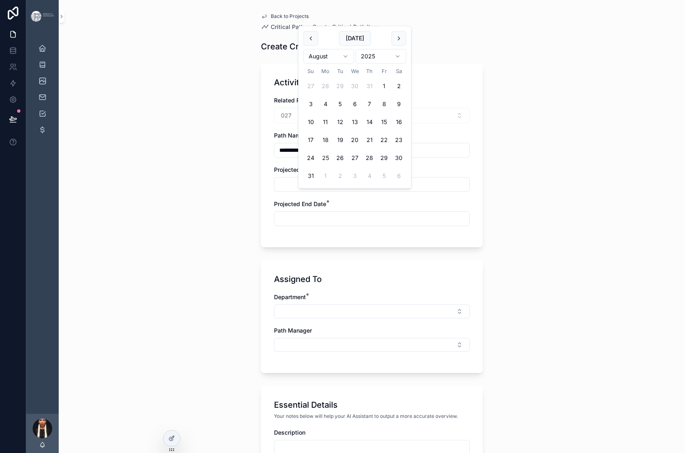
click at [333, 165] on button "25" at bounding box center [325, 158] width 15 height 15
type input "*********"
click at [275, 224] on input "scrollable content" at bounding box center [372, 218] width 195 height 11
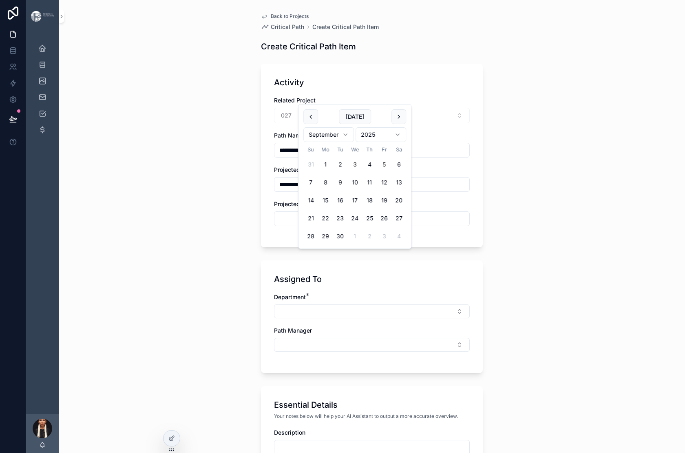
click at [392, 172] on button "5" at bounding box center [384, 164] width 15 height 15
click at [392, 190] on button "12" at bounding box center [384, 182] width 15 height 15
type input "*********"
click at [200, 312] on div "**********" at bounding box center [372, 226] width 627 height 453
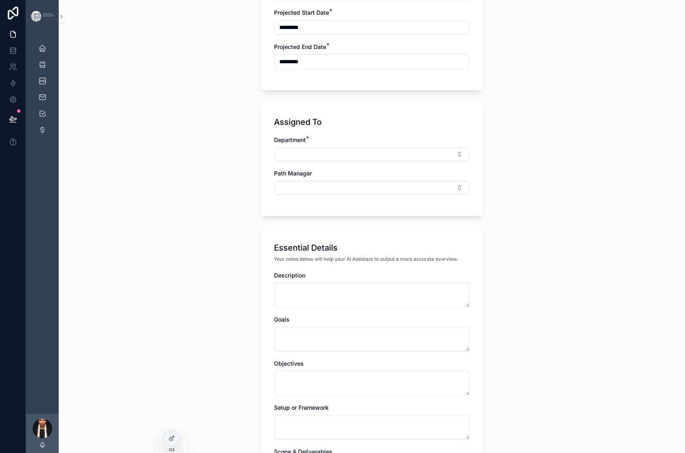
scroll to position [208, 0]
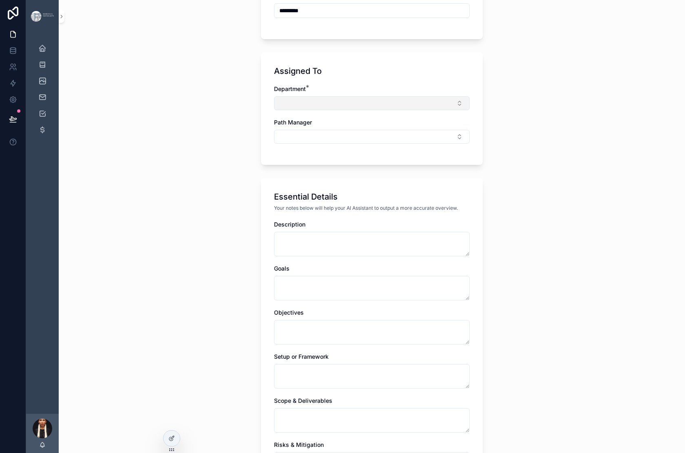
click at [274, 110] on button "Select Button" at bounding box center [372, 103] width 196 height 14
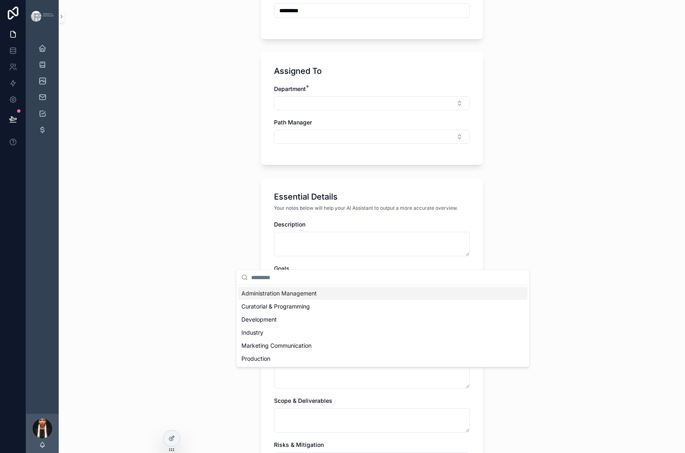
click at [272, 297] on span "Administration Management" at bounding box center [279, 293] width 75 height 8
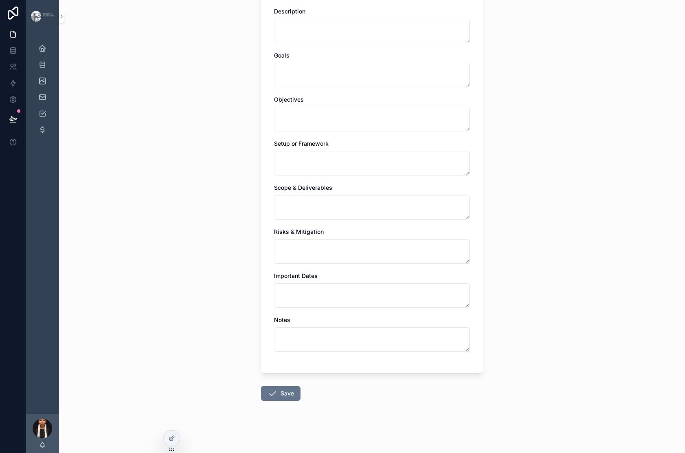
scroll to position [456, 0]
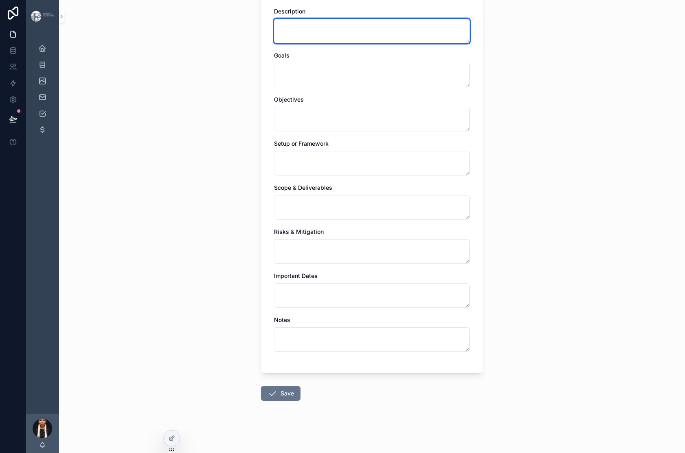
click at [274, 43] on textarea "scrollable content" at bounding box center [372, 31] width 196 height 24
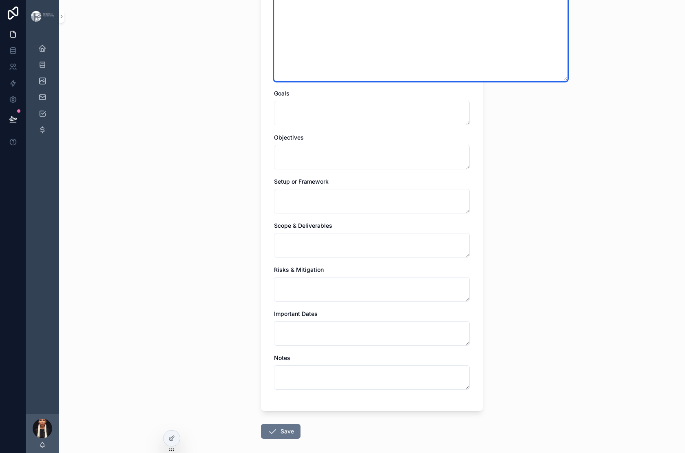
click at [381, 81] on textarea "**********" at bounding box center [421, 33] width 294 height 96
click at [341, 81] on textarea "**********" at bounding box center [421, 33] width 294 height 96
click at [432, 81] on textarea "**********" at bounding box center [421, 33] width 294 height 96
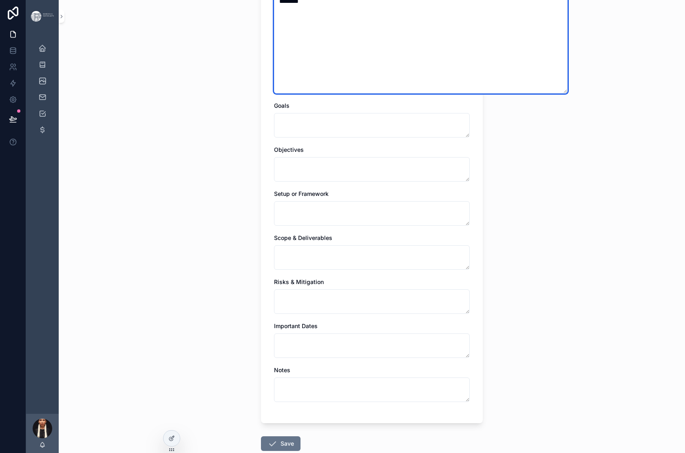
click at [344, 93] on textarea "**********" at bounding box center [421, 39] width 294 height 108
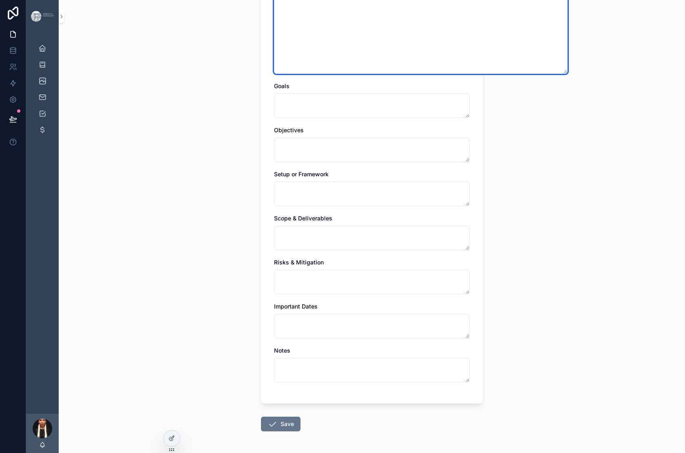
scroll to position [478, 0]
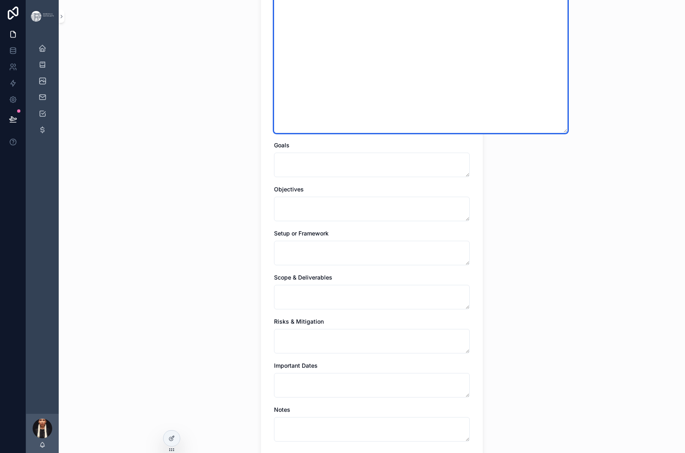
type textarea "**********"
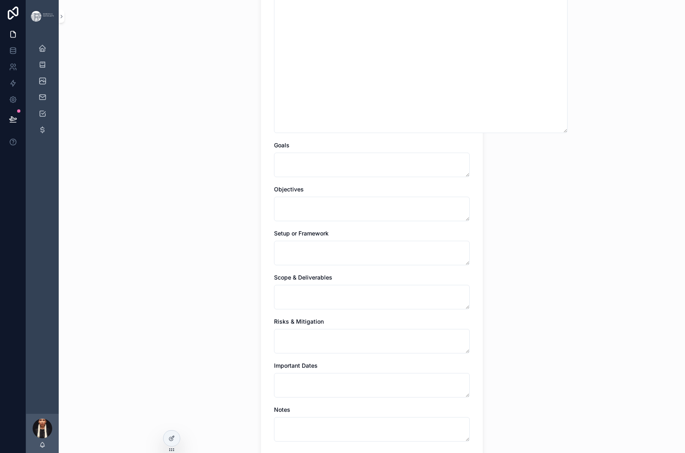
click at [186, 241] on div "**********" at bounding box center [372, 226] width 627 height 453
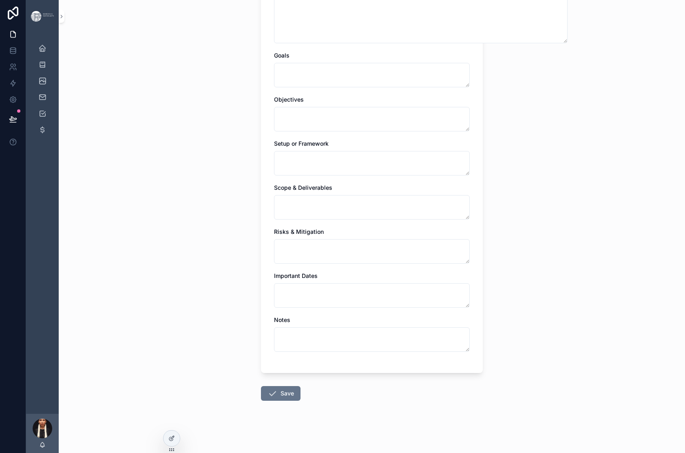
scroll to position [638, 0]
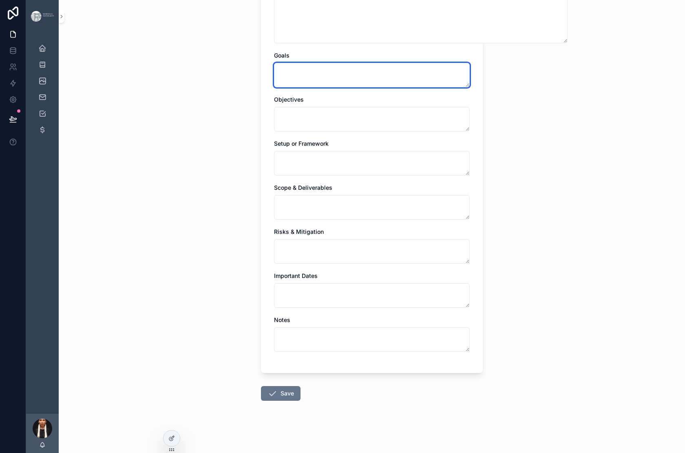
click at [274, 87] on textarea "scrollable content" at bounding box center [372, 75] width 196 height 24
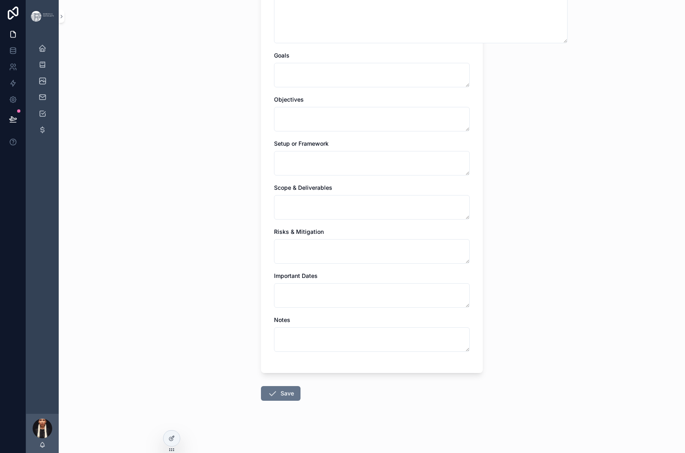
click at [261, 386] on button "Save" at bounding box center [281, 393] width 40 height 15
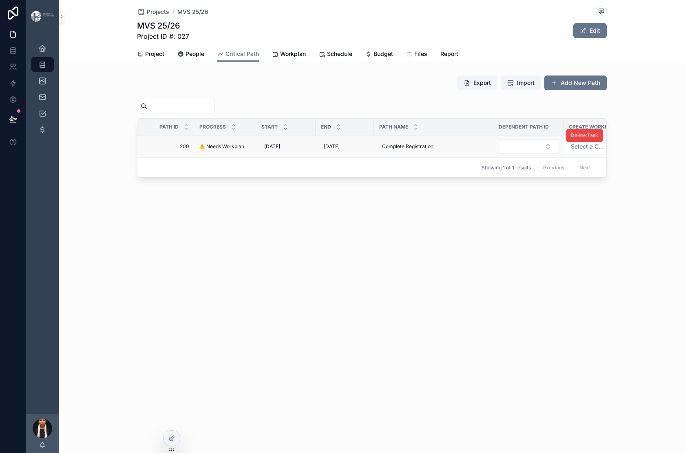
click at [147, 150] on span "200" at bounding box center [168, 146] width 42 height 7
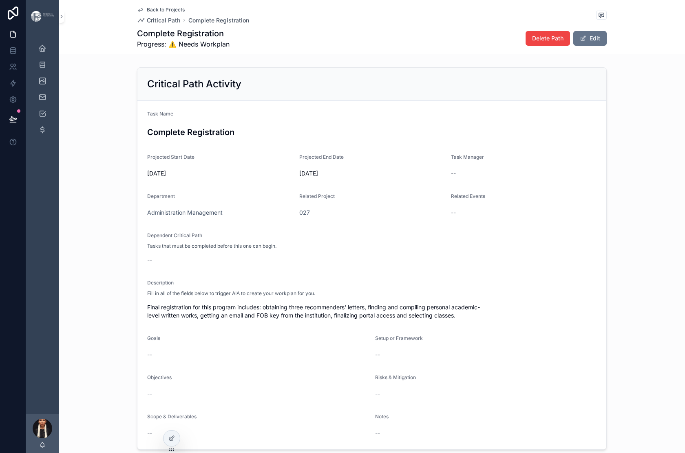
click at [147, 13] on span "Back to Projects" at bounding box center [166, 10] width 38 height 7
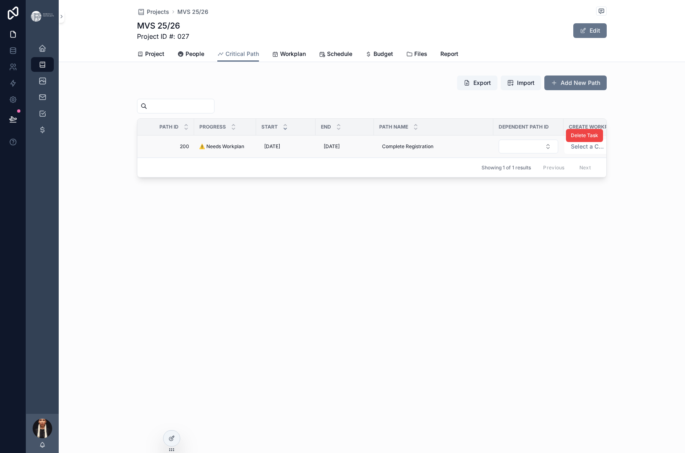
click at [147, 150] on span "200" at bounding box center [168, 146] width 42 height 7
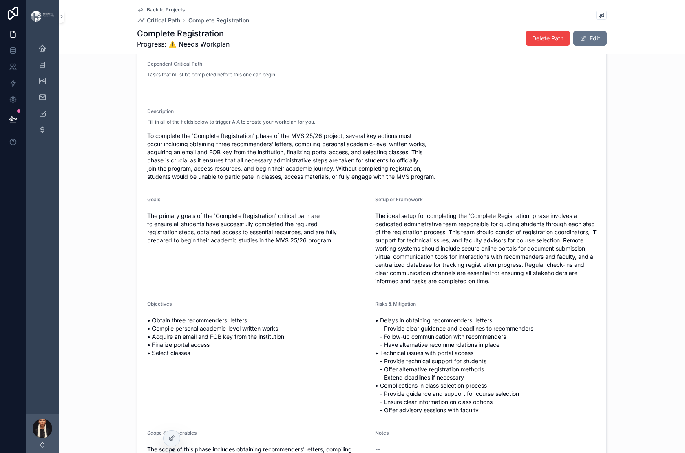
scroll to position [173, 0]
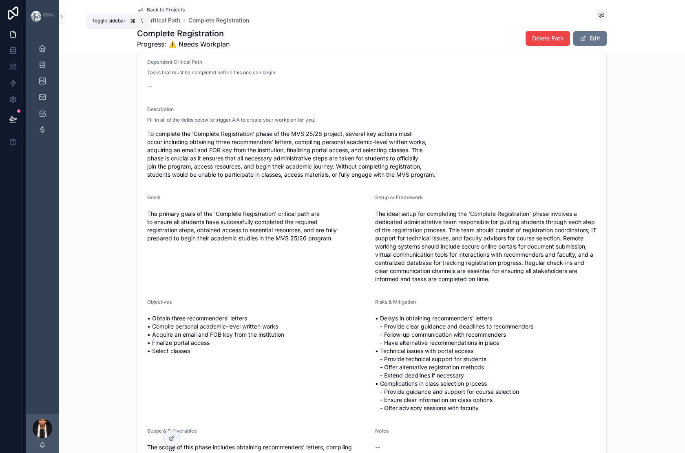
click at [137, 12] on icon "scrollable content" at bounding box center [140, 10] width 7 height 7
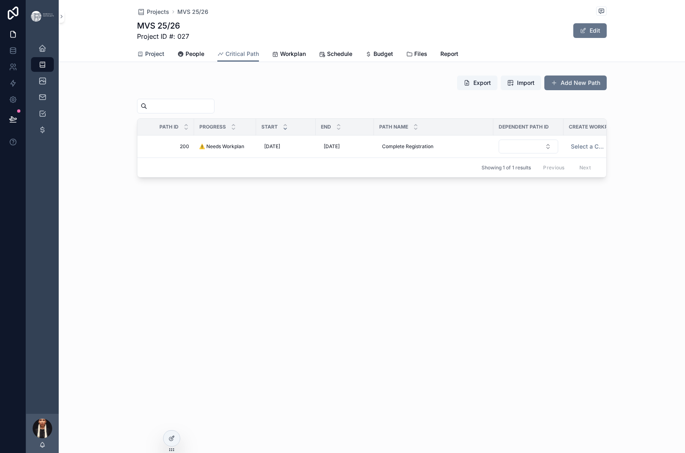
click at [145, 58] on span "Project" at bounding box center [154, 54] width 19 height 8
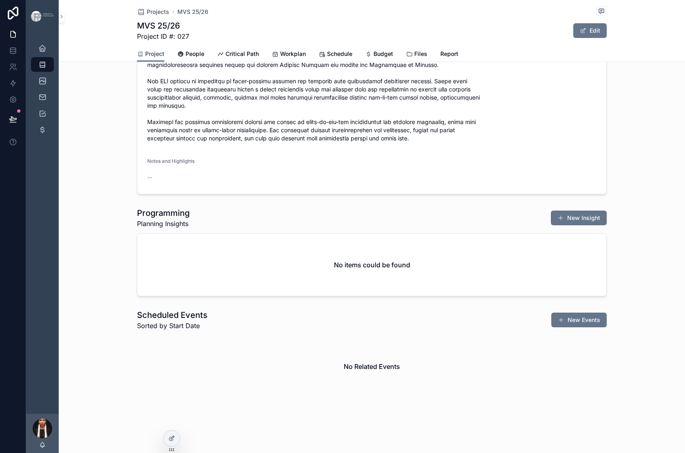
scroll to position [495, 0]
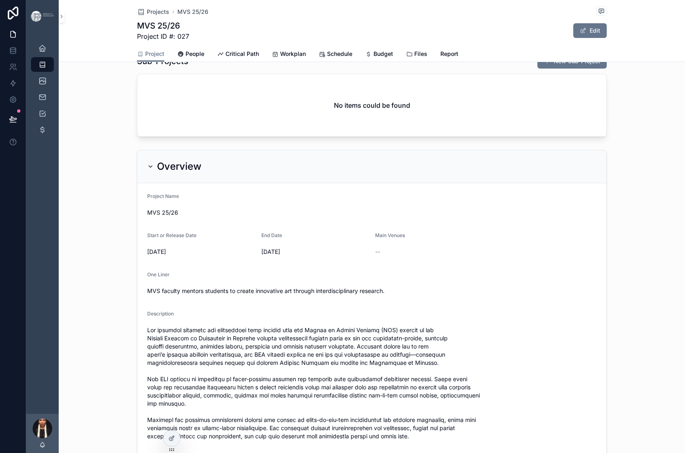
scroll to position [0, 0]
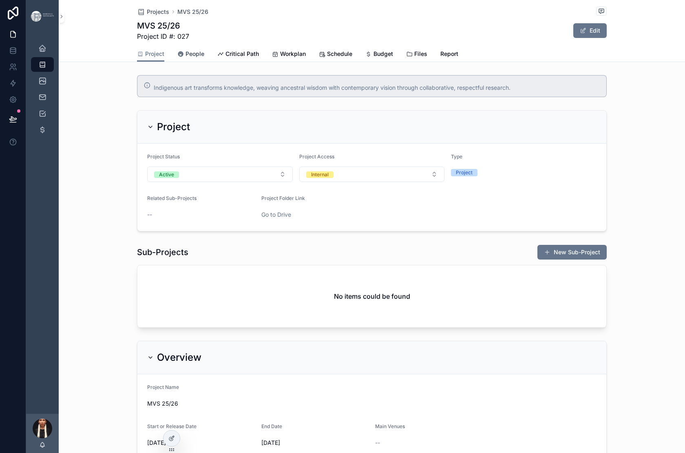
click at [186, 58] on span "People" at bounding box center [195, 54] width 19 height 8
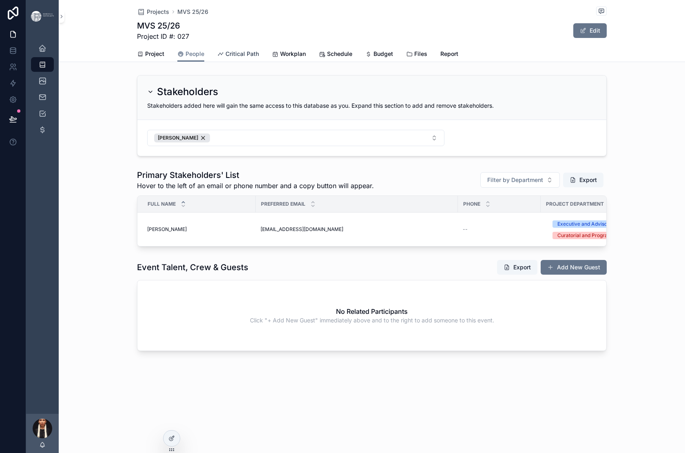
click at [246, 58] on span "Critical Path" at bounding box center [242, 54] width 33 height 8
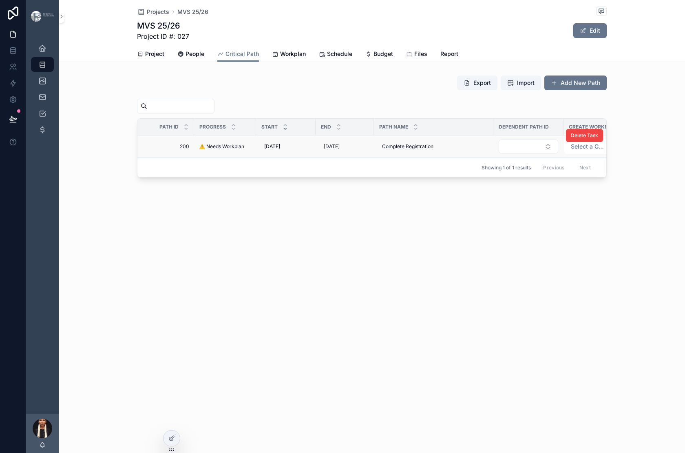
click at [199, 150] on span "⚠️ Needs Workplan" at bounding box center [221, 146] width 45 height 7
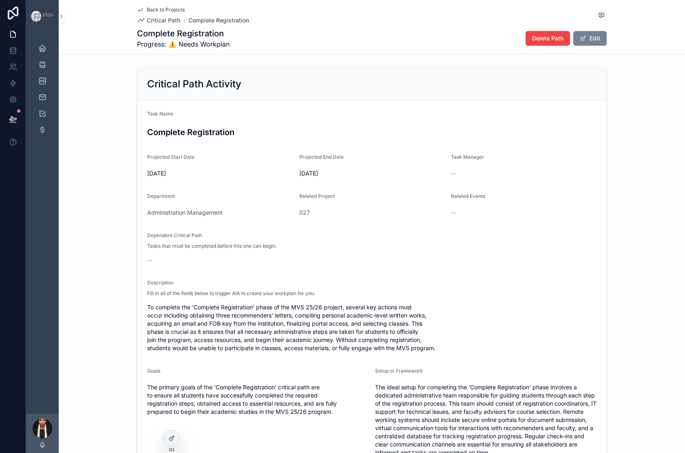
click at [607, 46] on button "Edit" at bounding box center [590, 38] width 33 height 15
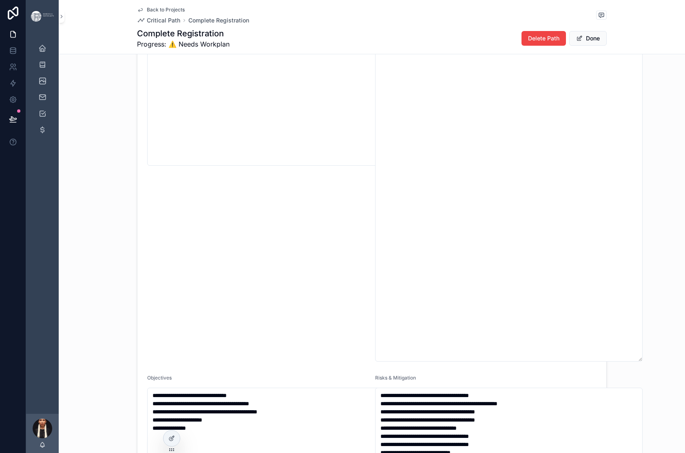
scroll to position [733, 0]
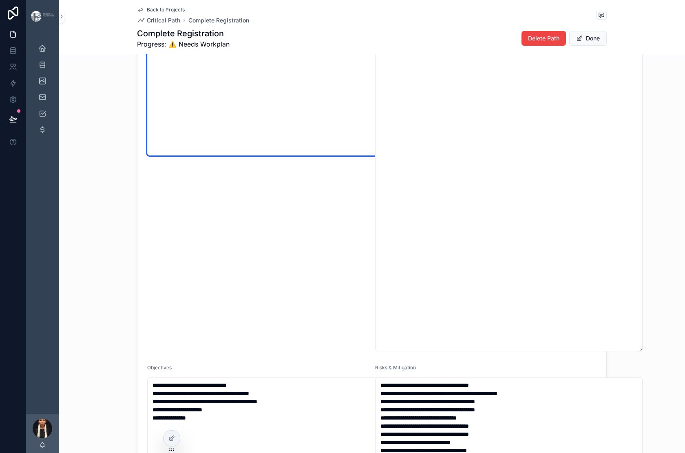
click at [255, 155] on textarea "**********" at bounding box center [281, 65] width 268 height 182
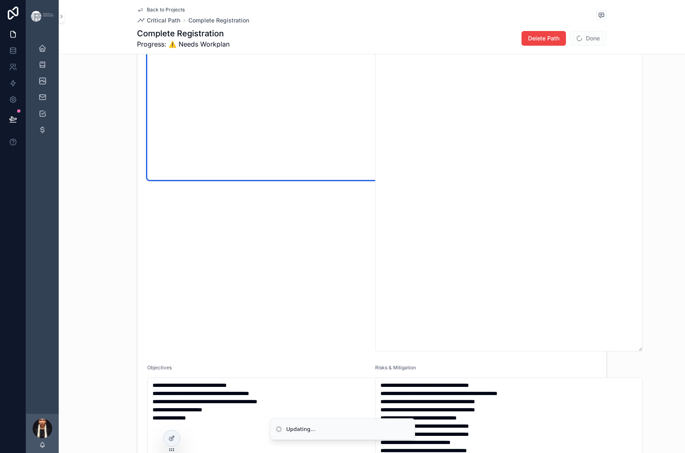
type textarea "**********"
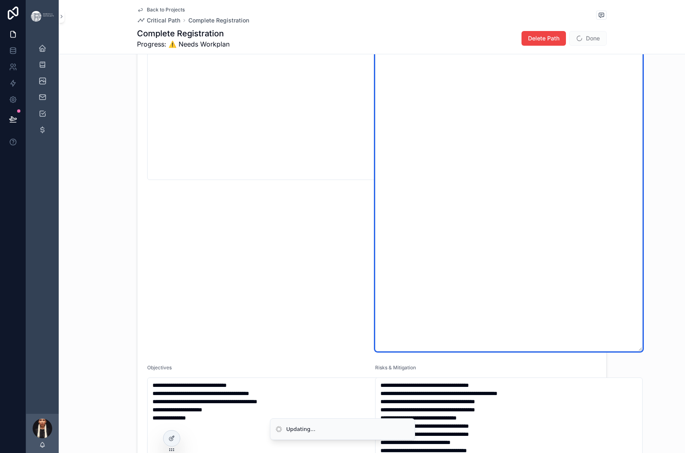
click at [466, 209] on textarea "**********" at bounding box center [509, 162] width 268 height 377
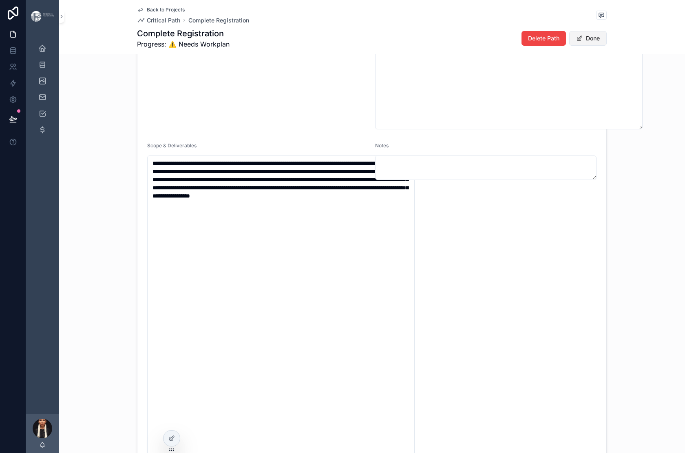
click at [607, 46] on button "Done" at bounding box center [589, 38] width 38 height 15
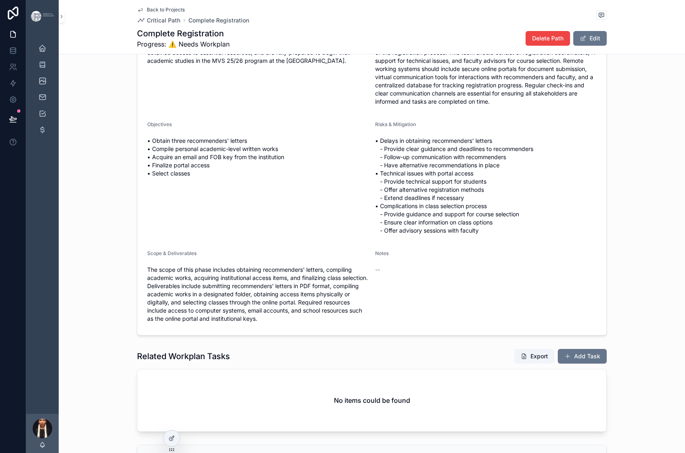
scroll to position [0, 0]
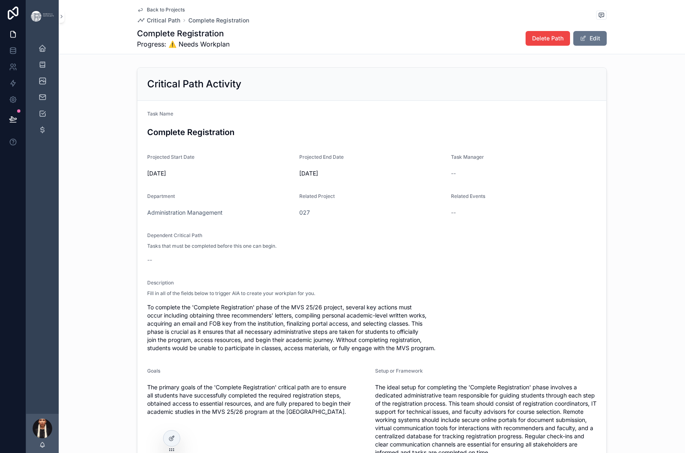
click at [147, 13] on span "Back to Projects" at bounding box center [166, 10] width 38 height 7
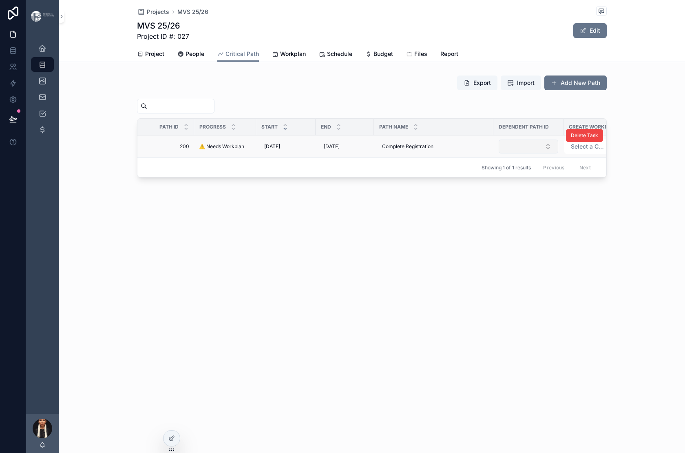
click at [536, 153] on button "Select Button" at bounding box center [529, 147] width 60 height 14
click at [538, 153] on button "Select Button" at bounding box center [529, 147] width 60 height 14
click at [581, 151] on span "Select a Create Workplan" at bounding box center [588, 146] width 34 height 8
click at [581, 252] on div "Create" at bounding box center [578, 247] width 16 height 7
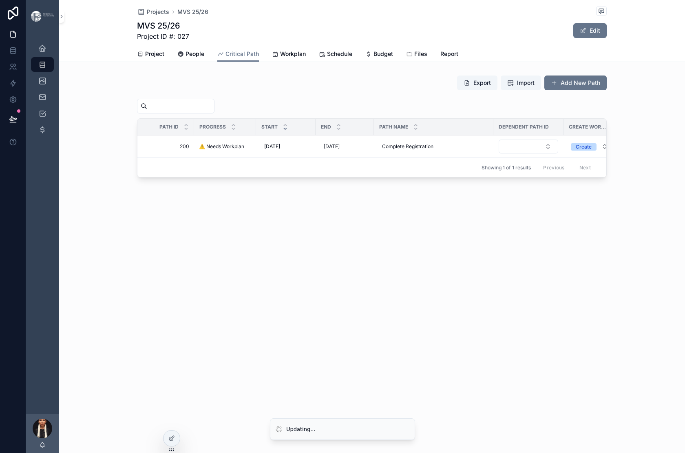
click at [470, 233] on div "Projects MVS 25/26 MVS 25/26 Project ID #: 027 Edit Critical Path Project Peopl…" at bounding box center [372, 116] width 627 height 233
click at [199, 150] on span "⚠️ Needs Workplan" at bounding box center [221, 146] width 45 height 7
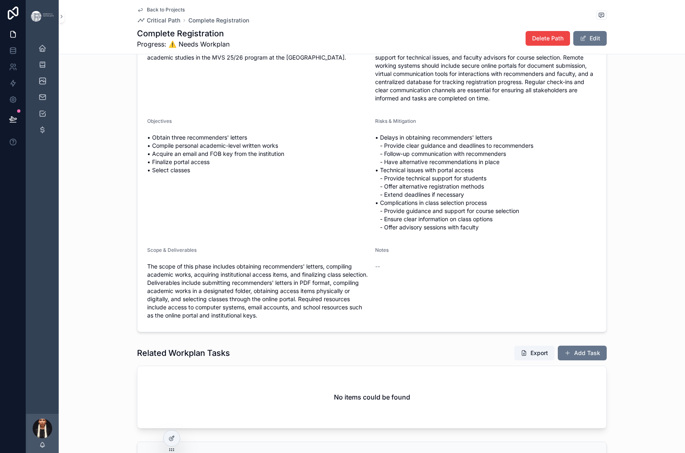
scroll to position [205, 0]
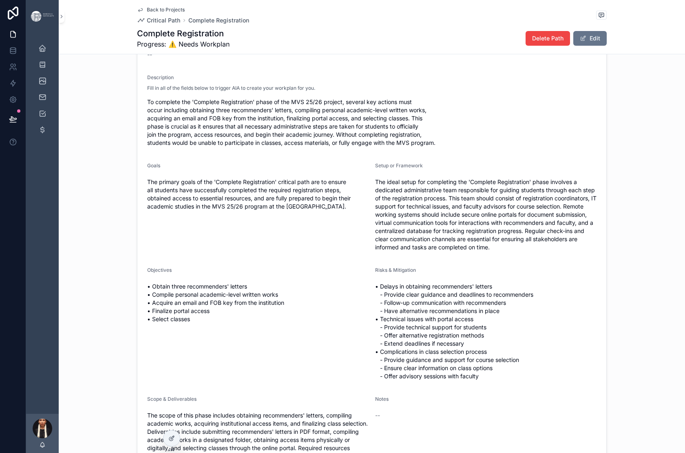
click at [137, 12] on icon "scrollable content" at bounding box center [140, 10] width 7 height 7
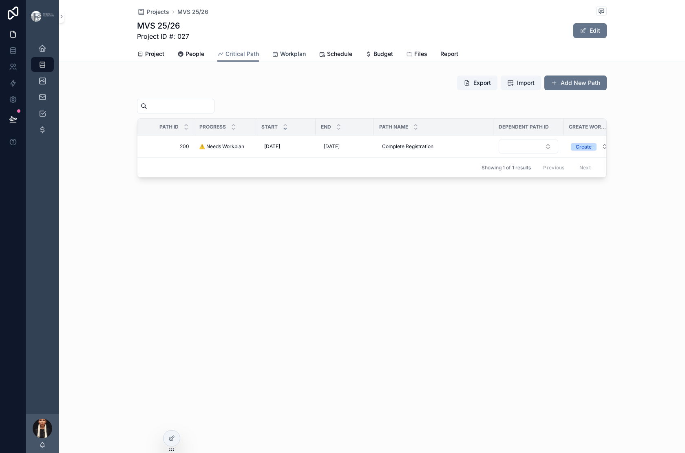
click at [306, 58] on span "Workplan" at bounding box center [293, 54] width 26 height 8
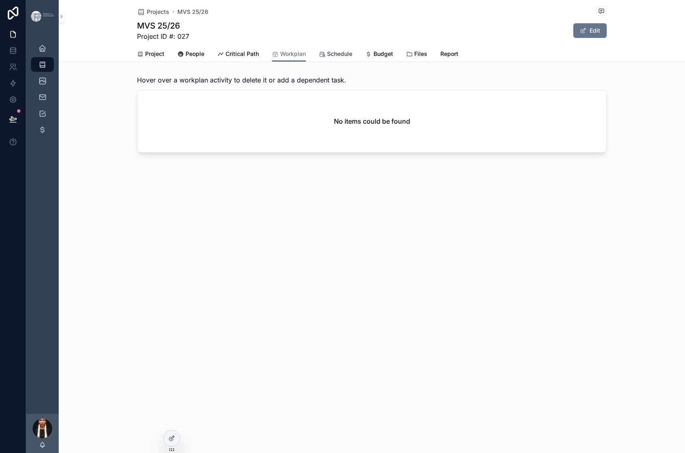
click at [352, 58] on span "Schedule" at bounding box center [339, 54] width 25 height 8
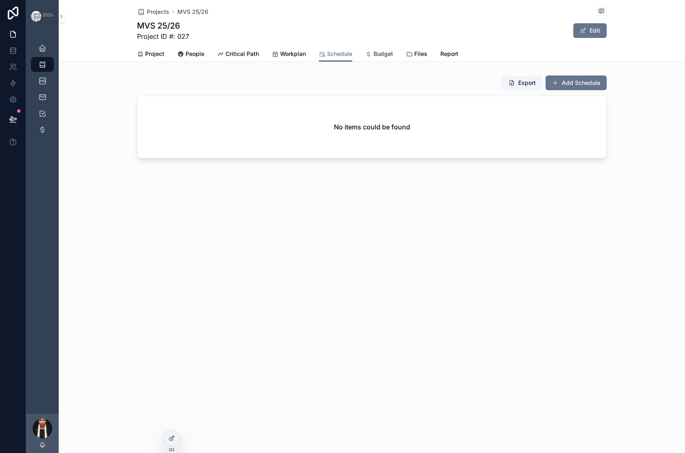
click at [393, 58] on span "Budget" at bounding box center [384, 54] width 20 height 8
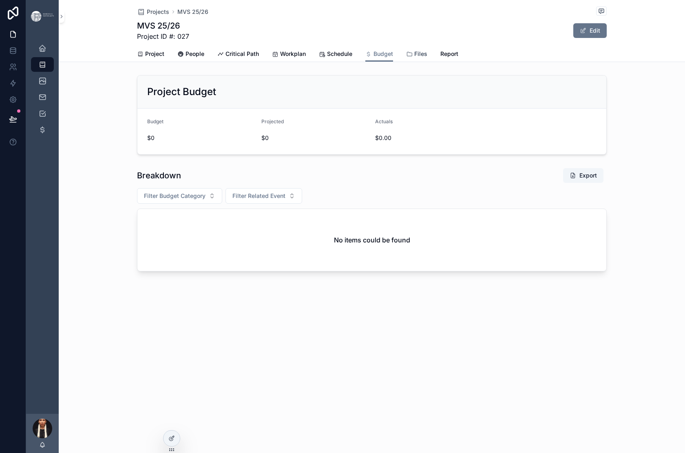
click at [428, 58] on span "Files" at bounding box center [420, 54] width 13 height 8
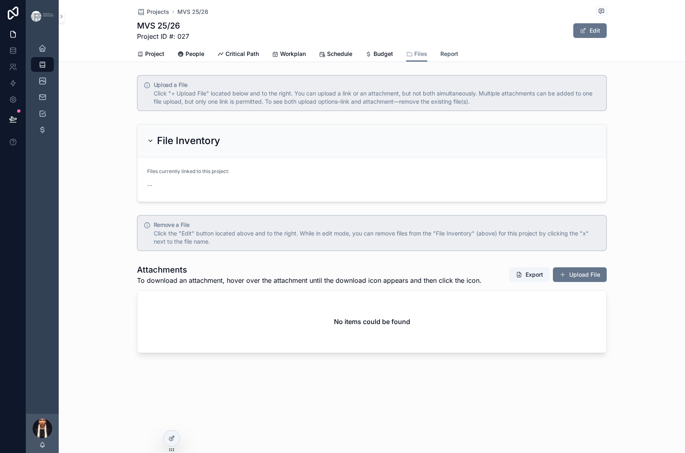
click at [459, 58] on span "Report" at bounding box center [450, 54] width 18 height 8
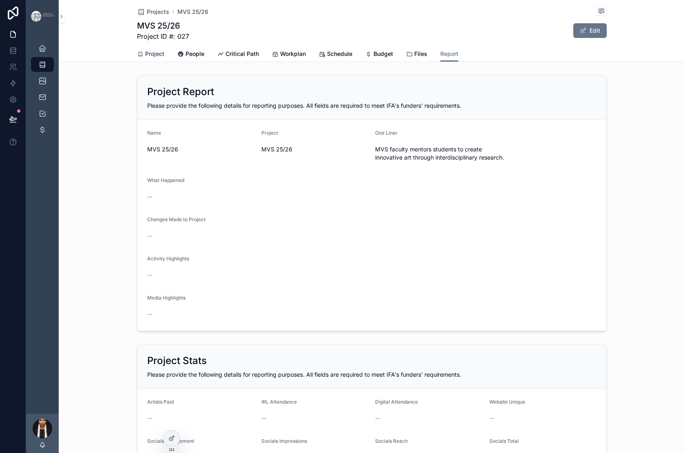
click at [145, 58] on span "Project" at bounding box center [154, 54] width 19 height 8
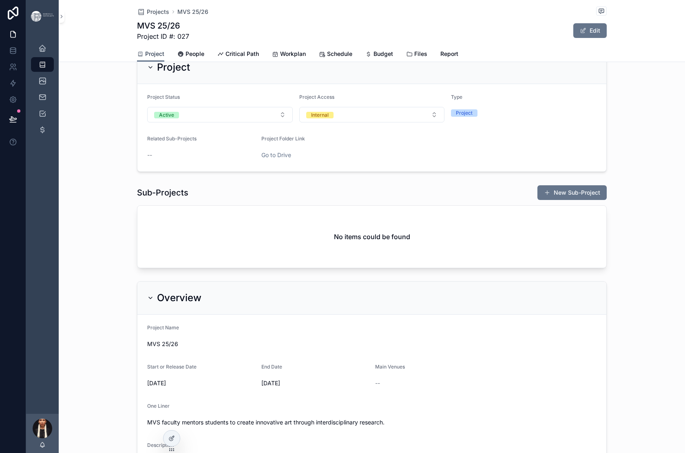
scroll to position [141, 0]
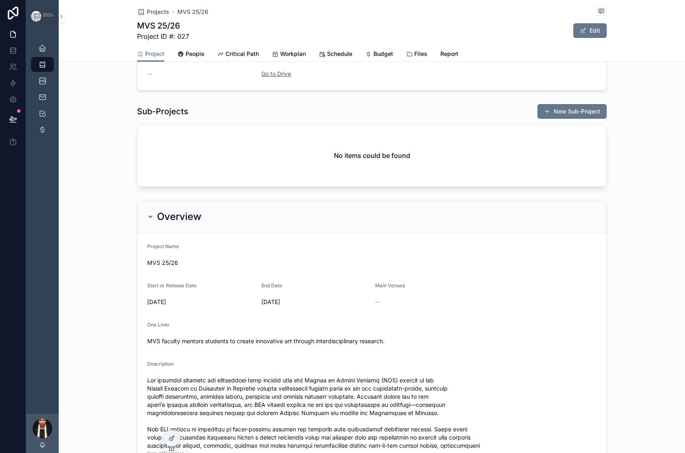
click at [265, 77] on link "Go to Drive" at bounding box center [277, 73] width 30 height 7
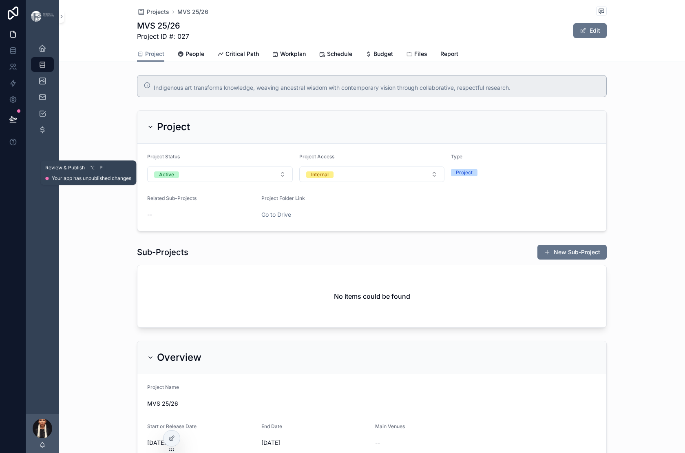
click at [16, 121] on icon at bounding box center [12, 119] width 7 height 4
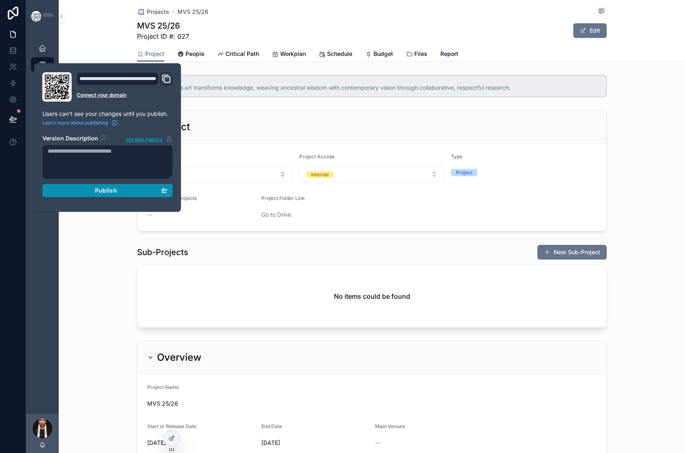
click at [117, 194] on span "Publish" at bounding box center [106, 190] width 22 height 7
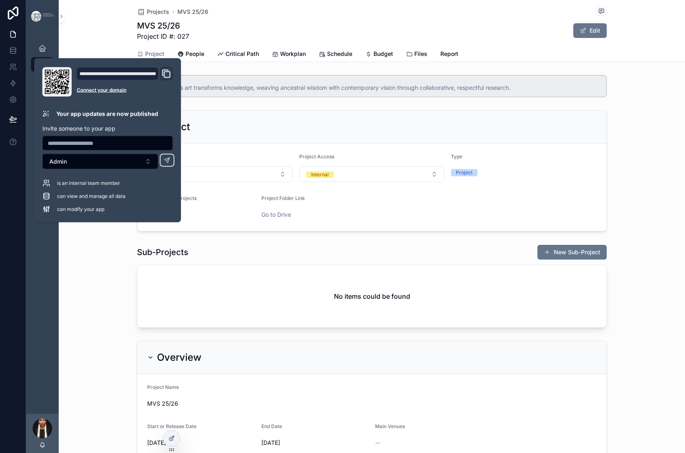
click at [312, 17] on div "Projects MVS 25/26" at bounding box center [372, 12] width 470 height 10
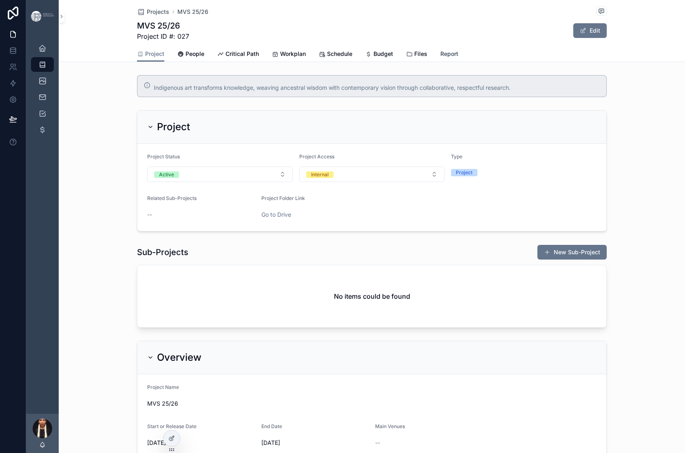
click at [459, 58] on span "Report" at bounding box center [450, 54] width 18 height 8
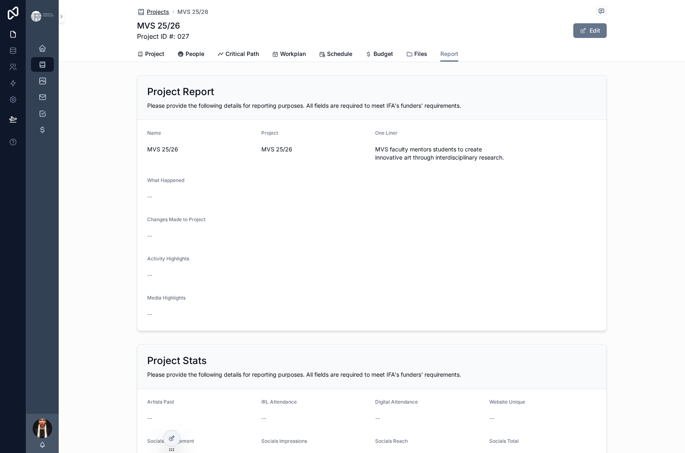
click at [147, 16] on span "Projects" at bounding box center [158, 12] width 22 height 8
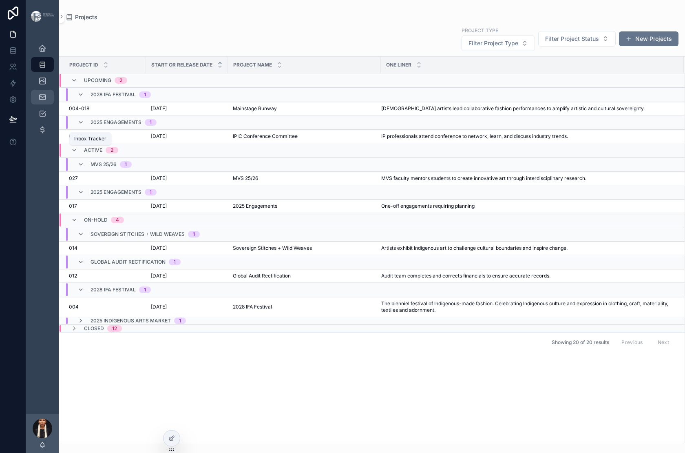
click at [47, 101] on icon "scrollable content" at bounding box center [42, 97] width 8 height 8
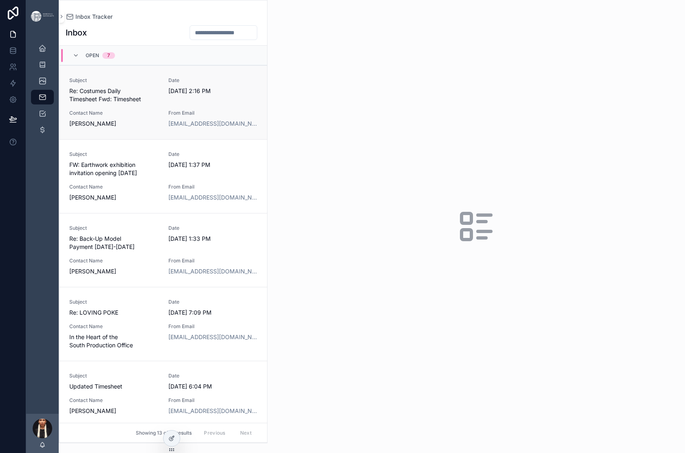
click at [159, 84] on span "Subject" at bounding box center [113, 80] width 89 height 7
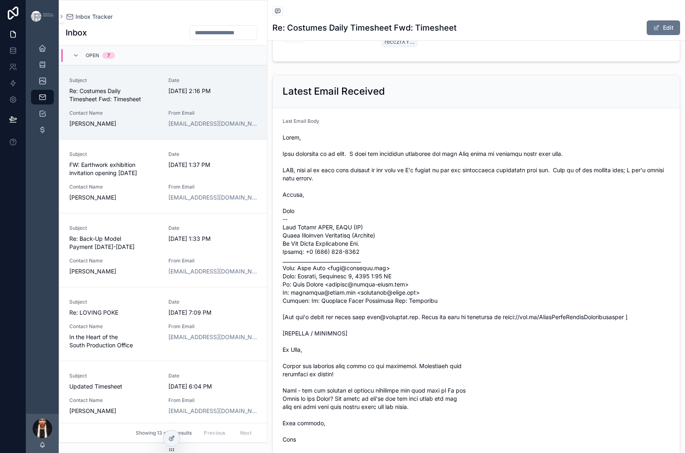
scroll to position [569, 0]
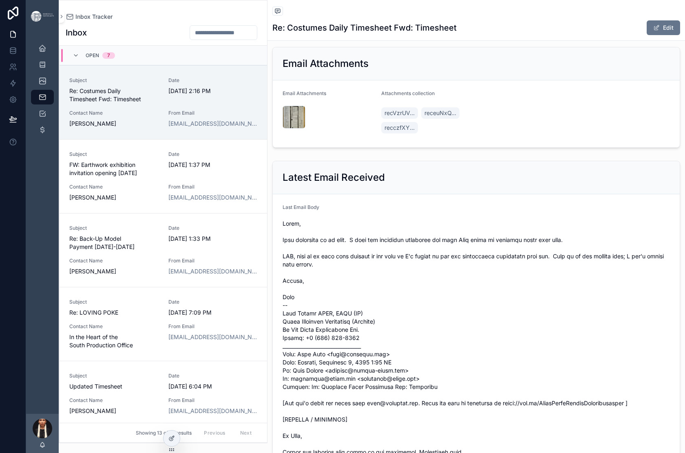
click at [257, 38] on input "scrollable content" at bounding box center [223, 32] width 67 height 11
type input "****"
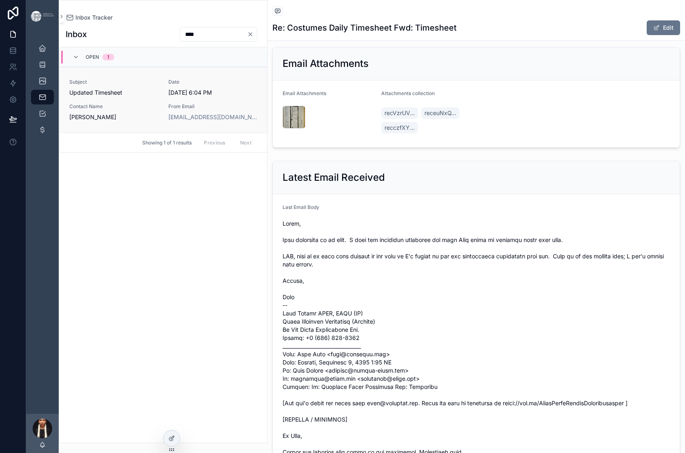
click at [159, 97] on span "Updated Timesheet" at bounding box center [113, 93] width 89 height 8
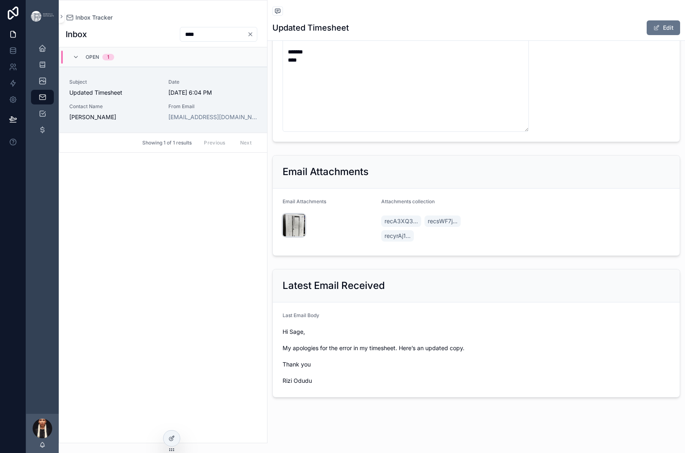
scroll to position [610, 0]
click at [306, 237] on div "scrollable content" at bounding box center [294, 225] width 23 height 23
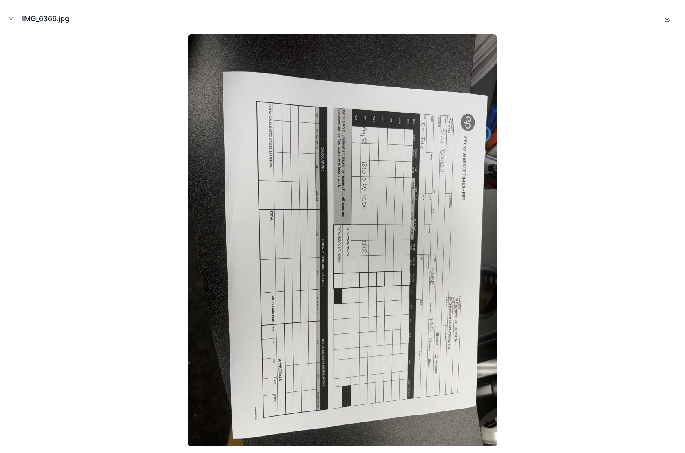
click at [664, 22] on icon at bounding box center [667, 19] width 7 height 7
click at [14, 22] on icon "Close modal" at bounding box center [11, 19] width 6 height 6
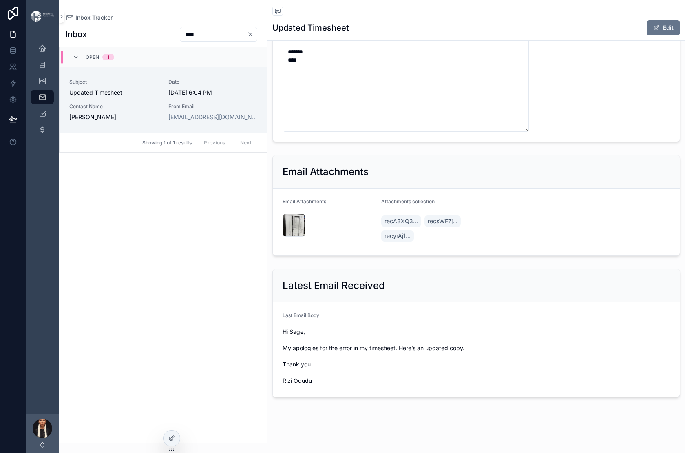
click at [252, 36] on icon "Clear" at bounding box center [250, 34] width 3 height 3
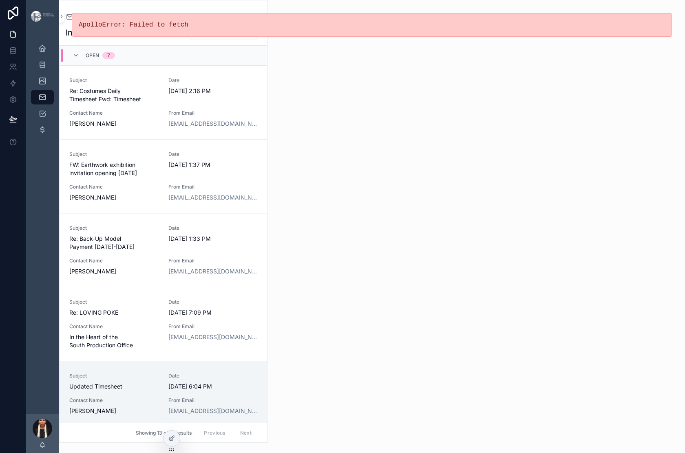
click at [261, 13] on div "ApolloError: Failed to fetch" at bounding box center [372, 25] width 627 height 50
click at [159, 103] on span "Re: Costumes Daily Timesheet Fwd: Timesheet" at bounding box center [113, 95] width 89 height 16
type input "****"
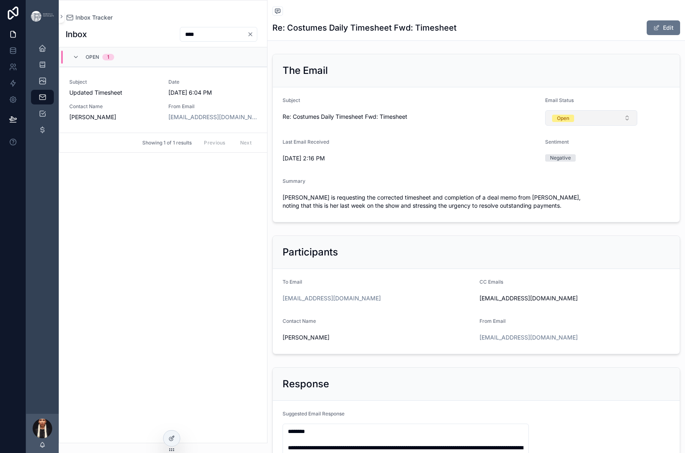
click at [620, 126] on button "Open" at bounding box center [591, 118] width 92 height 16
click at [583, 263] on div "Replied" at bounding box center [574, 259] width 17 height 7
click at [254, 38] on icon "Clear" at bounding box center [250, 34] width 7 height 7
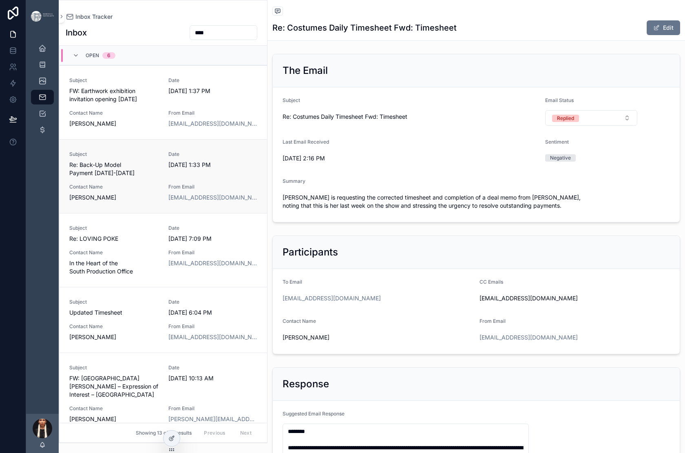
click at [159, 177] on span "Re: Back-Up Model Payment [DATE]-[DATE]" at bounding box center [113, 169] width 89 height 16
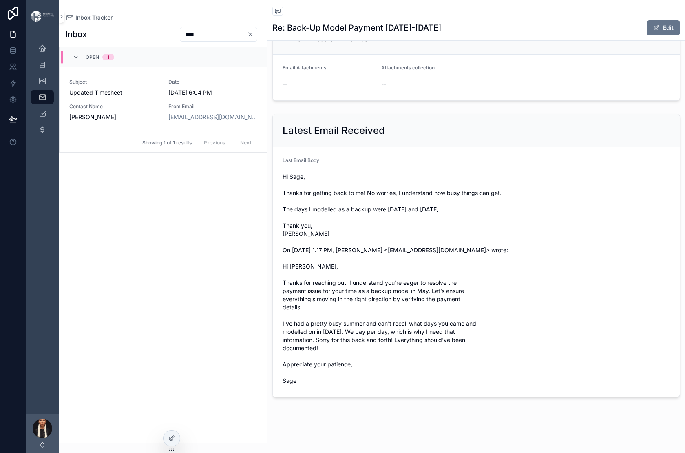
scroll to position [800, 0]
drag, startPoint x: 652, startPoint y: 344, endPoint x: 570, endPoint y: 347, distance: 82.9
click at [570, 347] on span "Hi Sage, Thanks for getting back to me! No worries, I understand how busy thing…" at bounding box center [477, 279] width 388 height 212
copy span "[DATE] and [DATE]"
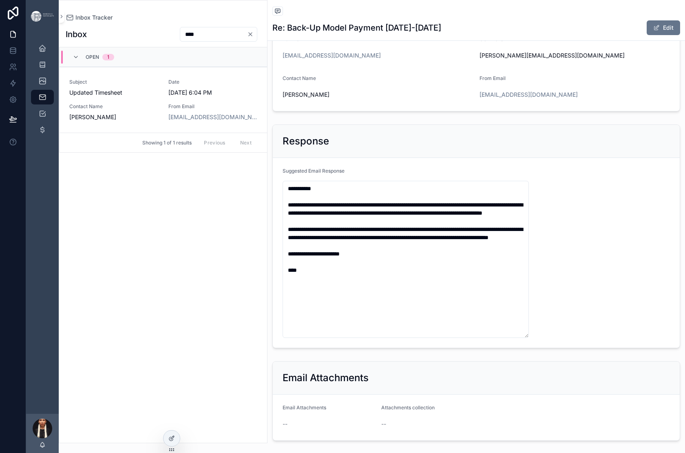
scroll to position [244, 0]
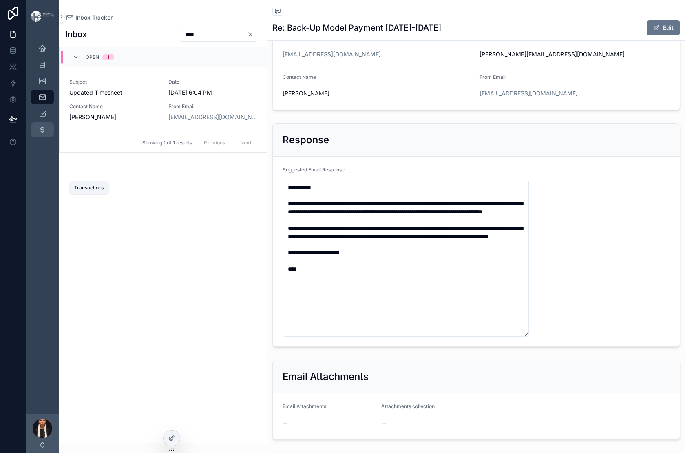
click at [47, 134] on icon "scrollable content" at bounding box center [42, 130] width 8 height 8
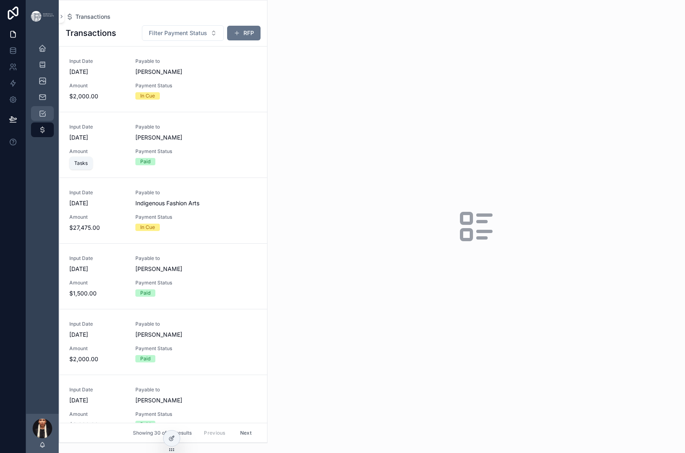
click at [47, 117] on icon "scrollable content" at bounding box center [42, 113] width 8 height 8
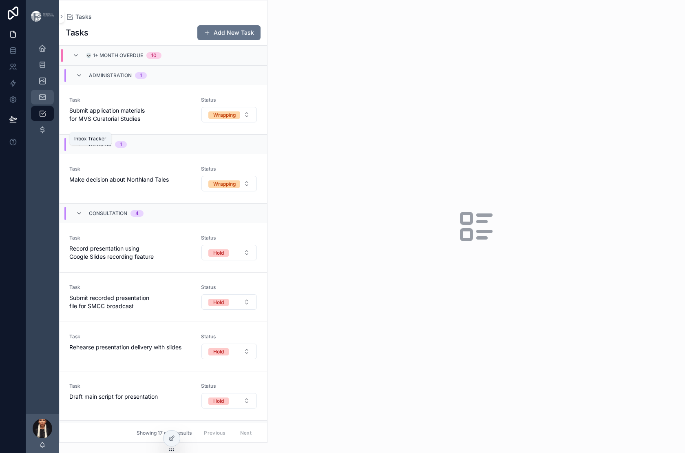
click at [47, 101] on icon "scrollable content" at bounding box center [42, 97] width 8 height 8
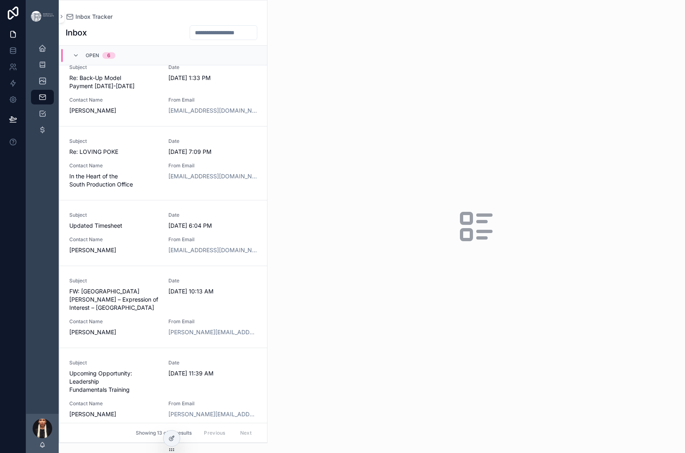
scroll to position [108, 0]
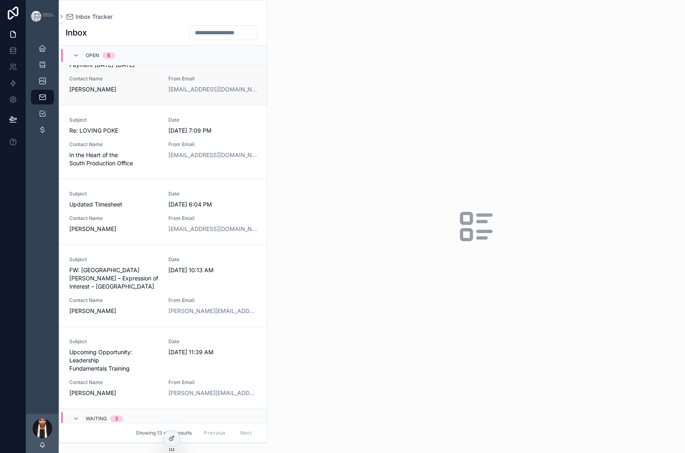
click at [159, 69] on span "Re: Back-Up Model Payment [DATE]-[DATE]" at bounding box center [113, 61] width 89 height 16
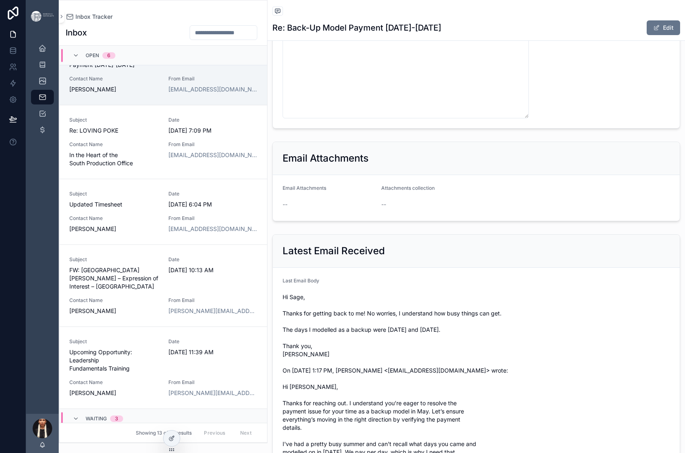
scroll to position [466, 0]
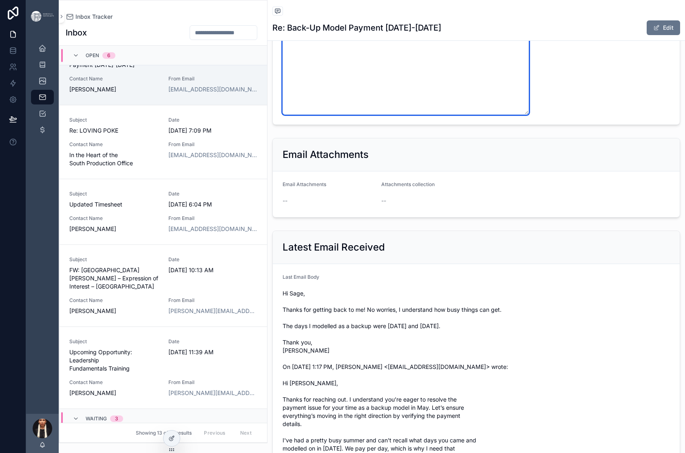
click at [529, 115] on textarea "**********" at bounding box center [406, 36] width 246 height 157
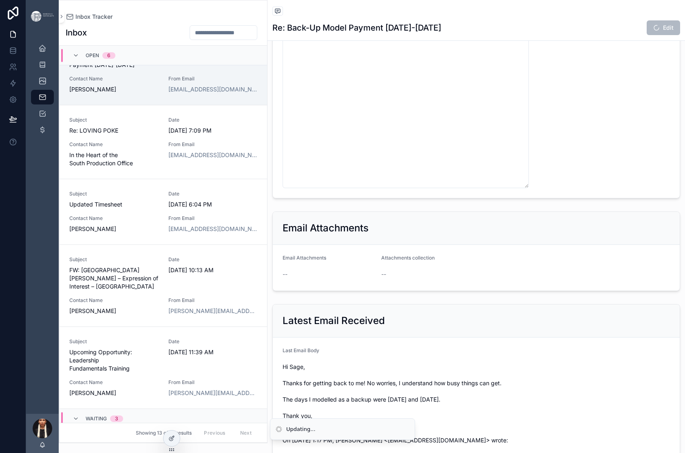
click at [396, 198] on form "**********" at bounding box center [476, 66] width 407 height 263
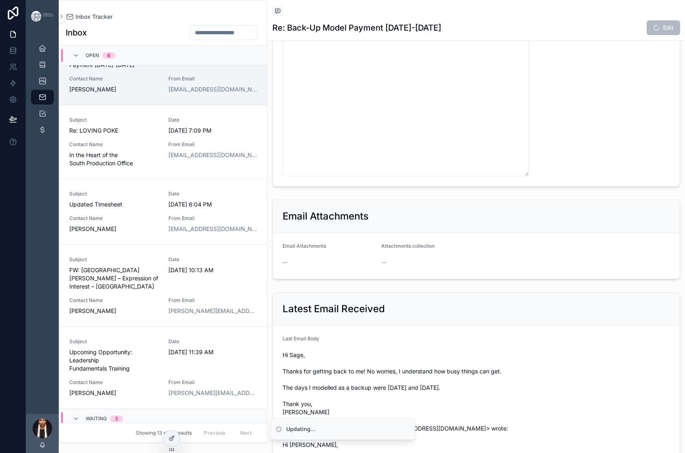
scroll to position [480, 0]
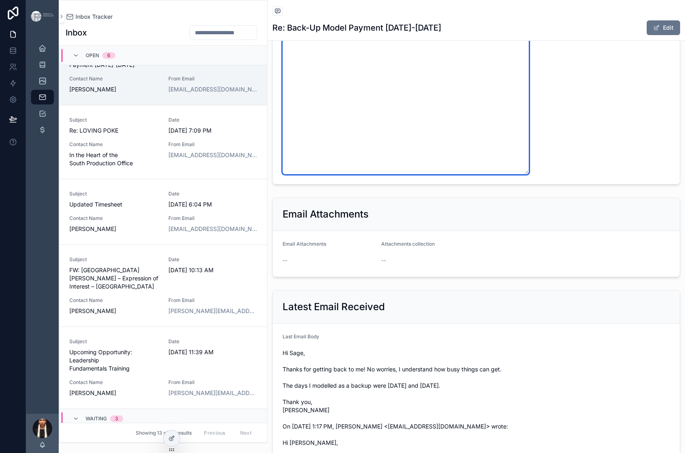
click at [529, 174] on textarea "**********" at bounding box center [406, 59] width 246 height 230
click at [510, 174] on textarea "**********" at bounding box center [406, 59] width 246 height 230
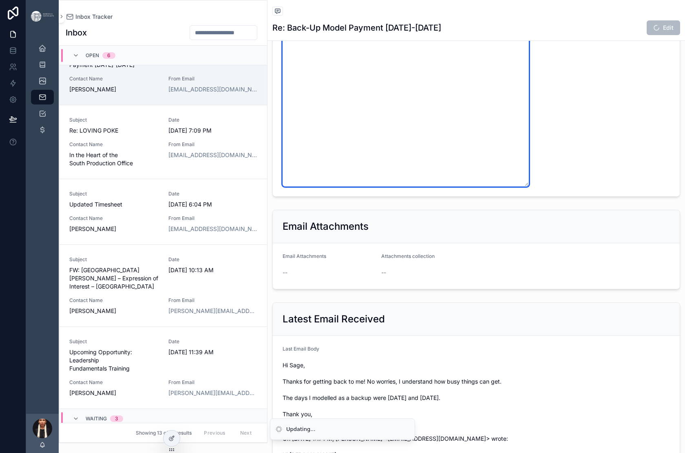
click at [511, 186] on textarea "**********" at bounding box center [406, 65] width 246 height 243
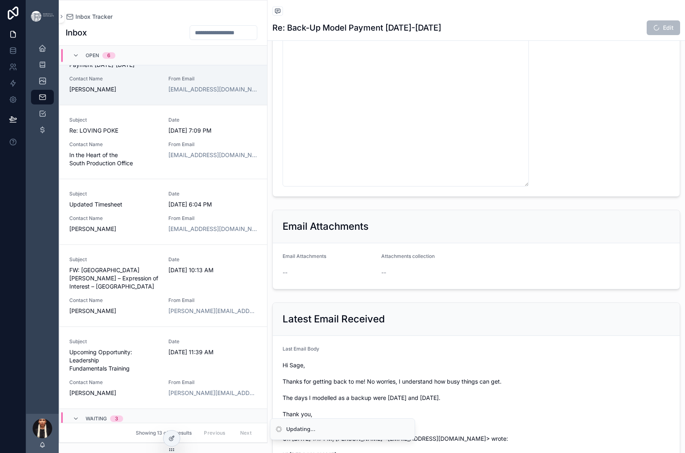
click at [402, 196] on form "**********" at bounding box center [476, 58] width 407 height 275
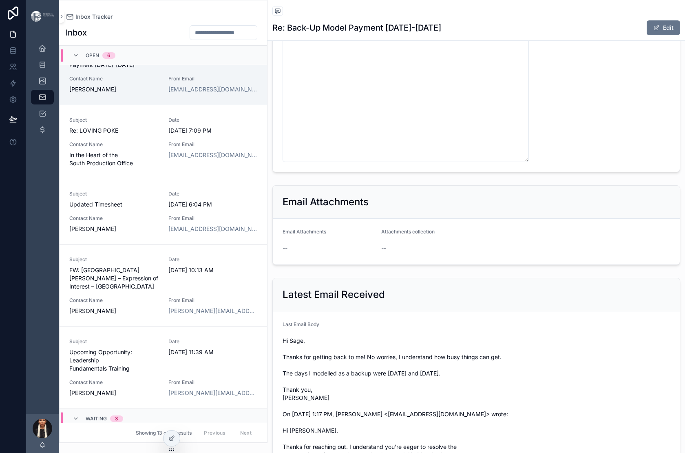
scroll to position [512, 0]
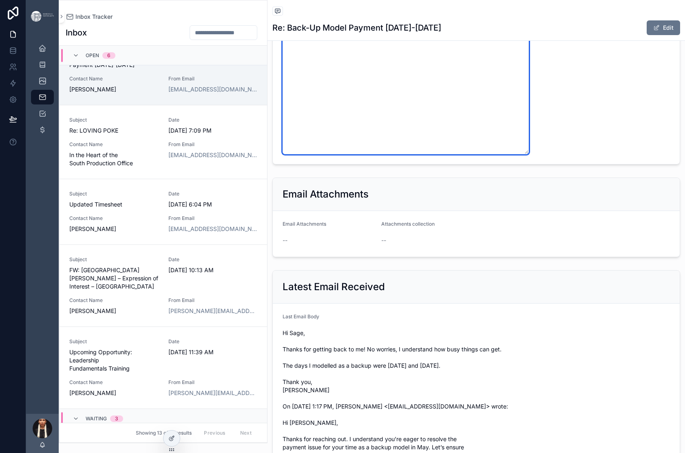
click at [529, 154] on textarea "**********" at bounding box center [406, 32] width 246 height 243
type textarea "**********"
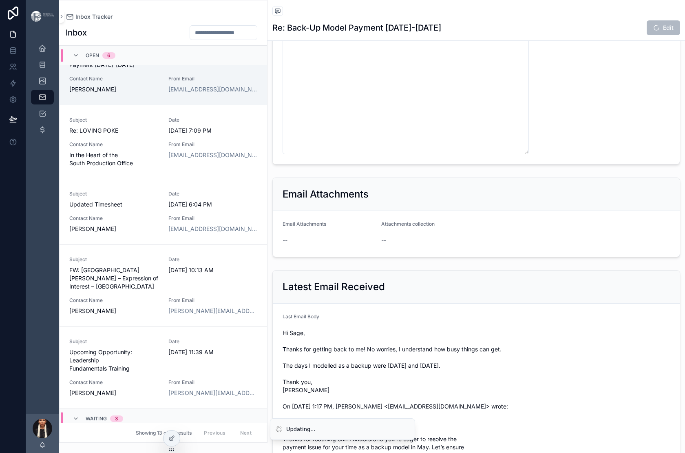
click at [398, 164] on form "**********" at bounding box center [476, 26] width 407 height 275
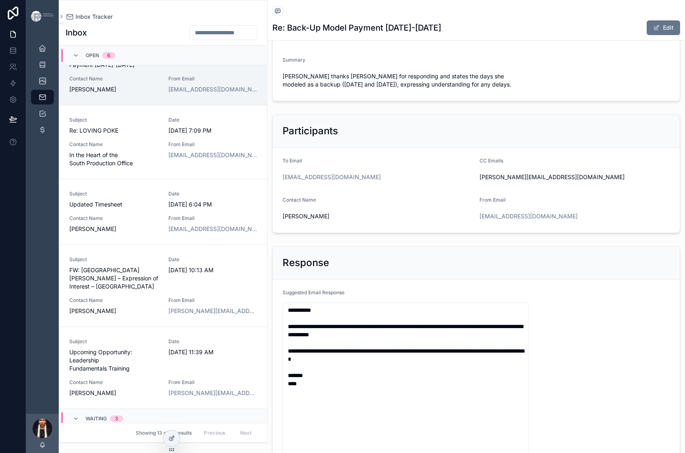
scroll to position [0, 0]
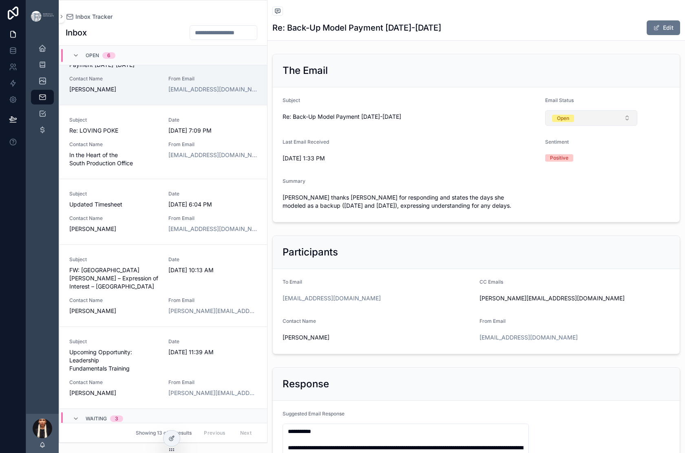
click at [570, 122] on div "Open" at bounding box center [563, 118] width 12 height 7
click at [578, 251] on div "Send" at bounding box center [572, 247] width 12 height 7
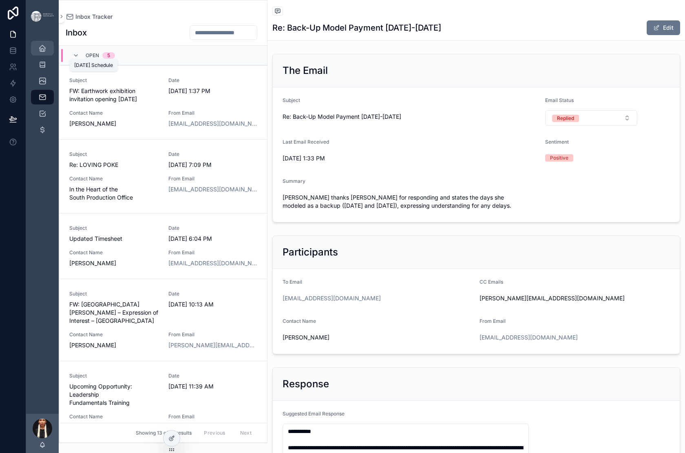
click at [47, 52] on icon "scrollable content" at bounding box center [42, 48] width 8 height 8
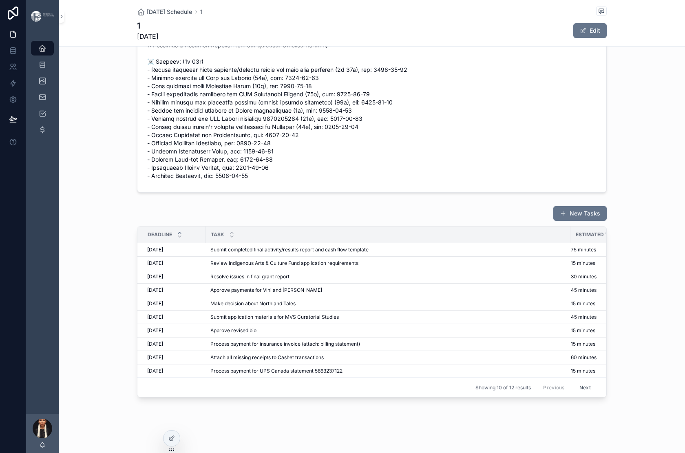
scroll to position [555, 0]
click at [597, 381] on button "Next" at bounding box center [585, 387] width 23 height 13
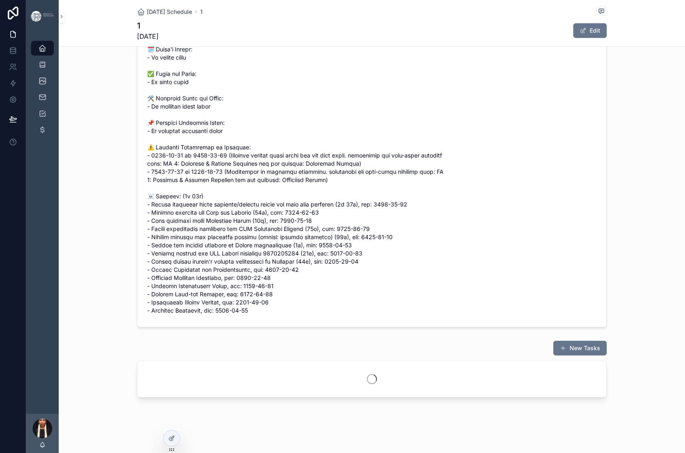
scroll to position [396, 0]
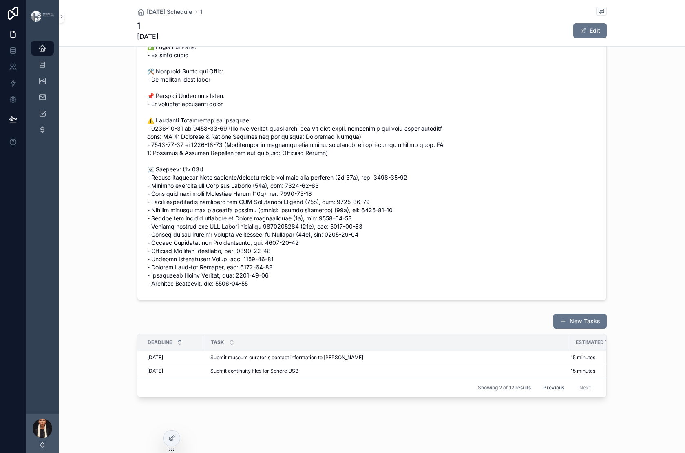
click at [570, 381] on button "Previous" at bounding box center [554, 387] width 33 height 13
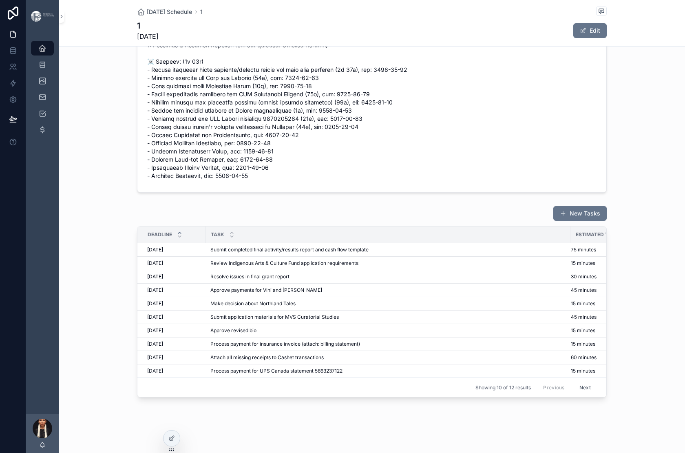
scroll to position [555, 0]
click at [232, 287] on span "Approve payments for Vini and [PERSON_NAME]" at bounding box center [267, 290] width 112 height 7
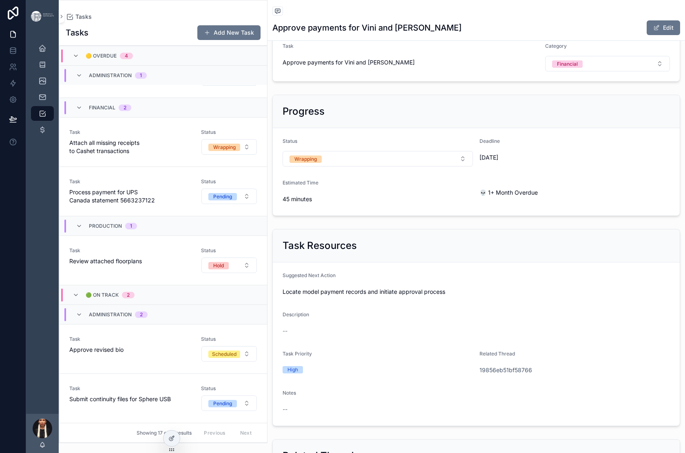
scroll to position [66, 0]
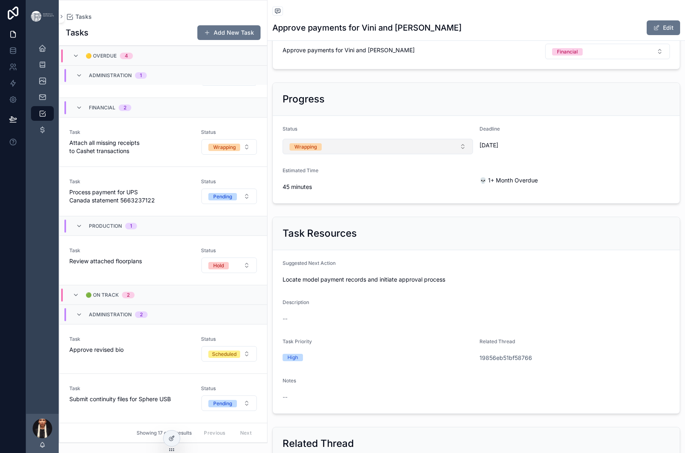
click at [473, 154] on button "Wrapping" at bounding box center [378, 147] width 191 height 16
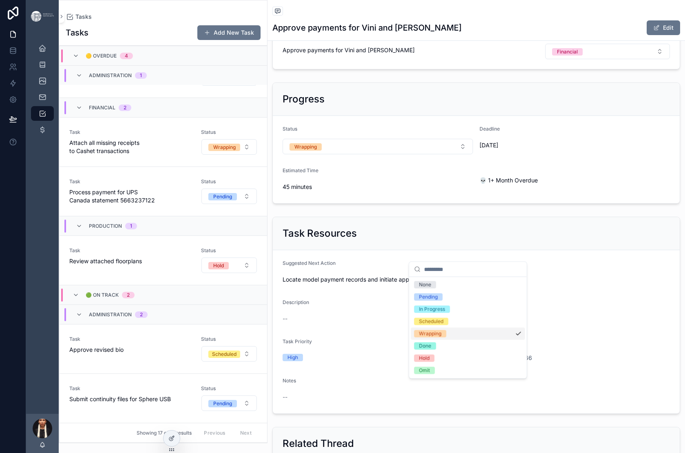
scroll to position [20, 0]
click at [432, 350] on div "Done" at bounding box center [425, 345] width 12 height 7
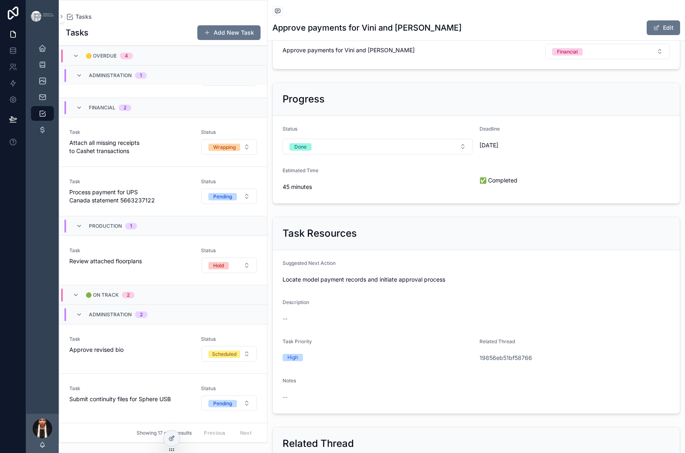
scroll to position [962, 0]
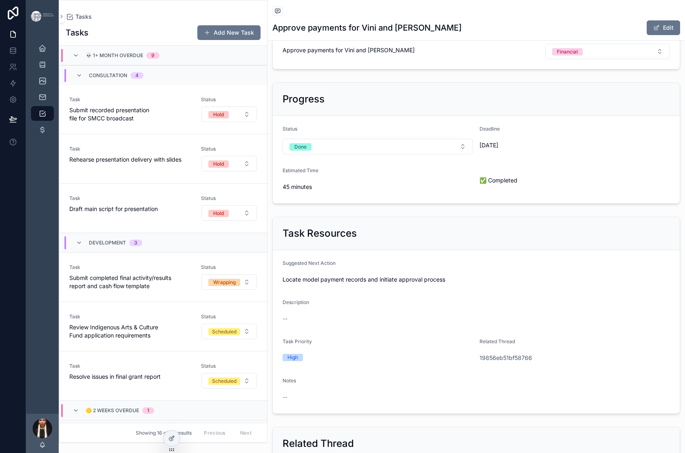
scroll to position [0, 0]
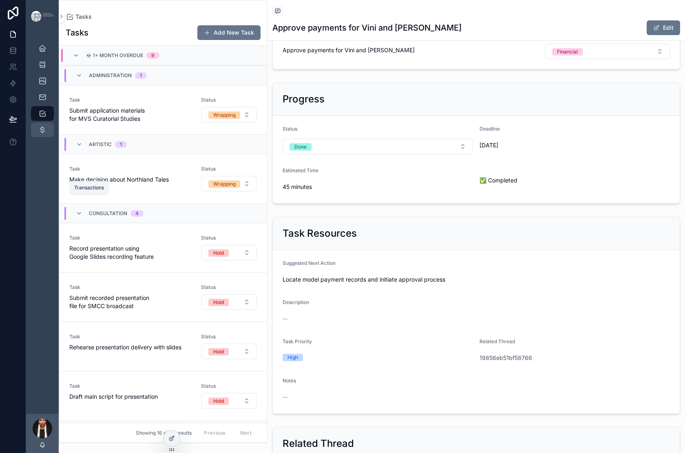
click at [47, 134] on icon "scrollable content" at bounding box center [42, 130] width 8 height 8
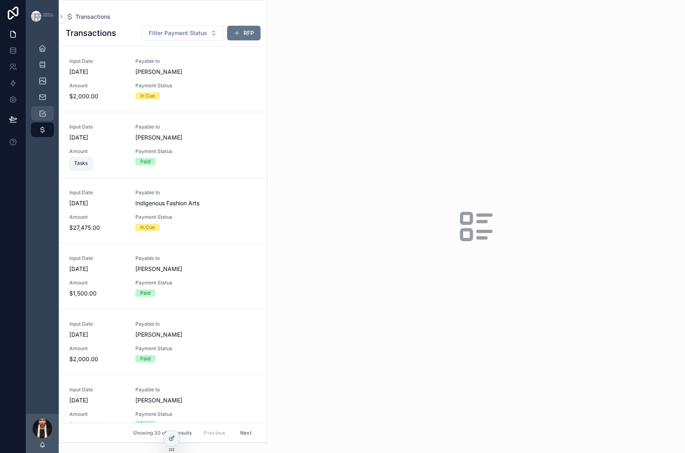
click at [47, 117] on icon "scrollable content" at bounding box center [42, 113] width 8 height 8
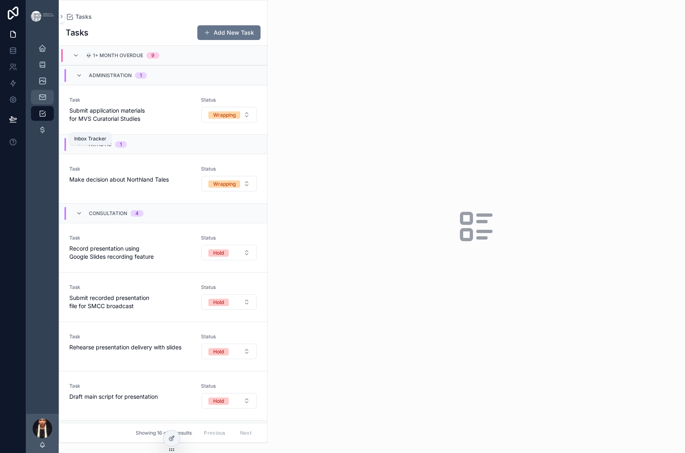
click at [47, 101] on icon "scrollable content" at bounding box center [42, 97] width 8 height 8
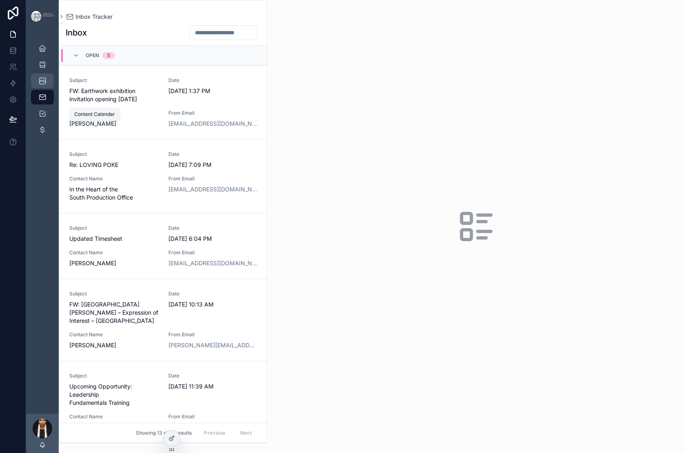
click at [47, 85] on icon "scrollable content" at bounding box center [42, 81] width 8 height 8
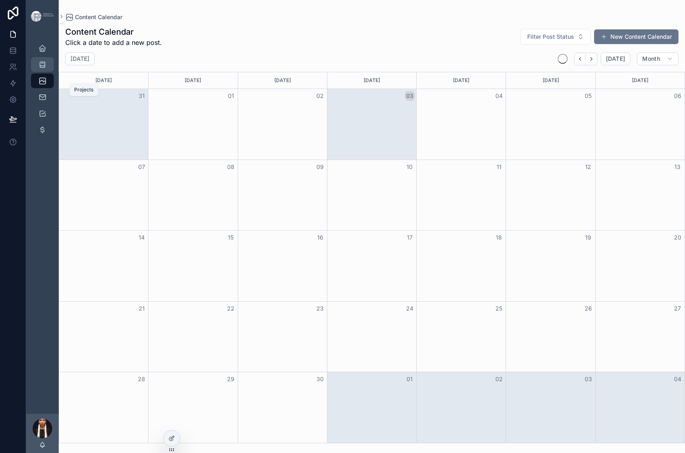
click at [47, 69] on icon "scrollable content" at bounding box center [42, 64] width 8 height 8
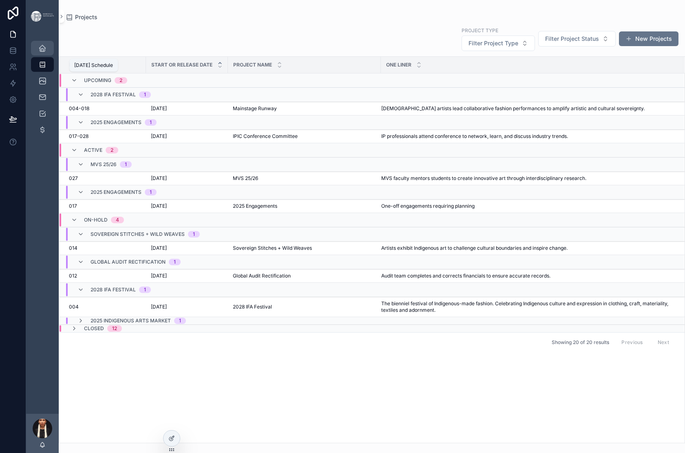
click at [47, 52] on icon "scrollable content" at bounding box center [42, 48] width 8 height 8
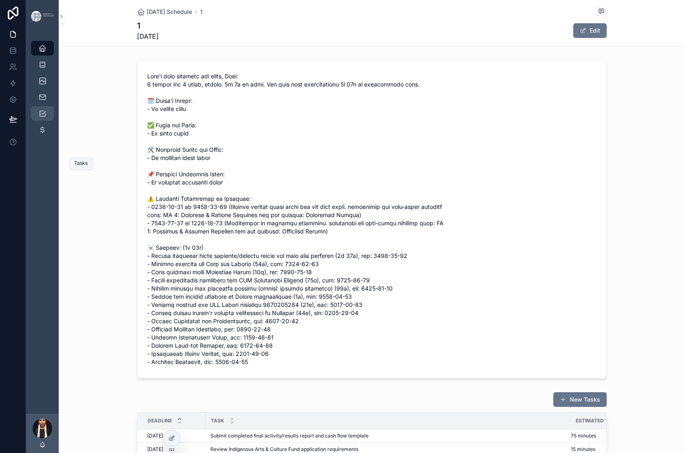
click at [47, 117] on icon "scrollable content" at bounding box center [42, 113] width 8 height 8
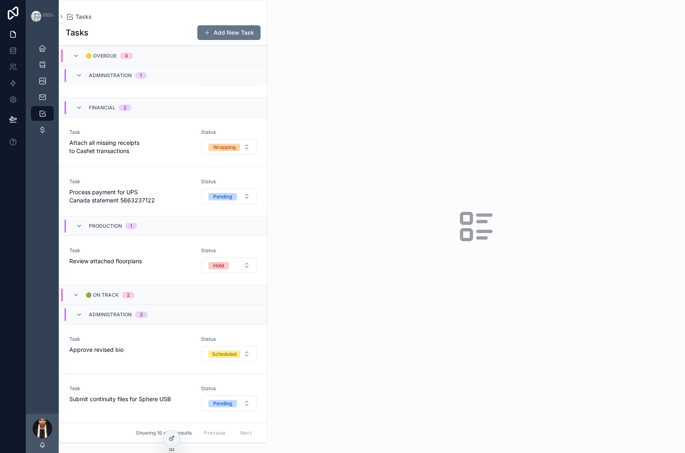
scroll to position [1232, 0]
click at [47, 69] on icon "scrollable content" at bounding box center [42, 64] width 8 height 8
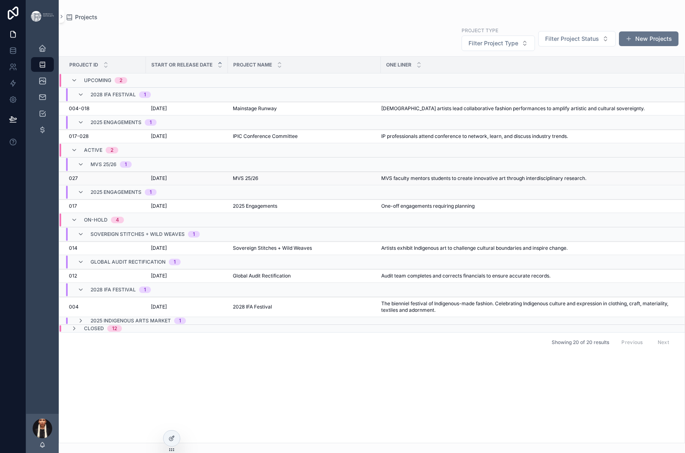
click at [167, 182] on span "[DATE]" at bounding box center [159, 178] width 16 height 7
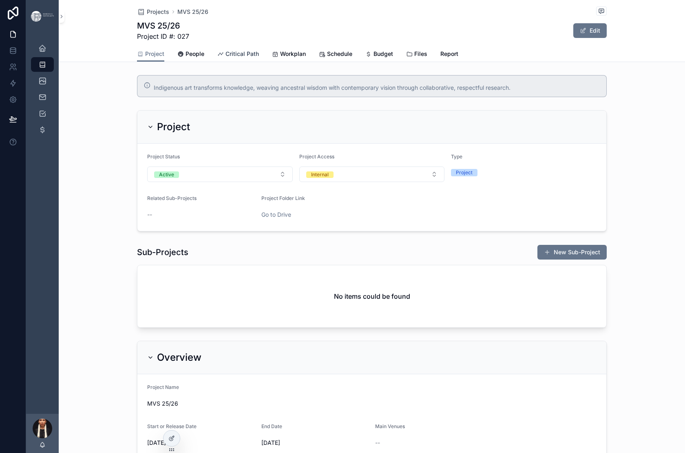
click at [233, 58] on span "Critical Path" at bounding box center [242, 54] width 33 height 8
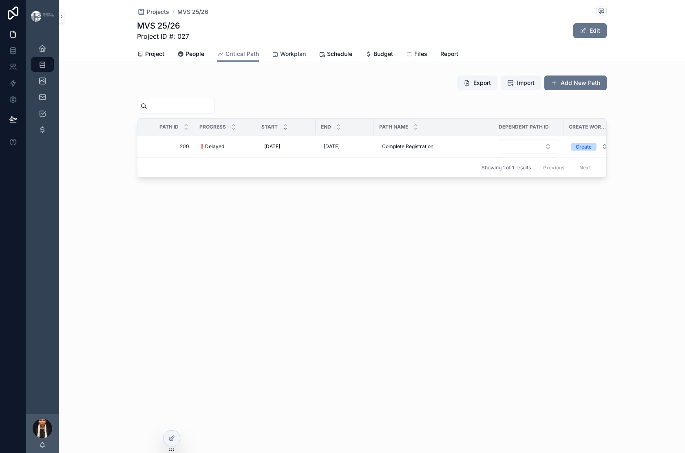
click at [306, 58] on span "Workplan" at bounding box center [293, 54] width 26 height 8
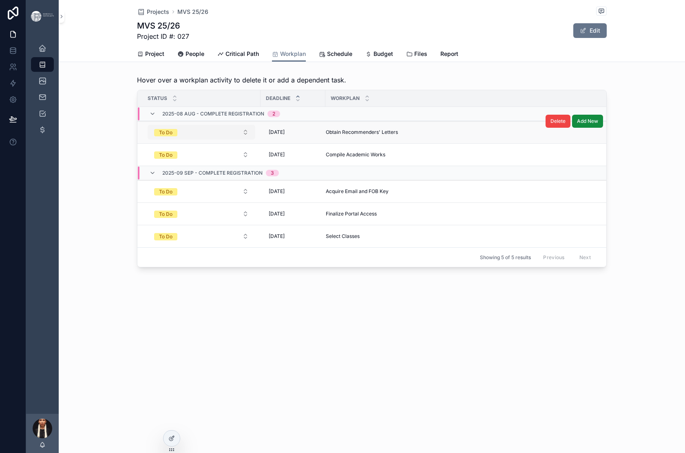
click at [197, 140] on button "To Do" at bounding box center [202, 132] width 108 height 15
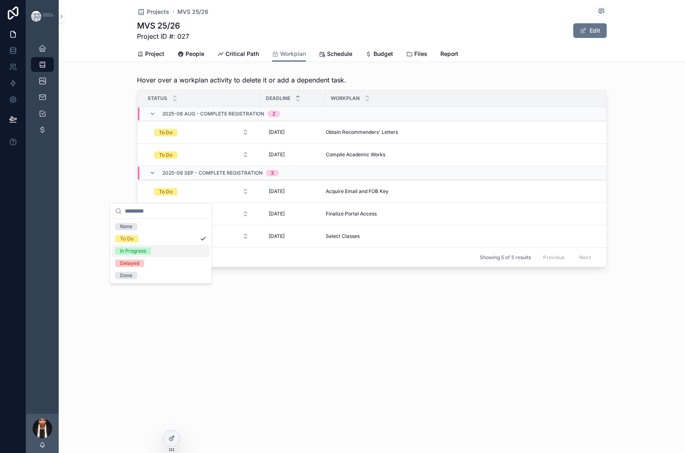
click at [146, 255] on div "In Progress" at bounding box center [133, 250] width 26 height 7
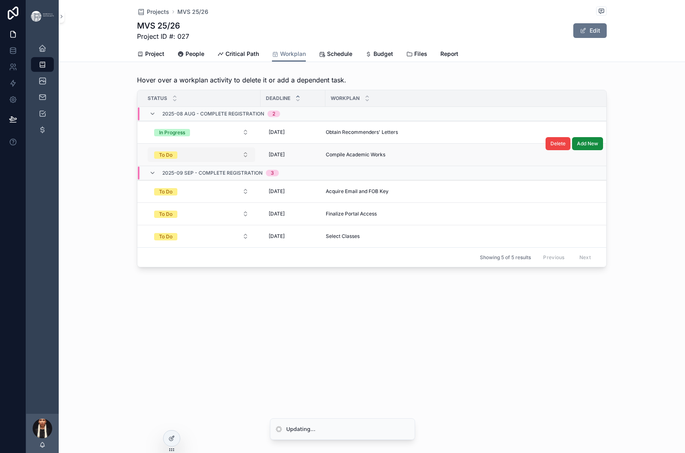
click at [196, 162] on button "To Do" at bounding box center [202, 154] width 108 height 15
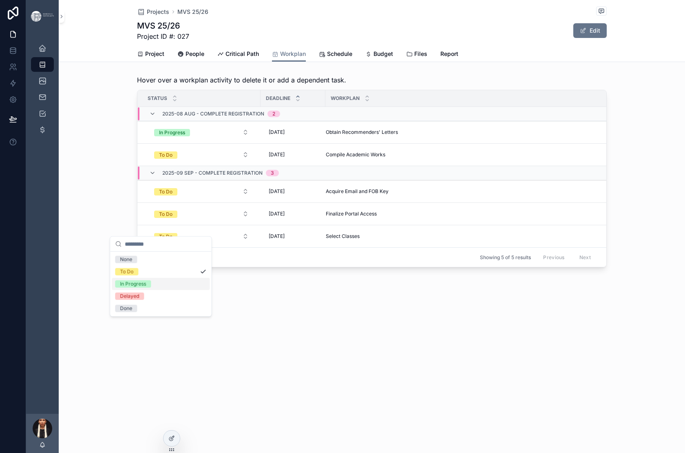
click at [146, 288] on div "In Progress" at bounding box center [133, 283] width 26 height 7
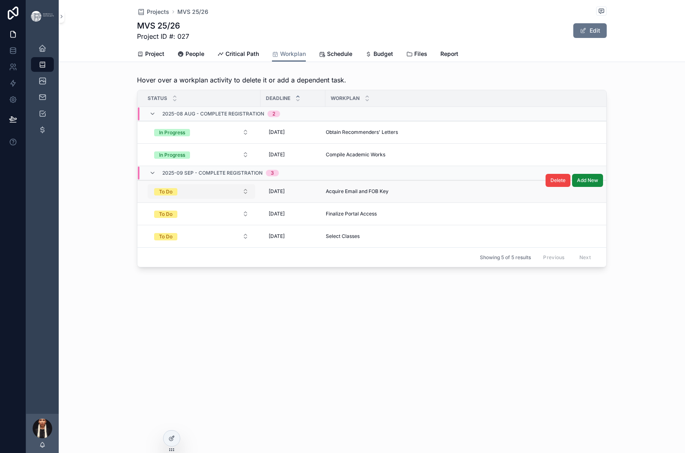
click at [195, 199] on button "To Do" at bounding box center [202, 191] width 108 height 15
click at [194, 199] on button "To Do" at bounding box center [202, 191] width 108 height 15
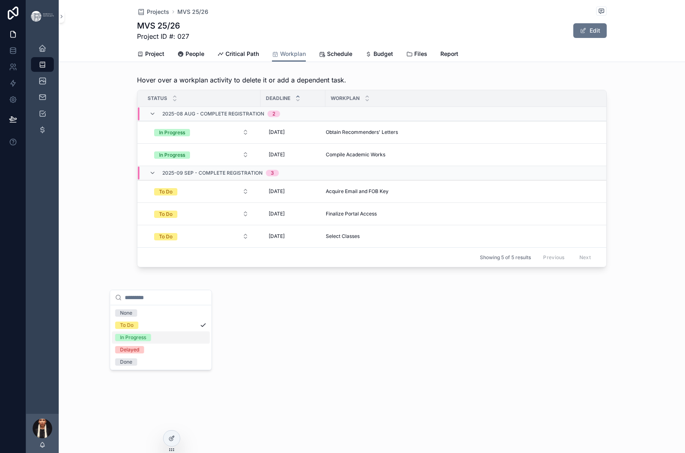
click at [146, 341] on div "In Progress" at bounding box center [133, 337] width 26 height 7
click at [251, 58] on span "Critical Path" at bounding box center [242, 54] width 33 height 8
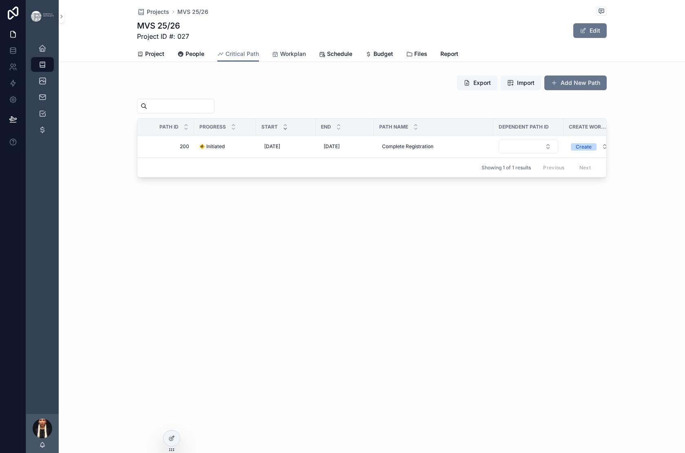
click at [306, 58] on span "Workplan" at bounding box center [293, 54] width 26 height 8
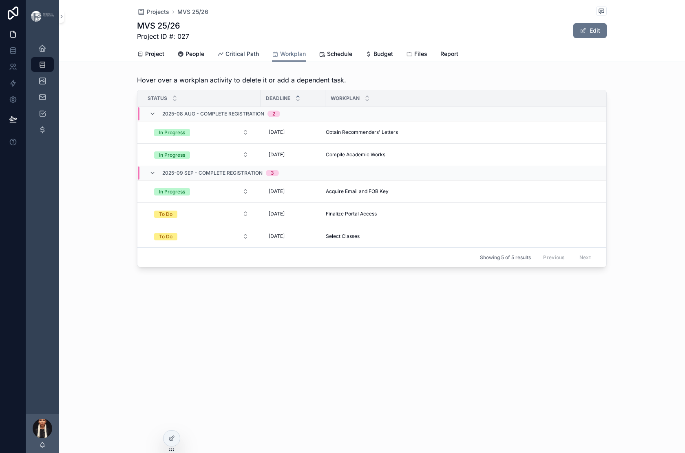
click at [252, 58] on span "Critical Path" at bounding box center [242, 54] width 33 height 8
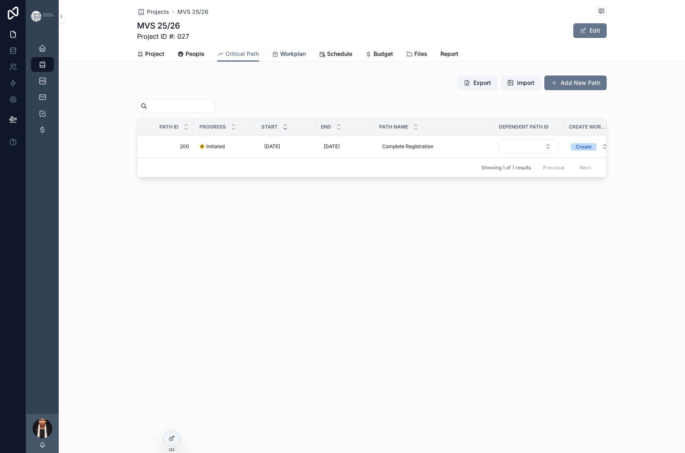
click at [297, 58] on span "Workplan" at bounding box center [293, 54] width 26 height 8
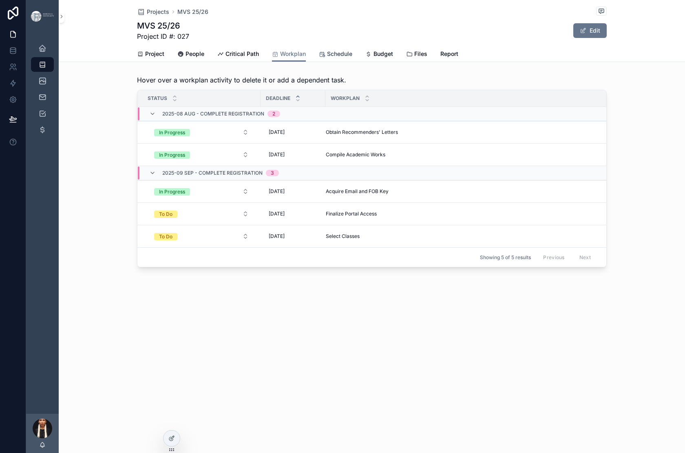
click at [352, 58] on span "Schedule" at bounding box center [339, 54] width 25 height 8
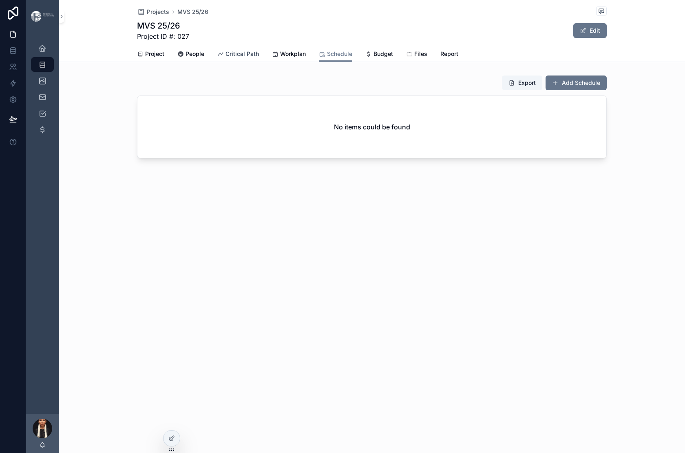
click at [252, 58] on span "Critical Path" at bounding box center [242, 54] width 33 height 8
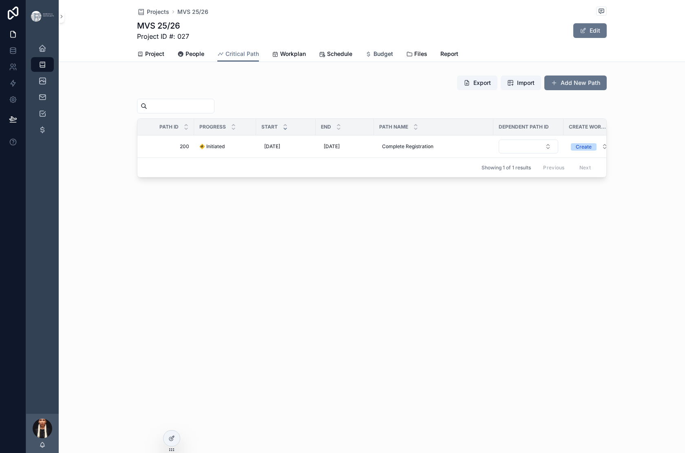
click at [393, 58] on span "Budget" at bounding box center [384, 54] width 20 height 8
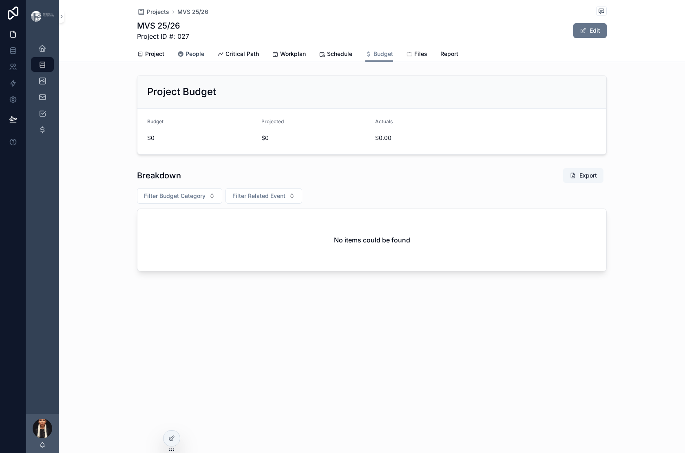
click at [186, 58] on span "People" at bounding box center [195, 54] width 19 height 8
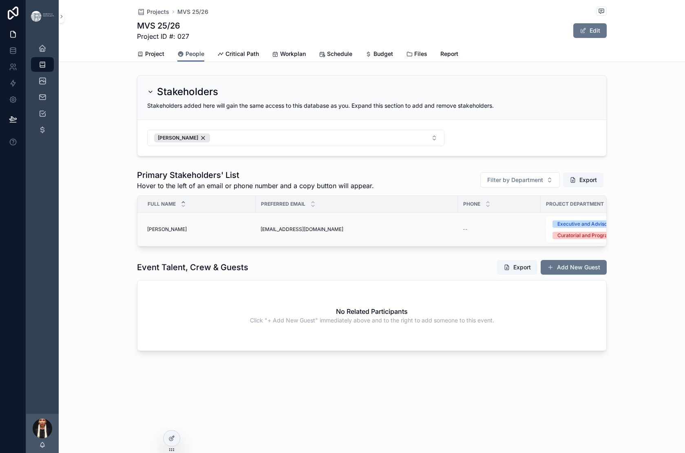
scroll to position [50, 0]
click at [147, 233] on span "[PERSON_NAME]" at bounding box center [167, 229] width 40 height 7
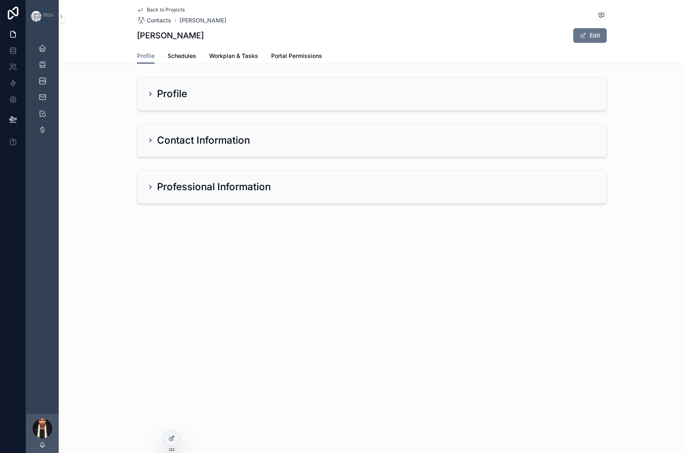
click at [147, 147] on div "Contact Information" at bounding box center [198, 140] width 103 height 13
click at [162, 147] on h2 "Contact Information" at bounding box center [203, 140] width 93 height 13
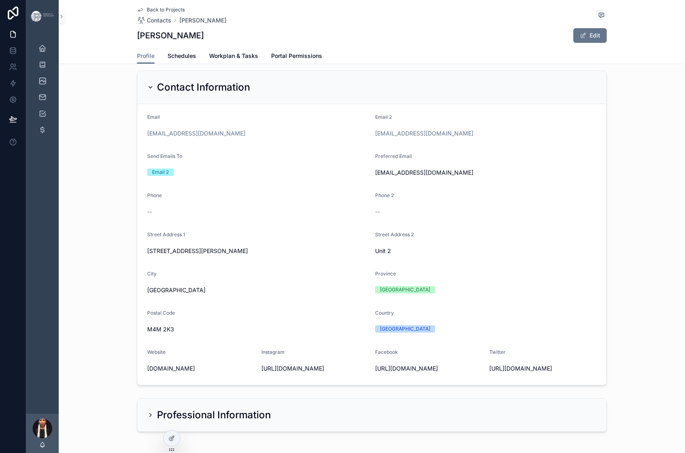
scroll to position [64, 0]
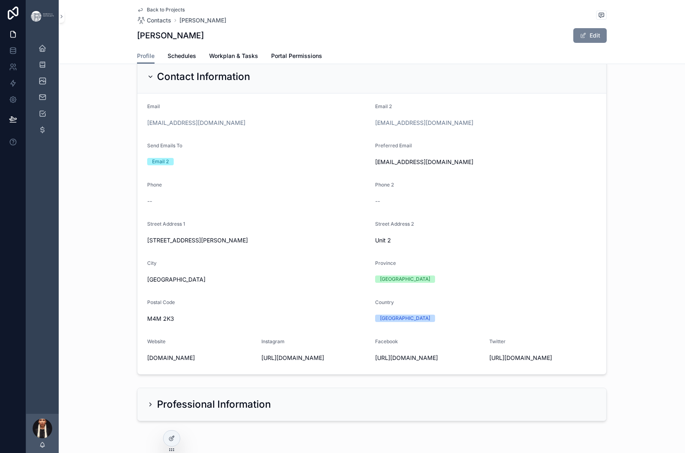
click at [607, 43] on button "Edit" at bounding box center [590, 35] width 33 height 15
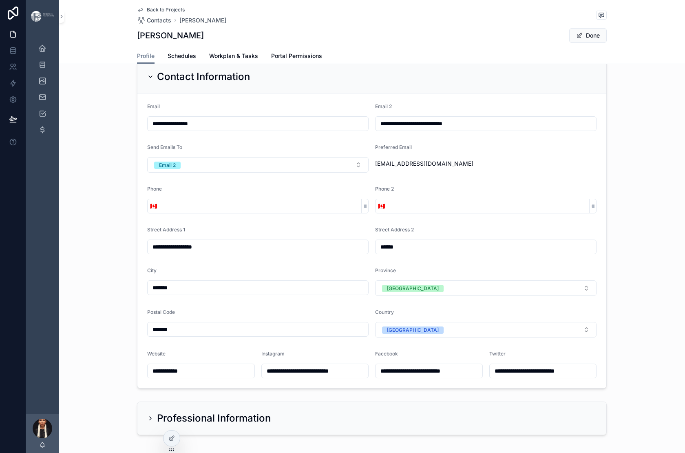
click at [160, 212] on input "scrollable content" at bounding box center [261, 205] width 202 height 11
type input "**********"
click at [227, 301] on form "**********" at bounding box center [371, 240] width 469 height 295
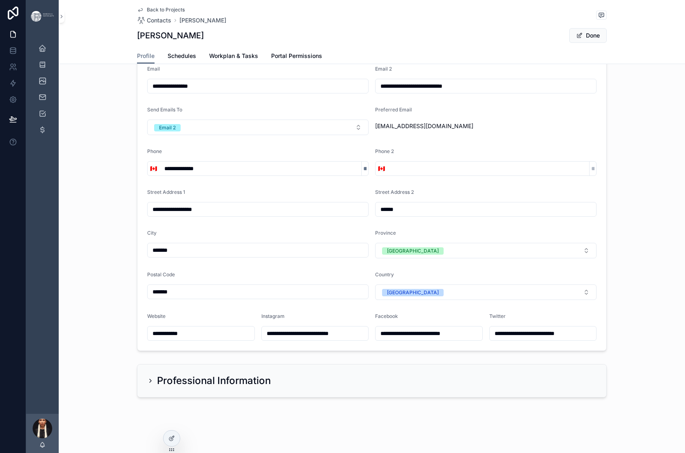
scroll to position [372, 0]
click at [150, 379] on icon "scrollable content" at bounding box center [151, 380] width 2 height 3
click at [157, 374] on h2 "Professional Information" at bounding box center [214, 380] width 114 height 13
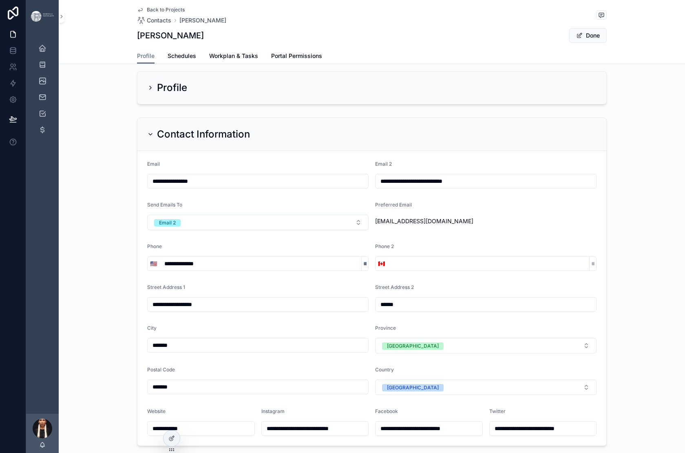
scroll to position [0, 0]
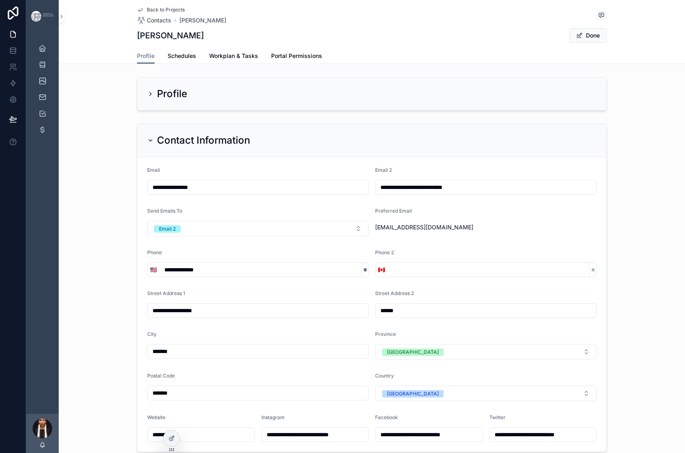
click at [137, 110] on div "Profile" at bounding box center [371, 94] width 469 height 33
click at [157, 100] on h2 "Profile" at bounding box center [172, 93] width 30 height 13
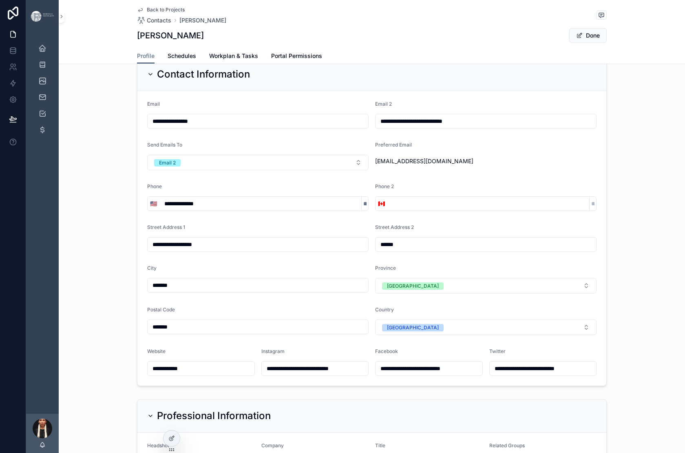
scroll to position [89, 0]
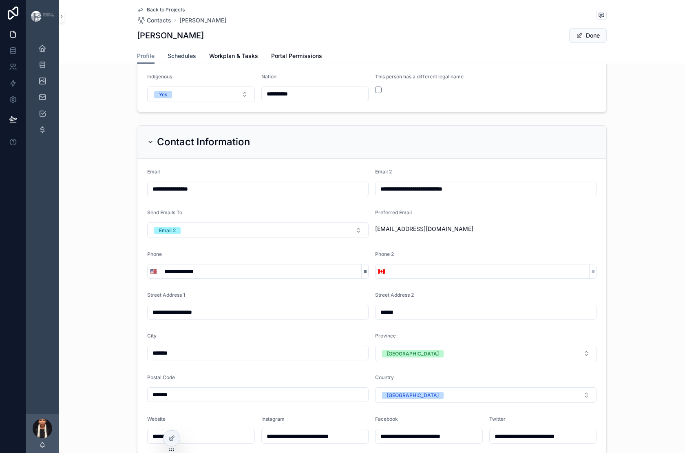
click at [168, 60] on span "Schedules" at bounding box center [182, 56] width 29 height 8
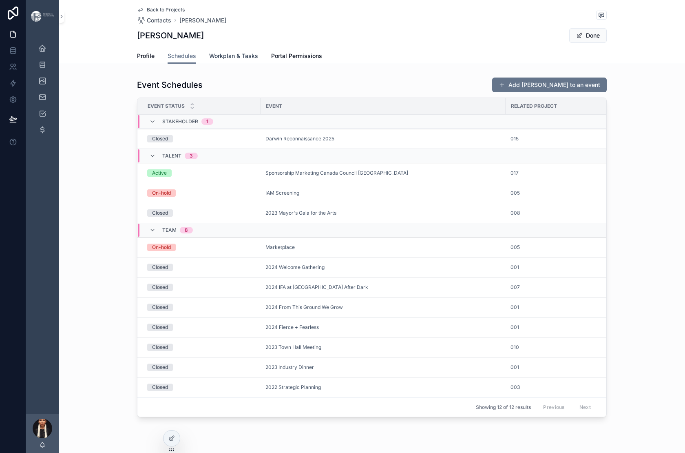
click at [219, 60] on span "Workplan & Tasks" at bounding box center [233, 56] width 49 height 8
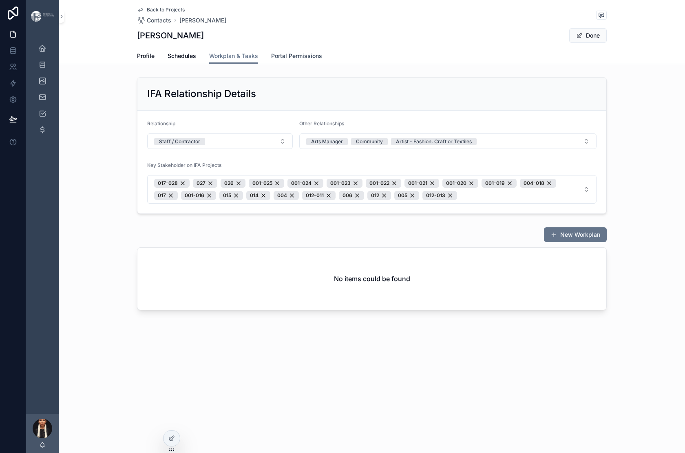
click at [322, 60] on span "Portal Permissions" at bounding box center [296, 56] width 51 height 8
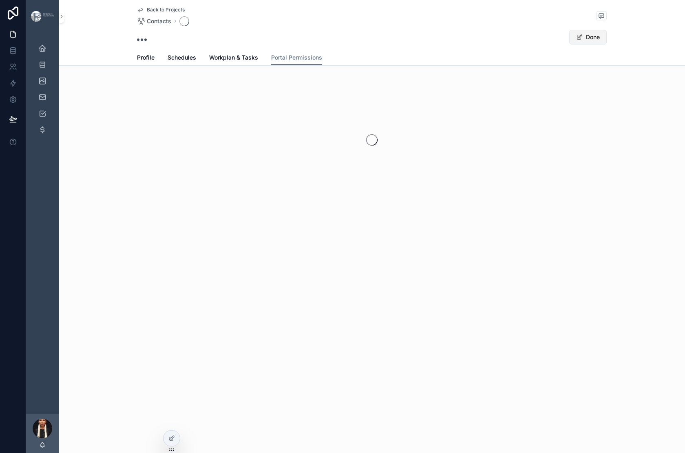
click at [583, 40] on span "scrollable content" at bounding box center [579, 37] width 7 height 7
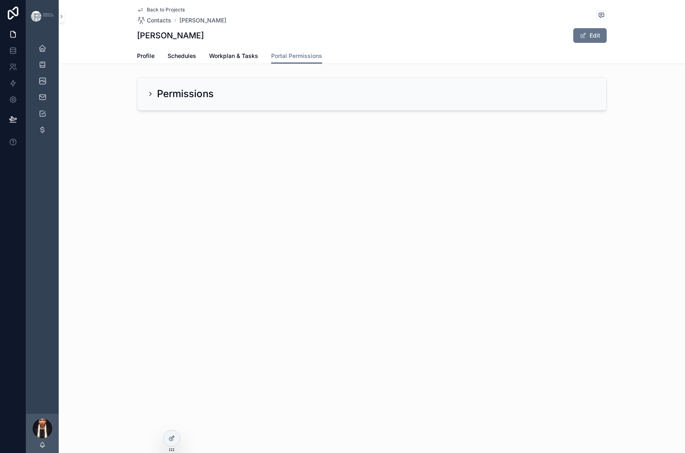
click at [147, 97] on icon "scrollable content" at bounding box center [150, 94] width 7 height 7
click at [173, 100] on h2 "Permissions" at bounding box center [185, 93] width 57 height 13
click at [223, 60] on span "Workplan & Tasks" at bounding box center [233, 56] width 49 height 8
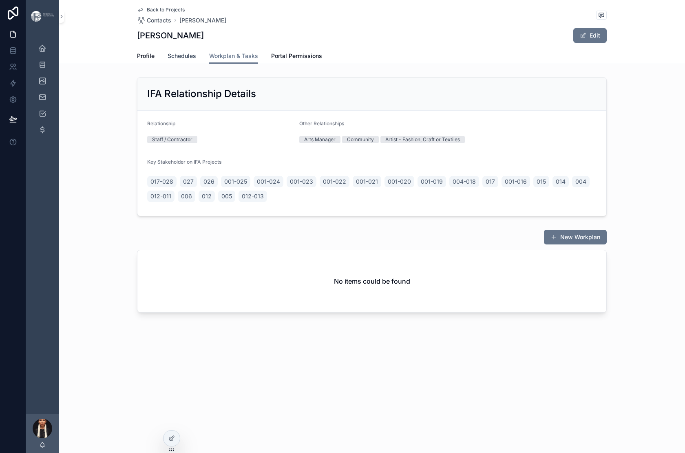
click at [168, 60] on span "Schedules" at bounding box center [182, 56] width 29 height 8
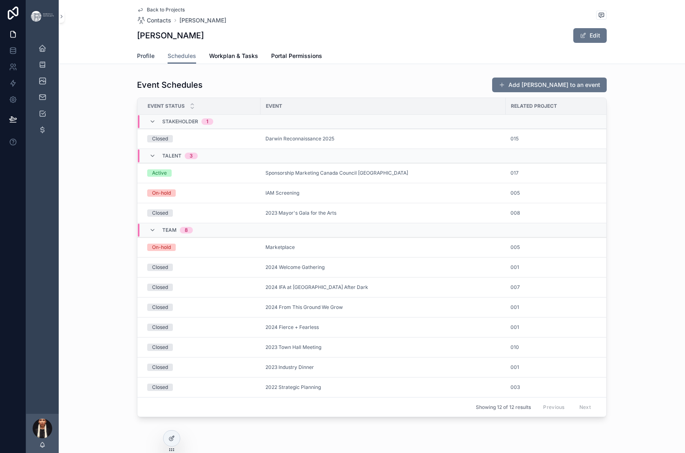
click at [137, 60] on span "Profile" at bounding box center [146, 56] width 18 height 8
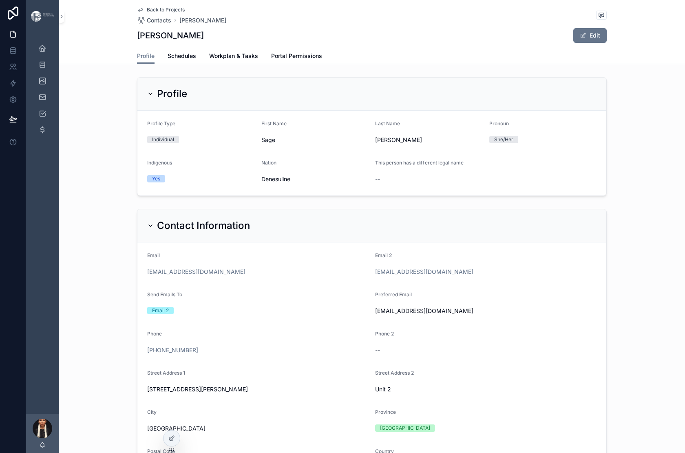
click at [137, 13] on icon "scrollable content" at bounding box center [140, 10] width 7 height 7
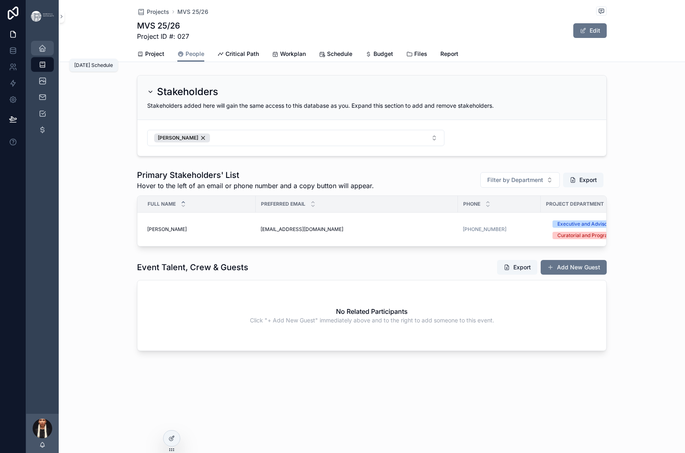
click at [47, 52] on icon "scrollable content" at bounding box center [42, 48] width 8 height 8
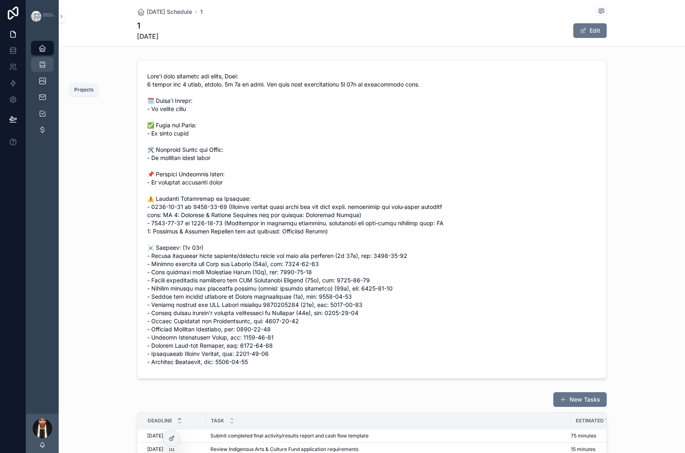
click at [47, 69] on icon "scrollable content" at bounding box center [42, 64] width 8 height 8
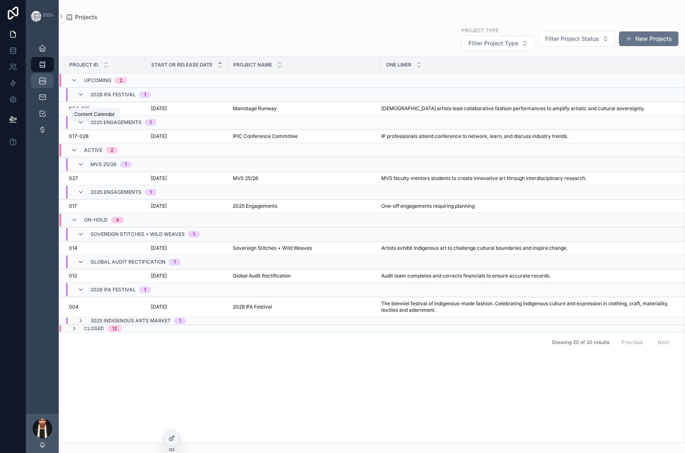
click at [47, 85] on icon "scrollable content" at bounding box center [42, 81] width 8 height 8
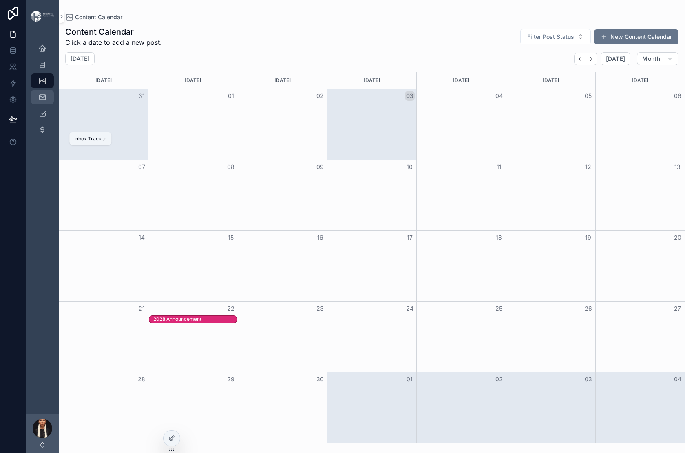
click at [47, 101] on icon "scrollable content" at bounding box center [42, 97] width 8 height 8
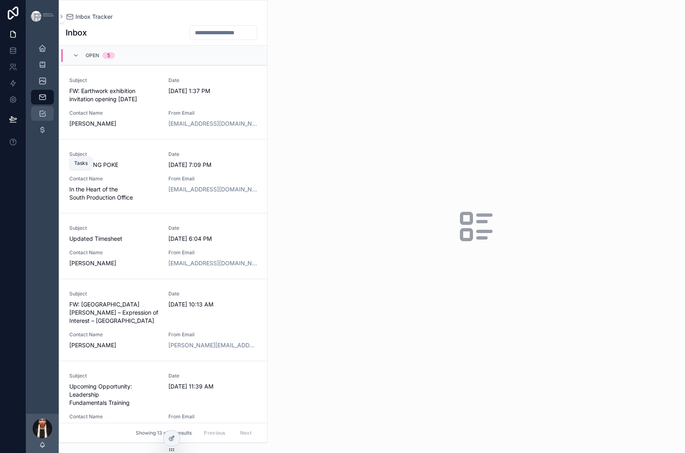
click at [47, 117] on icon "scrollable content" at bounding box center [42, 113] width 8 height 8
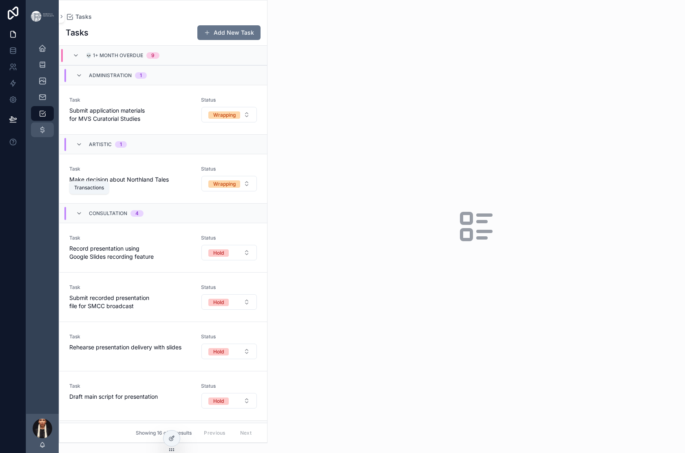
click at [47, 134] on icon "scrollable content" at bounding box center [42, 130] width 8 height 8
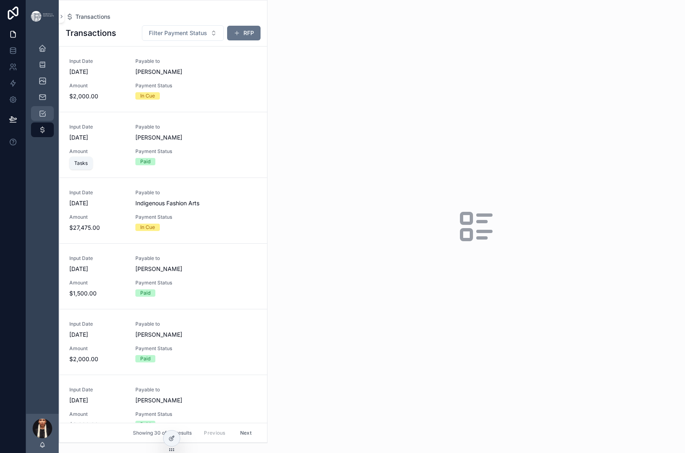
click at [49, 120] on div "Tasks" at bounding box center [42, 113] width 13 height 13
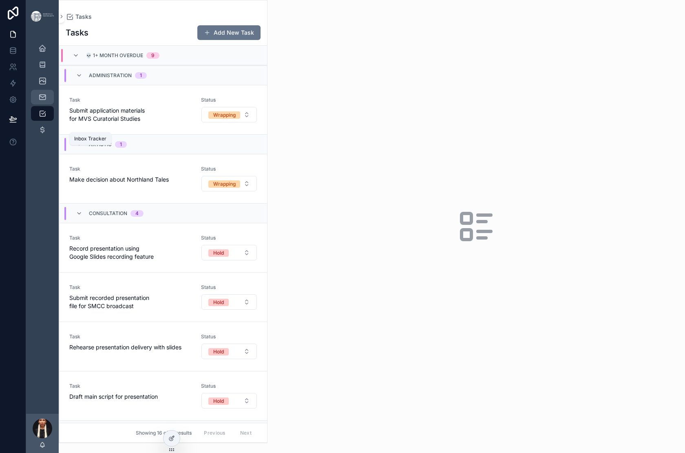
click at [47, 101] on icon "scrollable content" at bounding box center [42, 97] width 8 height 8
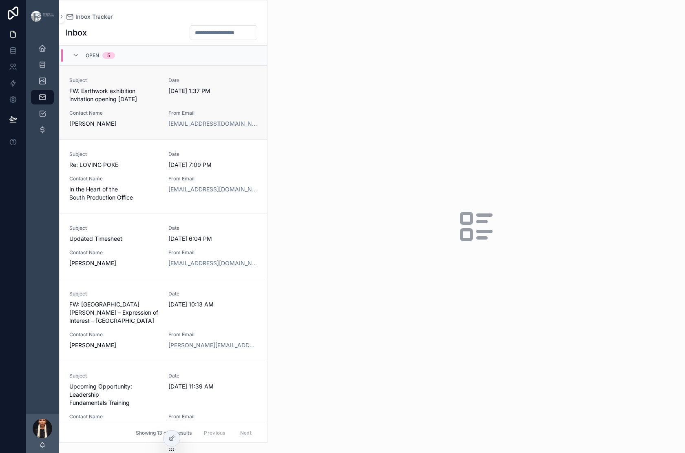
click at [258, 103] on div "Date 9/3/2025 1:37 PM" at bounding box center [212, 90] width 89 height 26
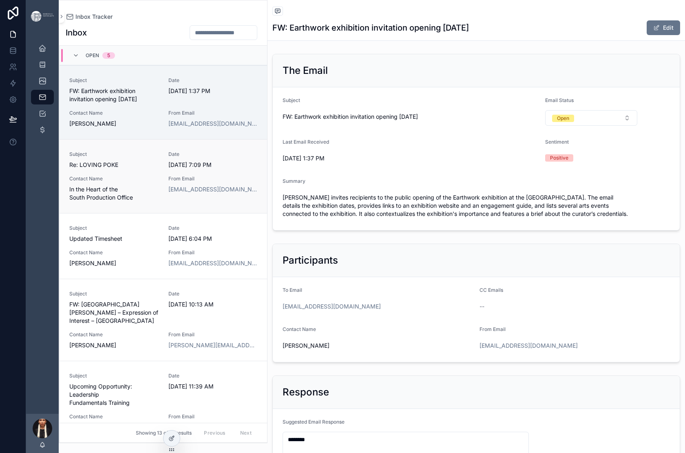
click at [258, 157] on span "Date" at bounding box center [212, 154] width 89 height 7
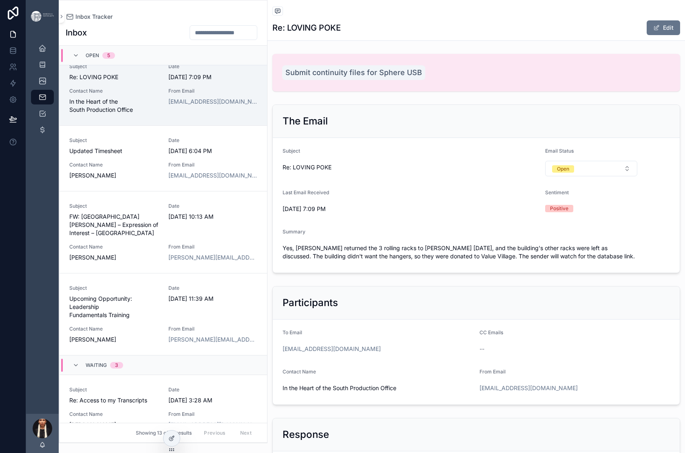
scroll to position [90, 0]
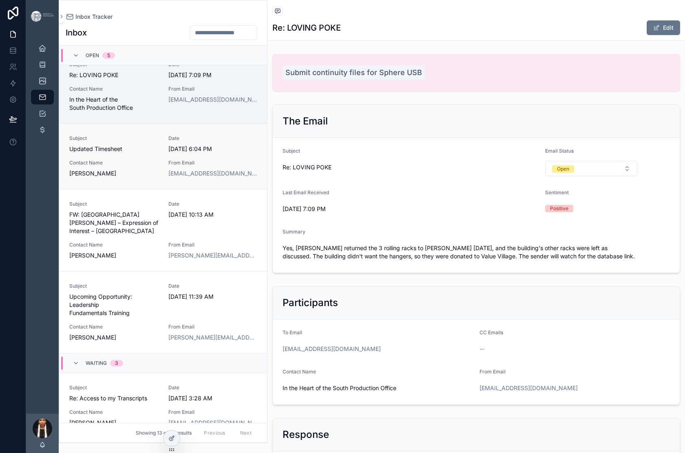
click at [257, 177] on div "Subject Updated Timesheet Date [DATE] 6:04 PM Contact Name [PERSON_NAME] From E…" at bounding box center [163, 156] width 188 height 42
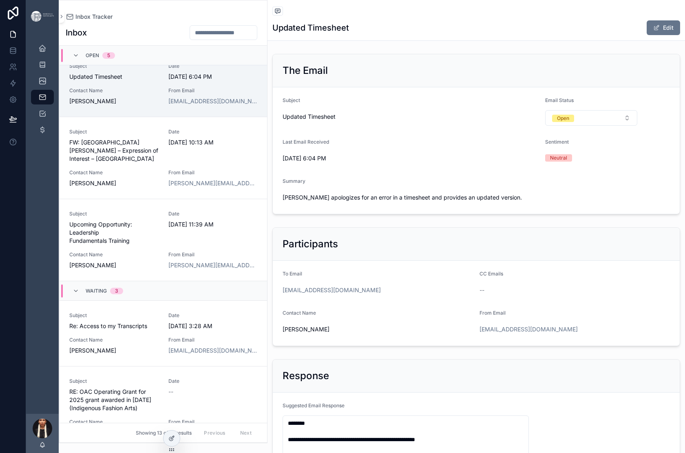
scroll to position [166, 0]
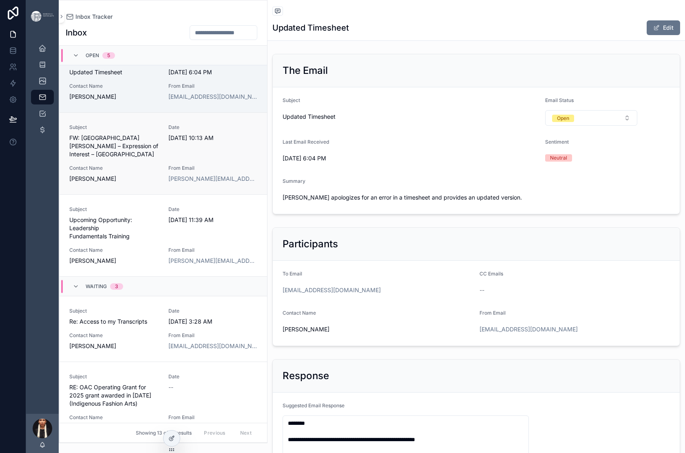
click at [258, 142] on div "Date 8/15/2025 10:13 AM" at bounding box center [212, 133] width 89 height 18
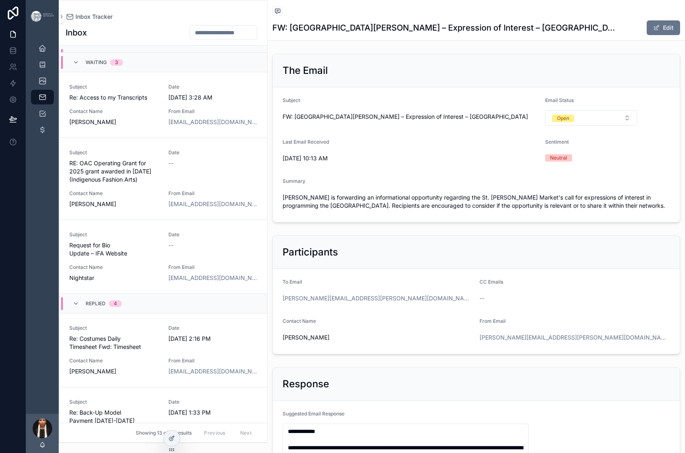
scroll to position [417, 0]
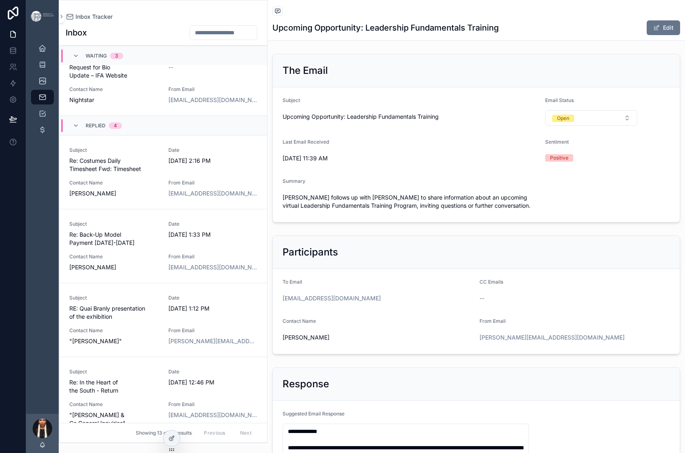
scroll to position [570, 0]
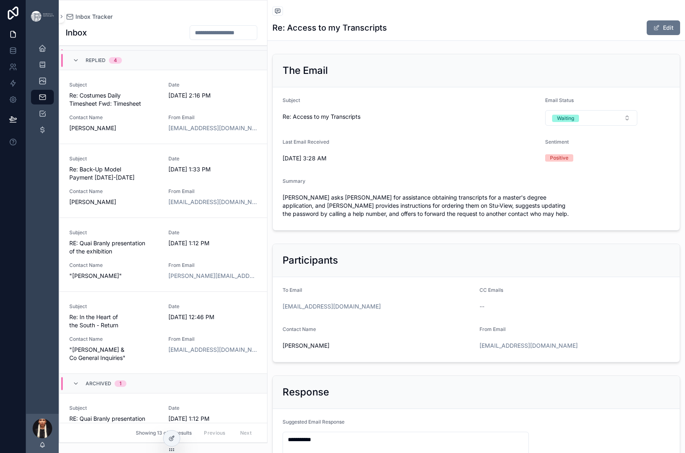
scroll to position [645, 0]
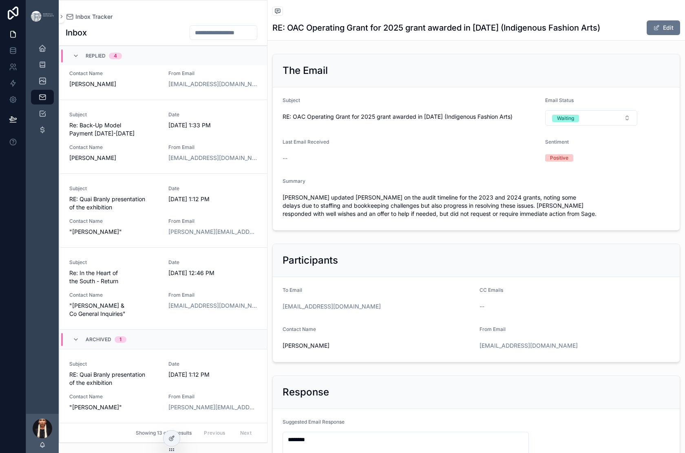
scroll to position [753, 0]
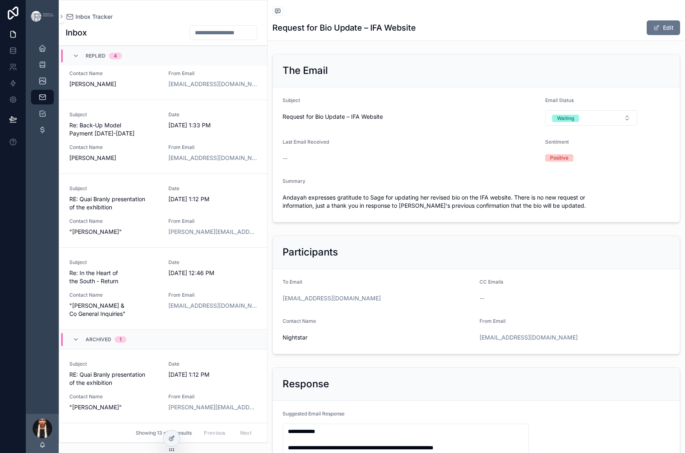
scroll to position [891, 0]
click at [208, 100] on link "Subject Re: Costumes Daily Timesheet Fwd: Timesheet Date [DATE] 2:16 PM Contact…" at bounding box center [164, 63] width 208 height 74
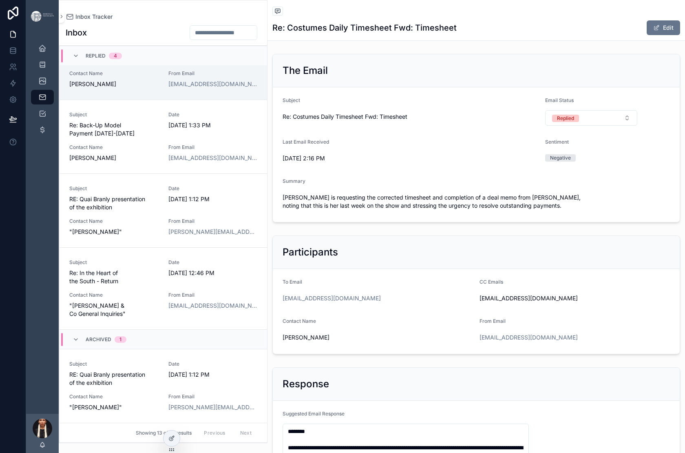
scroll to position [961, 0]
click at [159, 118] on span "Subject" at bounding box center [113, 114] width 89 height 7
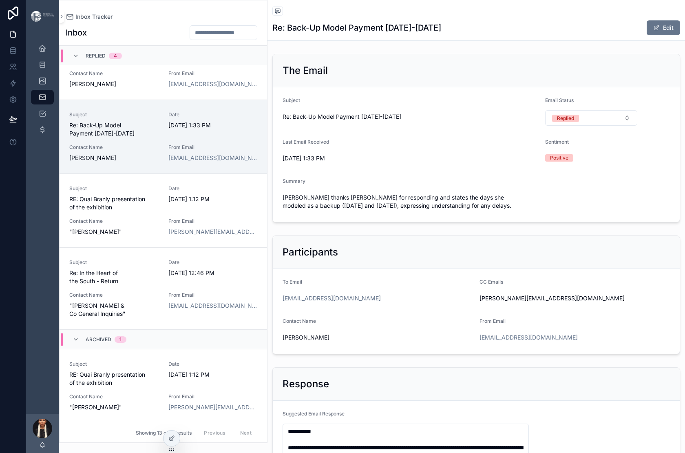
scroll to position [1118, 0]
click at [159, 197] on div "Subject RE: Quai Branly presentation of the exhibition" at bounding box center [113, 198] width 89 height 26
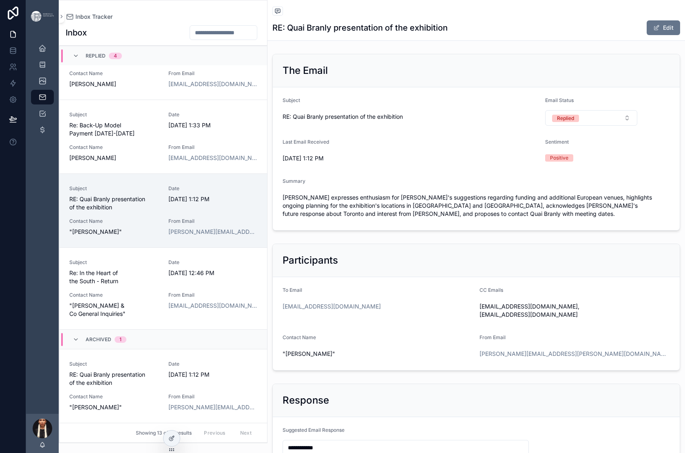
scroll to position [1247, 0]
click at [159, 259] on span "Subject" at bounding box center [113, 262] width 89 height 7
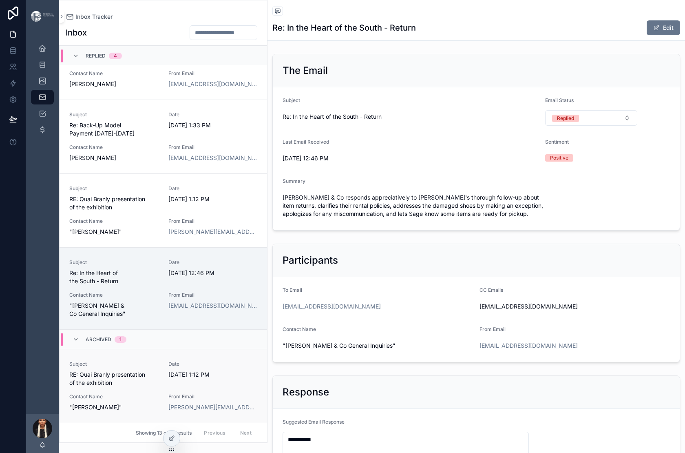
click at [187, 349] on link "Subject RE: Quai Branly presentation of the exhibition Date [DATE] 1:12 PM Cont…" at bounding box center [164, 386] width 208 height 74
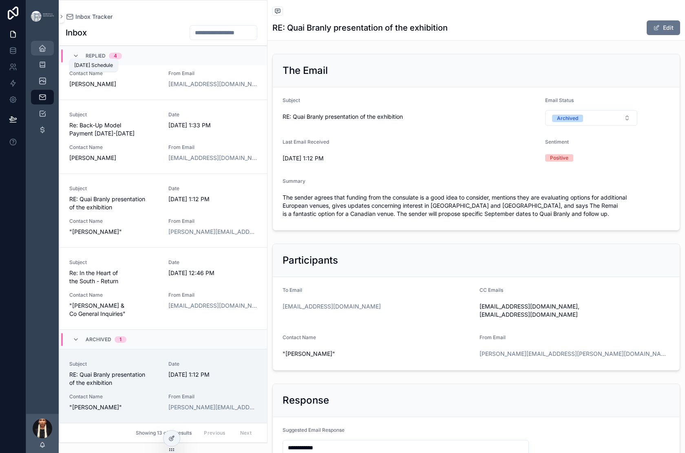
click at [47, 52] on icon "scrollable content" at bounding box center [42, 48] width 8 height 8
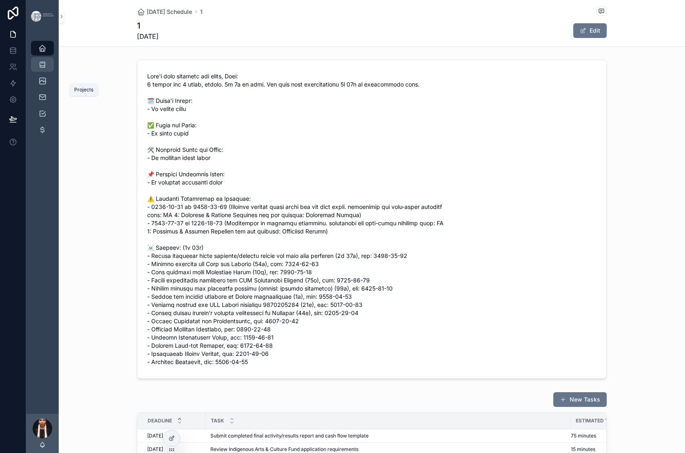
click at [47, 69] on icon "scrollable content" at bounding box center [42, 64] width 8 height 8
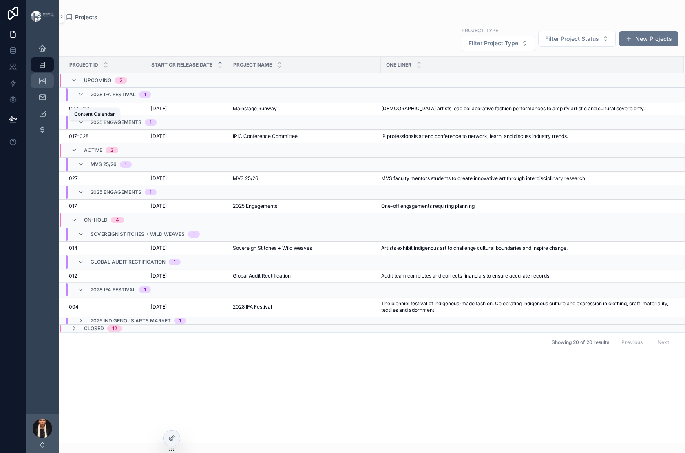
click at [47, 85] on icon "scrollable content" at bounding box center [42, 81] width 8 height 8
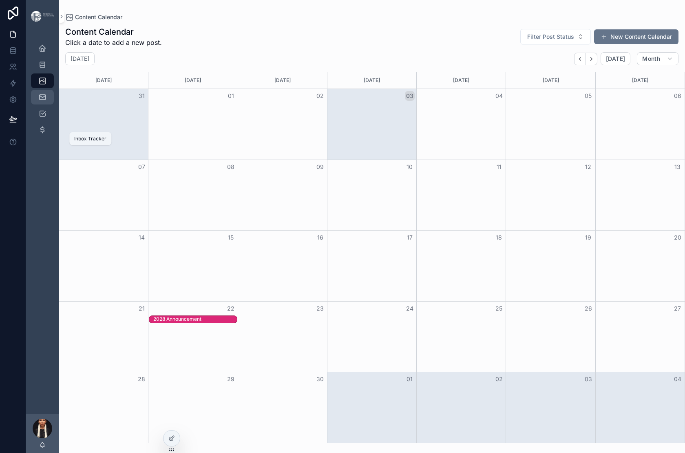
click at [47, 101] on icon "scrollable content" at bounding box center [42, 97] width 8 height 8
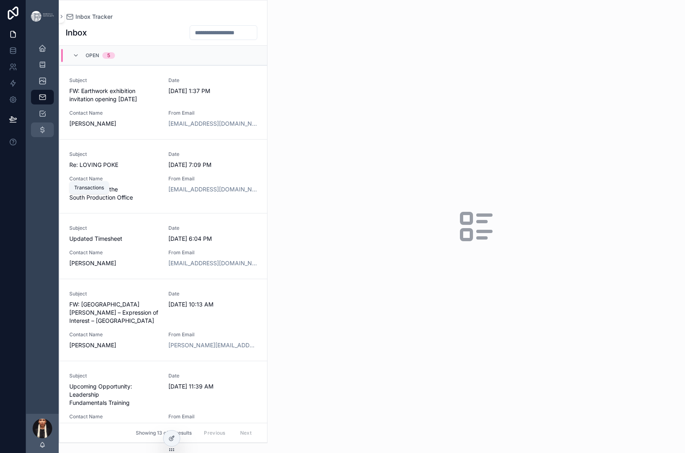
click at [47, 134] on icon "scrollable content" at bounding box center [42, 130] width 8 height 8
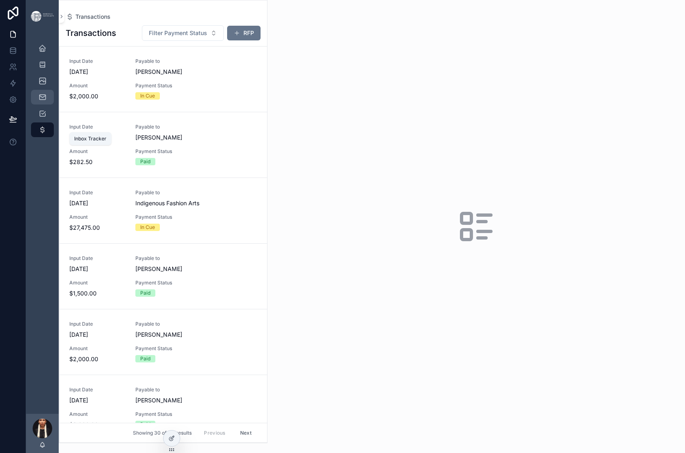
click at [47, 101] on icon "scrollable content" at bounding box center [42, 97] width 8 height 8
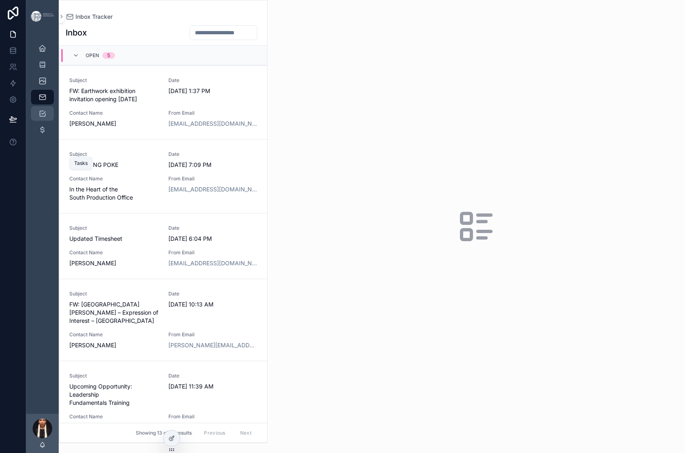
click at [47, 117] on icon "scrollable content" at bounding box center [42, 113] width 8 height 8
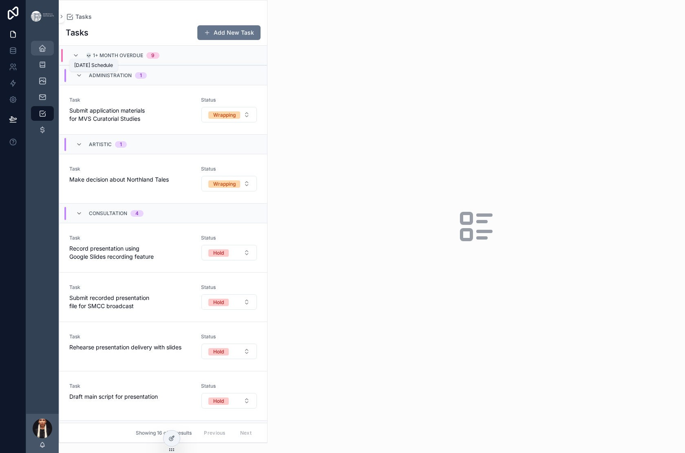
click at [47, 52] on icon "scrollable content" at bounding box center [42, 48] width 8 height 8
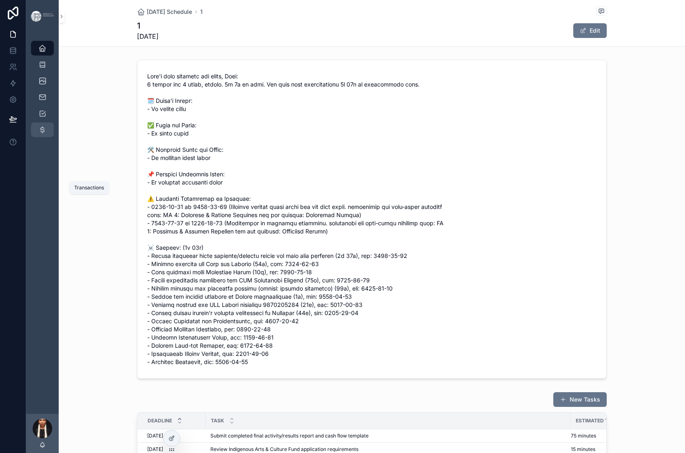
click at [47, 134] on icon "scrollable content" at bounding box center [42, 130] width 8 height 8
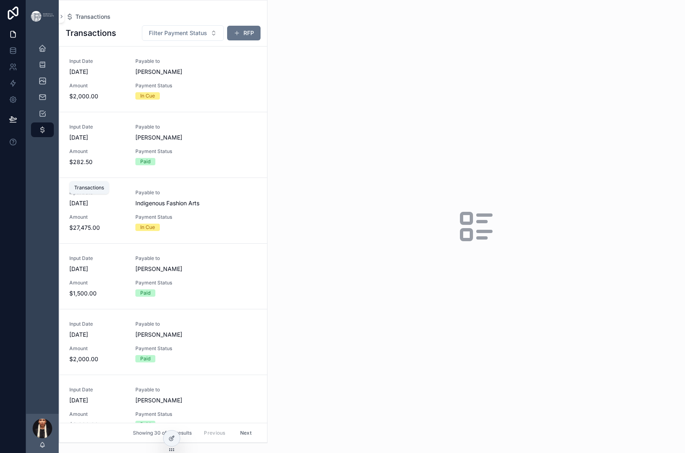
click at [47, 134] on icon "scrollable content" at bounding box center [42, 130] width 8 height 8
click at [261, 40] on button "RFP" at bounding box center [243, 33] width 33 height 15
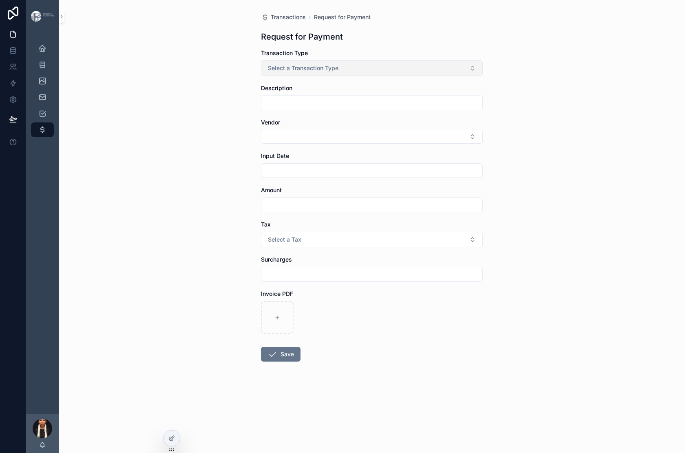
click at [272, 72] on span "Select a Transaction Type" at bounding box center [303, 68] width 71 height 8
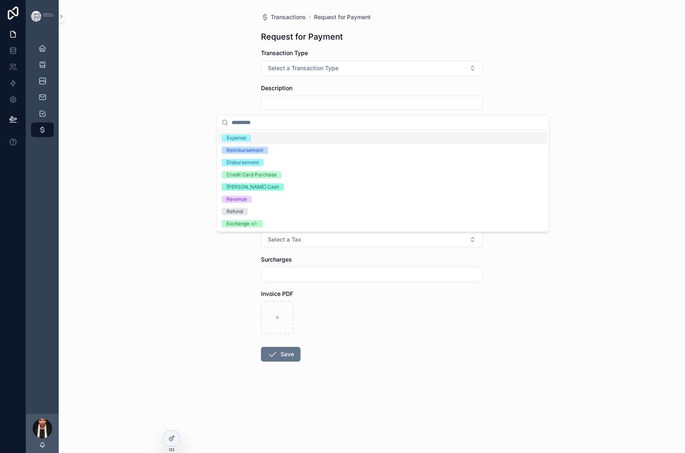
click at [246, 142] on div "Expense" at bounding box center [237, 137] width 20 height 7
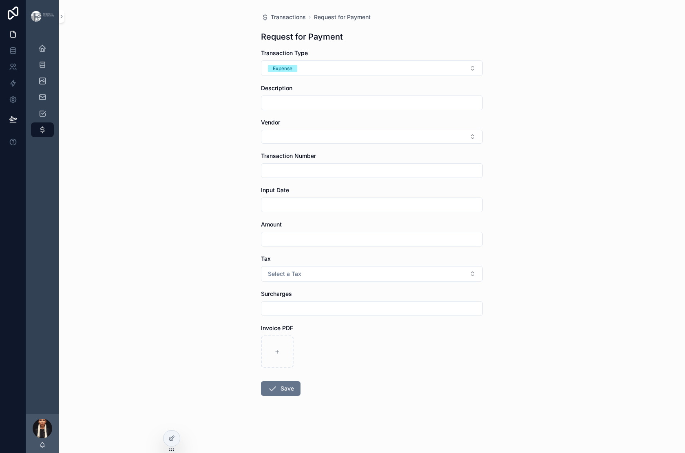
click at [262, 109] on input "scrollable content" at bounding box center [372, 102] width 221 height 11
paste input "**********"
type input "**********"
click at [261, 144] on button "Select Button" at bounding box center [372, 137] width 222 height 14
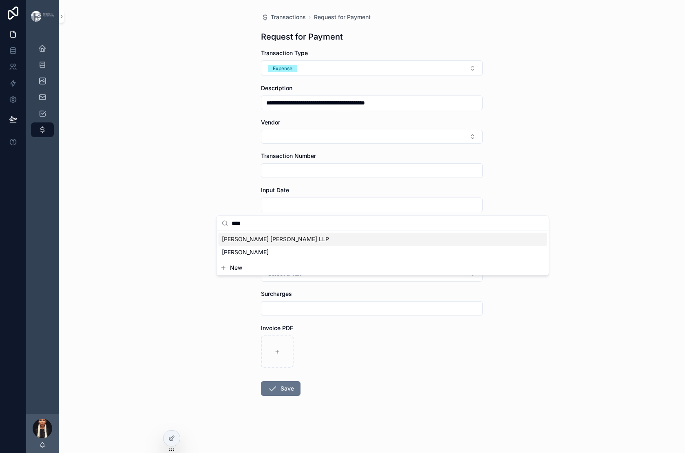
type input "****"
click at [259, 243] on span "Dickinson Wright LLP" at bounding box center [275, 239] width 107 height 8
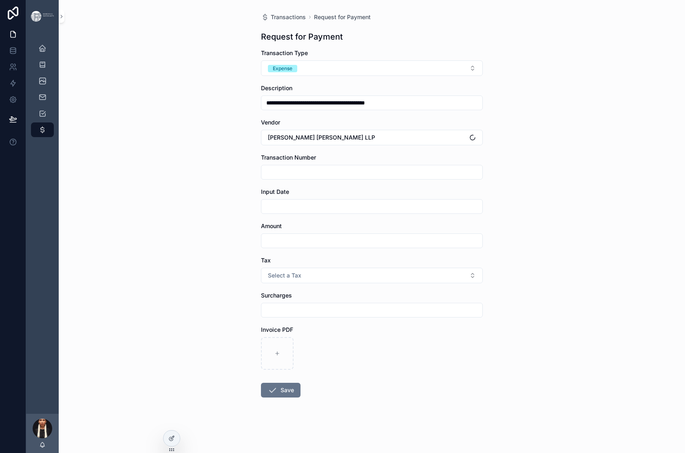
scroll to position [47, 0]
click at [262, 178] on input "scrollable content" at bounding box center [372, 171] width 221 height 11
paste input "*******"
type input "*******"
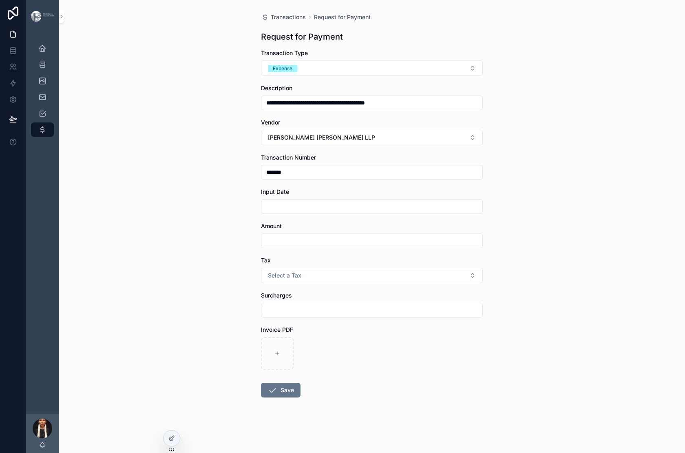
click at [262, 212] on input "scrollable content" at bounding box center [372, 206] width 221 height 11
click at [408, 272] on html "**********" at bounding box center [342, 226] width 685 height 453
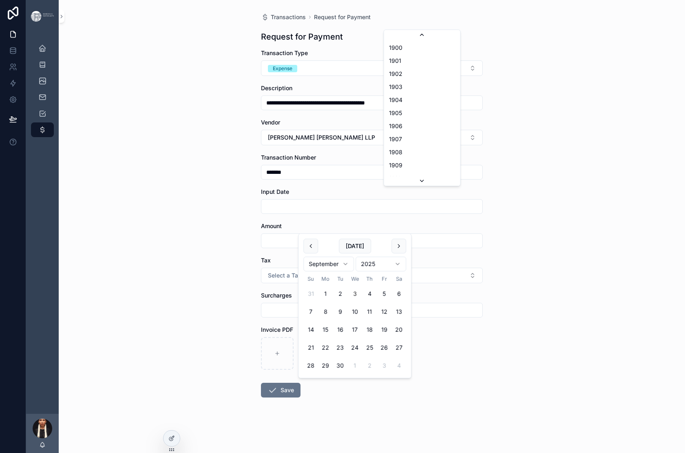
scroll to position [2264, 0]
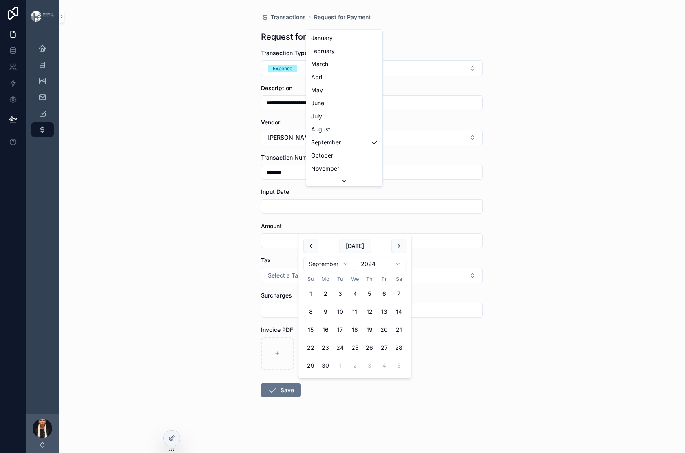
click at [346, 269] on html "**********" at bounding box center [342, 226] width 685 height 453
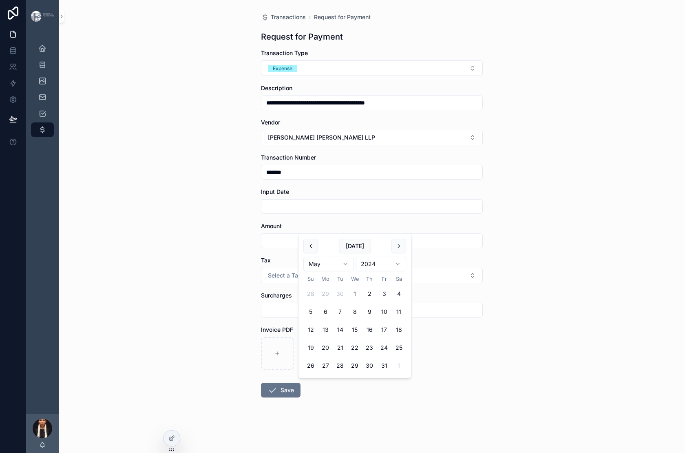
click at [202, 227] on div "**********" at bounding box center [372, 226] width 627 height 453
click at [262, 212] on input "scrollable content" at bounding box center [372, 206] width 221 height 11
click at [362, 319] on button "8" at bounding box center [355, 311] width 15 height 15
type input "********"
click at [182, 262] on div "**********" at bounding box center [372, 226] width 627 height 453
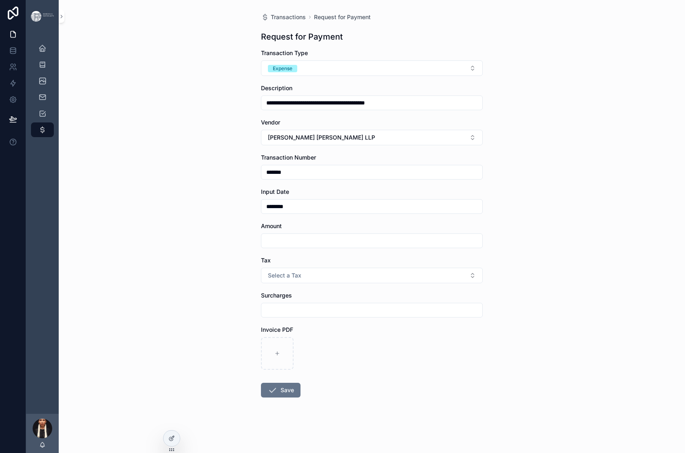
scroll to position [219, 0]
click at [262, 235] on input "scrollable content" at bounding box center [372, 240] width 221 height 11
paste input "*********"
type input "*********"
click at [268, 271] on span "Select a Tax" at bounding box center [284, 275] width 33 height 8
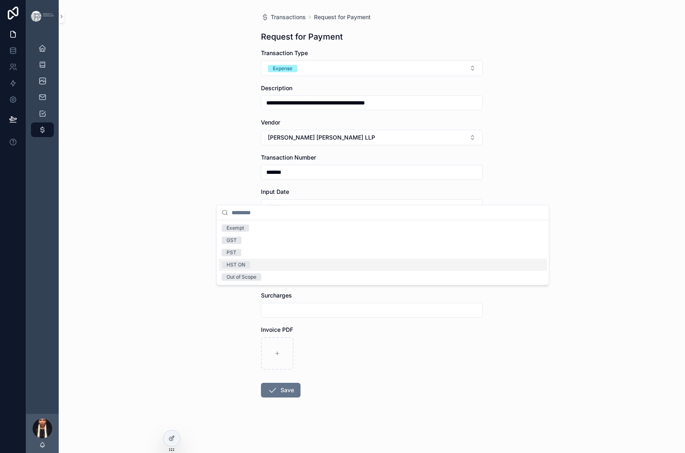
click at [239, 271] on div "HST ON" at bounding box center [383, 265] width 329 height 12
click at [261, 383] on button "Save" at bounding box center [281, 390] width 40 height 15
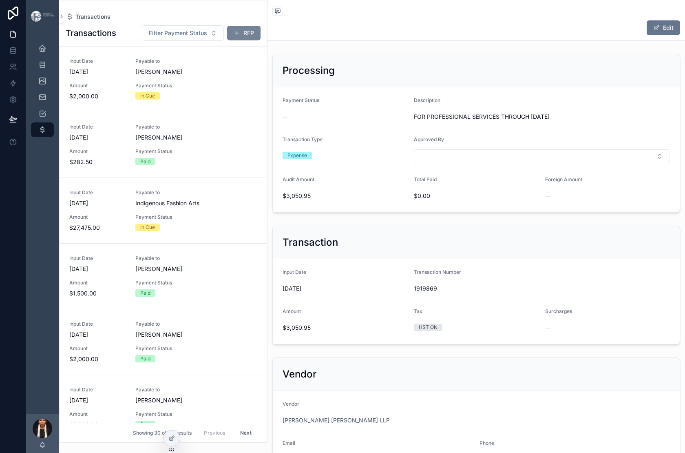
click at [261, 40] on button "RFP" at bounding box center [243, 33] width 33 height 15
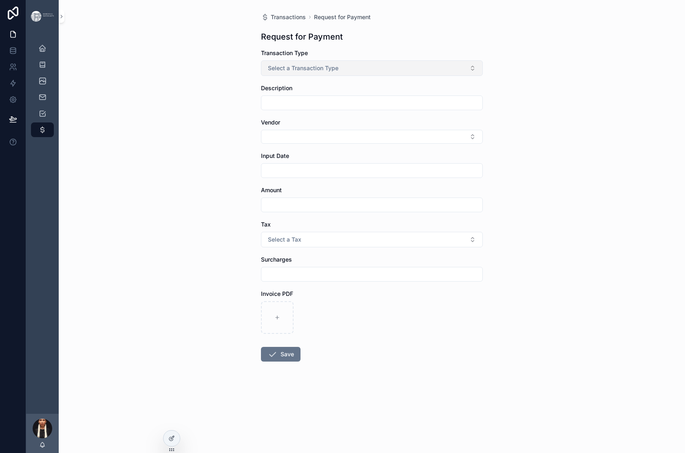
click at [286, 72] on span "Select a Transaction Type" at bounding box center [303, 68] width 71 height 8
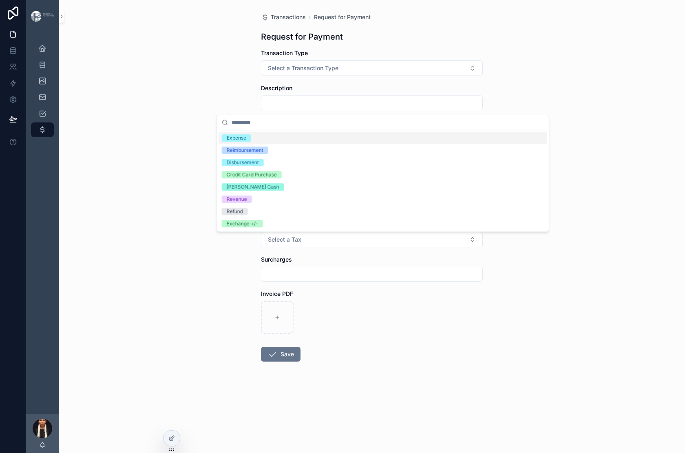
click at [246, 142] on div "Expense" at bounding box center [237, 137] width 20 height 7
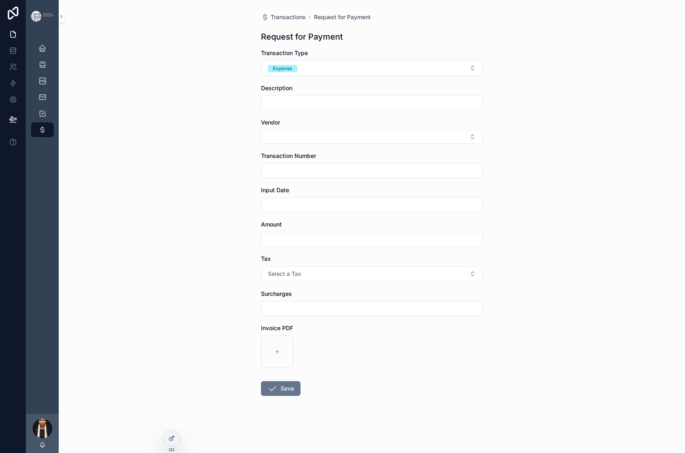
click at [262, 109] on input "scrollable content" at bounding box center [372, 102] width 221 height 11
paste input "**********"
type input "**********"
click at [261, 144] on button "Select Button" at bounding box center [372, 137] width 222 height 14
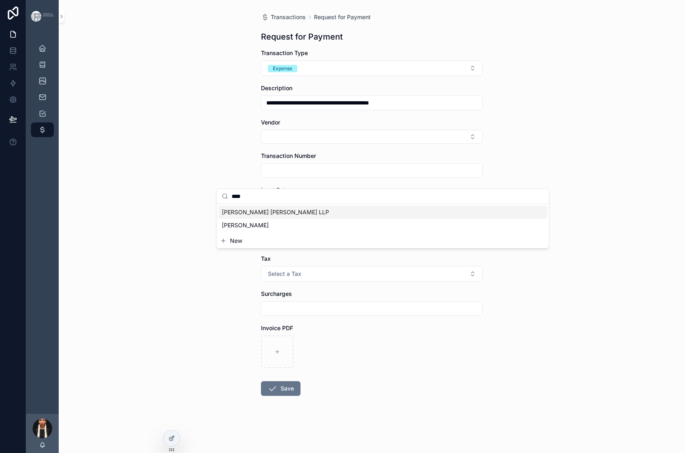
type input "****"
click at [268, 216] on span "Dickinson Wright LLP" at bounding box center [275, 212] width 107 height 8
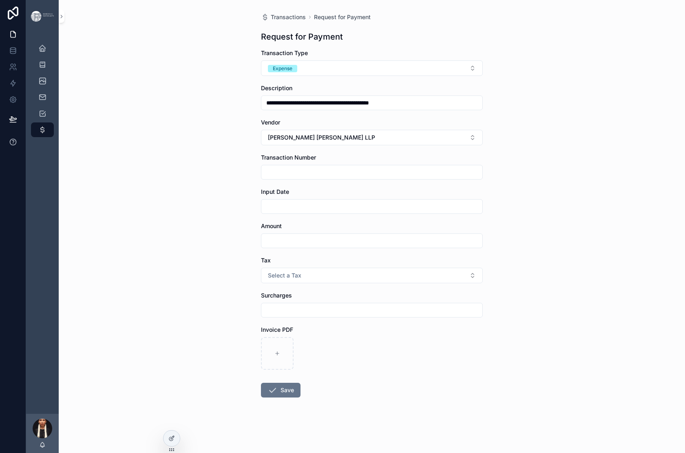
scroll to position [53, 0]
click at [262, 178] on input "scrollable content" at bounding box center [372, 171] width 221 height 11
paste input "*******"
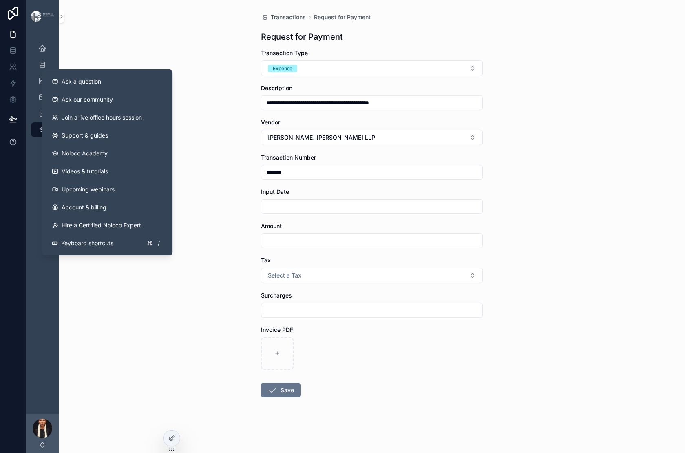
type input "*******"
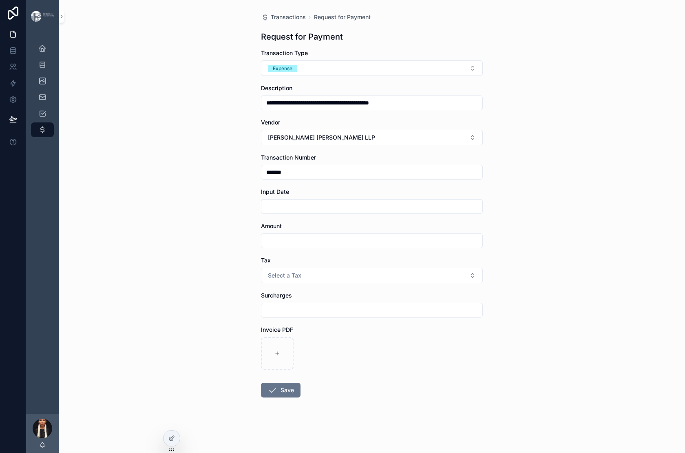
click at [262, 212] on input "scrollable content" at bounding box center [372, 206] width 221 height 11
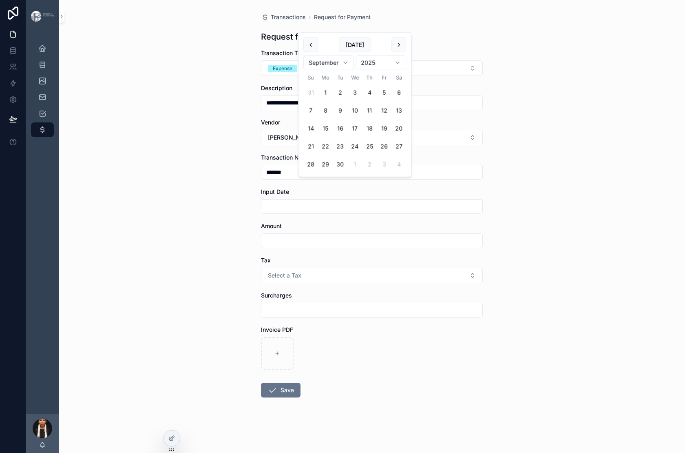
click at [341, 78] on html "**********" at bounding box center [342, 226] width 685 height 453
click at [333, 136] on button "10" at bounding box center [325, 128] width 15 height 15
type input "*********"
click at [204, 260] on div "**********" at bounding box center [372, 226] width 627 height 453
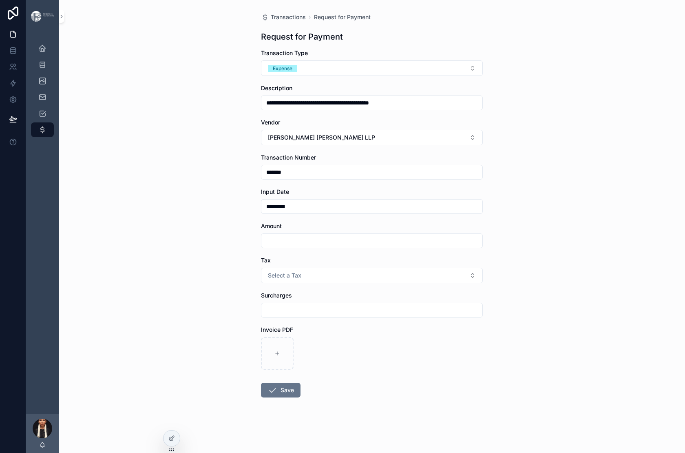
click at [262, 246] on input "scrollable content" at bounding box center [372, 240] width 221 height 11
type input "*********"
click at [197, 312] on div "**********" at bounding box center [372, 226] width 627 height 453
click at [261, 283] on button "Select a Tax" at bounding box center [372, 276] width 222 height 16
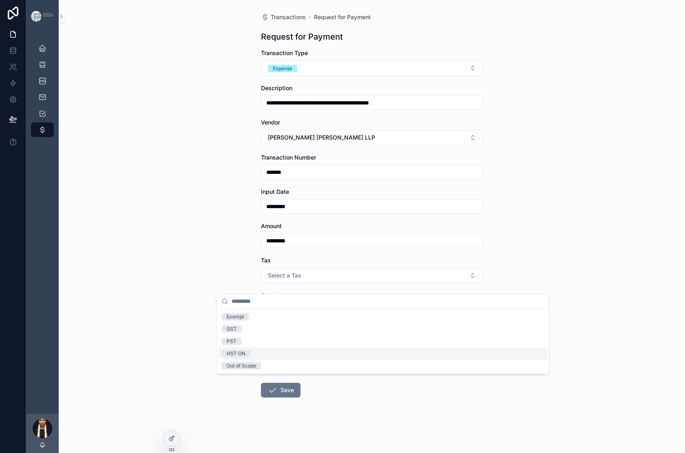
click at [245, 357] on div "HST ON" at bounding box center [236, 353] width 19 height 7
click at [189, 298] on div "**********" at bounding box center [372, 226] width 627 height 453
click at [261, 383] on button "Save" at bounding box center [281, 390] width 40 height 15
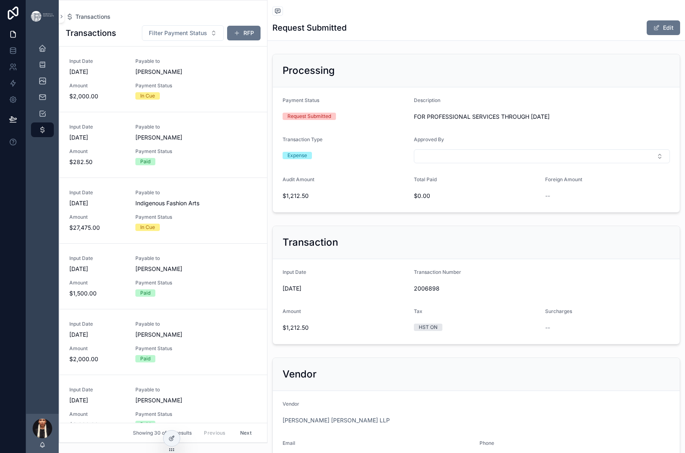
click at [268, 16] on div "Transactions Transactions Filter Payment Status RFP Input Date 5/14/2025 Payabl…" at bounding box center [163, 221] width 209 height 443
click at [261, 40] on button "RFP" at bounding box center [243, 33] width 33 height 15
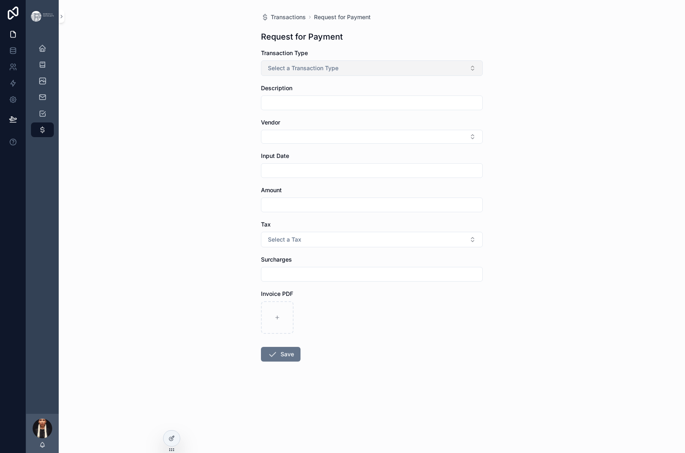
click at [268, 72] on span "Select a Transaction Type" at bounding box center [303, 68] width 71 height 8
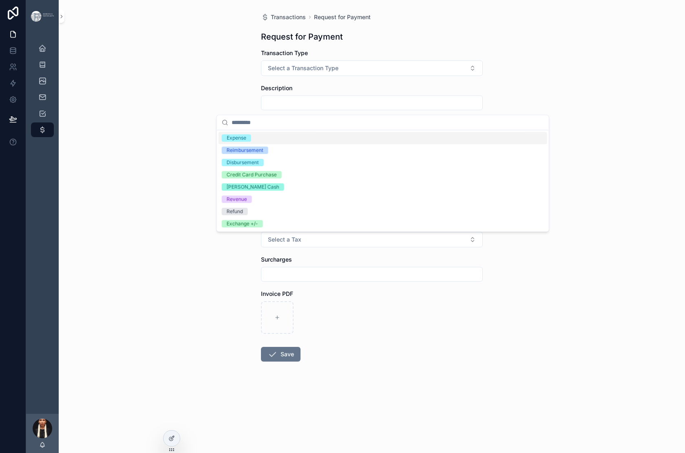
click at [246, 142] on div "Expense" at bounding box center [237, 137] width 20 height 7
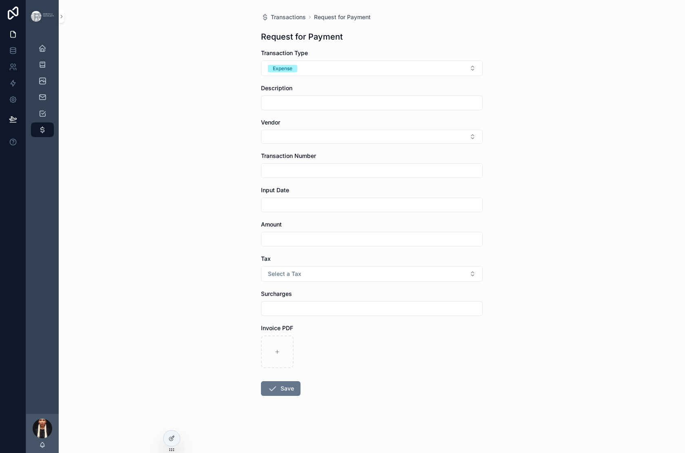
click at [262, 109] on input "scrollable content" at bounding box center [372, 102] width 221 height 11
paste input "**********"
type input "**********"
click at [175, 174] on div "**********" at bounding box center [372, 226] width 627 height 453
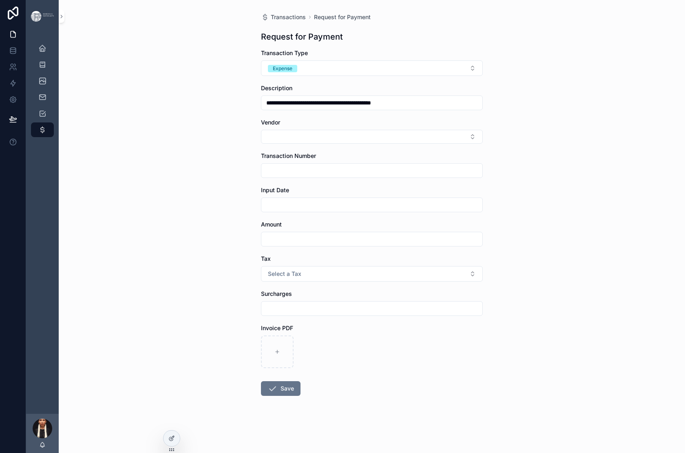
click at [321, 144] on div "Vendor" at bounding box center [372, 130] width 222 height 25
click at [303, 144] on button "Select Button" at bounding box center [372, 137] width 222 height 14
type input "****"
click at [270, 211] on span "Dickinson Wright LLP" at bounding box center [275, 207] width 107 height 8
click at [195, 207] on div "**********" at bounding box center [372, 226] width 627 height 453
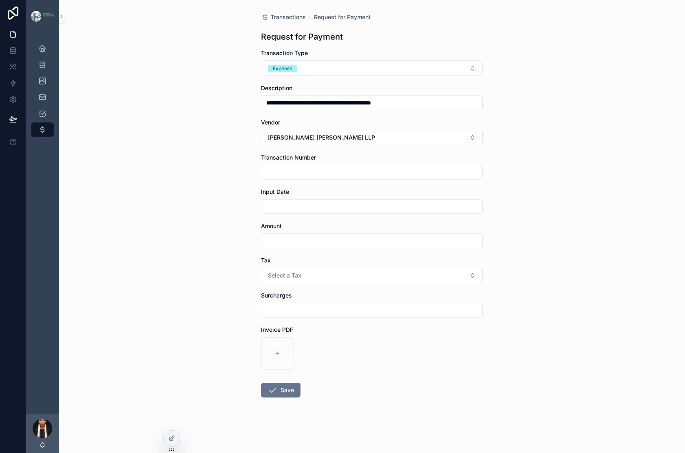
scroll to position [57, 0]
click at [267, 178] on input "scrollable content" at bounding box center [372, 171] width 221 height 11
paste input "*******"
type input "*******"
click at [189, 205] on div "**********" at bounding box center [372, 226] width 627 height 453
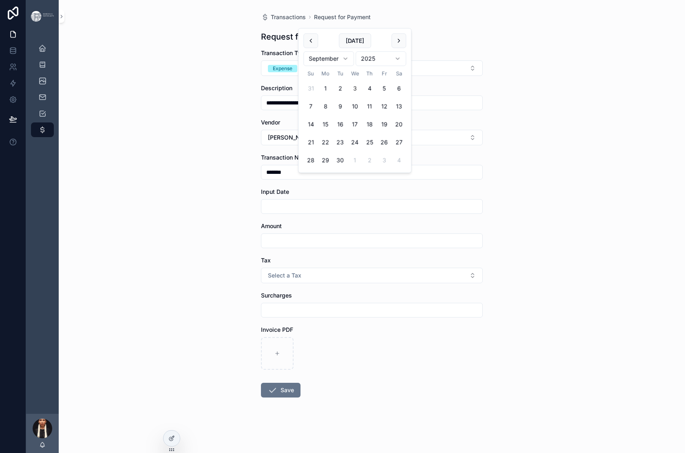
click at [262, 212] on input "scrollable content" at bounding box center [372, 206] width 221 height 11
click at [332, 64] on html "**********" at bounding box center [342, 226] width 685 height 453
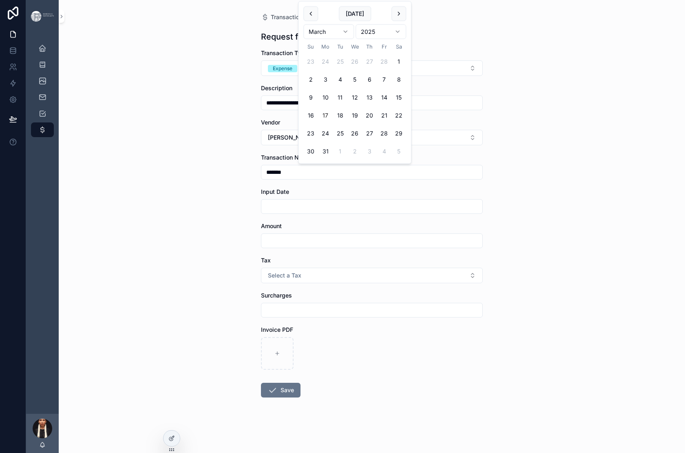
click at [333, 123] on button "17" at bounding box center [325, 115] width 15 height 15
type input "*********"
click at [192, 218] on div "**********" at bounding box center [372, 226] width 627 height 453
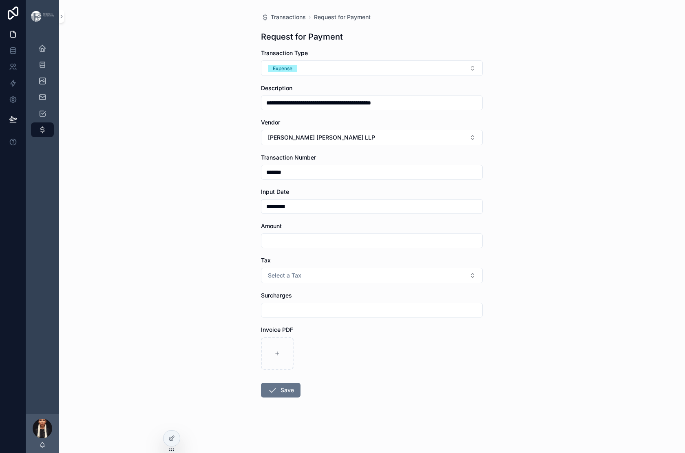
scroll to position [96, 0]
click at [262, 246] on input "scrollable content" at bounding box center [372, 240] width 221 height 11
type input "*********"
click at [266, 283] on div "Tax Select a Tax" at bounding box center [372, 269] width 222 height 27
click at [268, 279] on span "Select a Tax" at bounding box center [284, 275] width 33 height 8
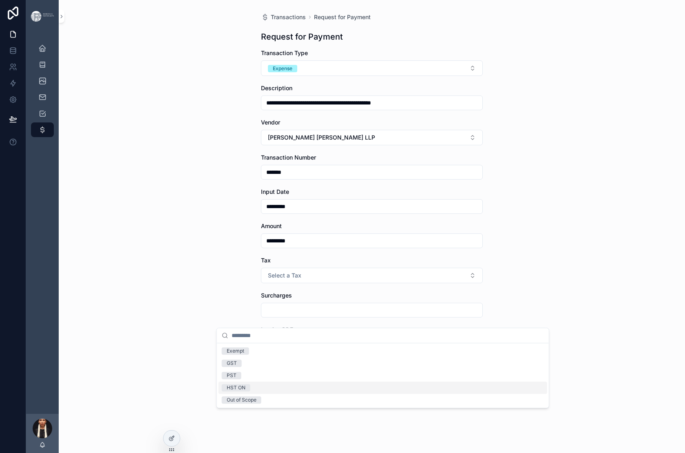
click at [241, 391] on div "HST ON" at bounding box center [236, 387] width 19 height 7
click at [261, 383] on button "Save" at bounding box center [281, 390] width 40 height 15
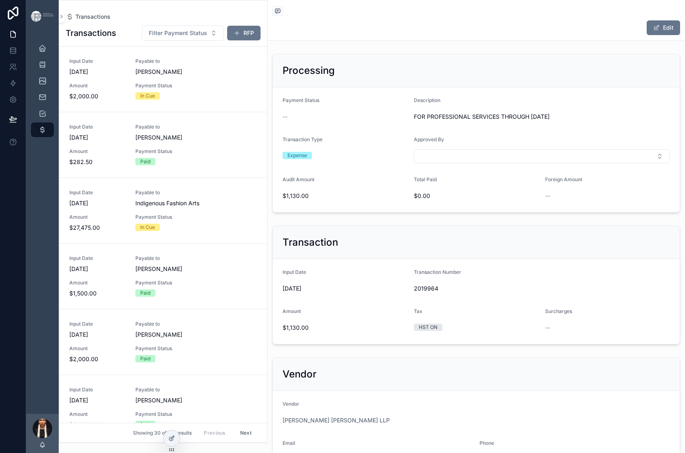
click at [394, 216] on div "Processing Payment Status -- Description FOR PROFESSIONAL SERVICES THROUGH FEBR…" at bounding box center [477, 133] width 418 height 165
click at [539, 163] on button "Select Button" at bounding box center [542, 156] width 256 height 14
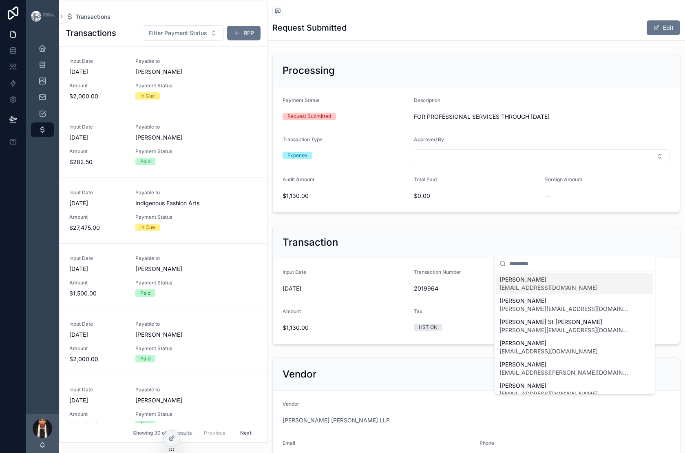
click at [398, 212] on form "Payment Status Request Submitted Description FOR PROFESSIONAL SERVICES THROUGH …" at bounding box center [476, 149] width 407 height 125
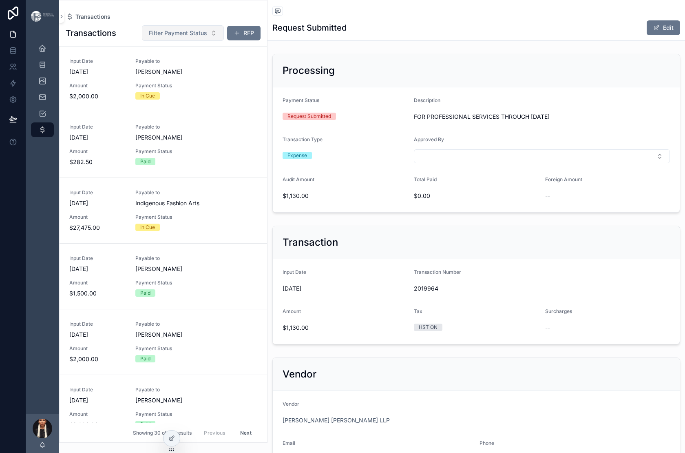
click at [207, 37] on span "Filter Payment Status" at bounding box center [178, 33] width 58 height 8
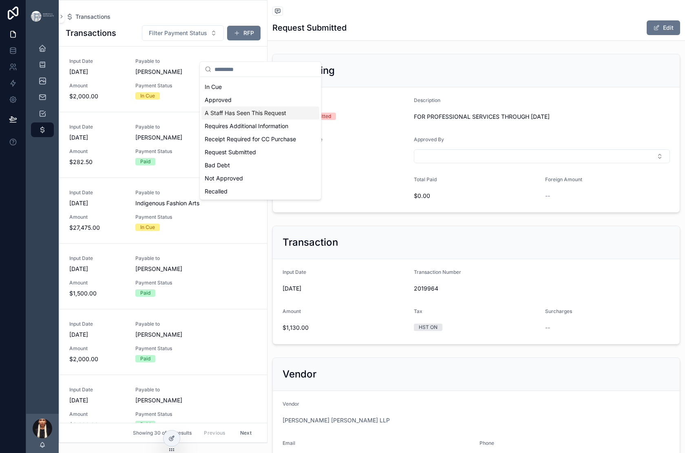
scroll to position [115, 0]
click at [230, 146] on div "Request Submitted" at bounding box center [261, 152] width 118 height 13
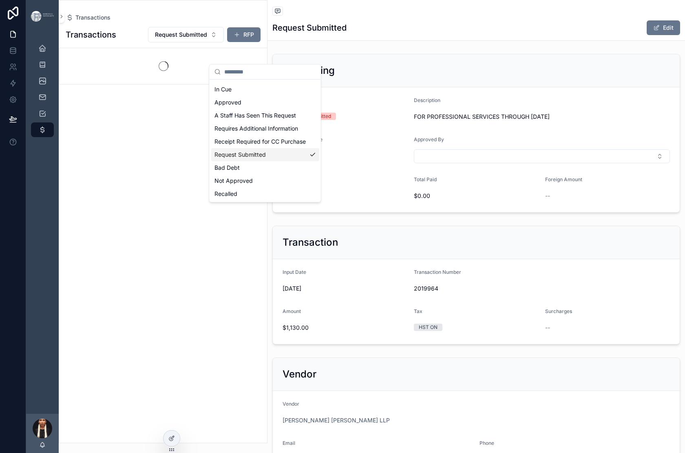
scroll to position [135, 0]
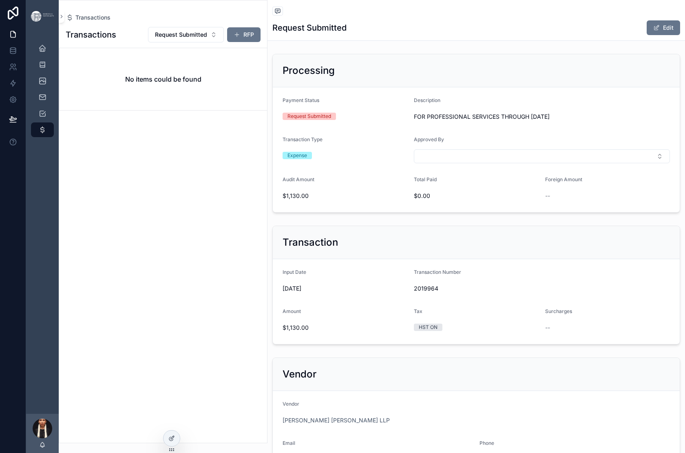
click at [211, 22] on div "Transactions" at bounding box center [163, 17] width 195 height 8
click at [220, 18] on div "Transactions Transactions Request Submitted RFP No items could be found" at bounding box center [163, 221] width 209 height 443
click at [224, 42] on button "Request Submitted" at bounding box center [186, 35] width 76 height 16
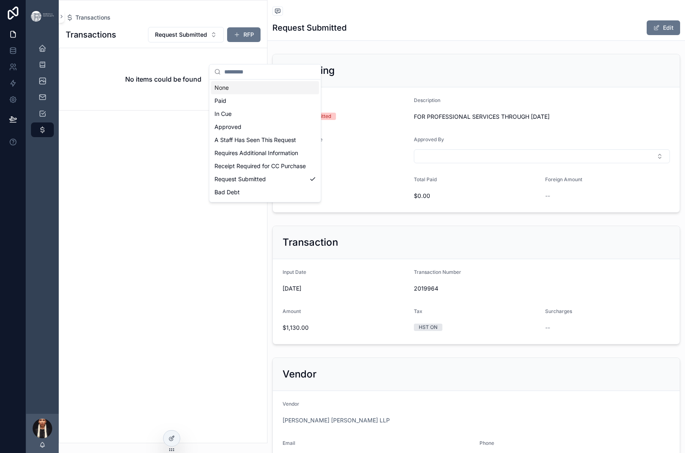
click at [232, 94] on div "None" at bounding box center [265, 87] width 108 height 13
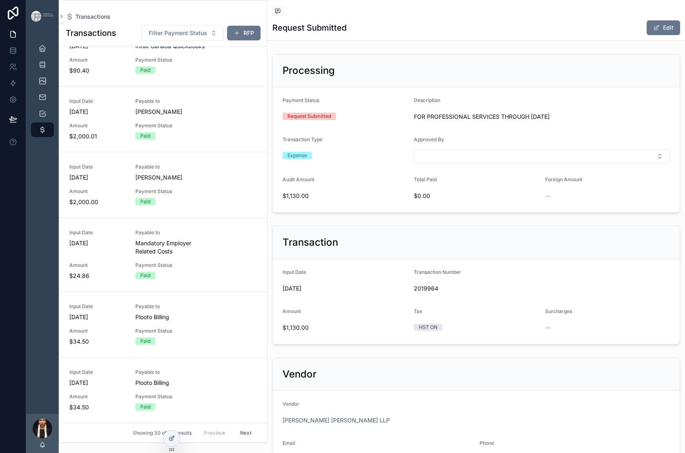
scroll to position [2616, 0]
click at [257, 426] on button "Next" at bounding box center [246, 432] width 23 height 13
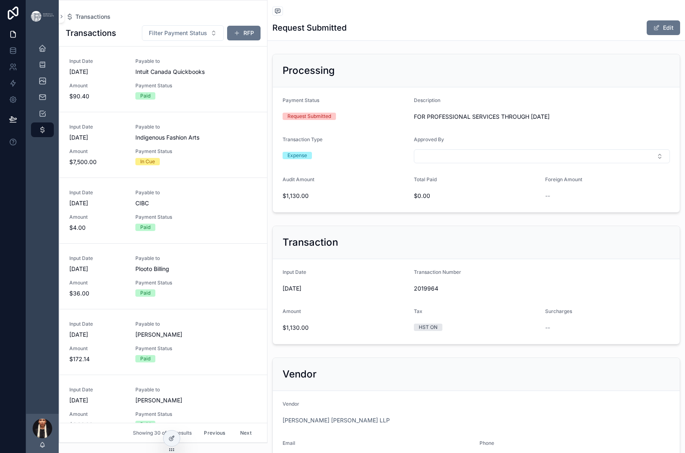
click at [257, 426] on button "Next" at bounding box center [246, 432] width 23 height 13
click at [172, 426] on div at bounding box center [172, 438] width 16 height 16
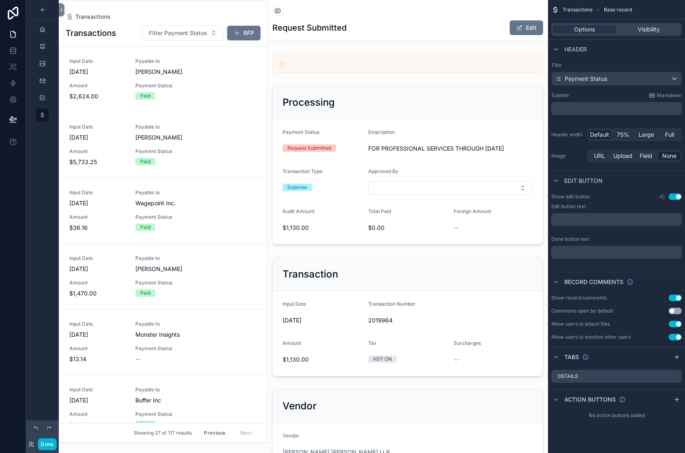
click at [264, 69] on div "scrollable content" at bounding box center [163, 221] width 208 height 442
click at [261, 40] on button "RFP" at bounding box center [243, 33] width 33 height 15
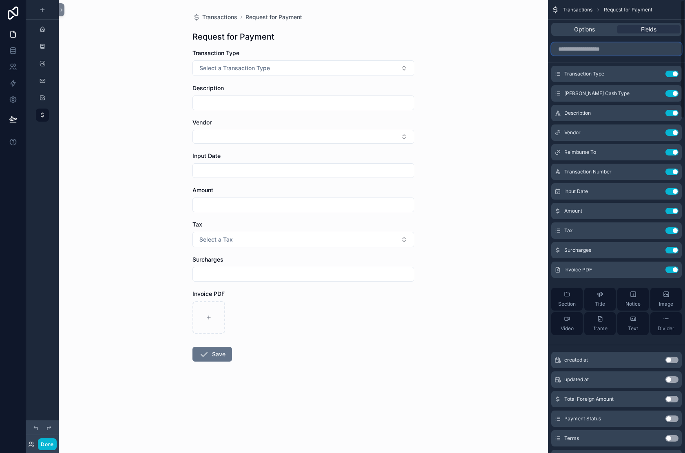
click at [552, 55] on input "scrollable content" at bounding box center [617, 48] width 131 height 13
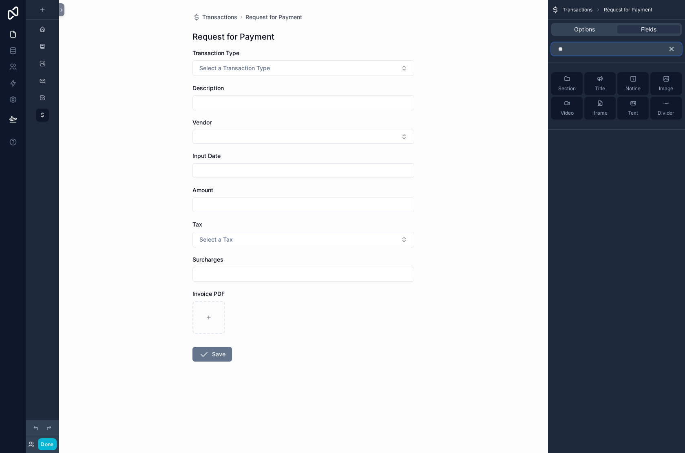
type input "*"
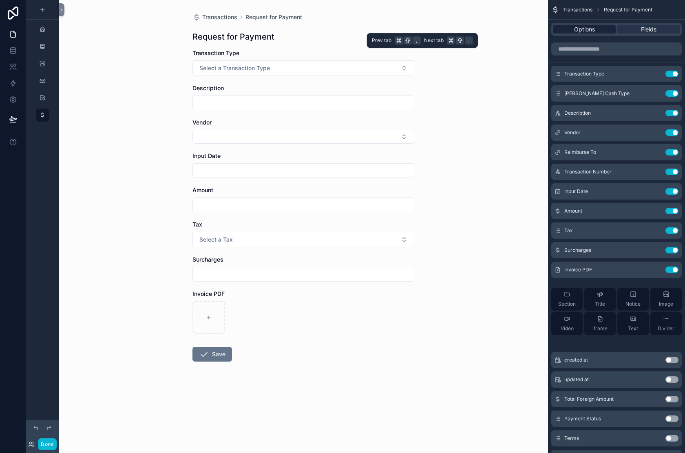
click at [574, 33] on span "Options" at bounding box center [584, 29] width 21 height 8
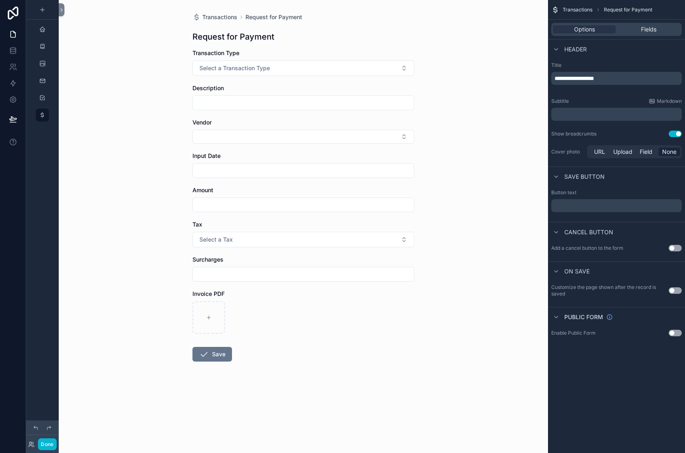
click at [669, 251] on button "Use setting" at bounding box center [675, 248] width 13 height 7
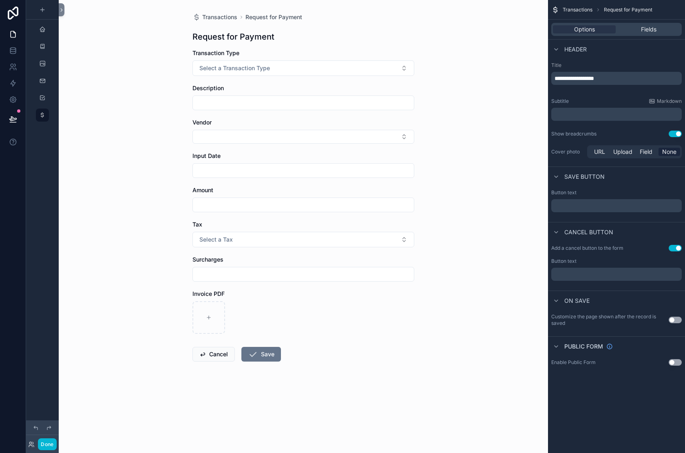
scroll to position [165, 0]
click at [193, 361] on button "Cancel" at bounding box center [214, 354] width 42 height 15
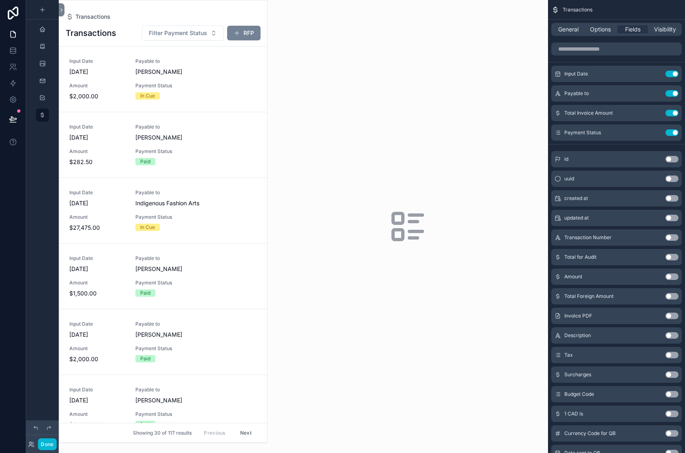
click at [240, 36] on span "scrollable content" at bounding box center [237, 33] width 7 height 7
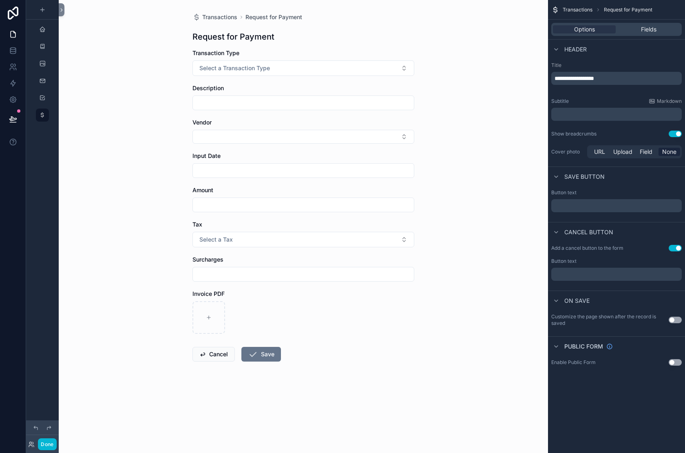
click at [266, 57] on div "Transaction Type" at bounding box center [304, 53] width 222 height 8
click at [283, 304] on div "scrollable content" at bounding box center [304, 317] width 222 height 33
click at [618, 36] on div "Options Fields" at bounding box center [617, 29] width 131 height 13
click at [618, 33] on div "Fields" at bounding box center [649, 29] width 63 height 8
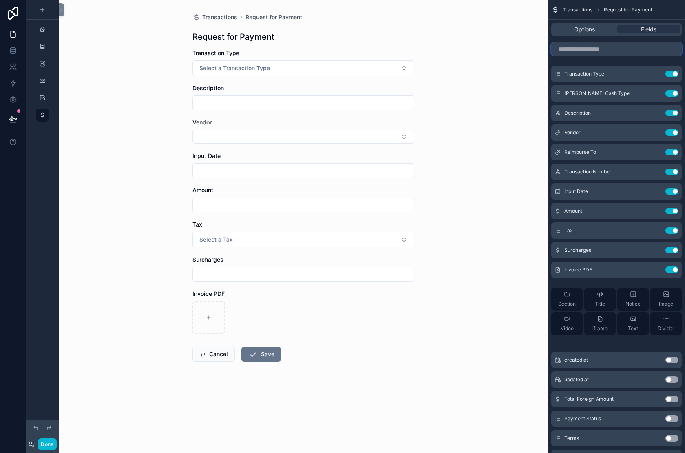
click at [552, 55] on input "scrollable content" at bounding box center [617, 48] width 131 height 13
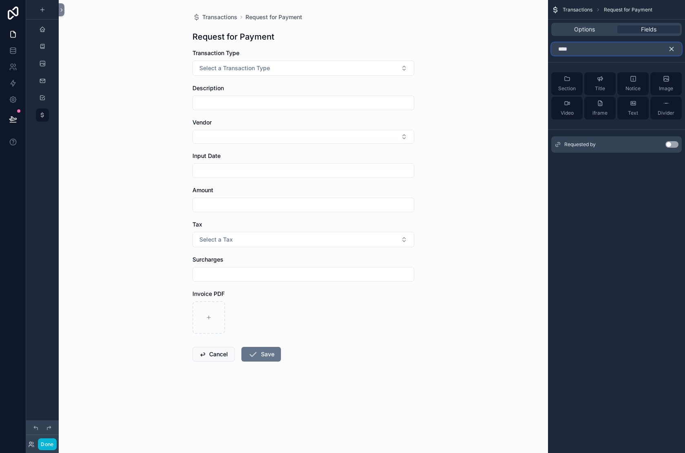
type input "****"
click at [666, 148] on button "Use setting" at bounding box center [672, 144] width 13 height 7
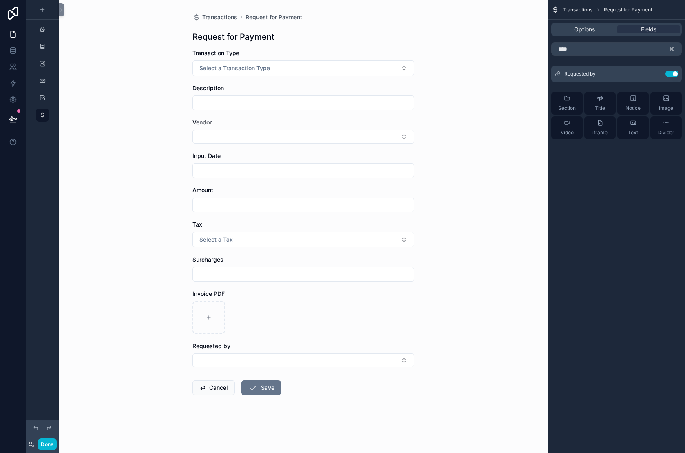
scroll to position [215, 0]
click at [655, 75] on icon "scrollable content" at bounding box center [656, 72] width 3 height 3
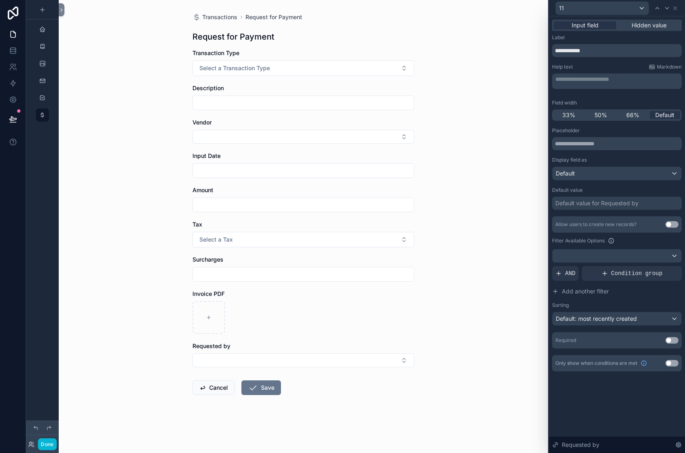
scroll to position [118, 0]
click at [666, 344] on button "Use setting" at bounding box center [672, 340] width 13 height 7
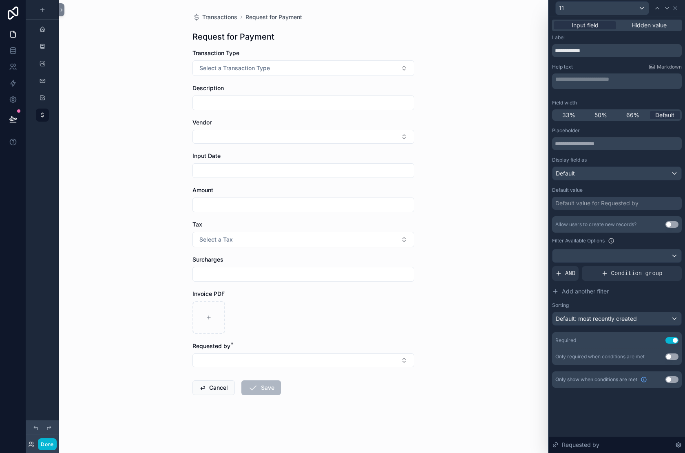
scroll to position [132, 0]
click at [612, 269] on span "Condition group" at bounding box center [637, 273] width 51 height 8
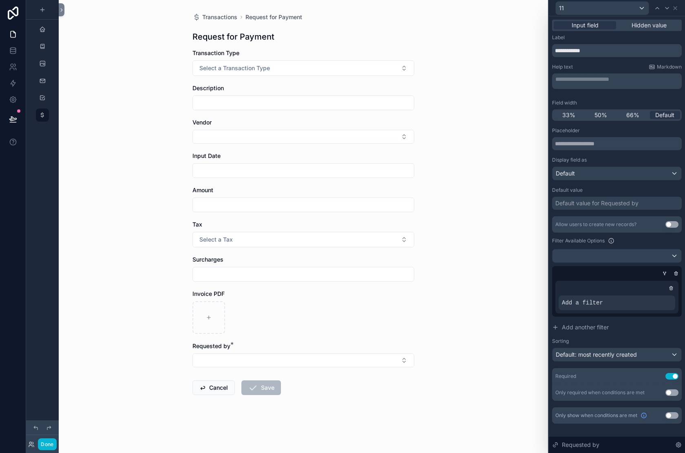
scroll to position [215, 0]
click at [562, 307] on span "Add a filter" at bounding box center [582, 303] width 41 height 8
click at [653, 294] on icon at bounding box center [655, 296] width 5 height 5
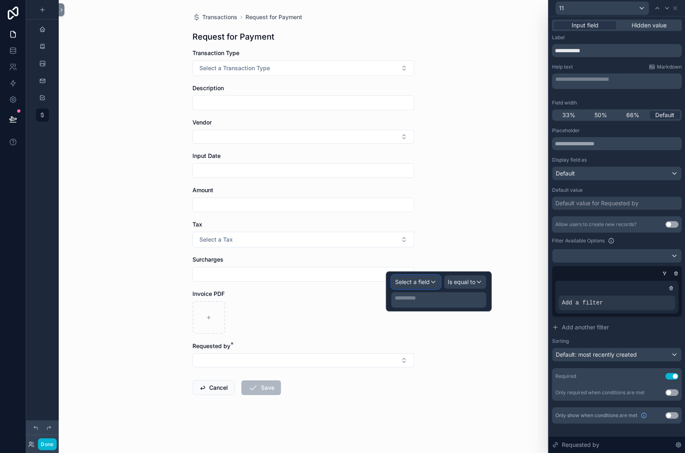
click at [395, 285] on span "Select a field" at bounding box center [412, 281] width 35 height 7
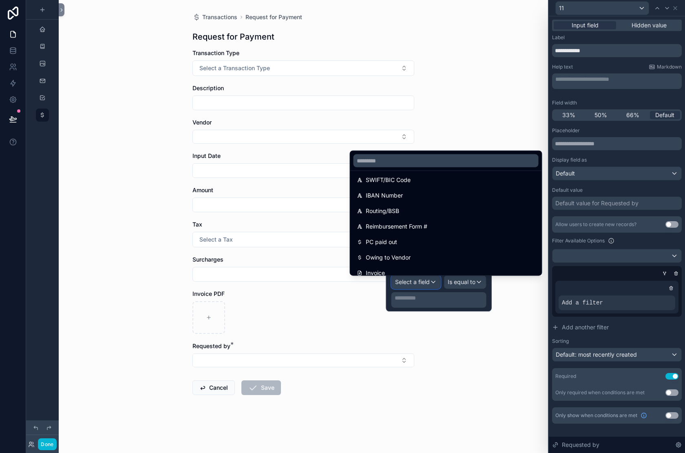
scroll to position [351, 0]
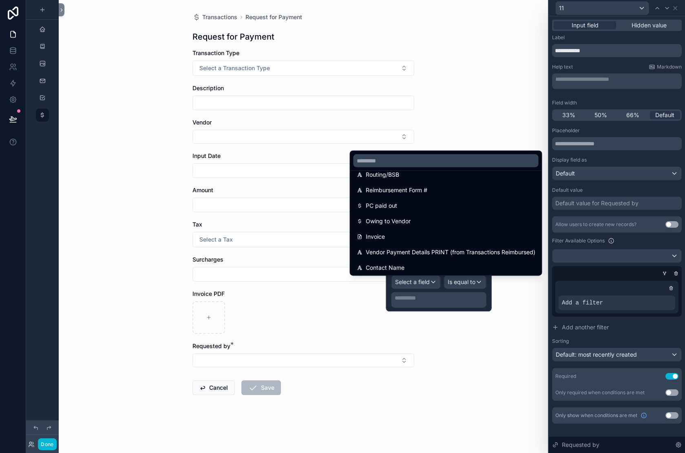
click at [392, 102] on div "Email" at bounding box center [446, 97] width 179 height 10
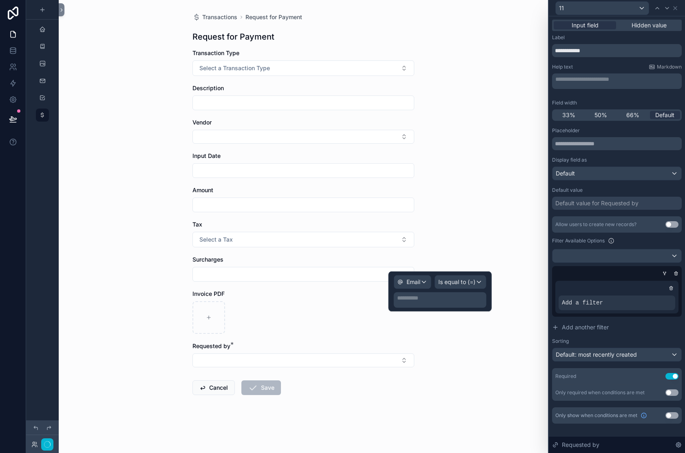
scroll to position [0, 0]
click at [397, 302] on p "**********" at bounding box center [441, 298] width 88 height 8
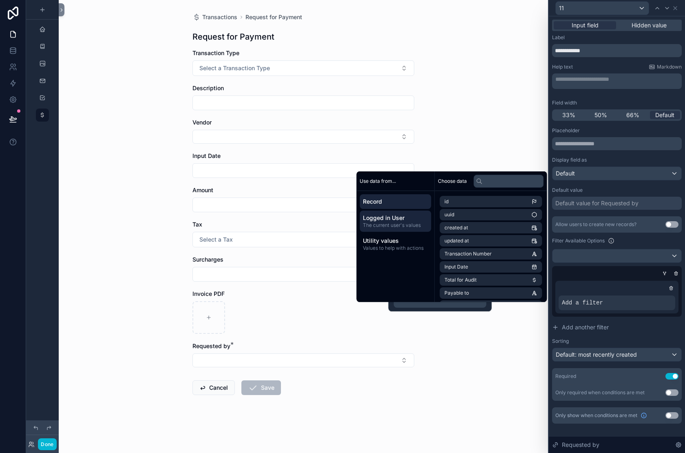
click at [399, 222] on span "The current user's values" at bounding box center [395, 225] width 65 height 7
click at [505, 209] on li "email" at bounding box center [491, 214] width 102 height 11
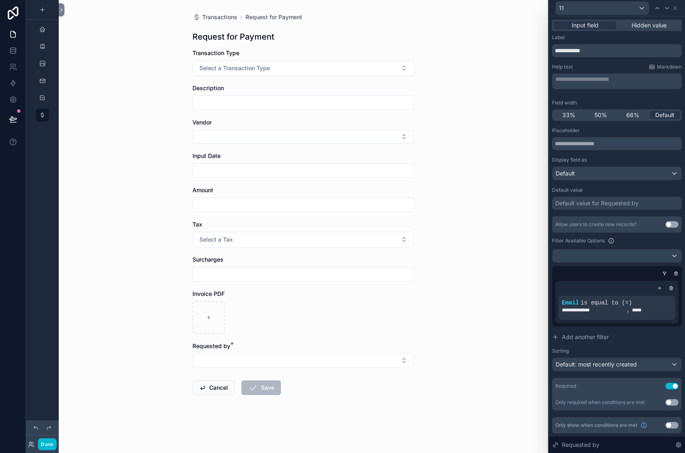
click at [584, 266] on div "**********" at bounding box center [617, 296] width 130 height 60
click at [229, 353] on button "Select Button" at bounding box center [304, 360] width 222 height 14
click at [193, 353] on button "Select Button" at bounding box center [304, 360] width 222 height 14
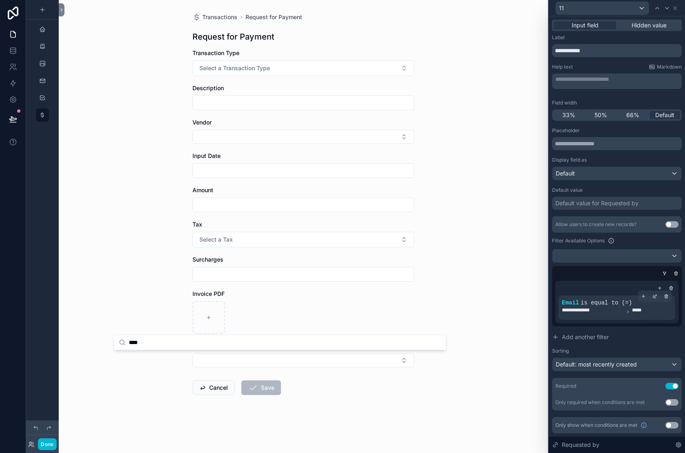
type input "****"
click at [581, 306] on span "is equal to (=)" at bounding box center [606, 302] width 51 height 7
click at [414, 353] on button "Select Button" at bounding box center [304, 360] width 222 height 14
click at [597, 317] on div "**********" at bounding box center [617, 312] width 110 height 10
click at [653, 294] on icon at bounding box center [655, 296] width 5 height 5
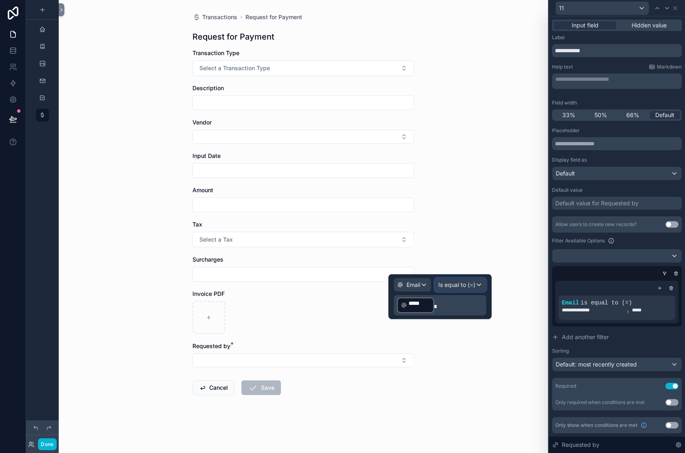
click at [440, 289] on span "Is equal to (=)" at bounding box center [457, 285] width 37 height 8
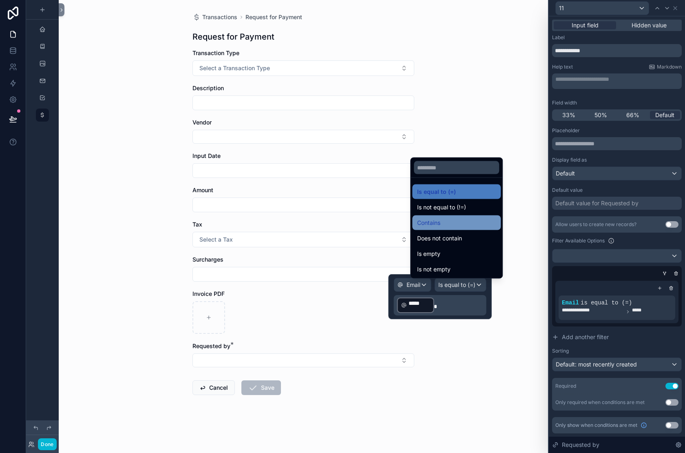
click at [448, 215] on div "Contains" at bounding box center [456, 222] width 89 height 15
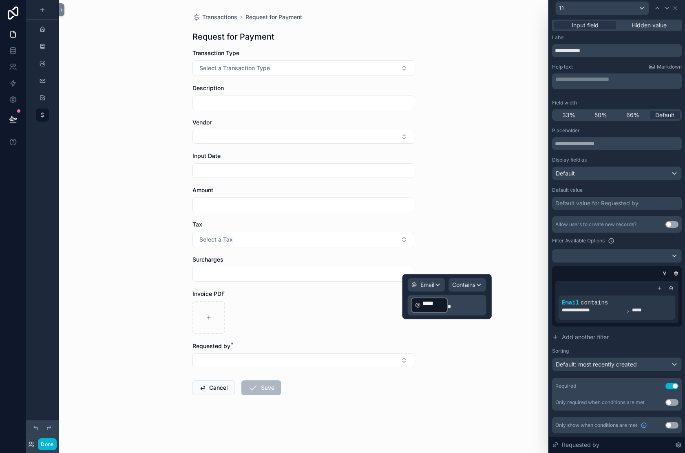
scroll to position [84, 0]
click at [242, 289] on form "Transaction Type Select a Transaction Type Description Vendor Input Date Amount…" at bounding box center [304, 248] width 222 height 398
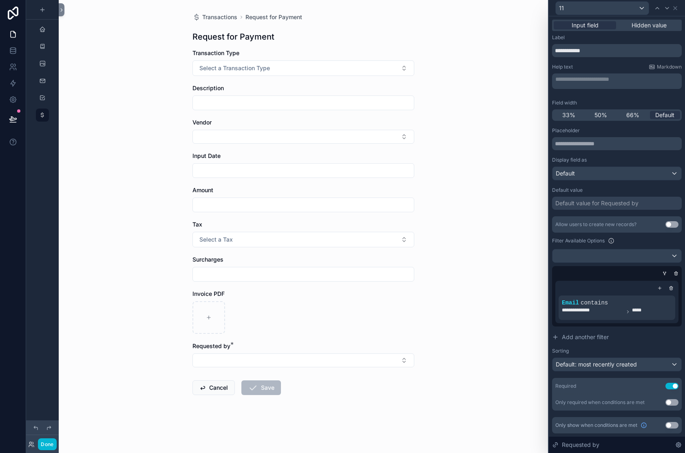
scroll to position [215, 0]
click at [203, 353] on button "Select Button" at bounding box center [304, 360] width 222 height 14
click at [421, 284] on div "Transactions Request for Payment Request for Payment Transaction Type Select a …" at bounding box center [303, 223] width 235 height 447
click at [654, 295] on icon at bounding box center [655, 296] width 3 height 3
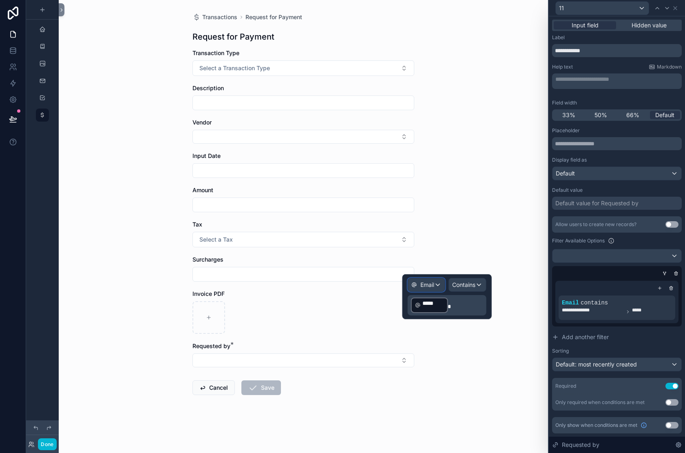
click at [421, 288] on span "Email" at bounding box center [428, 285] width 14 height 8
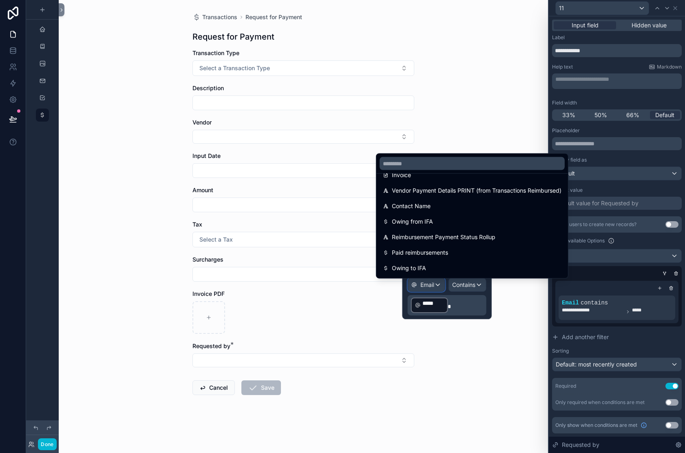
scroll to position [412, 0]
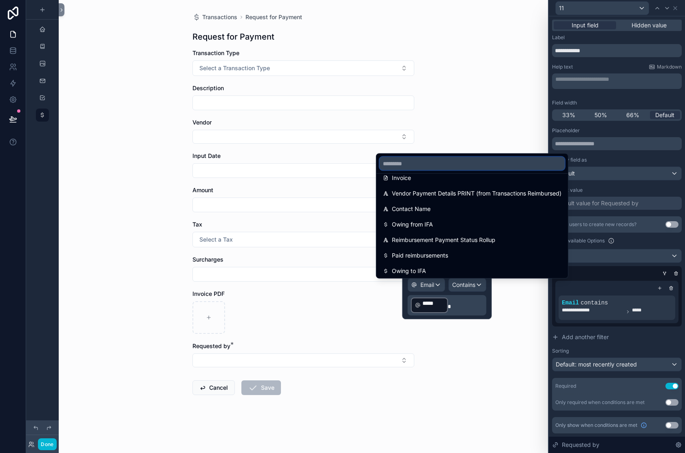
click at [410, 157] on input "text" at bounding box center [472, 163] width 185 height 13
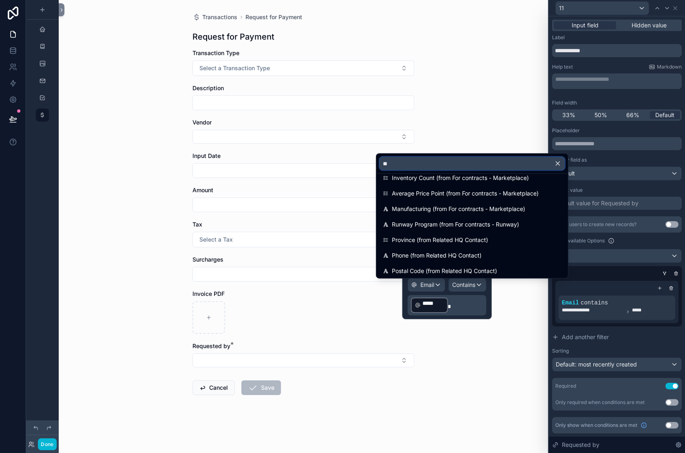
scroll to position [0, 0]
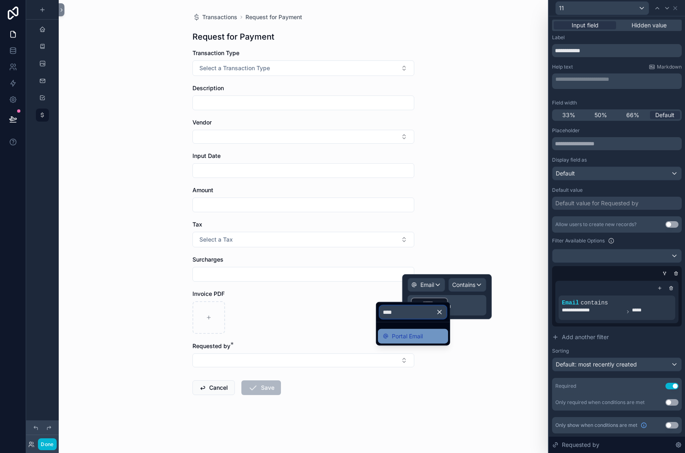
type input "****"
click at [408, 341] on span "Portal Email" at bounding box center [407, 336] width 31 height 10
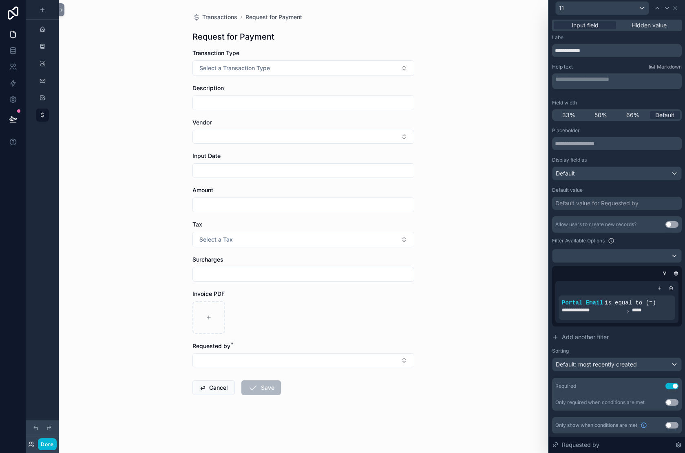
click at [552, 266] on div "**********" at bounding box center [617, 296] width 130 height 60
click at [207, 353] on button "Select Button" at bounding box center [304, 360] width 222 height 14
click at [150, 362] on span "[PERSON_NAME]" at bounding box center [142, 358] width 47 height 8
click at [101, 299] on div "Transactions Request for Payment Request for Payment Transaction Type Select a …" at bounding box center [304, 226] width 490 height 453
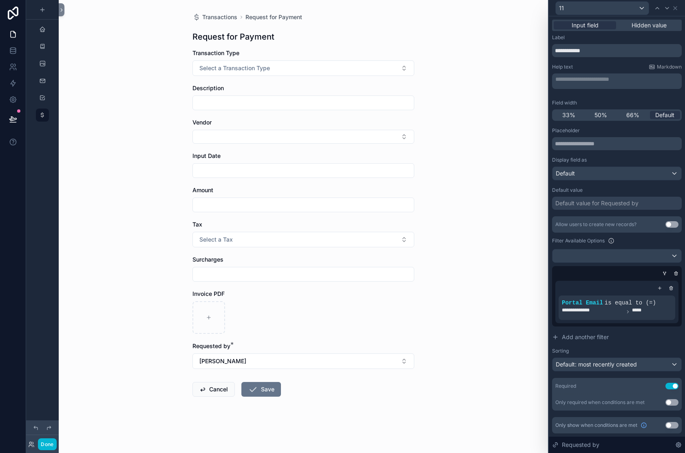
scroll to position [0, 0]
click at [193, 56] on span "Transaction Type" at bounding box center [216, 52] width 47 height 7
click at [672, 10] on icon at bounding box center [675, 8] width 7 height 7
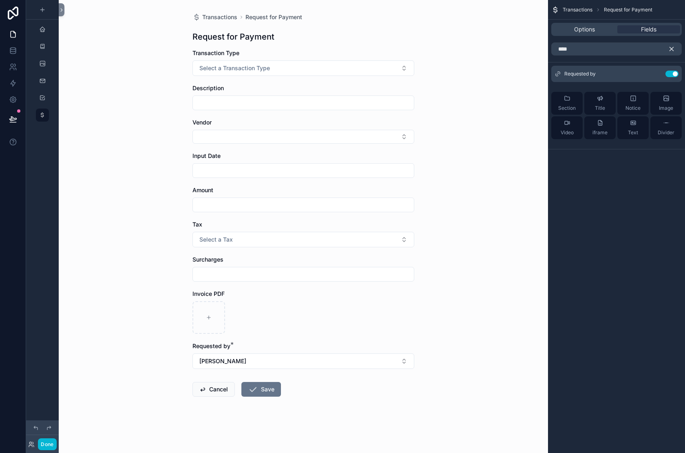
click at [670, 53] on icon "scrollable content" at bounding box center [671, 48] width 7 height 7
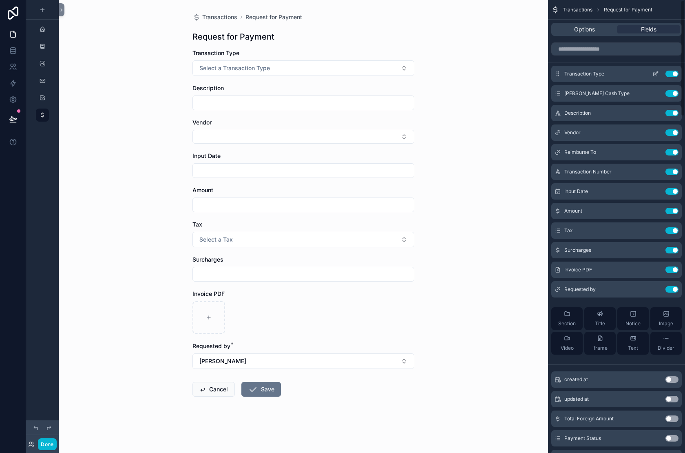
click at [654, 76] on icon "scrollable content" at bounding box center [656, 75] width 4 height 4
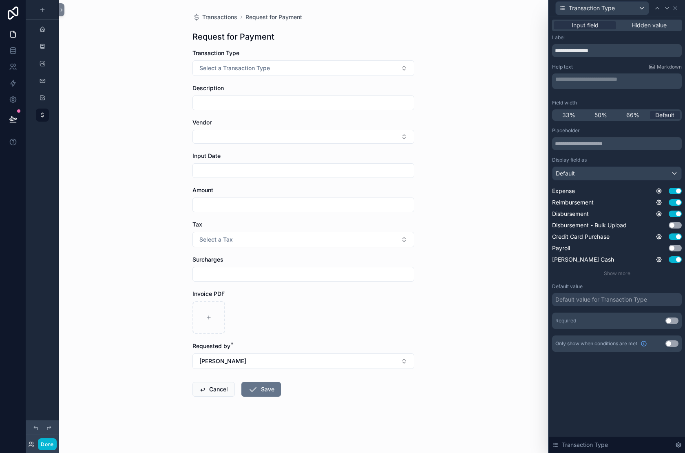
scroll to position [93, 0]
click at [666, 324] on button "Use setting" at bounding box center [672, 320] width 13 height 7
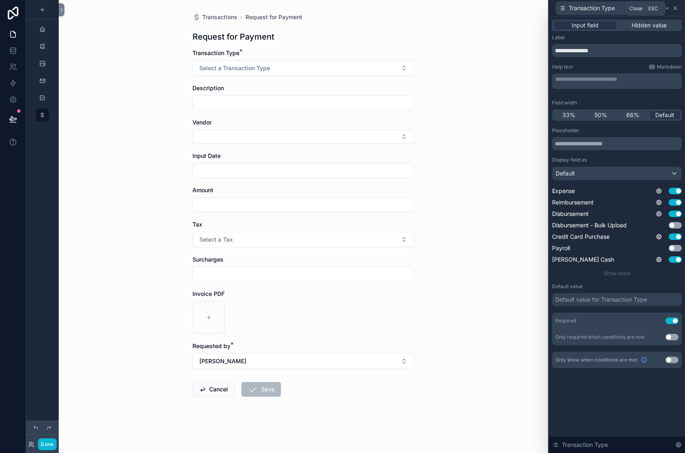
click at [674, 10] on icon at bounding box center [675, 8] width 3 height 3
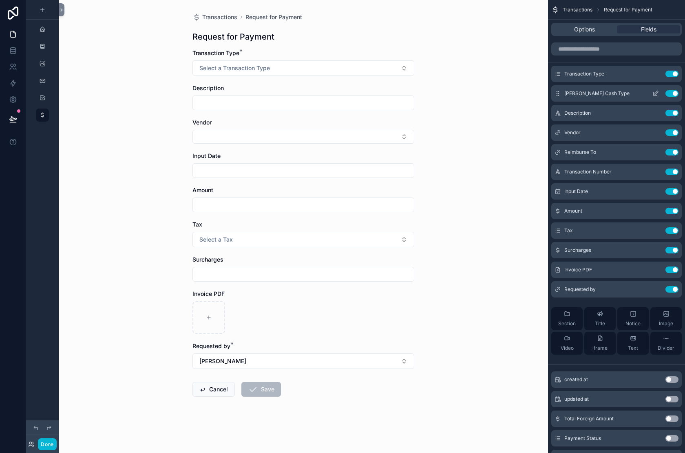
click at [653, 97] on icon "scrollable content" at bounding box center [656, 93] width 7 height 7
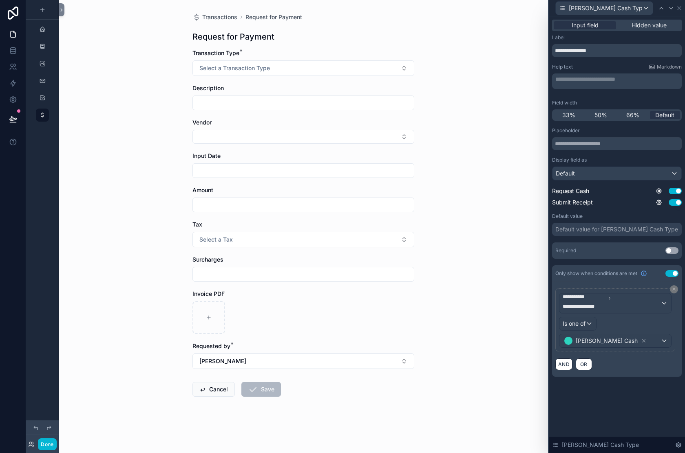
scroll to position [115, 0]
click at [666, 249] on button "Use setting" at bounding box center [672, 250] width 13 height 7
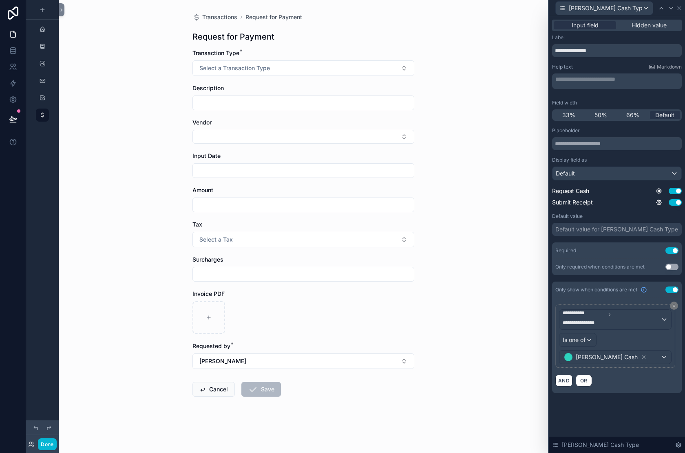
scroll to position [0, 0]
click at [676, 11] on icon at bounding box center [679, 8] width 7 height 7
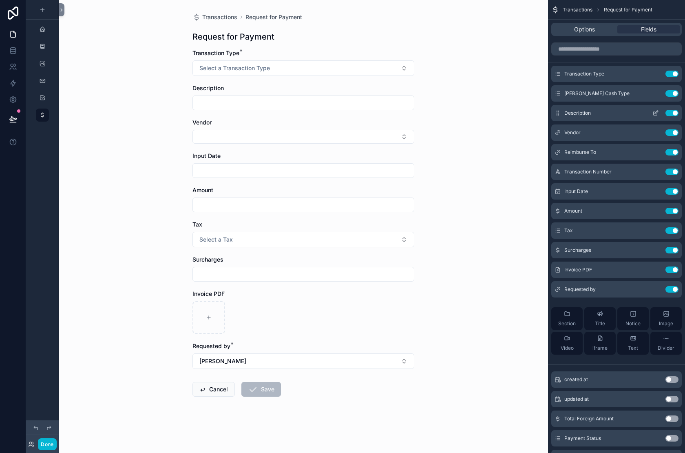
click at [653, 116] on icon "scrollable content" at bounding box center [656, 113] width 7 height 7
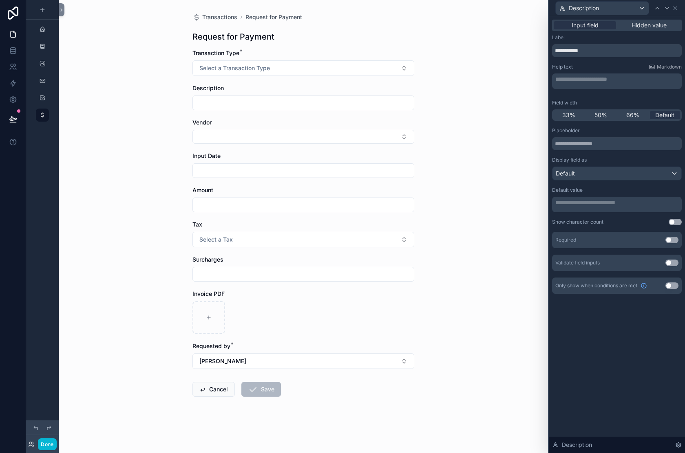
scroll to position [2, 0]
click at [666, 243] on button "Use setting" at bounding box center [672, 240] width 13 height 7
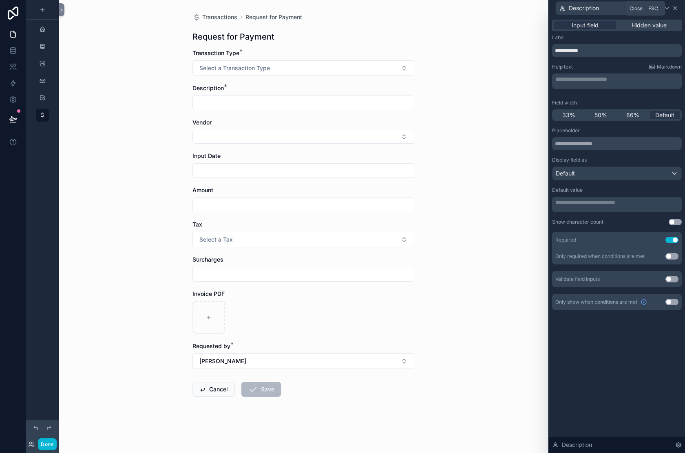
click at [673, 11] on icon at bounding box center [675, 8] width 7 height 7
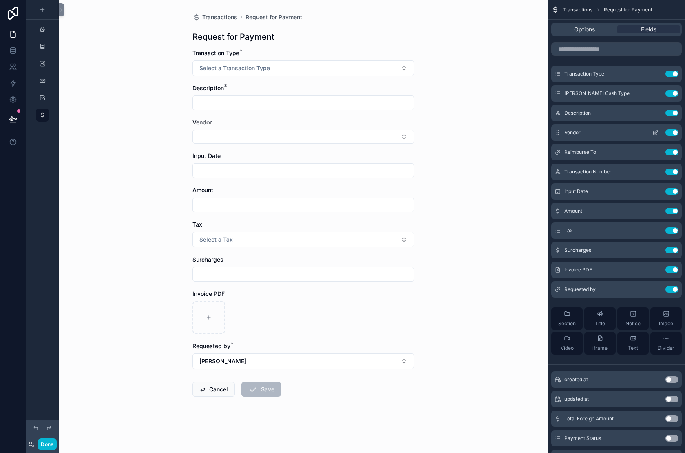
click at [654, 135] on icon "scrollable content" at bounding box center [656, 133] width 4 height 4
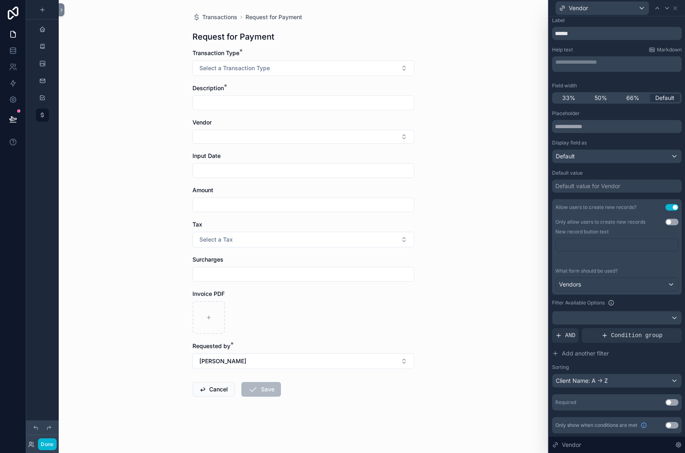
scroll to position [221, 0]
click at [666, 399] on button "Use setting" at bounding box center [672, 402] width 13 height 7
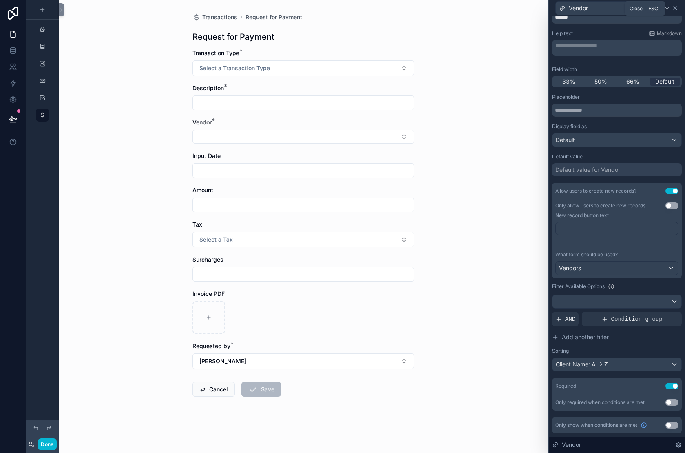
click at [674, 10] on icon at bounding box center [675, 8] width 3 height 3
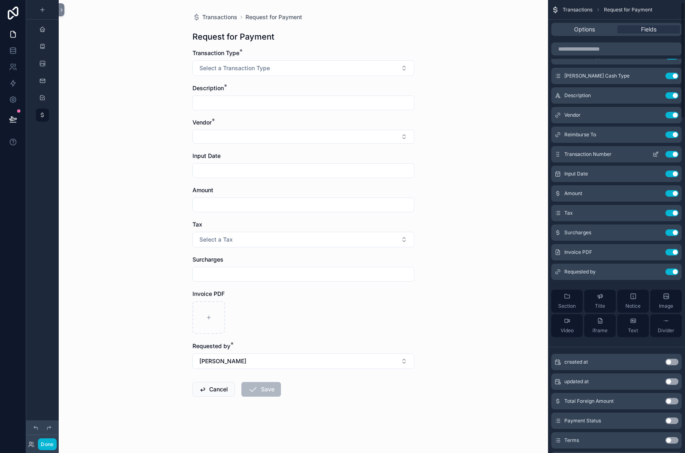
scroll to position [23, 0]
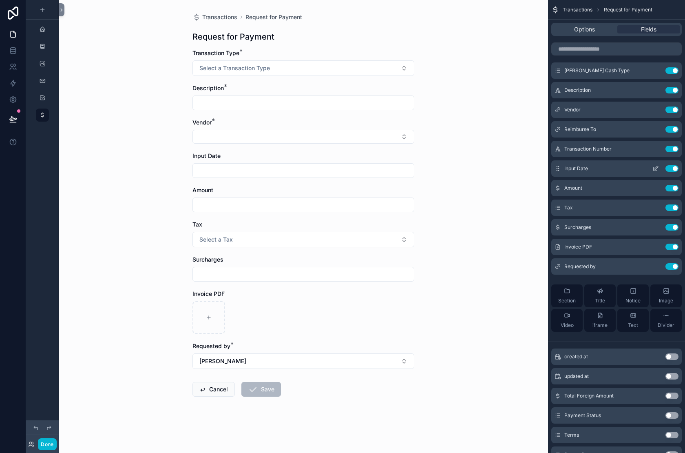
click at [655, 169] on icon "scrollable content" at bounding box center [656, 167] width 3 height 3
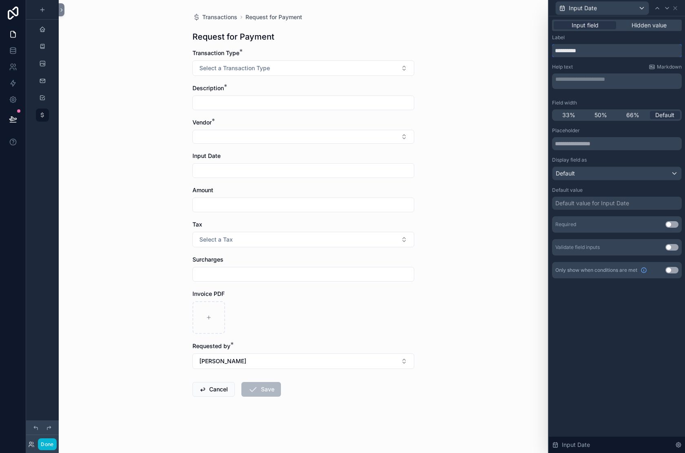
click at [552, 57] on input "**********" at bounding box center [617, 50] width 130 height 13
type input "****"
click at [666, 228] on button "Use setting" at bounding box center [672, 224] width 13 height 7
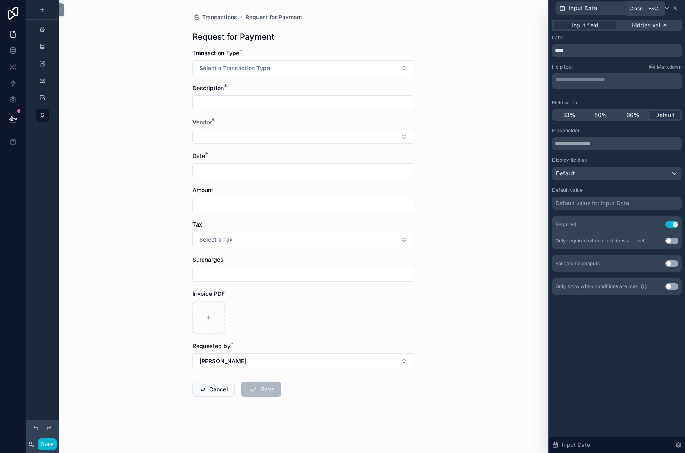
click at [672, 11] on icon at bounding box center [675, 8] width 7 height 7
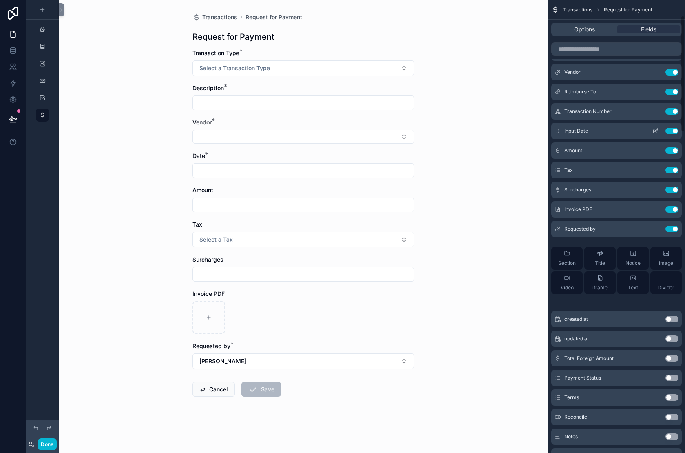
scroll to position [65, 0]
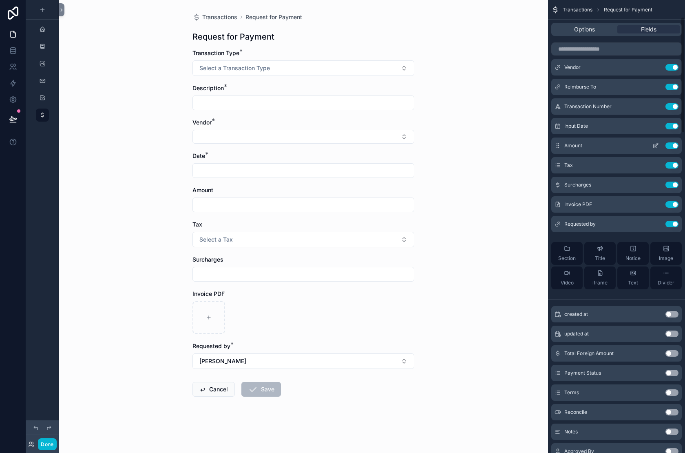
click at [653, 149] on icon "scrollable content" at bounding box center [656, 145] width 7 height 7
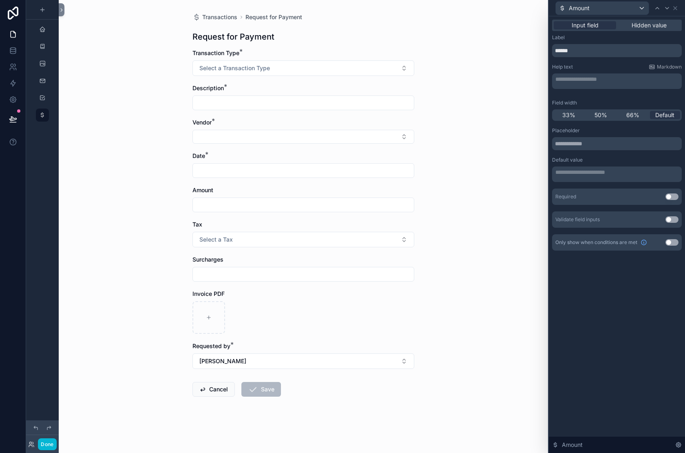
click at [666, 200] on button "Use setting" at bounding box center [672, 196] width 13 height 7
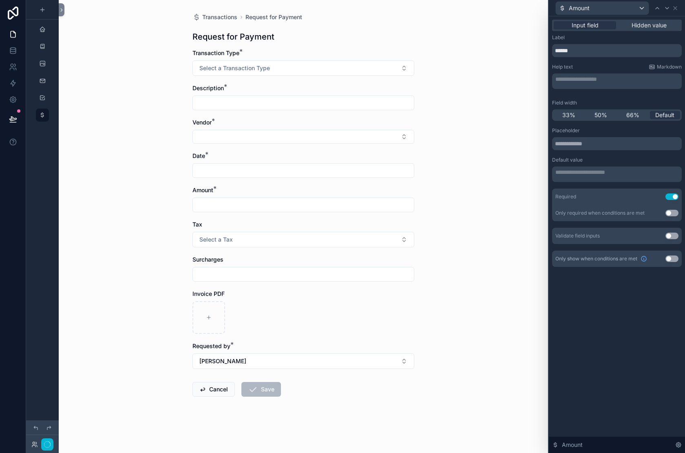
scroll to position [0, 0]
click at [674, 11] on icon at bounding box center [675, 8] width 7 height 7
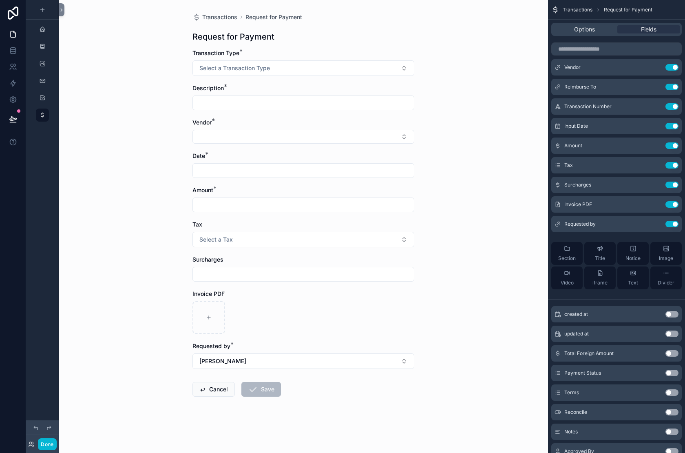
scroll to position [161, 0]
click at [655, 166] on icon "scrollable content" at bounding box center [656, 164] width 3 height 3
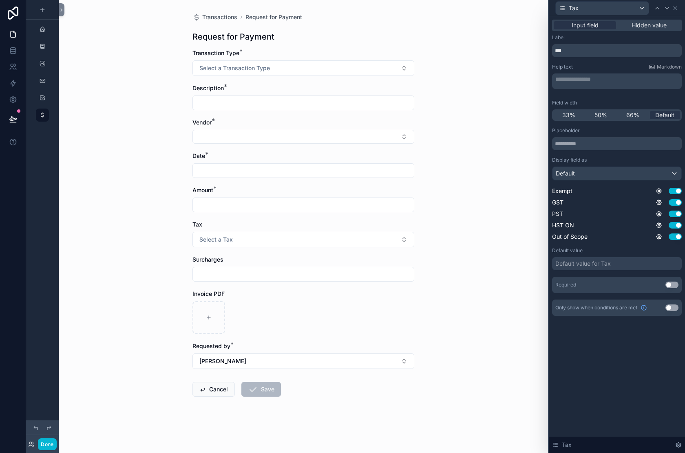
scroll to position [39, 0]
click at [666, 288] on button "Use setting" at bounding box center [672, 284] width 13 height 7
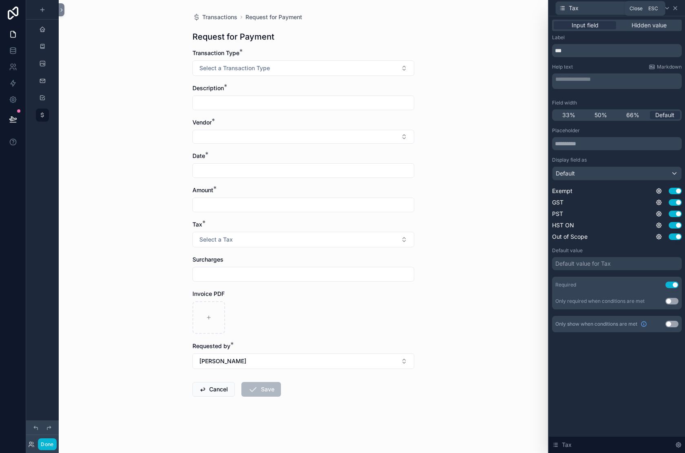
click at [672, 10] on icon at bounding box center [675, 8] width 7 height 7
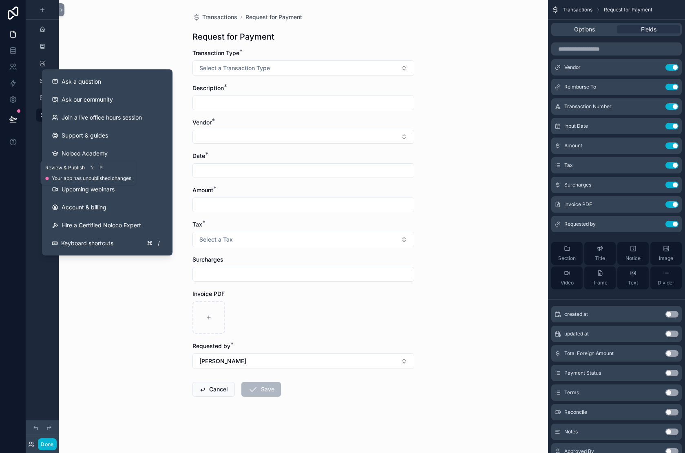
click at [17, 123] on icon at bounding box center [13, 119] width 8 height 8
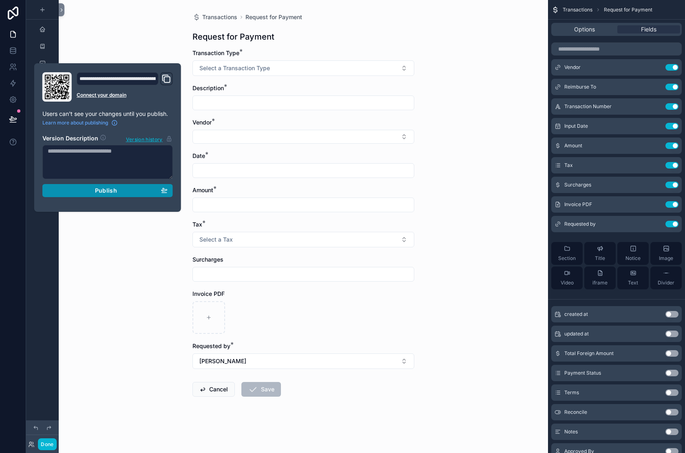
click at [97, 194] on div "Publish" at bounding box center [108, 190] width 120 height 7
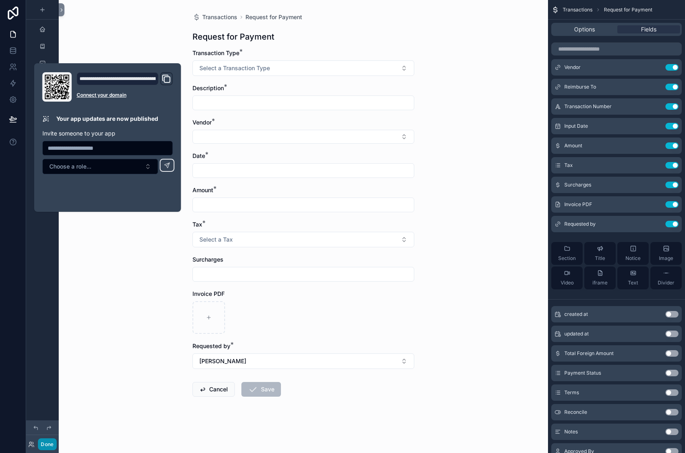
click at [56, 426] on button "Done" at bounding box center [47, 444] width 18 height 12
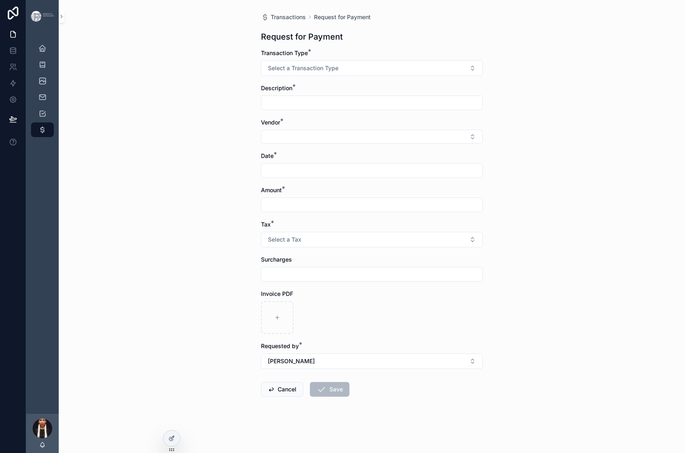
scroll to position [217, 0]
click at [261, 382] on button "Cancel" at bounding box center [282, 389] width 42 height 15
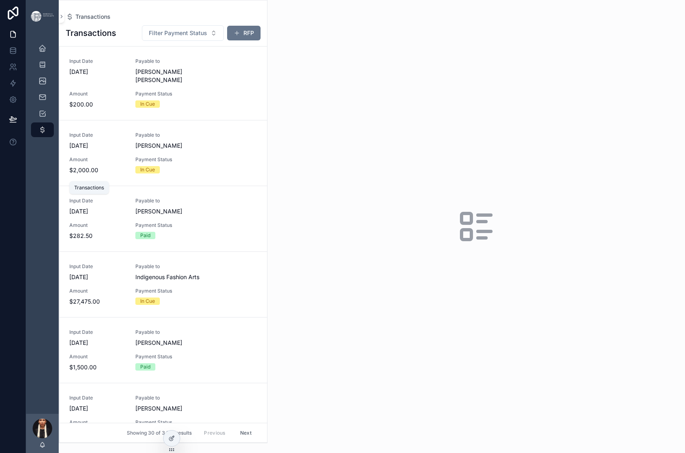
click at [47, 134] on icon "scrollable content" at bounding box center [42, 130] width 8 height 8
click at [207, 37] on span "Filter Payment Status" at bounding box center [178, 33] width 58 height 8
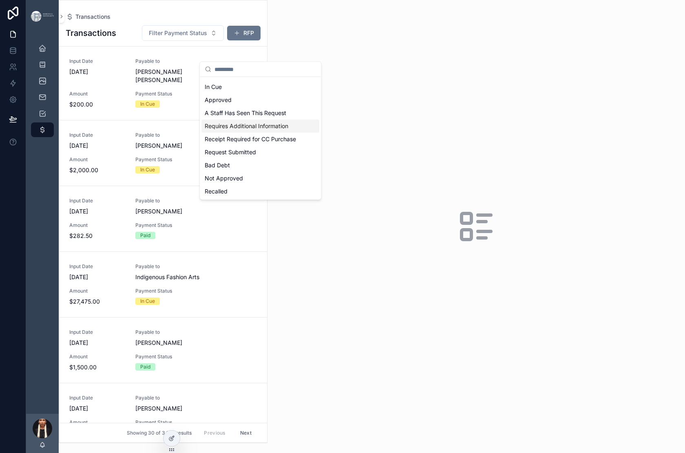
scroll to position [115, 0]
click at [232, 146] on div "Request Submitted" at bounding box center [261, 152] width 118 height 13
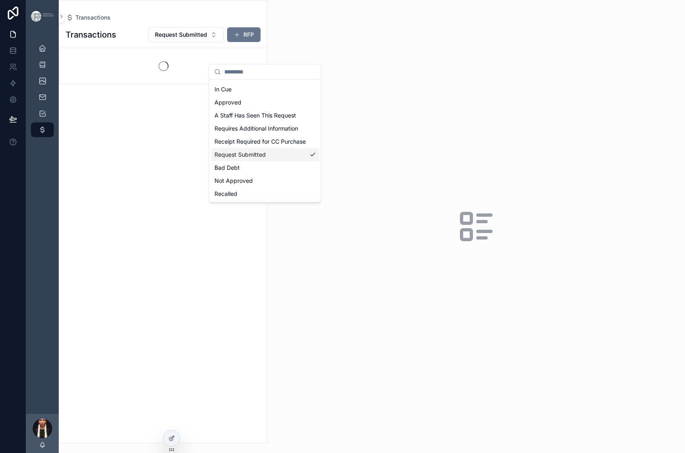
scroll to position [135, 0]
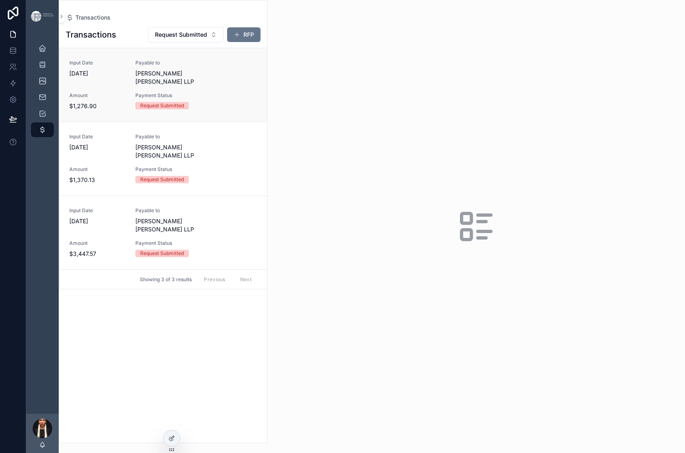
click at [257, 110] on div "Input Date 3/17/2025 Payable to Dickinson Wright LLP Amount $1,276.90 Payment S…" at bounding box center [163, 85] width 188 height 51
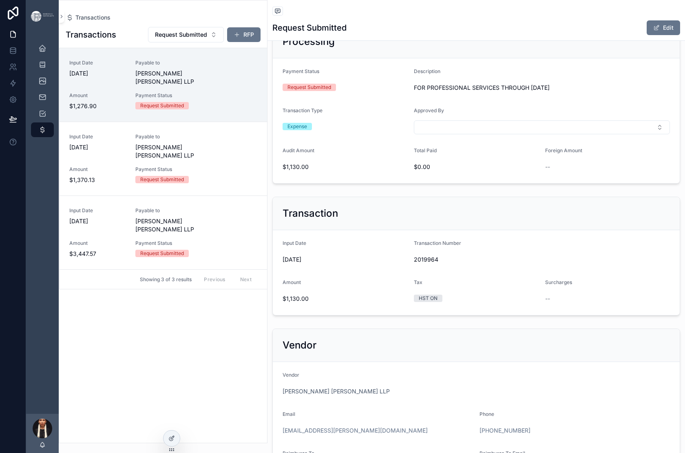
scroll to position [31, 0]
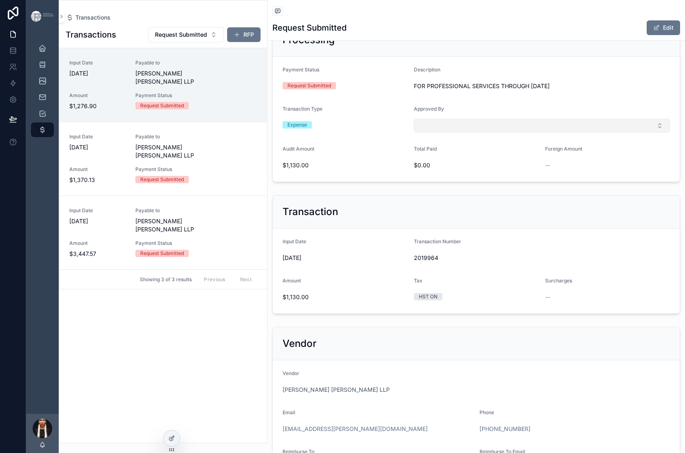
click at [526, 133] on button "Select Button" at bounding box center [542, 126] width 256 height 14
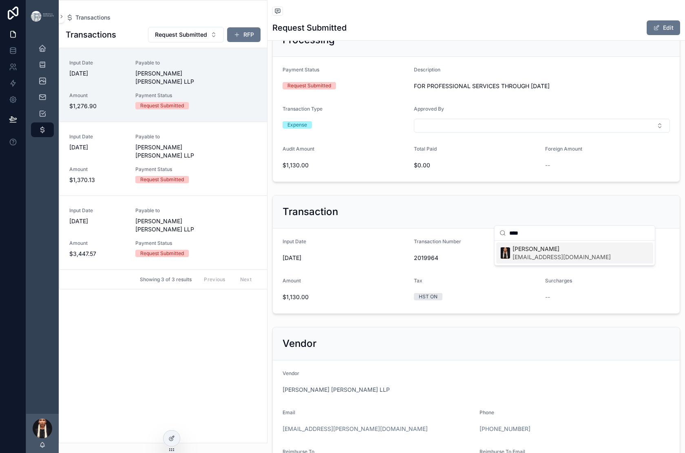
type input "****"
click at [520, 258] on div "Sage Paul sage@indigenousfashionarts.com" at bounding box center [555, 253] width 111 height 16
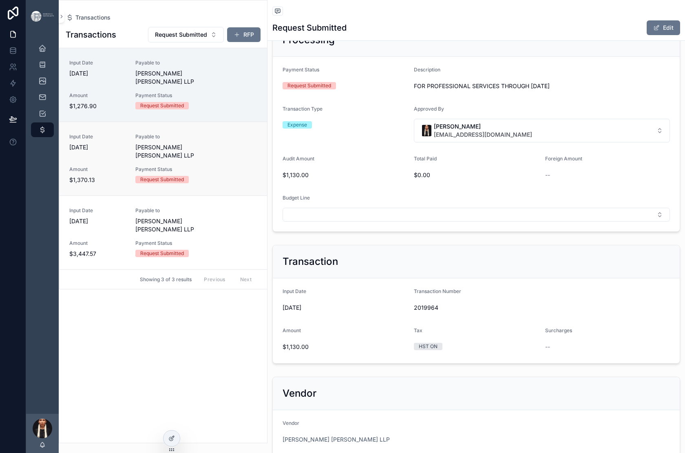
click at [225, 160] on div "Payable to Dickinson Wright LLP" at bounding box center [179, 146] width 89 height 26
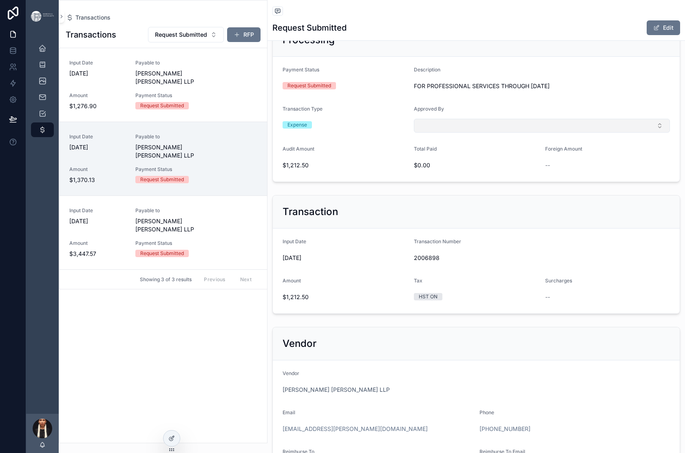
click at [522, 133] on button "Select Button" at bounding box center [542, 126] width 256 height 14
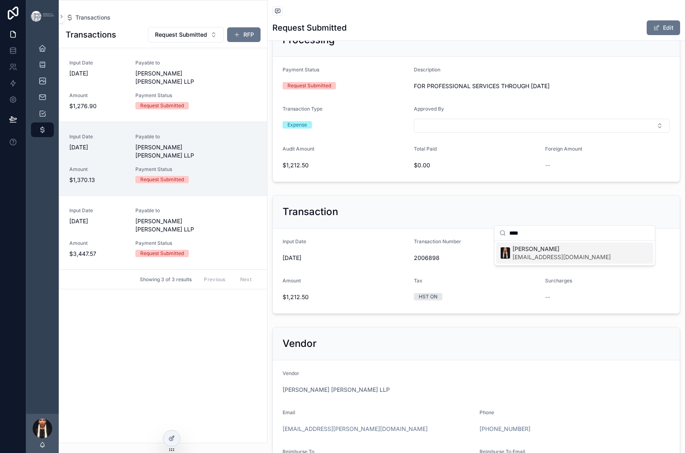
type input "****"
click at [511, 259] on div "Suggestions" at bounding box center [505, 252] width 11 height 11
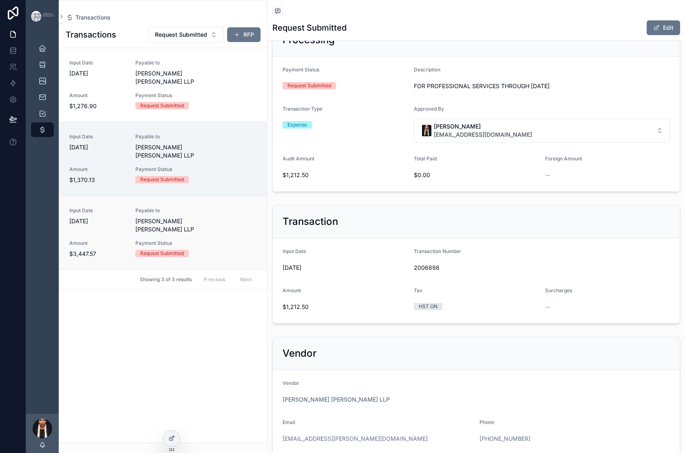
click at [257, 258] on div "Input Date 5/8/2024 Payable to Dickinson Wright LLP Amount $3,447.57 Payment St…" at bounding box center [163, 232] width 188 height 51
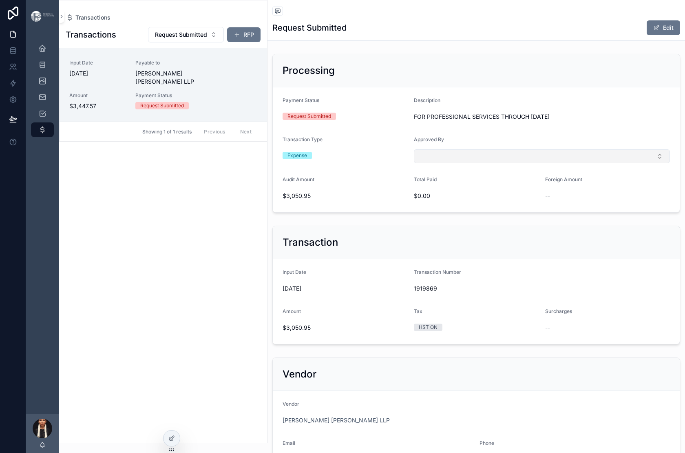
click at [509, 163] on button "Select Button" at bounding box center [542, 156] width 256 height 14
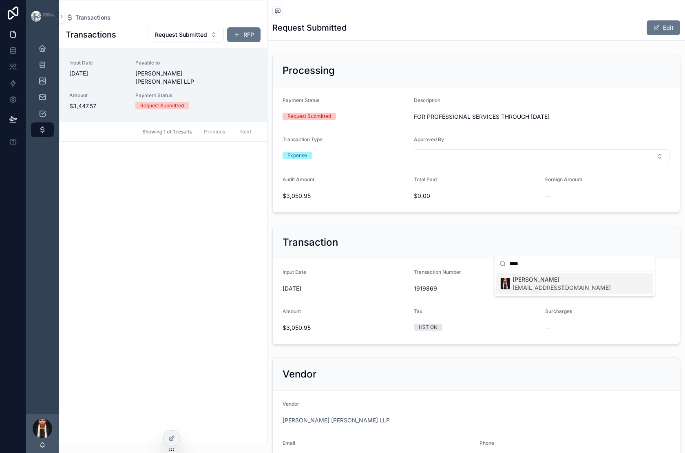
type input "****"
click at [527, 284] on span "[PERSON_NAME]" at bounding box center [562, 279] width 98 height 8
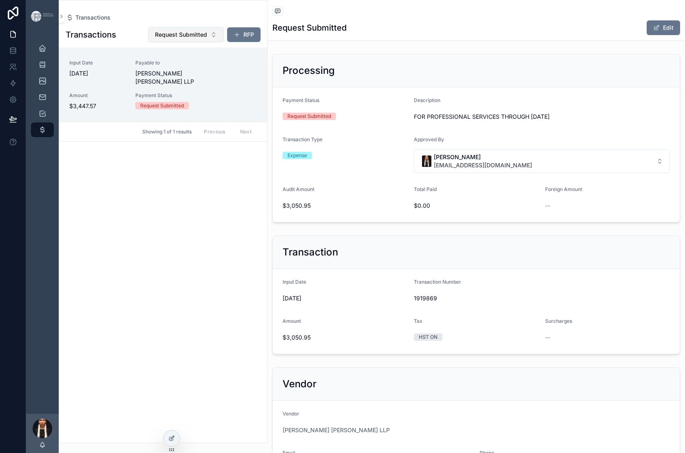
click at [224, 42] on button "Request Submitted" at bounding box center [186, 35] width 76 height 16
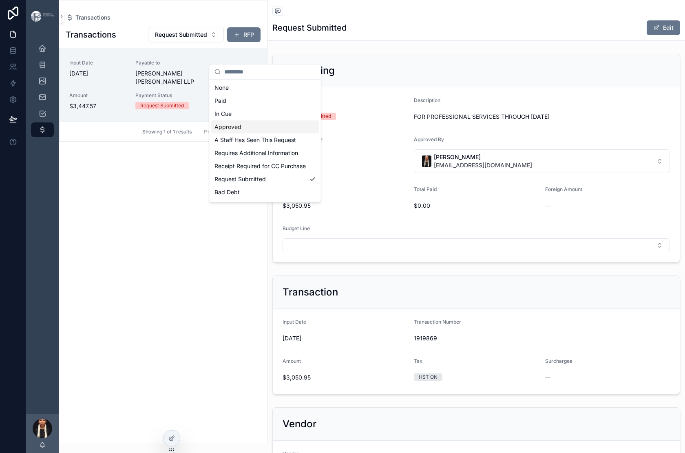
click at [246, 133] on div "Approved" at bounding box center [265, 126] width 108 height 13
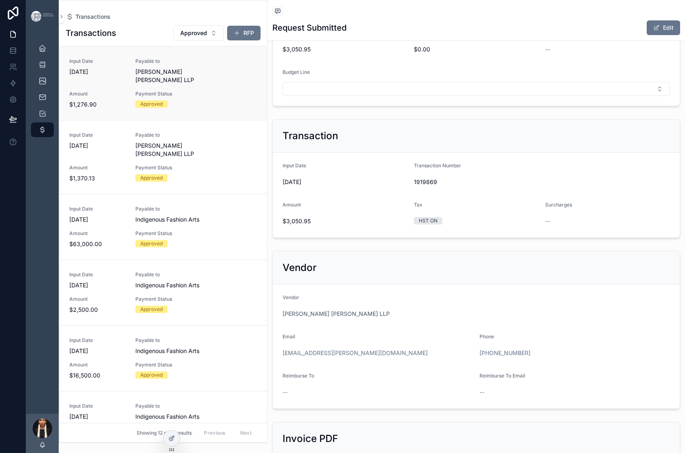
click at [225, 97] on span "Payment Status" at bounding box center [179, 94] width 89 height 7
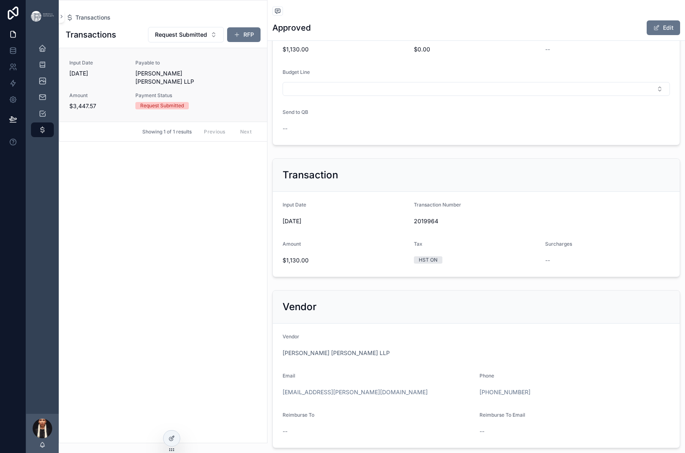
click at [225, 86] on span "Dickinson Wright LLP" at bounding box center [179, 77] width 89 height 16
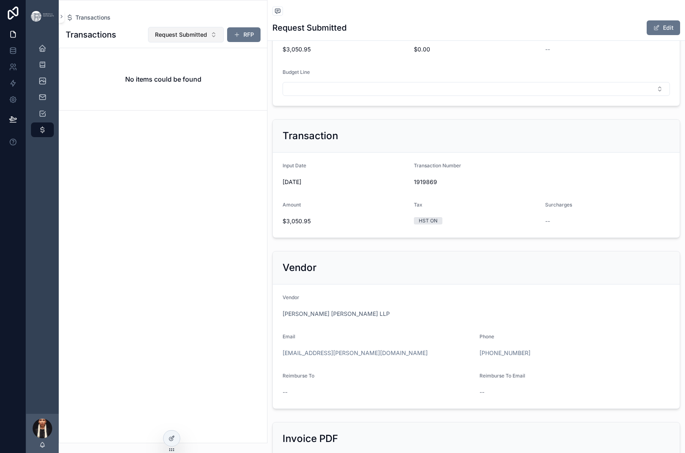
click at [224, 42] on button "Request Submitted" at bounding box center [186, 35] width 76 height 16
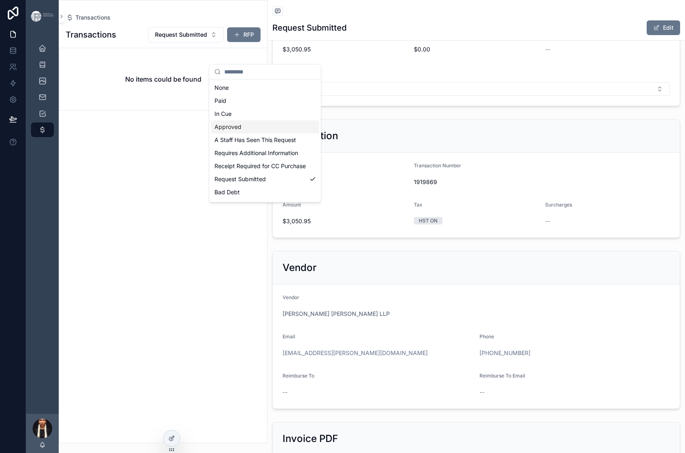
click at [229, 133] on div "Approved" at bounding box center [265, 126] width 108 height 13
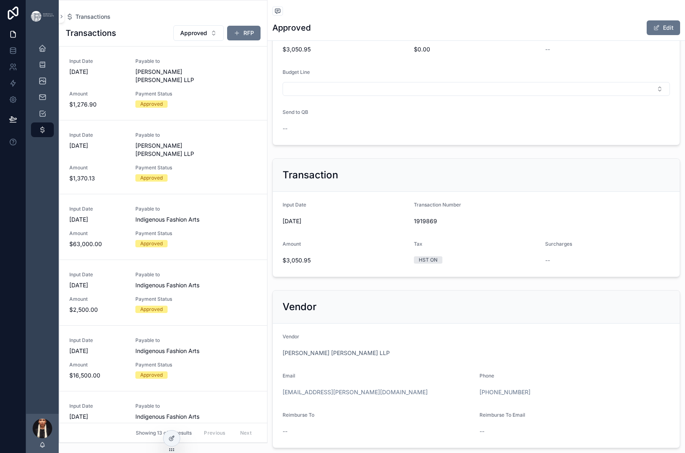
click at [225, 84] on span "Dickinson Wright LLP" at bounding box center [179, 76] width 89 height 16
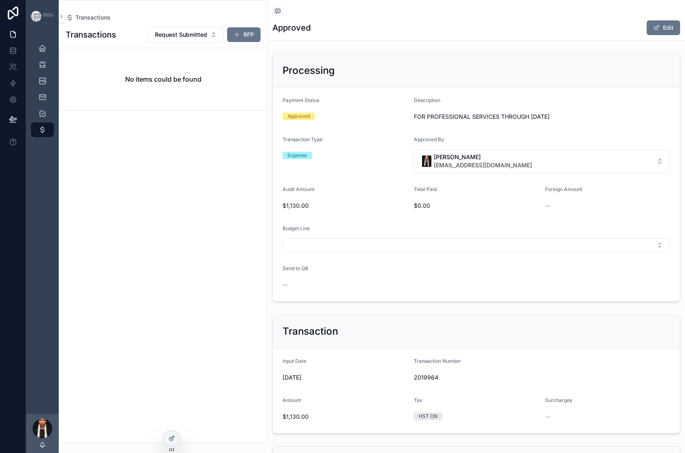
click at [267, 204] on div "Transactions Request Submitted RFP No items could be found" at bounding box center [163, 232] width 208 height 421
click at [207, 39] on span "Request Submitted" at bounding box center [181, 35] width 52 height 8
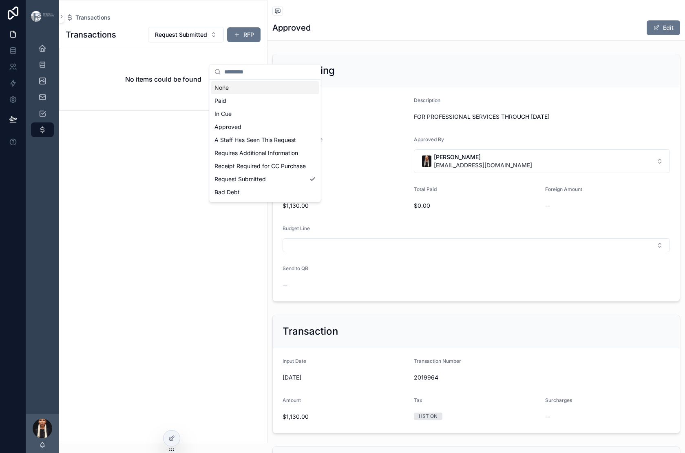
click at [232, 94] on div "None" at bounding box center [265, 87] width 108 height 13
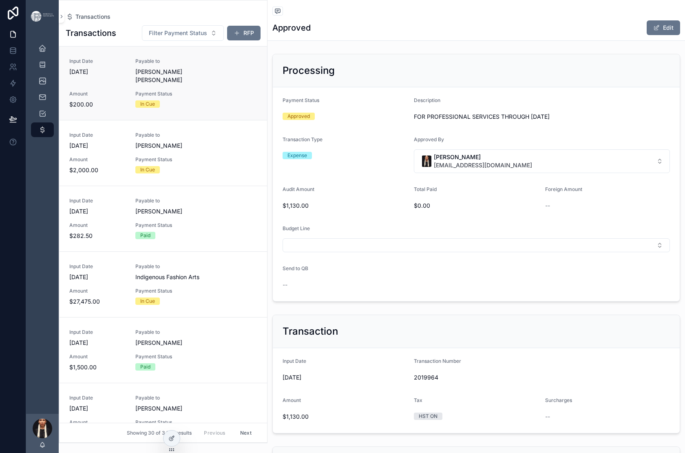
click at [225, 97] on span "Payment Status" at bounding box center [179, 94] width 89 height 7
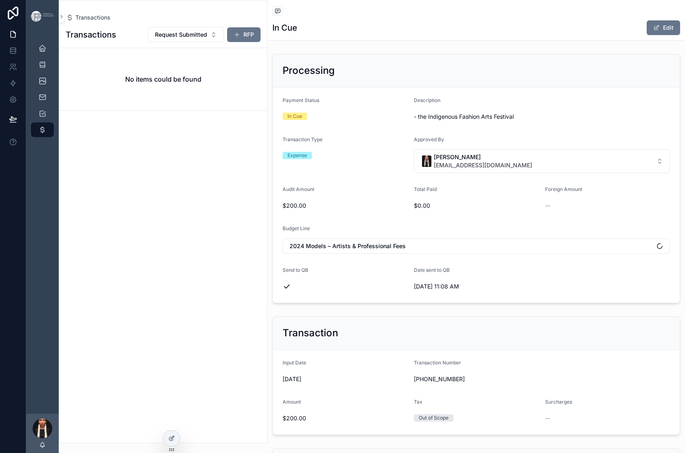
click at [267, 107] on div "No items could be found" at bounding box center [164, 79] width 208 height 62
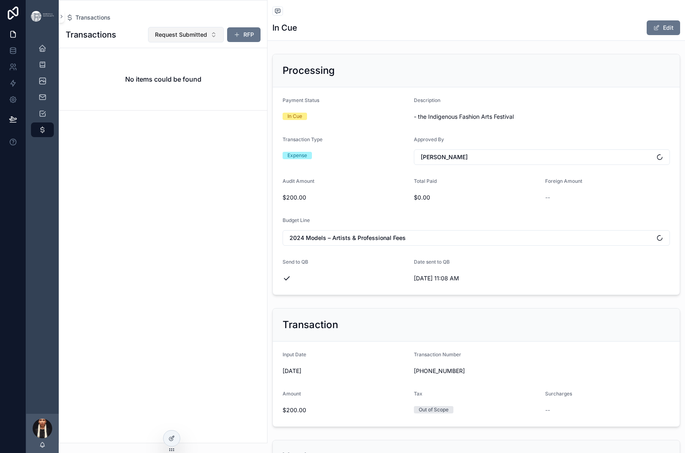
click at [207, 39] on span "Request Submitted" at bounding box center [181, 35] width 52 height 8
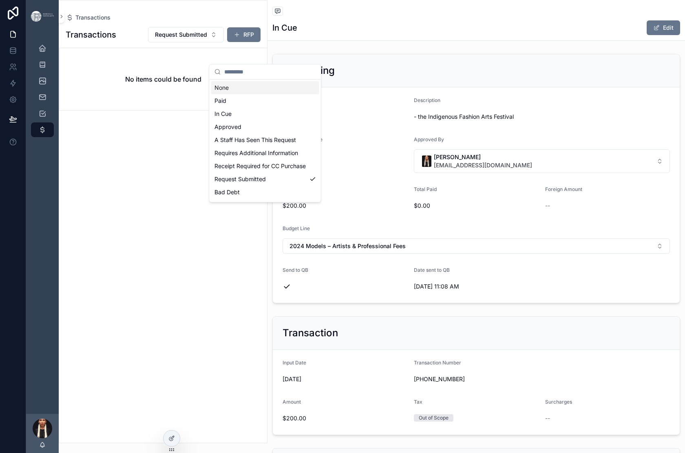
click at [253, 94] on div "None" at bounding box center [265, 87] width 108 height 13
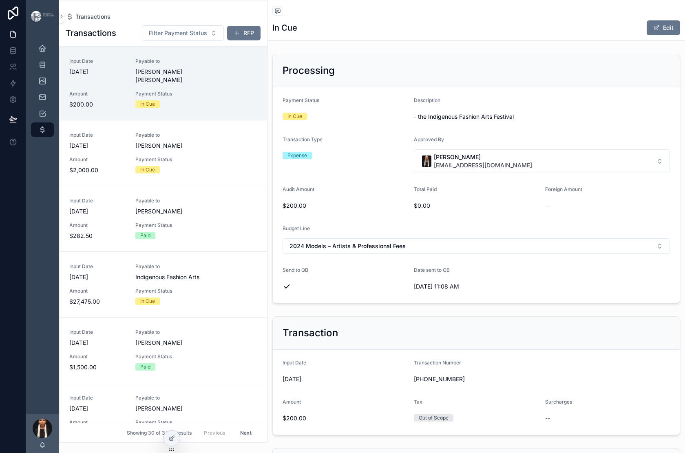
click at [257, 109] on div "Input Date [DATE] Payable to [PERSON_NAME] [PERSON_NAME] Amount $200.00 Payment…" at bounding box center [163, 83] width 188 height 51
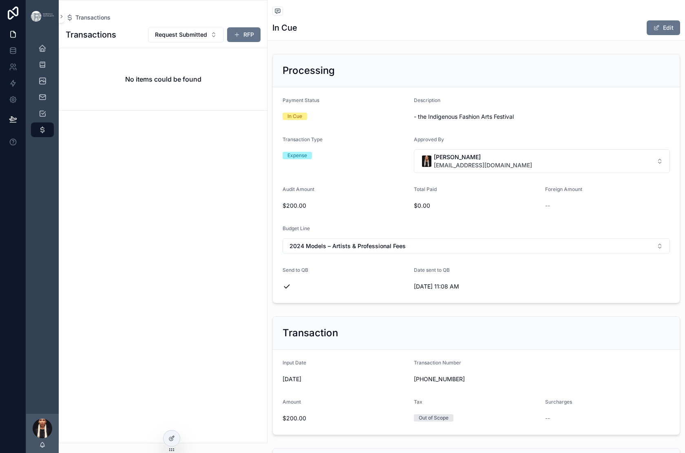
click at [267, 223] on div "Transactions Request Submitted RFP No items could be found" at bounding box center [163, 232] width 208 height 421
click at [202, 84] on h2 "No items could be found" at bounding box center [163, 79] width 76 height 10
click at [224, 42] on button "Request Submitted" at bounding box center [186, 35] width 76 height 16
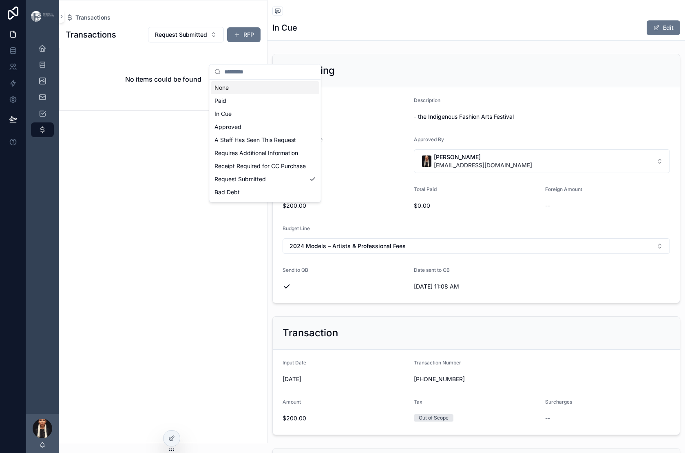
click at [239, 94] on div "None" at bounding box center [265, 87] width 108 height 13
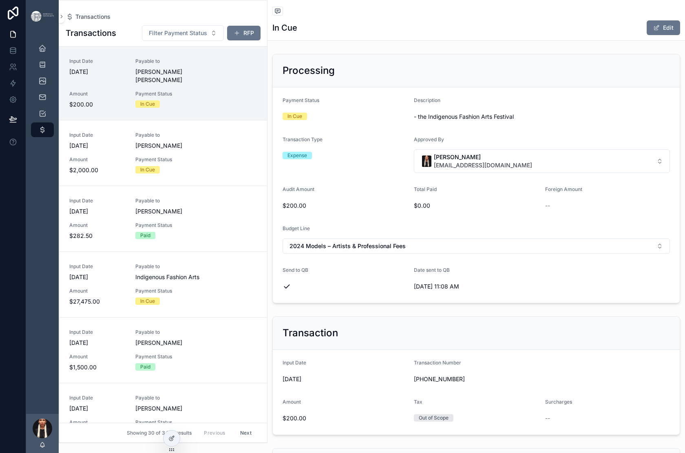
click at [195, 12] on div "Transactions Transactions Filter Payment Status RFP Input Date 6/23/2025 Payabl…" at bounding box center [163, 221] width 209 height 443
click at [111, 20] on span "Transactions" at bounding box center [92, 17] width 35 height 8
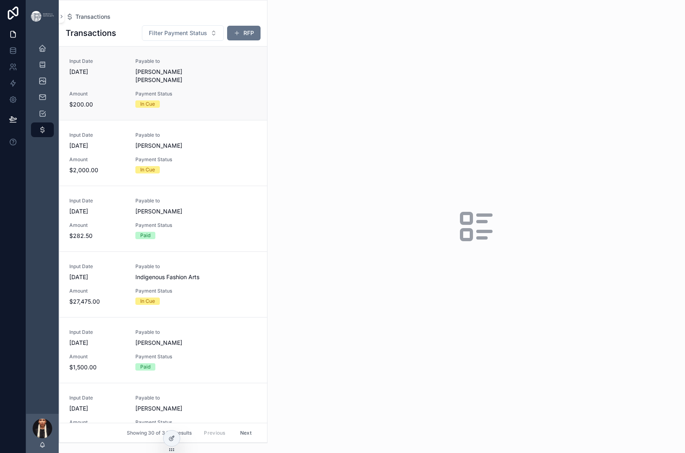
click at [225, 84] on span "Luna Rae Rideout" at bounding box center [179, 76] width 89 height 16
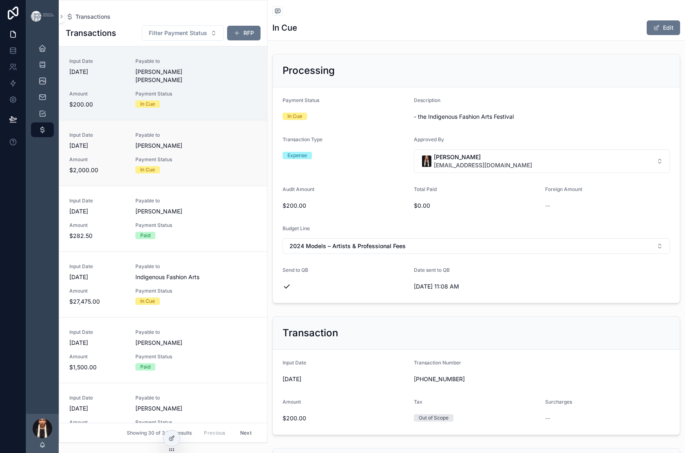
click at [257, 174] on div "Input Date 5/14/2025 Payable to Sage Paul Amount $2,000.00 Payment Status In Cue" at bounding box center [163, 153] width 188 height 42
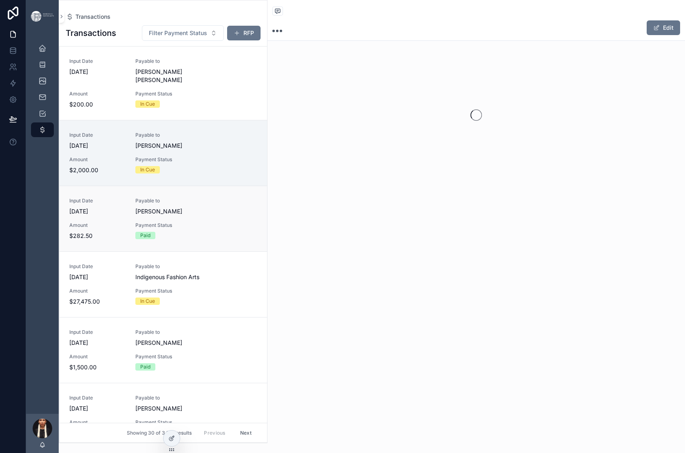
click at [225, 215] on span "[PERSON_NAME]" at bounding box center [179, 211] width 89 height 8
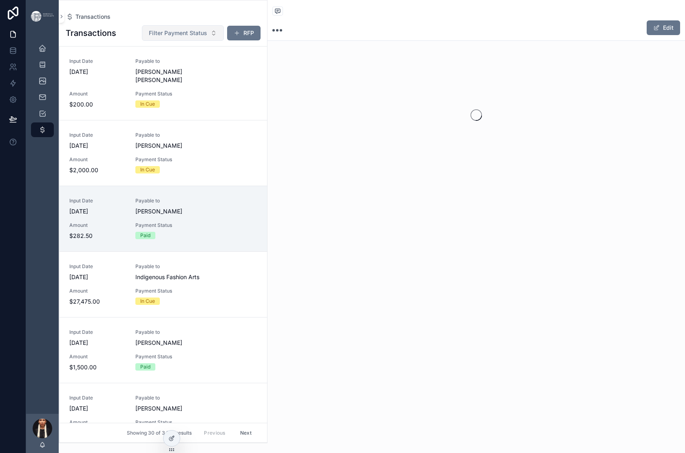
click at [207, 37] on span "Filter Payment Status" at bounding box center [178, 33] width 58 height 8
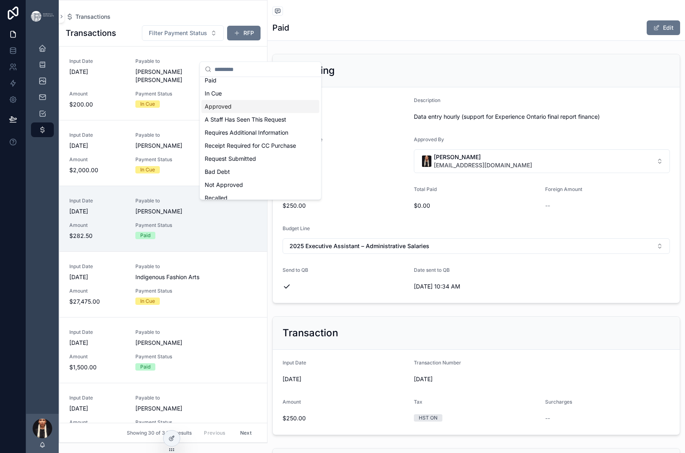
click at [228, 113] on div "Approved" at bounding box center [261, 106] width 118 height 13
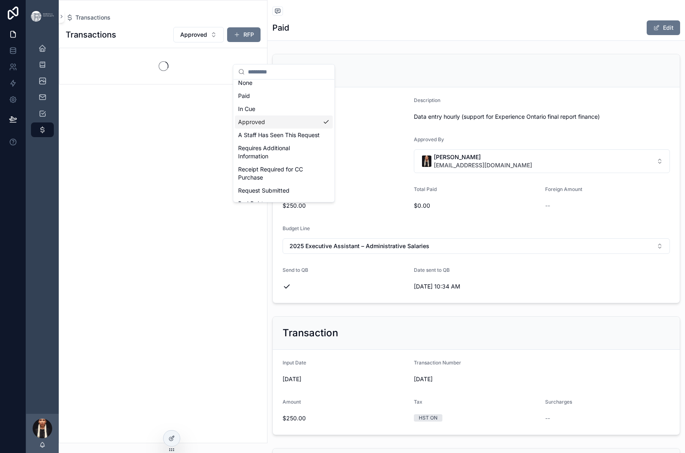
scroll to position [24, 0]
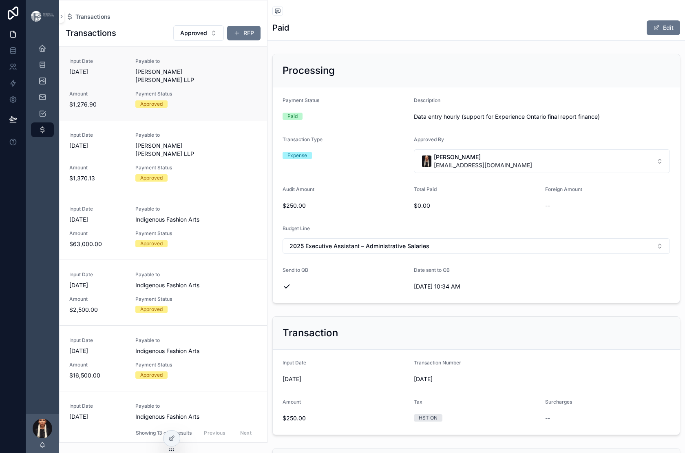
click at [225, 84] on span "Dickinson Wright LLP" at bounding box center [179, 76] width 89 height 16
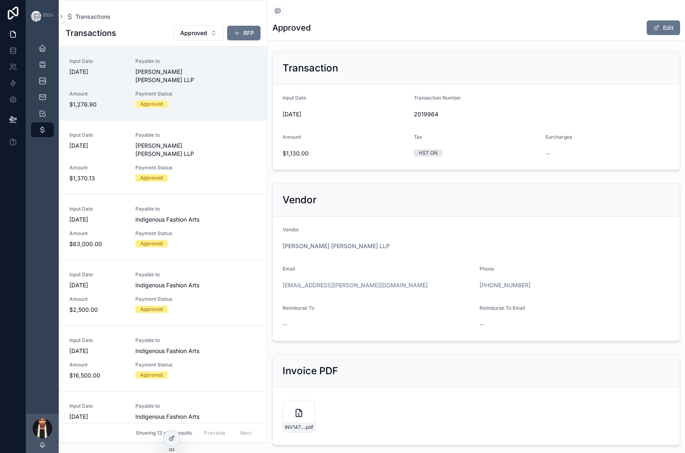
scroll to position [258, 0]
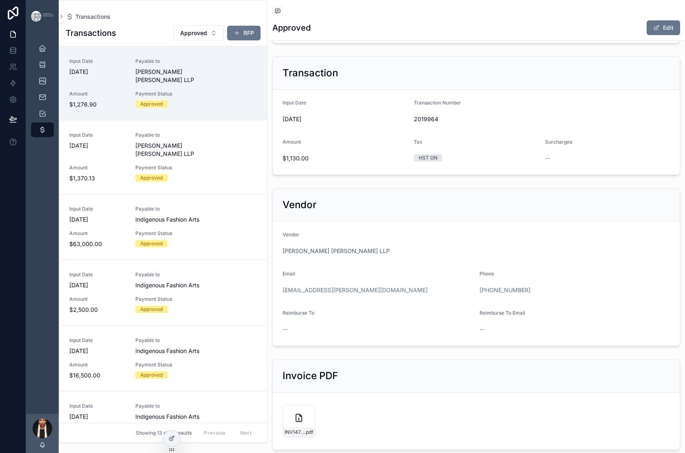
type input "*******"
click at [433, 168] on span "2025 Legal – Administrative Professional Fees" at bounding box center [475, 164] width 123 height 8
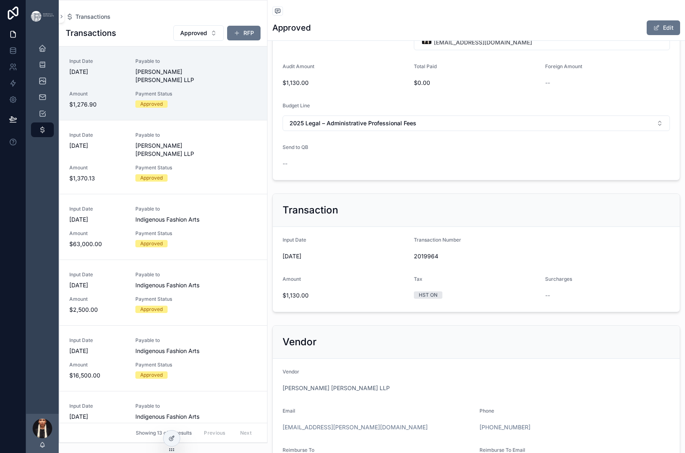
scroll to position [125, 0]
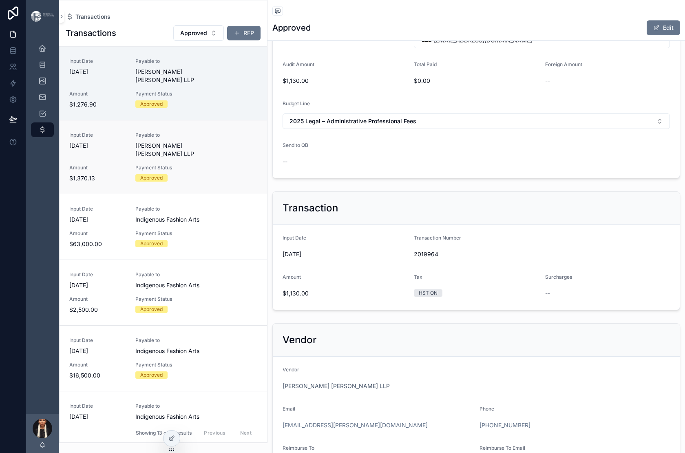
click at [225, 158] on span "Dickinson Wright LLP" at bounding box center [179, 150] width 89 height 16
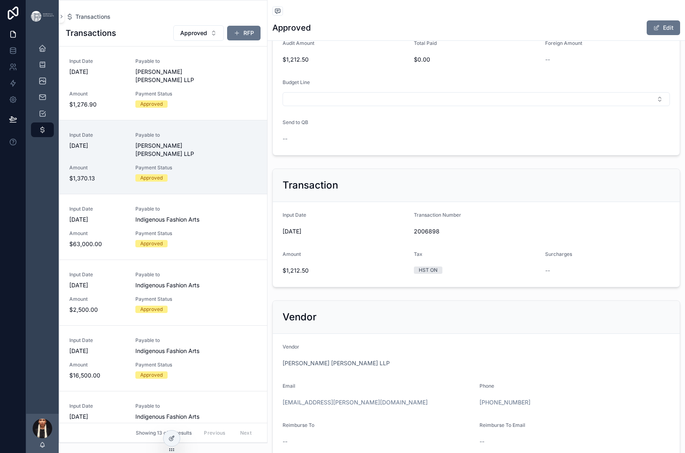
scroll to position [147, 0]
click at [429, 105] on button "Select Button" at bounding box center [477, 98] width 388 height 14
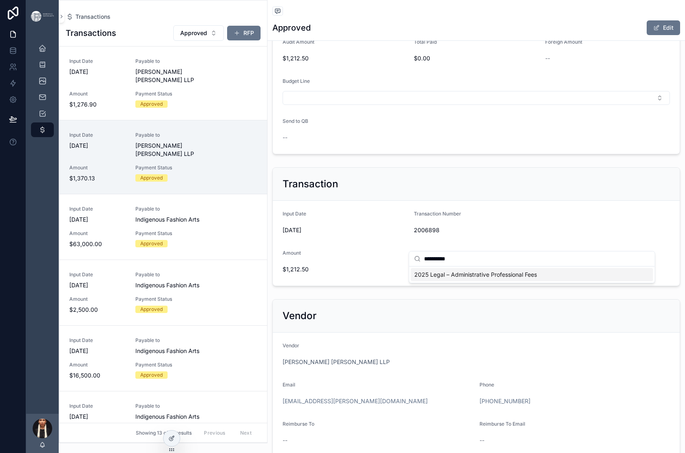
type input "**********"
click at [431, 279] on span "2025 Legal – Administrative Professional Fees" at bounding box center [475, 274] width 123 height 8
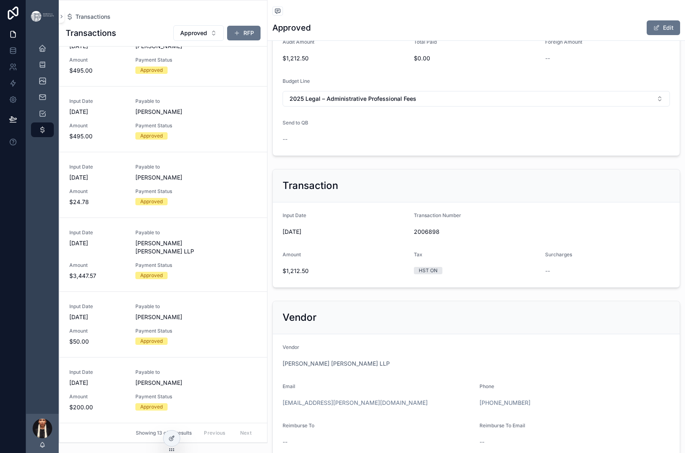
scroll to position [890, 0]
click at [225, 239] on span "Dickinson Wright LLP" at bounding box center [179, 247] width 89 height 16
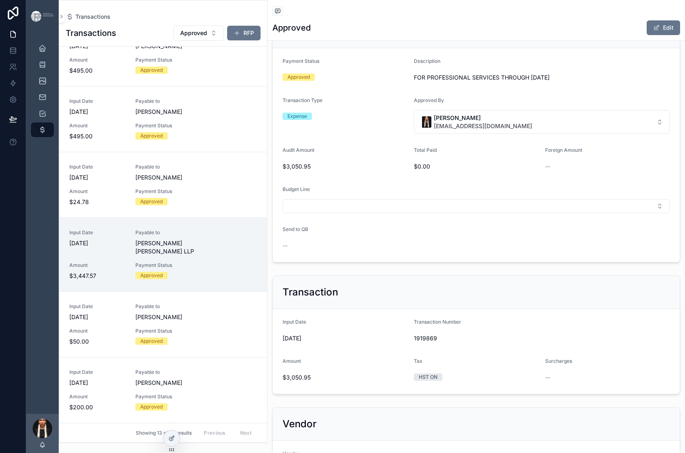
scroll to position [60, 0]
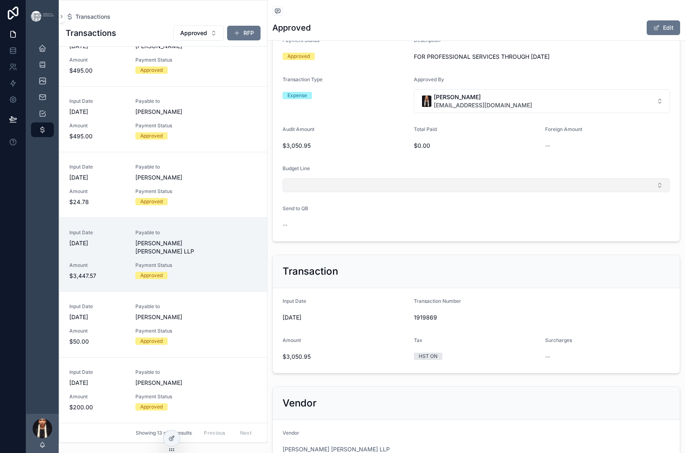
click at [440, 192] on button "Select Button" at bounding box center [477, 185] width 388 height 14
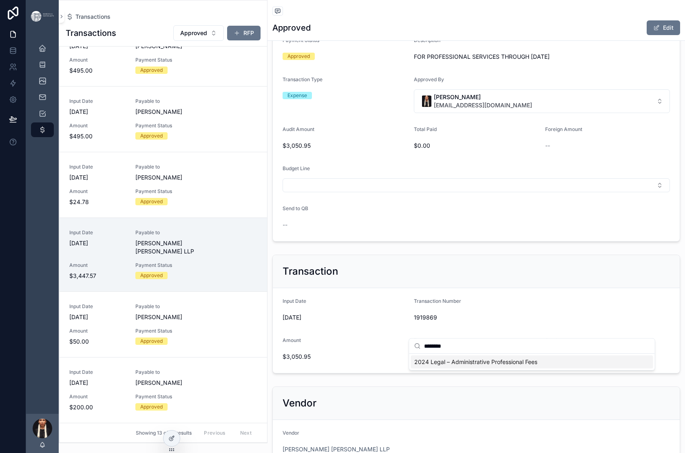
type input "********"
click at [435, 366] on span "2024 Legal – Administrative Professional Fees" at bounding box center [475, 362] width 123 height 8
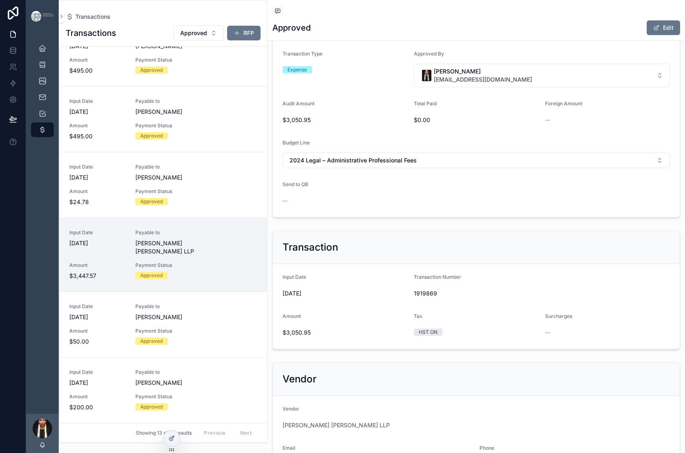
scroll to position [86, 0]
click at [652, 35] on button "Edit" at bounding box center [663, 27] width 33 height 15
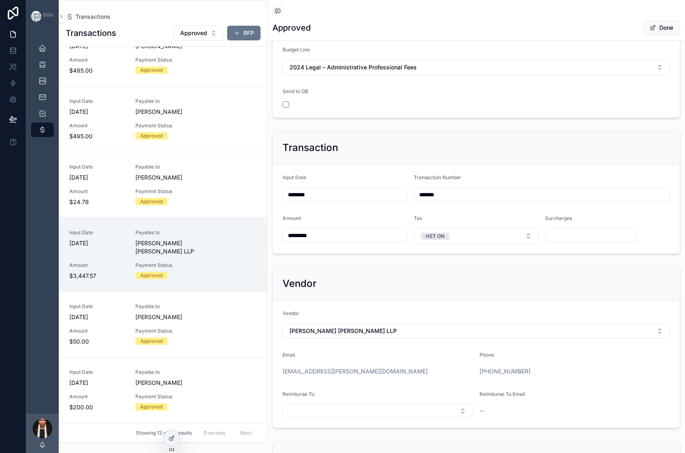
scroll to position [201, 0]
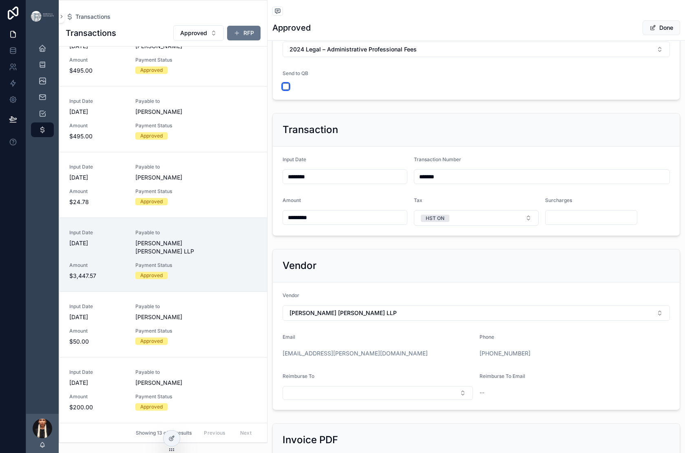
click at [289, 90] on button "scrollable content" at bounding box center [286, 86] width 7 height 7
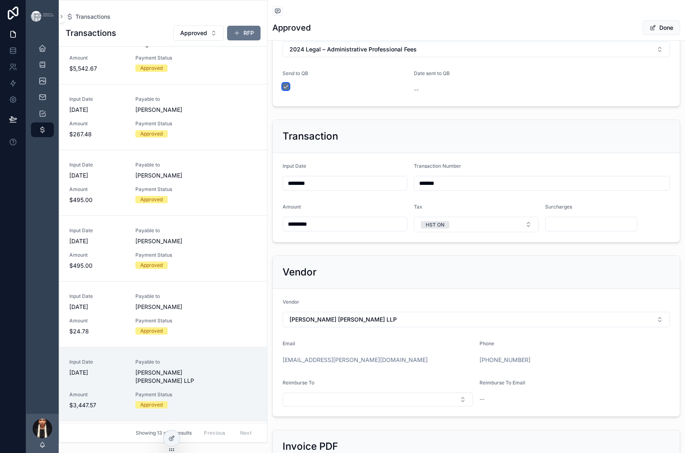
scroll to position [0, 0]
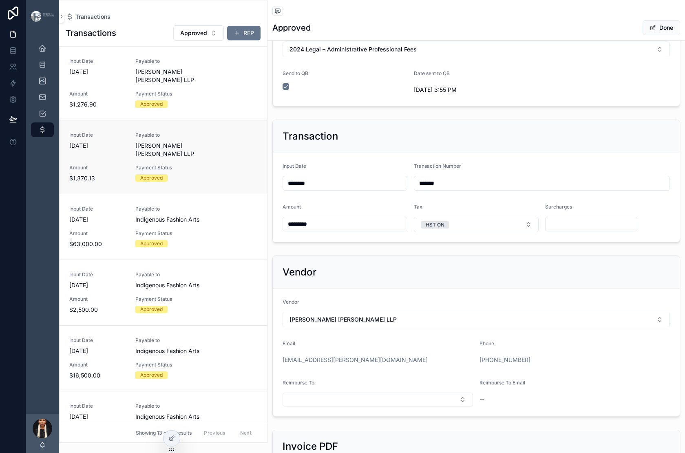
click at [225, 138] on span "Payable to" at bounding box center [179, 135] width 89 height 7
click at [289, 90] on button "scrollable content" at bounding box center [286, 86] width 7 height 7
click at [257, 109] on div "Input Date 3/17/2025 Payable to Dickinson Wright LLP Amount $1,276.90 Payment S…" at bounding box center [163, 83] width 188 height 51
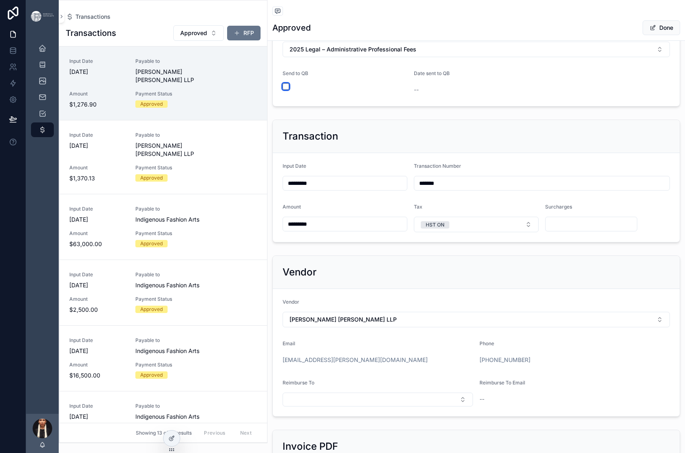
click at [289, 90] on button "scrollable content" at bounding box center [286, 86] width 7 height 7
click at [257, 182] on div "Input Date 2/10/2025 Payable to Dickinson Wright LLP Amount $1,370.13 Payment S…" at bounding box center [163, 157] width 188 height 51
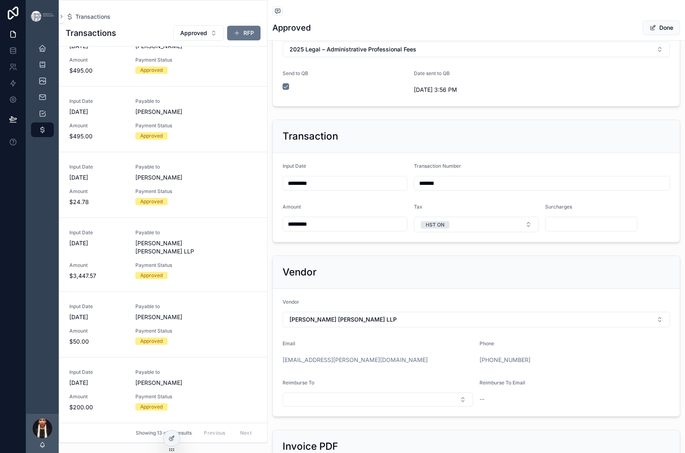
scroll to position [915, 0]
click at [225, 239] on span "Dickinson Wright LLP" at bounding box center [179, 247] width 89 height 16
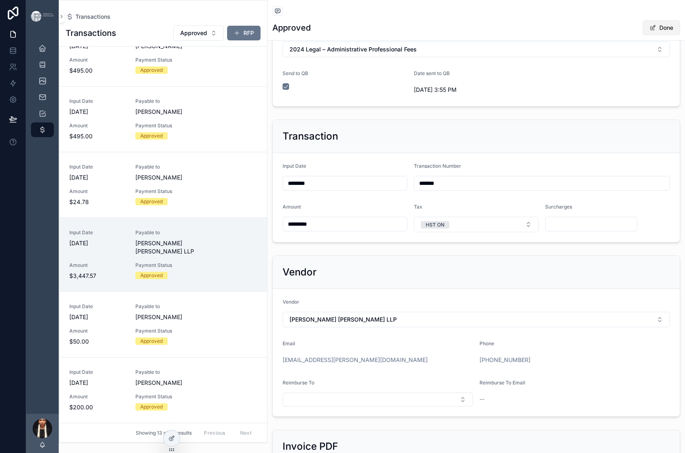
click at [647, 35] on button "Done" at bounding box center [662, 27] width 38 height 15
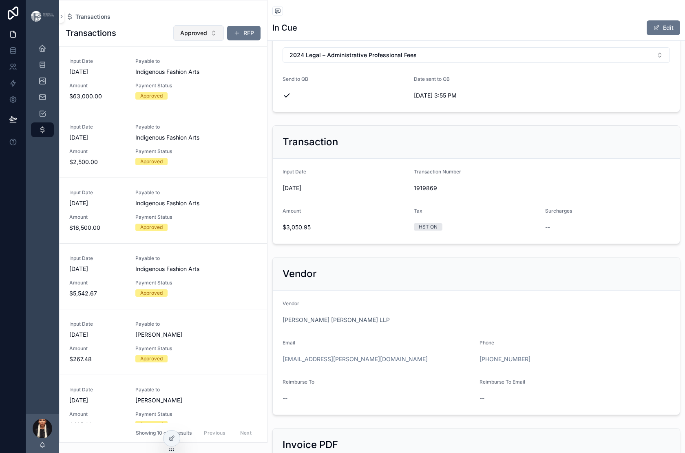
click at [224, 41] on button "Approved" at bounding box center [198, 33] width 51 height 16
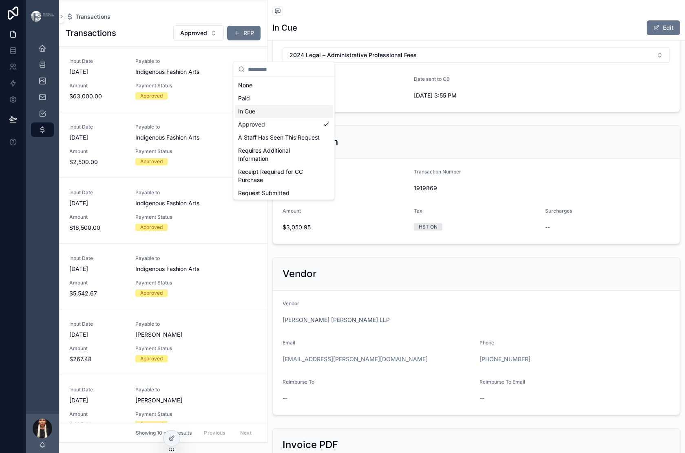
click at [259, 118] on div "In Cue" at bounding box center [284, 111] width 98 height 13
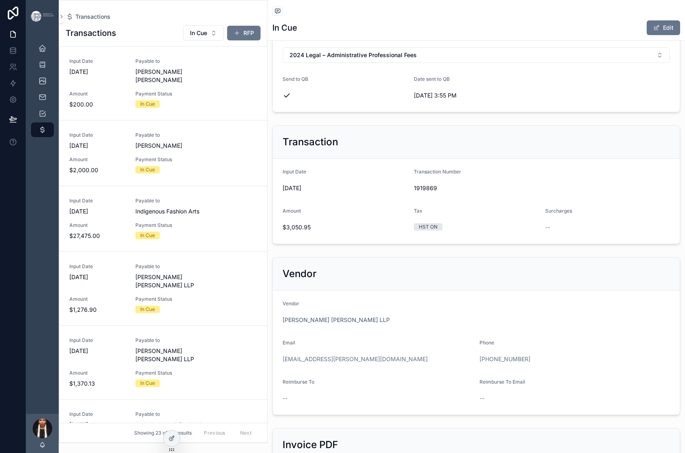
click at [214, 15] on div "Transactions Transactions In Cue RFP Input Date 6/23/2025 Payable to Luna Rae R…" at bounding box center [163, 221] width 209 height 443
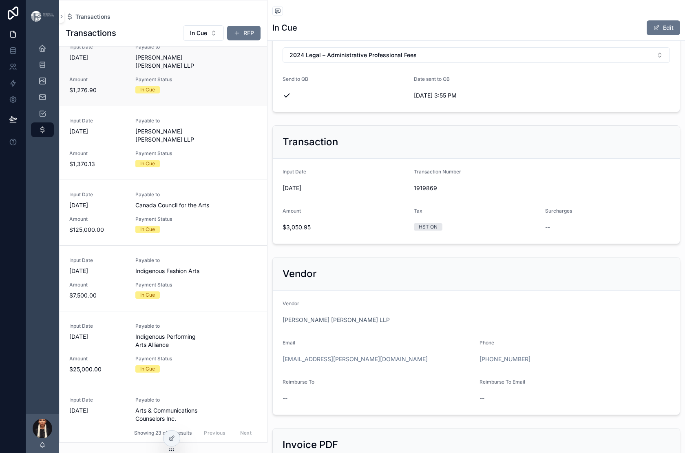
scroll to position [224, 0]
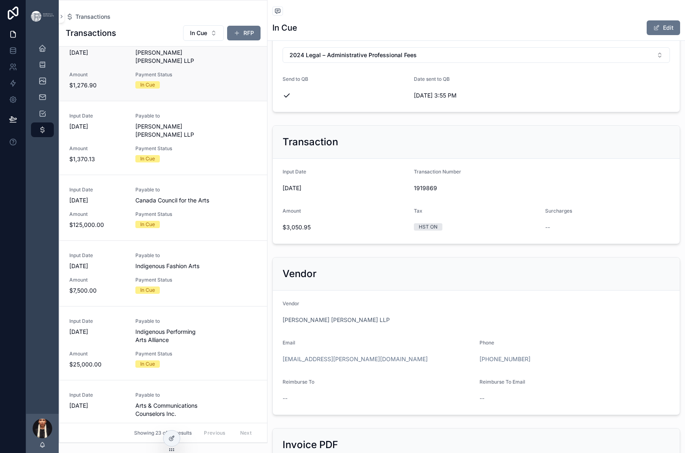
click at [225, 65] on span "Dickinson Wright LLP" at bounding box center [179, 57] width 89 height 16
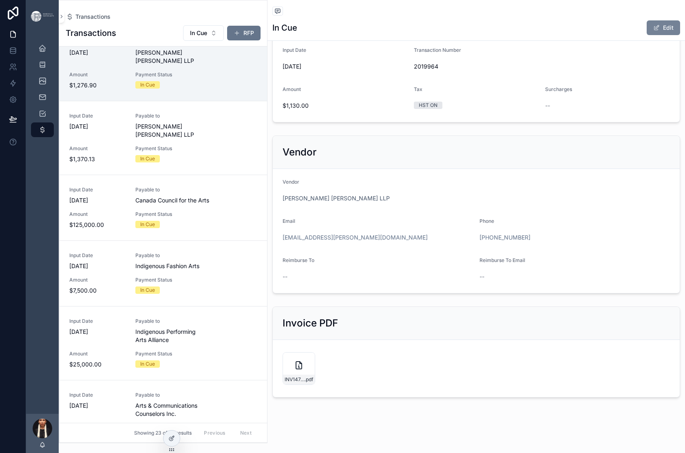
click at [654, 35] on button "Edit" at bounding box center [663, 27] width 33 height 15
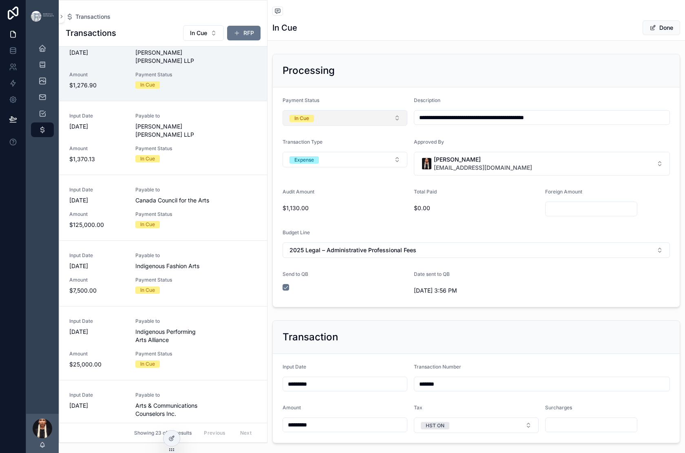
click at [408, 126] on button "In Cue" at bounding box center [345, 118] width 125 height 16
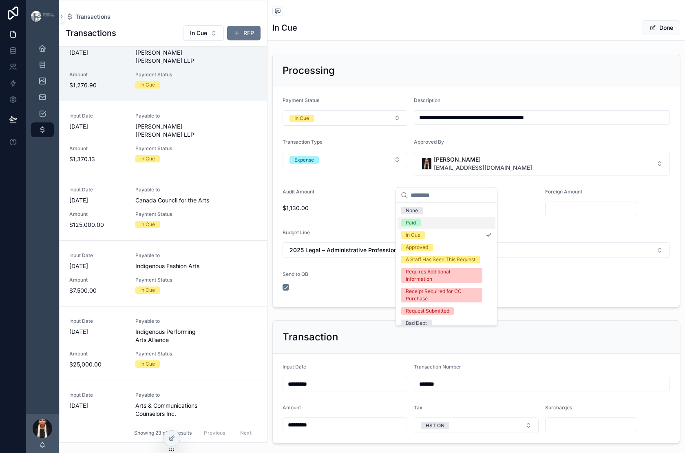
click at [421, 226] on span "Paid" at bounding box center [411, 222] width 20 height 7
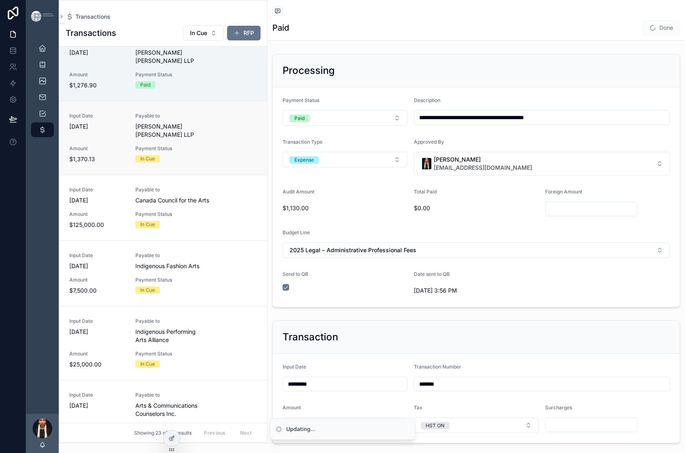
click at [257, 163] on div "Input Date 2/10/2025 Payable to Dickinson Wright LLP Amount $1,370.13 Payment S…" at bounding box center [163, 138] width 188 height 51
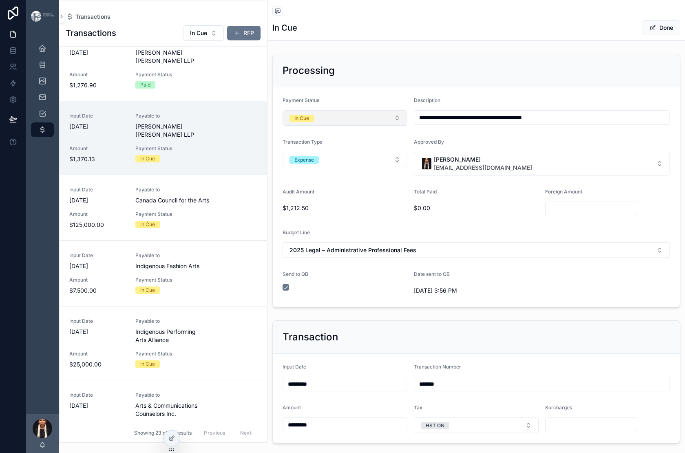
click at [408, 126] on button "In Cue" at bounding box center [345, 118] width 125 height 16
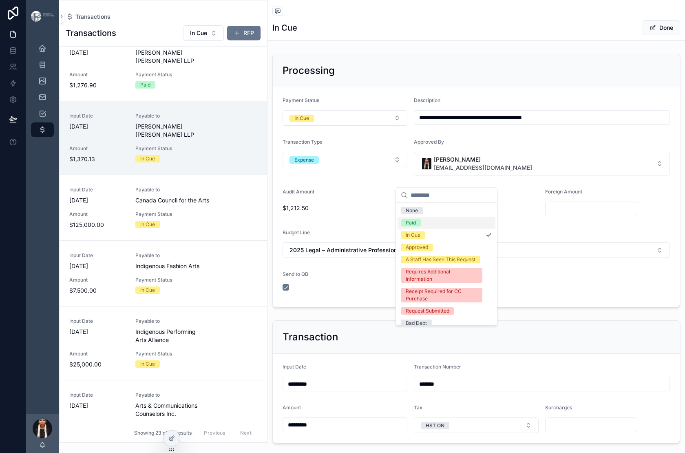
click at [421, 226] on span "Paid" at bounding box center [411, 222] width 20 height 7
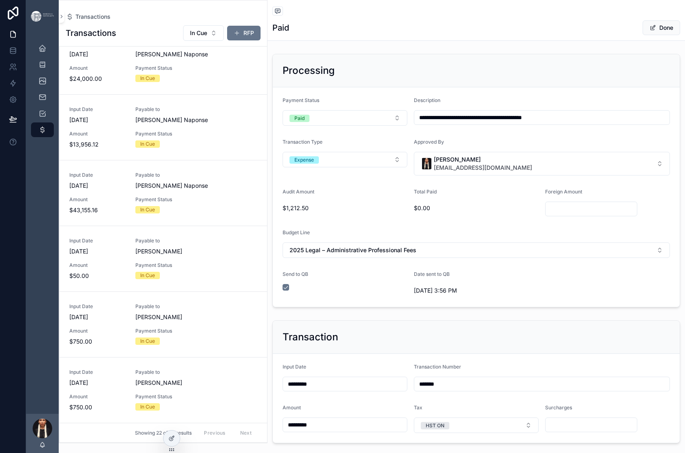
scroll to position [1247, 0]
click at [408, 126] on button "In Cue" at bounding box center [345, 118] width 125 height 16
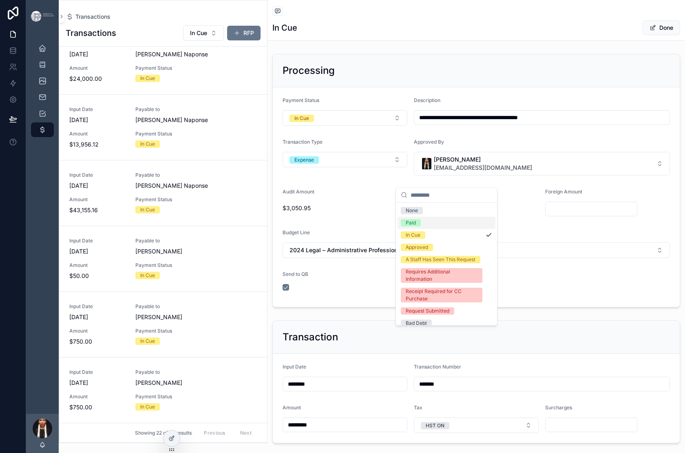
click at [440, 229] on div "Paid" at bounding box center [447, 223] width 98 height 12
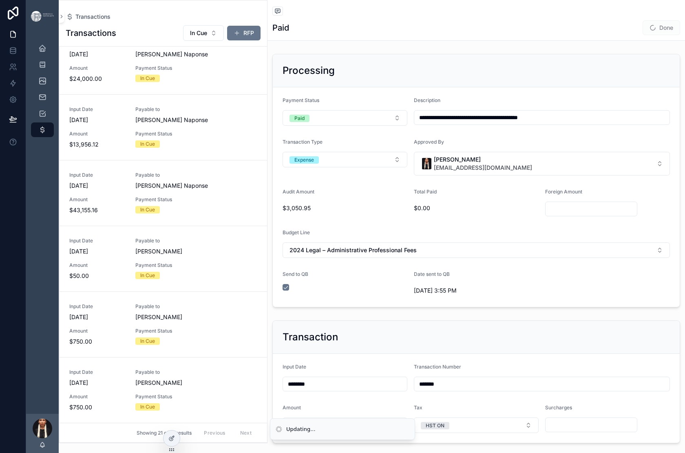
scroll to position [1247, 0]
click at [644, 35] on button "Done" at bounding box center [662, 27] width 38 height 15
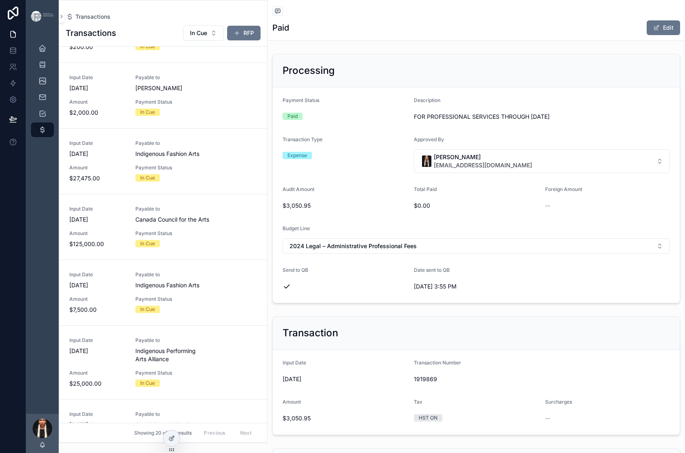
scroll to position [0, 0]
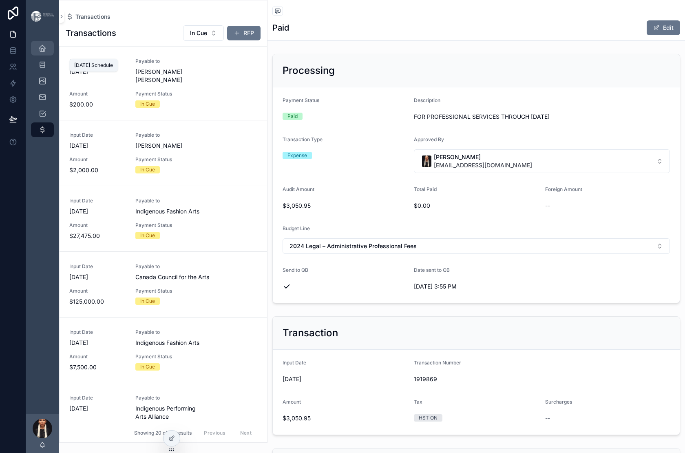
click at [47, 52] on icon "scrollable content" at bounding box center [42, 48] width 8 height 8
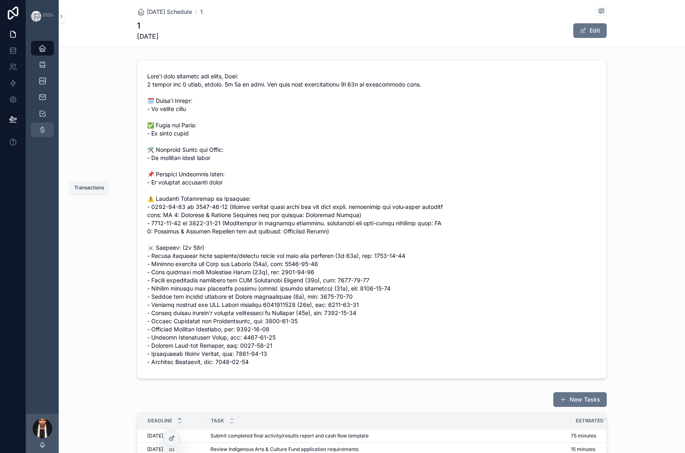
click at [47, 134] on icon "scrollable content" at bounding box center [42, 130] width 8 height 8
